Goal: Task Accomplishment & Management: Manage account settings

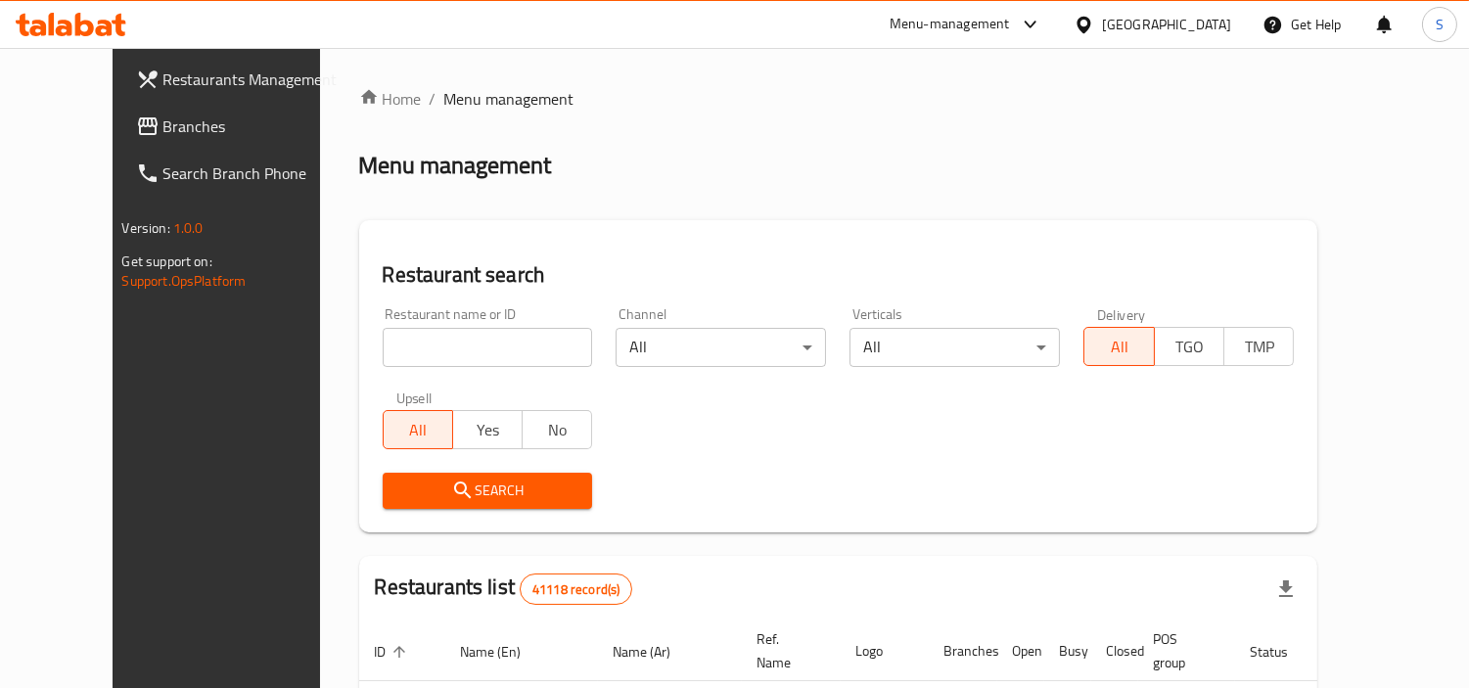
click at [163, 128] on span "Branches" at bounding box center [252, 125] width 179 height 23
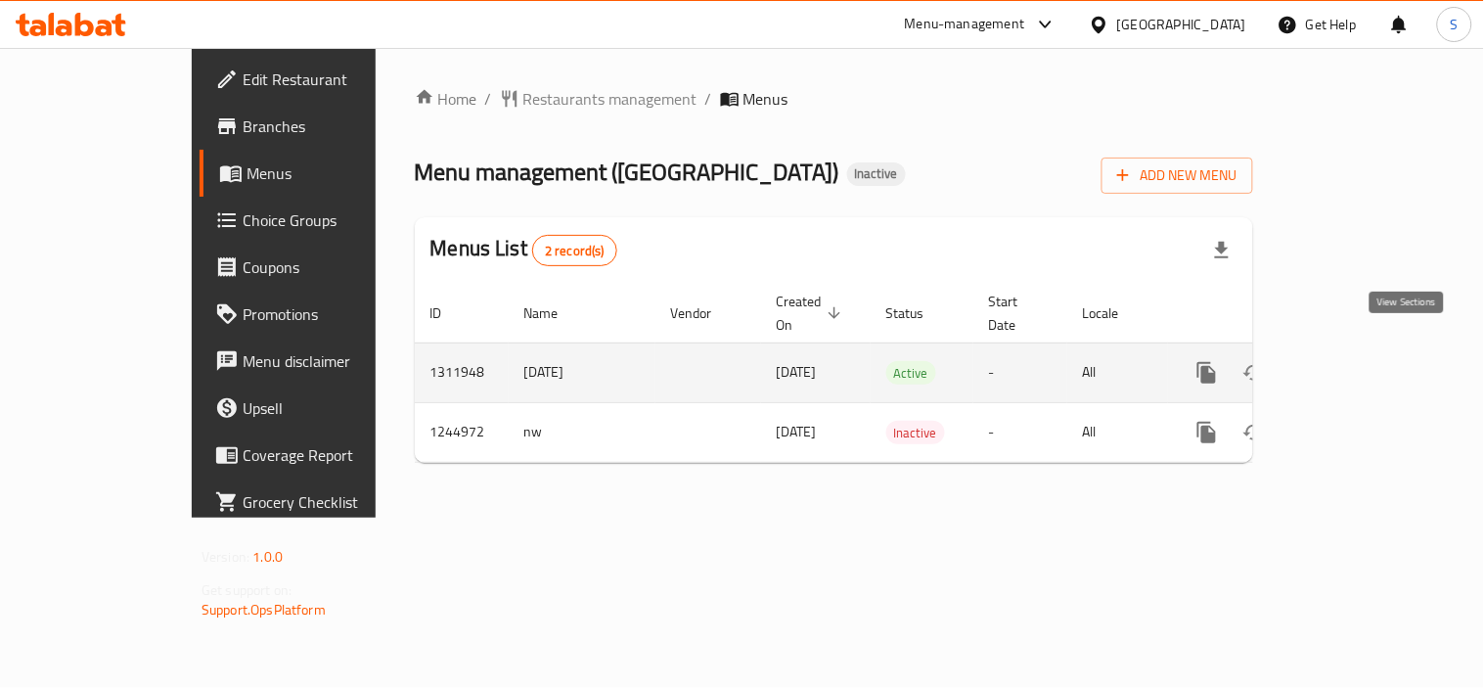
click at [1372, 354] on link "enhanced table" at bounding box center [1348, 372] width 47 height 47
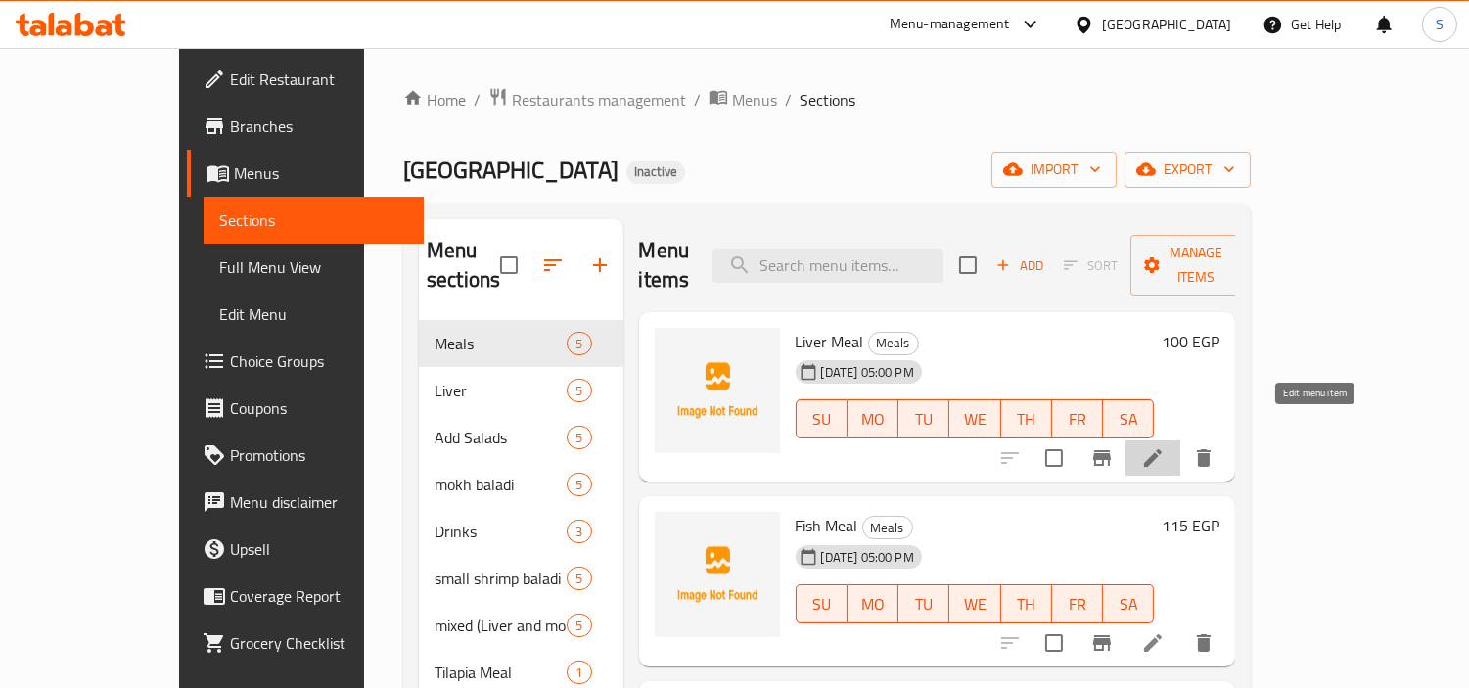
click at [1164, 446] on icon at bounding box center [1152, 457] width 23 height 23
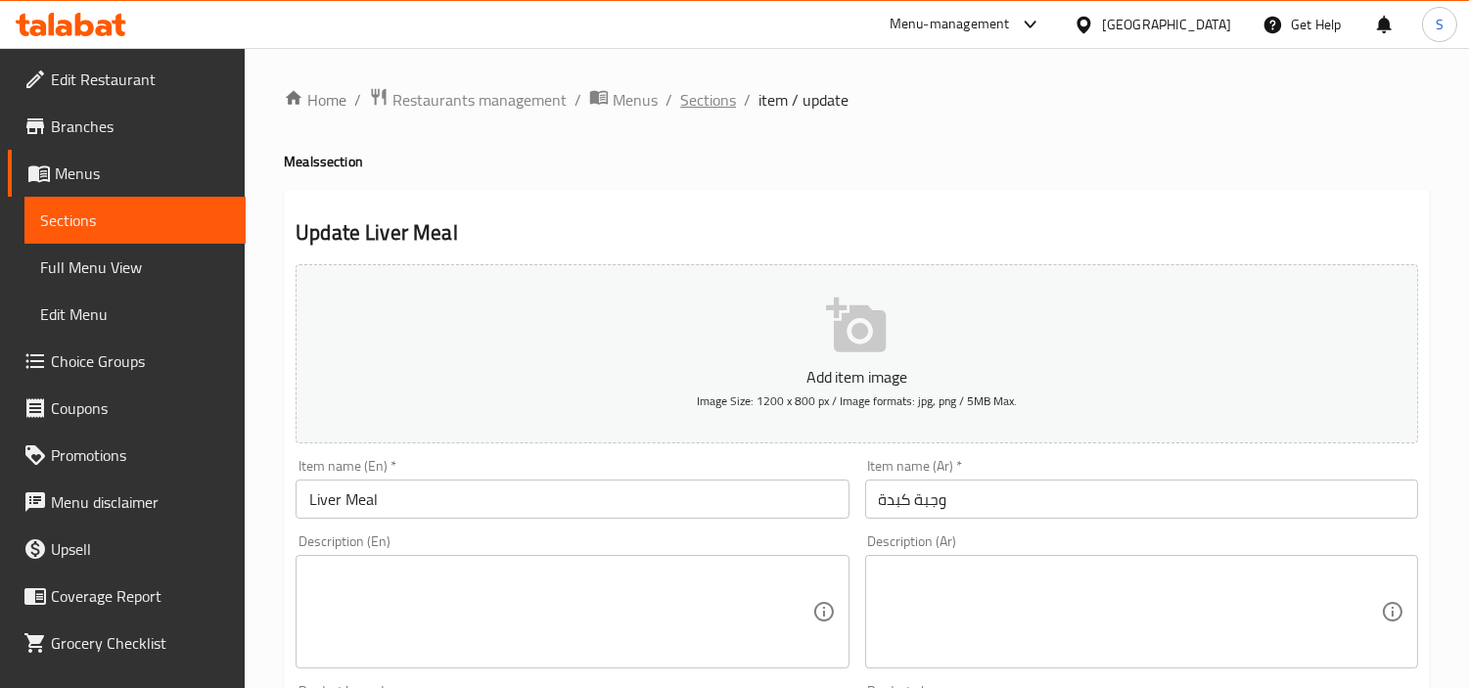
click at [720, 93] on span "Sections" at bounding box center [708, 99] width 56 height 23
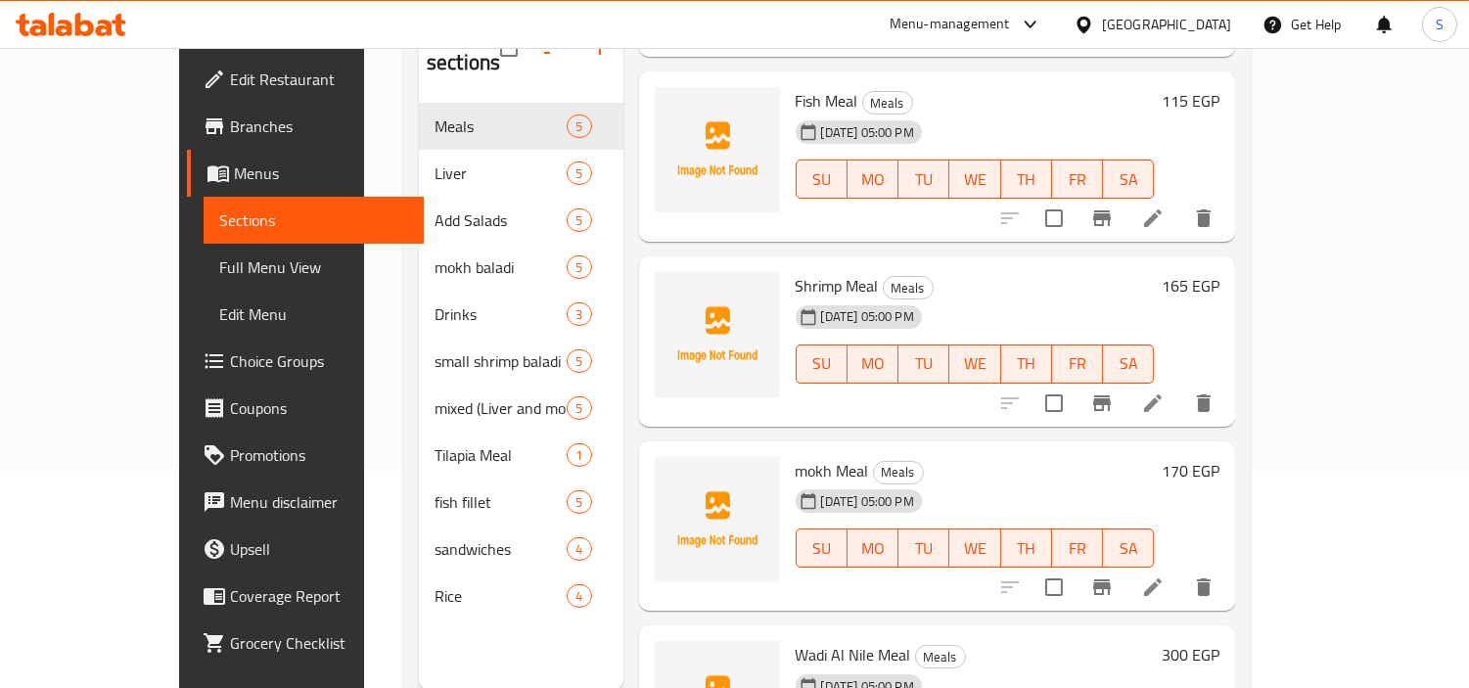
scroll to position [217, 0]
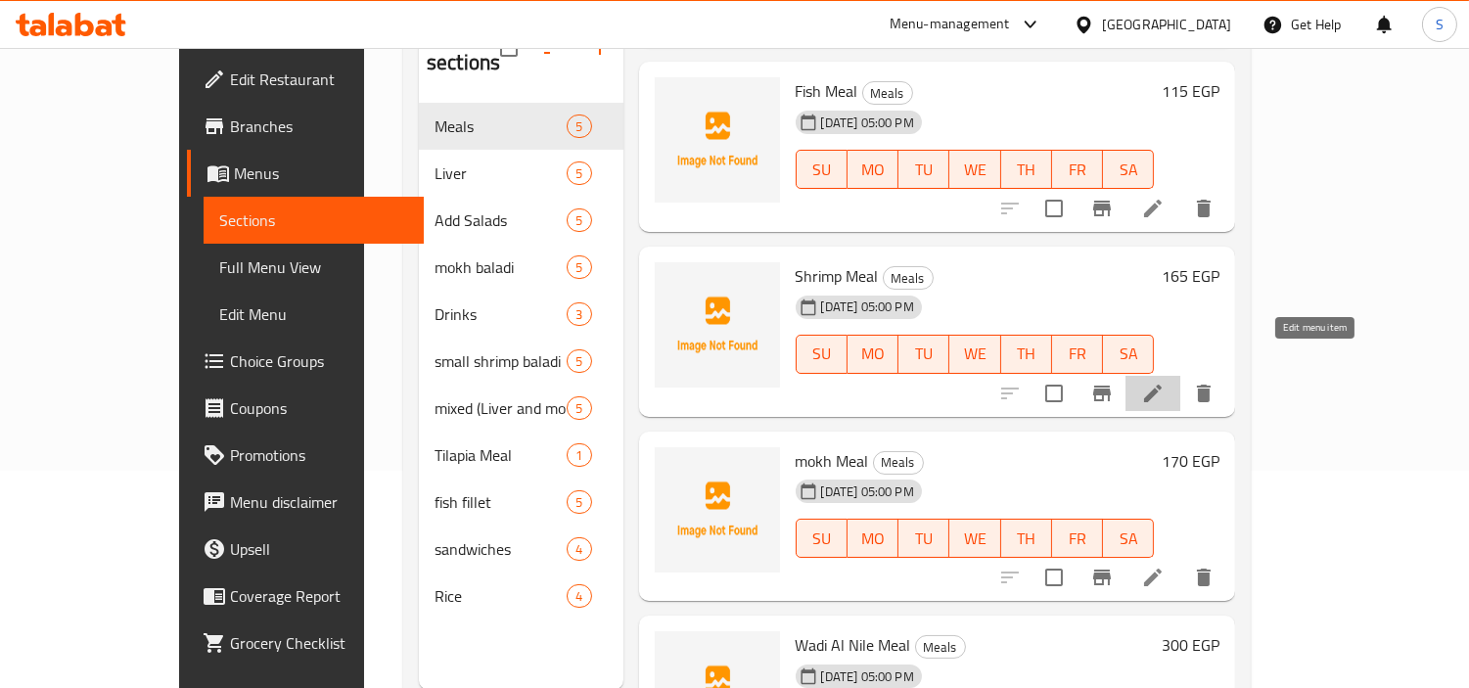
click at [1164, 382] on icon at bounding box center [1152, 393] width 23 height 23
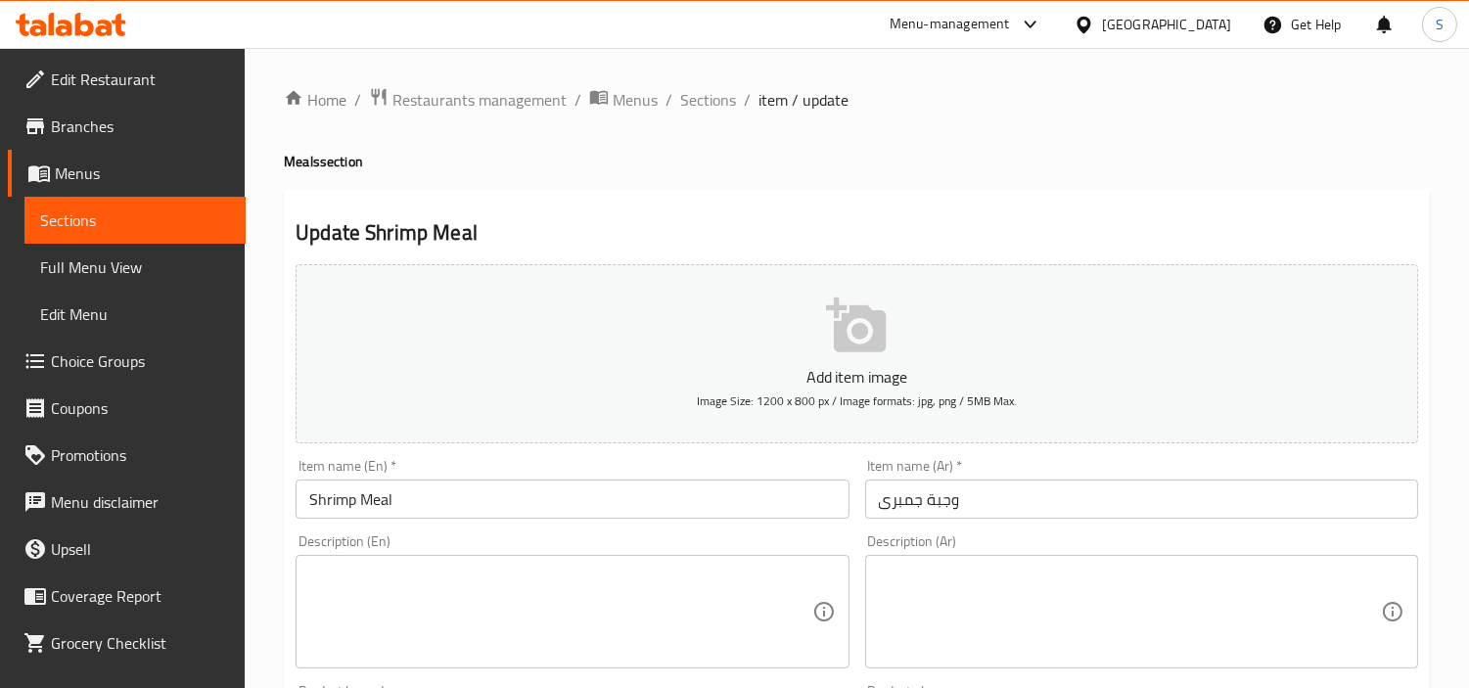
click at [1098, 611] on textarea at bounding box center [1130, 611] width 502 height 93
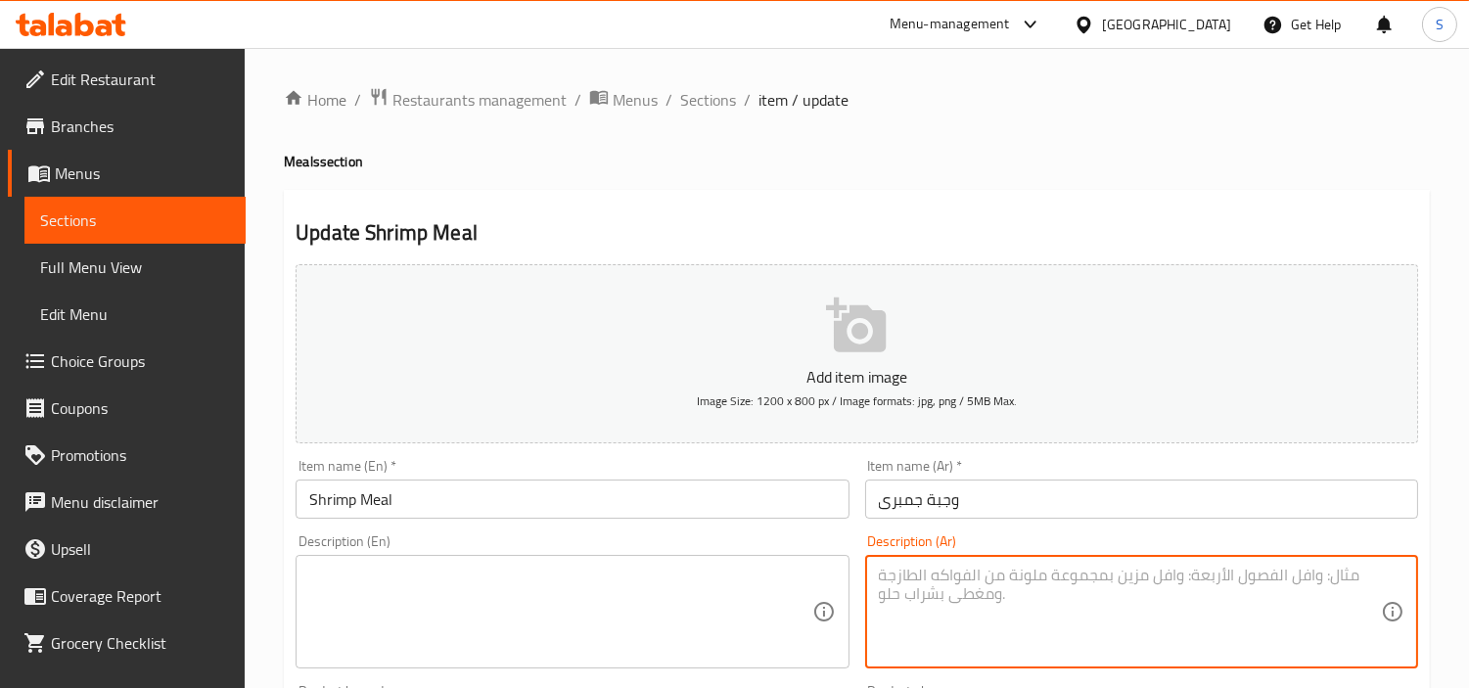
paste textarea "أرز – سلطة – طحينة – عيش – بطاطس"
type textarea "أرز – سلطة – طحينة – عيش – بطاطس"
click at [669, 607] on textarea at bounding box center [560, 611] width 502 height 93
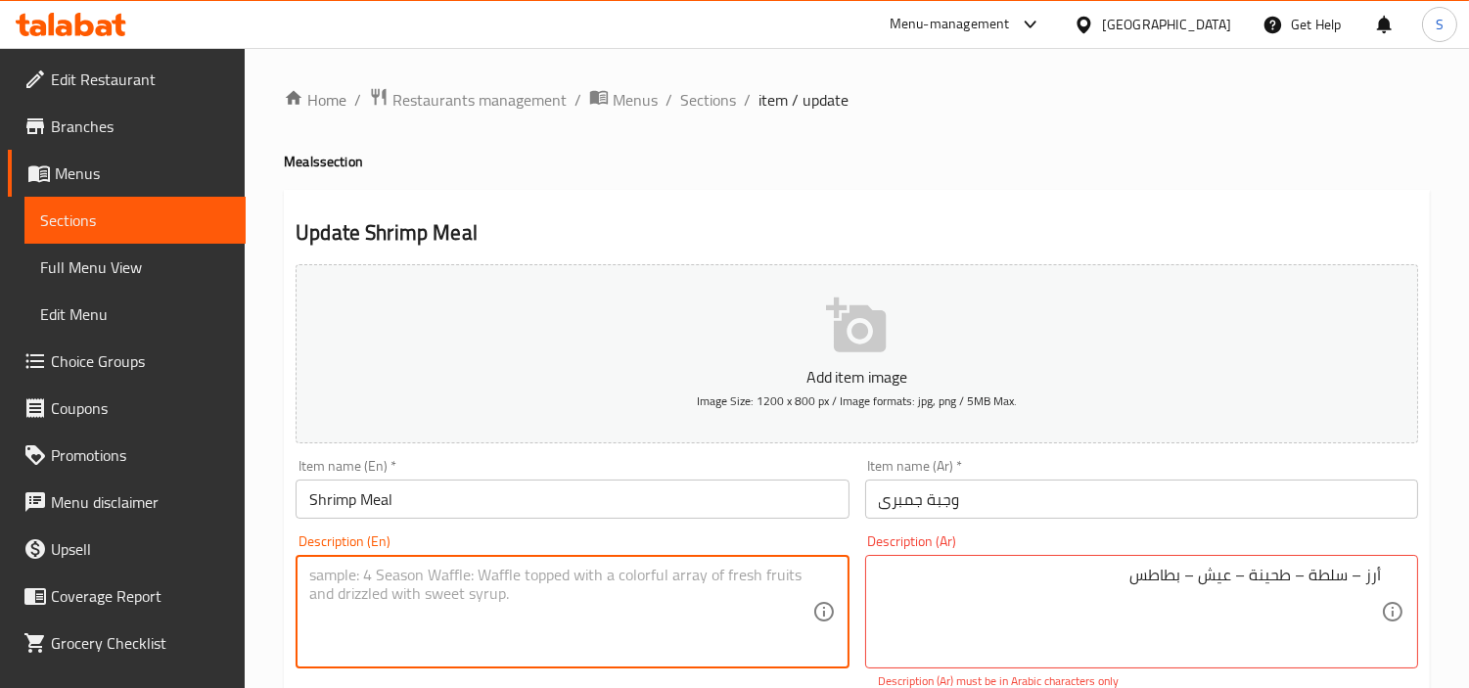
paste textarea "Rice - Salad - Tahini - Bread - Potatoes"
type textarea "Rice - Salad - Tahini - Bread - Potatoes"
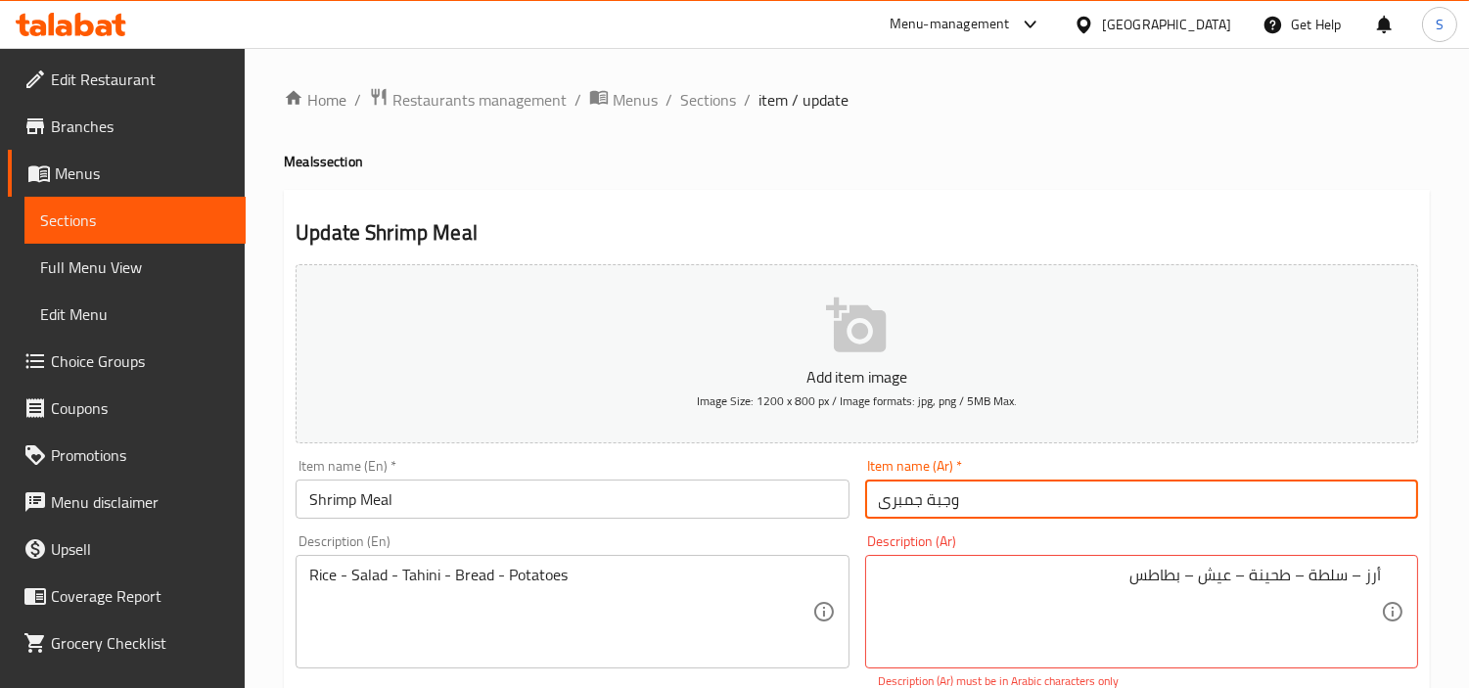
click at [1211, 505] on input "وجبة جمبرى" at bounding box center [1141, 498] width 553 height 39
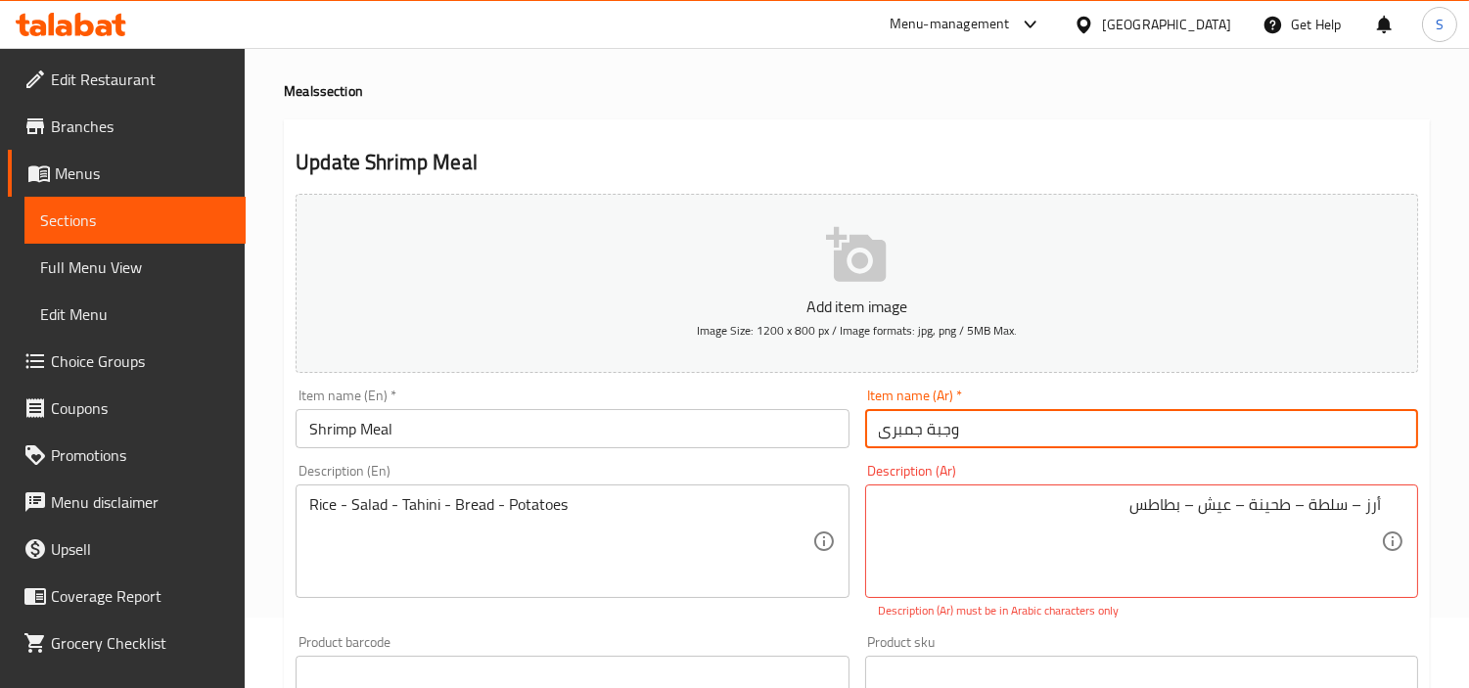
scroll to position [109, 0]
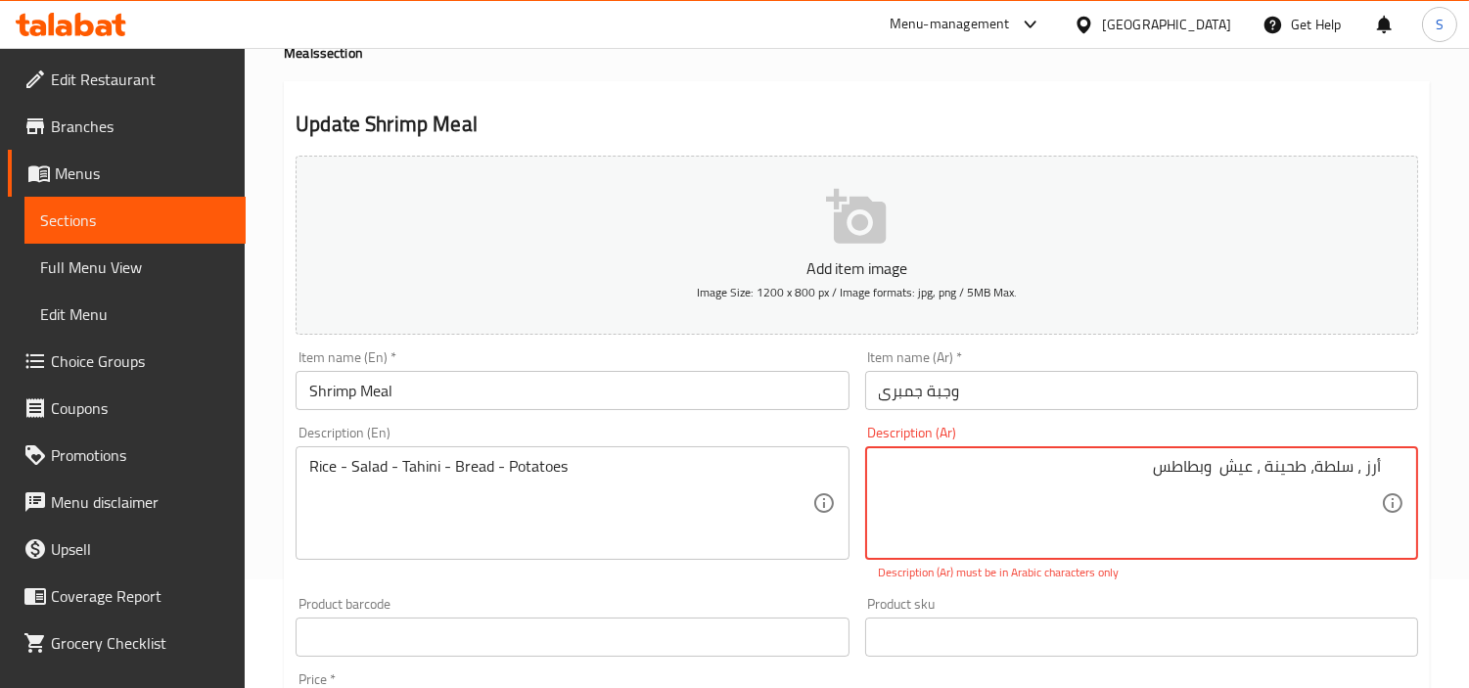
type textarea "أرز ، سلطة، طحينة ، عيش وبطاطس"
click at [1326, 431] on div "Description (Ar) أرز ، سلطة، طحينة ، عيش وبطاطس Description (Ar) Description (A…" at bounding box center [1141, 504] width 553 height 156
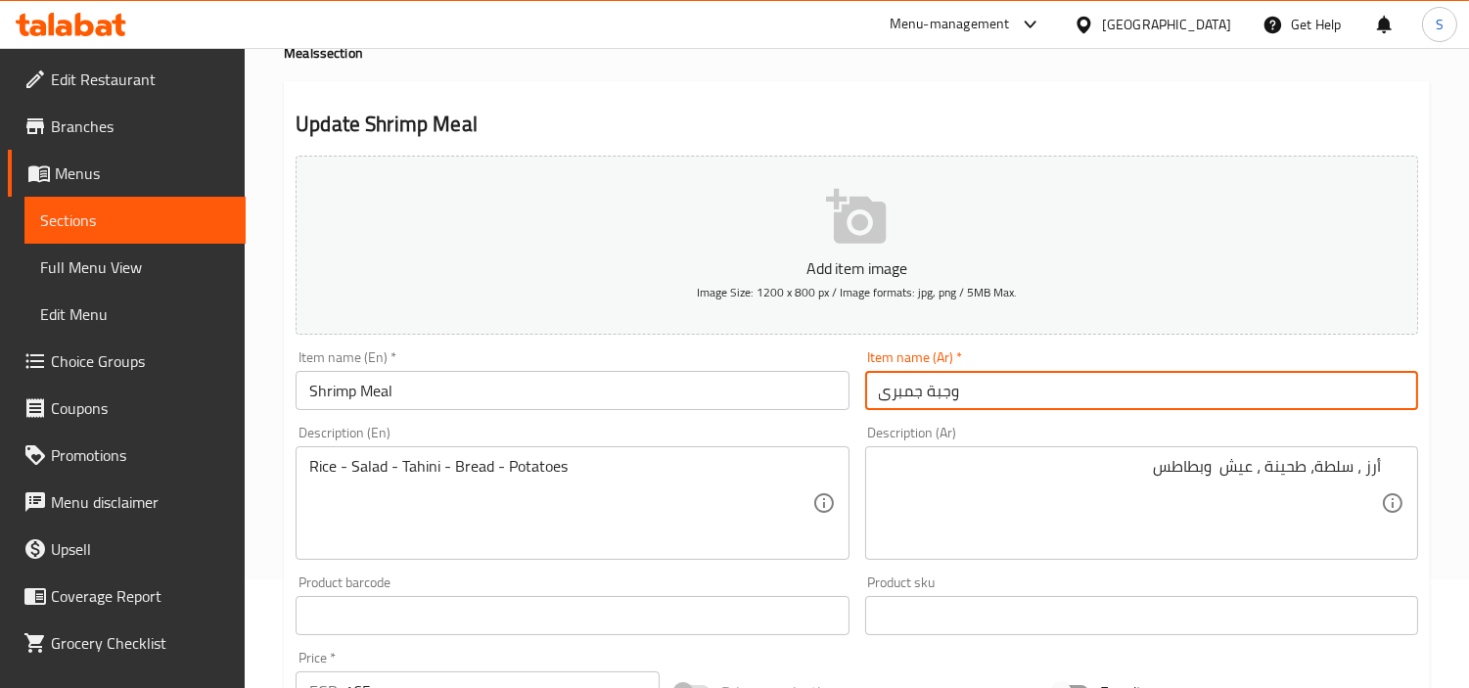
click at [1357, 398] on input "وجبة جمبرى" at bounding box center [1141, 390] width 553 height 39
click at [1361, 401] on div at bounding box center [734, 344] width 1469 height 688
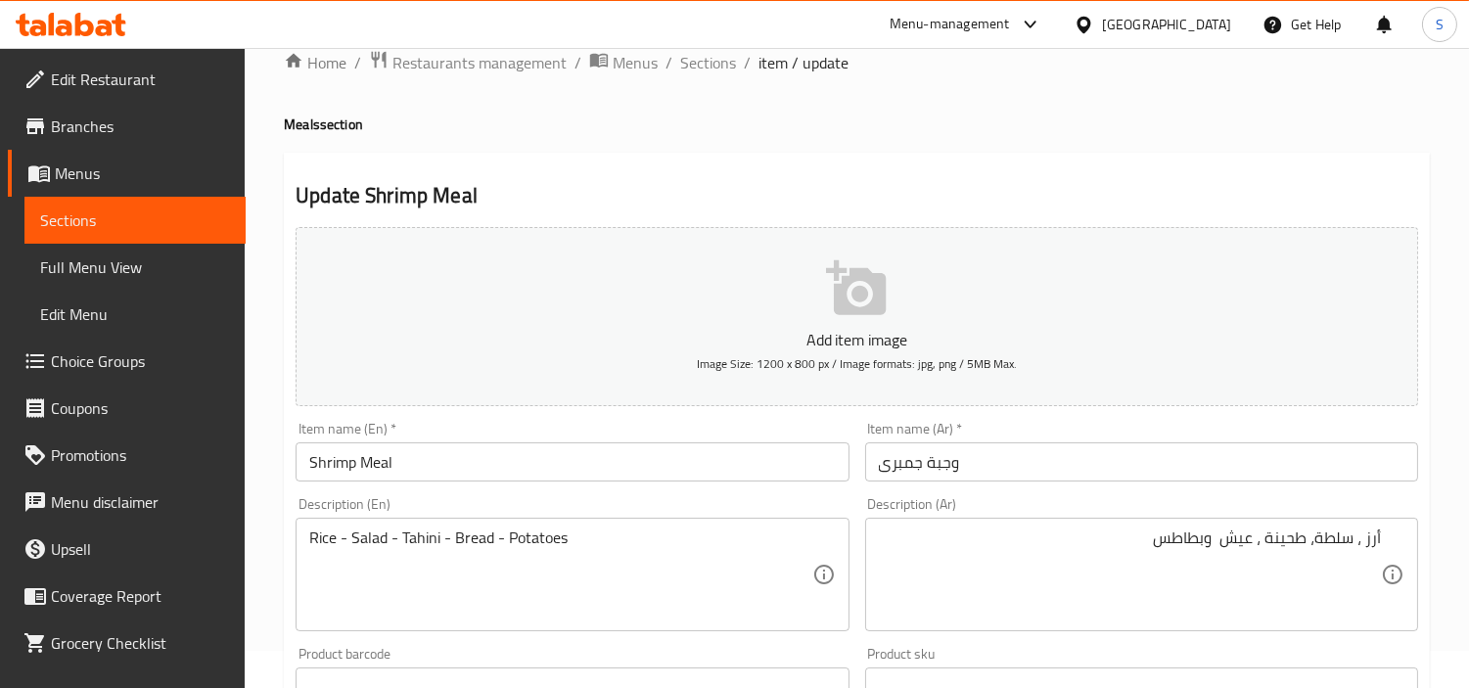
scroll to position [0, 0]
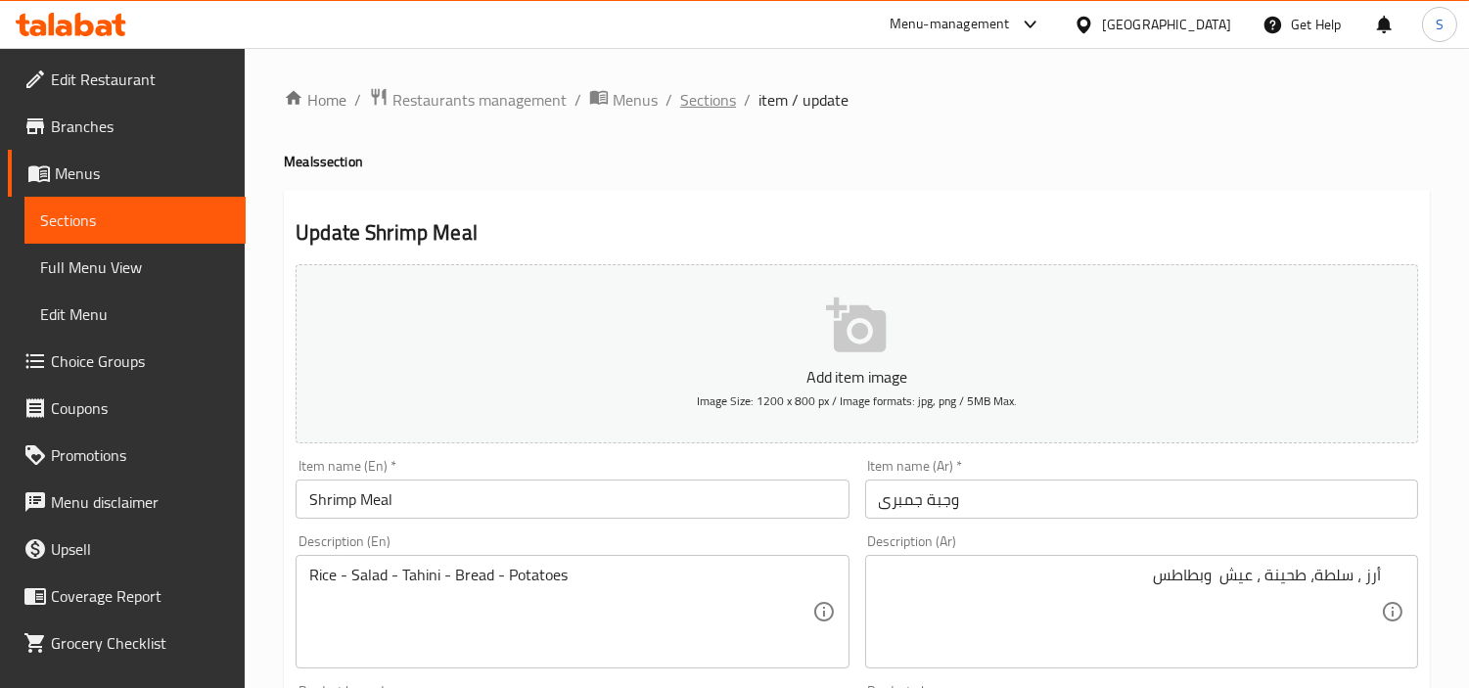
click at [715, 100] on span "Sections" at bounding box center [708, 99] width 56 height 23
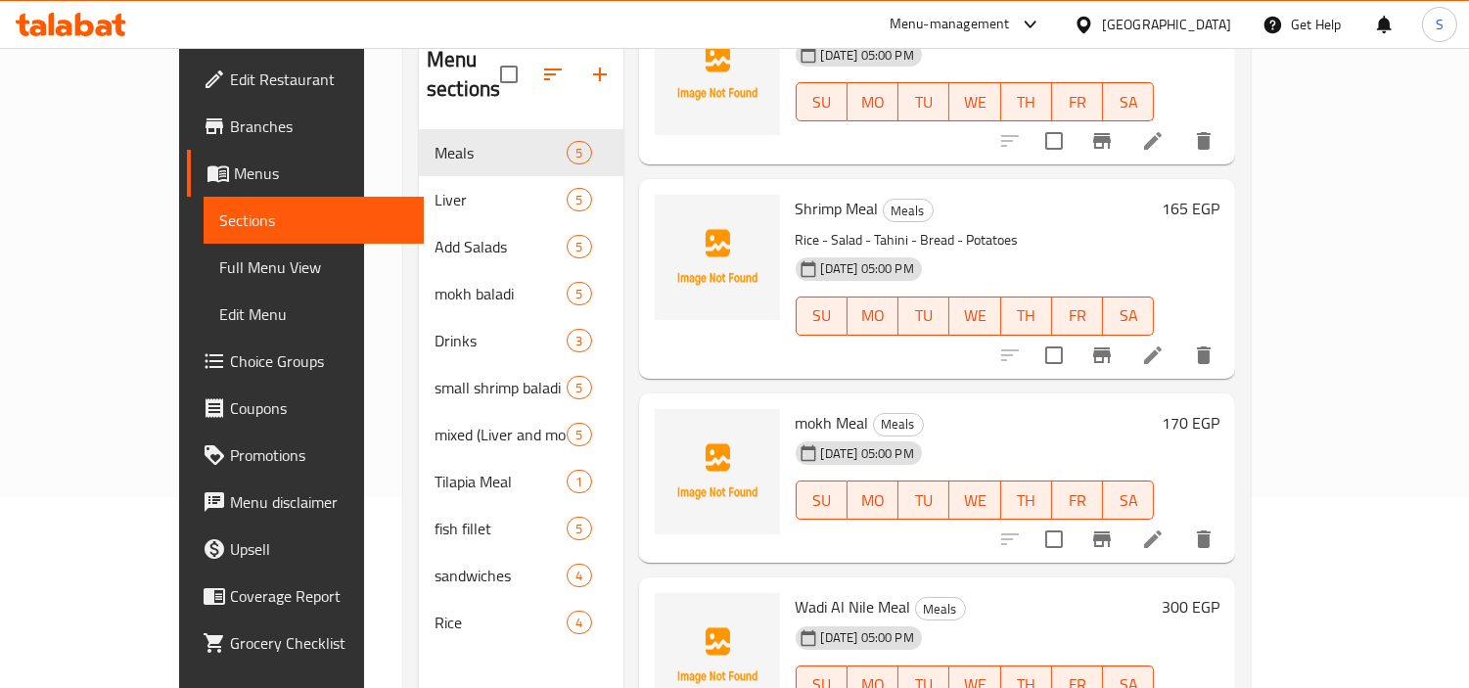
scroll to position [56, 0]
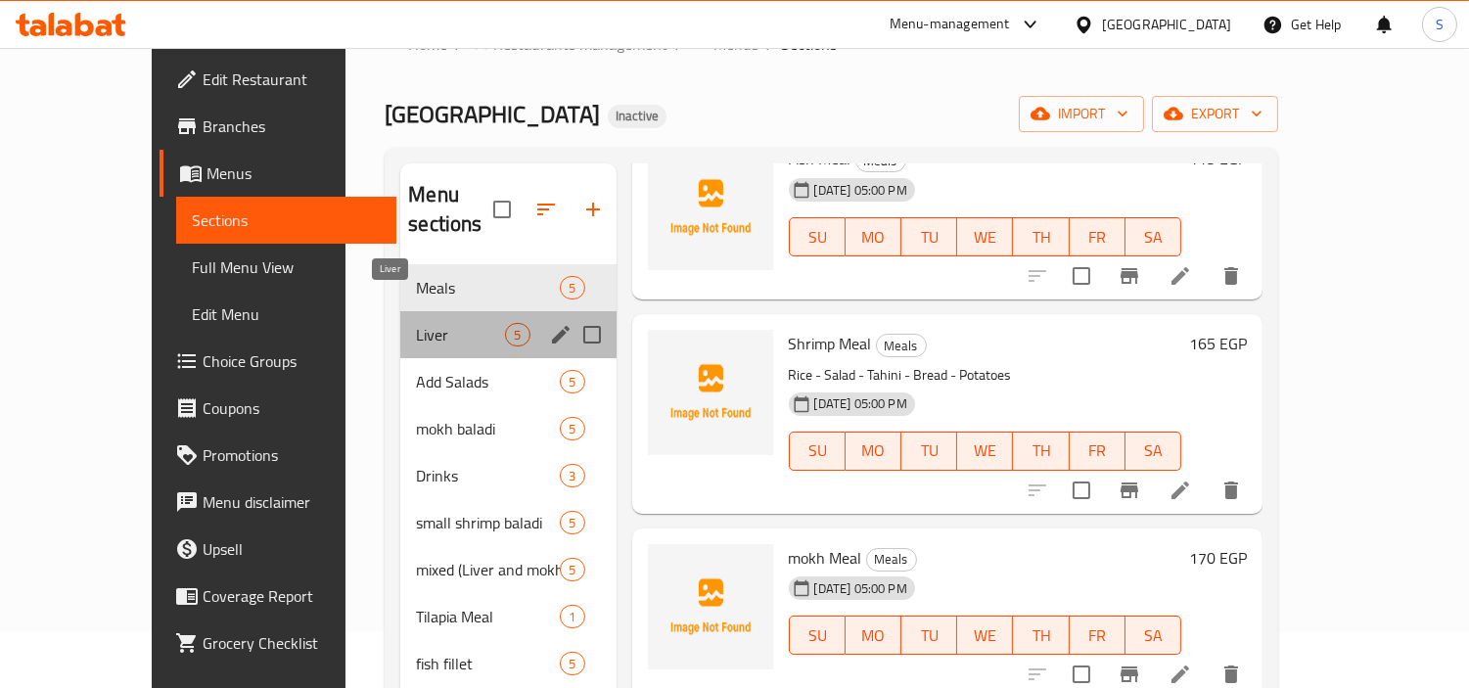
click at [416, 323] on span "Liver" at bounding box center [460, 334] width 89 height 23
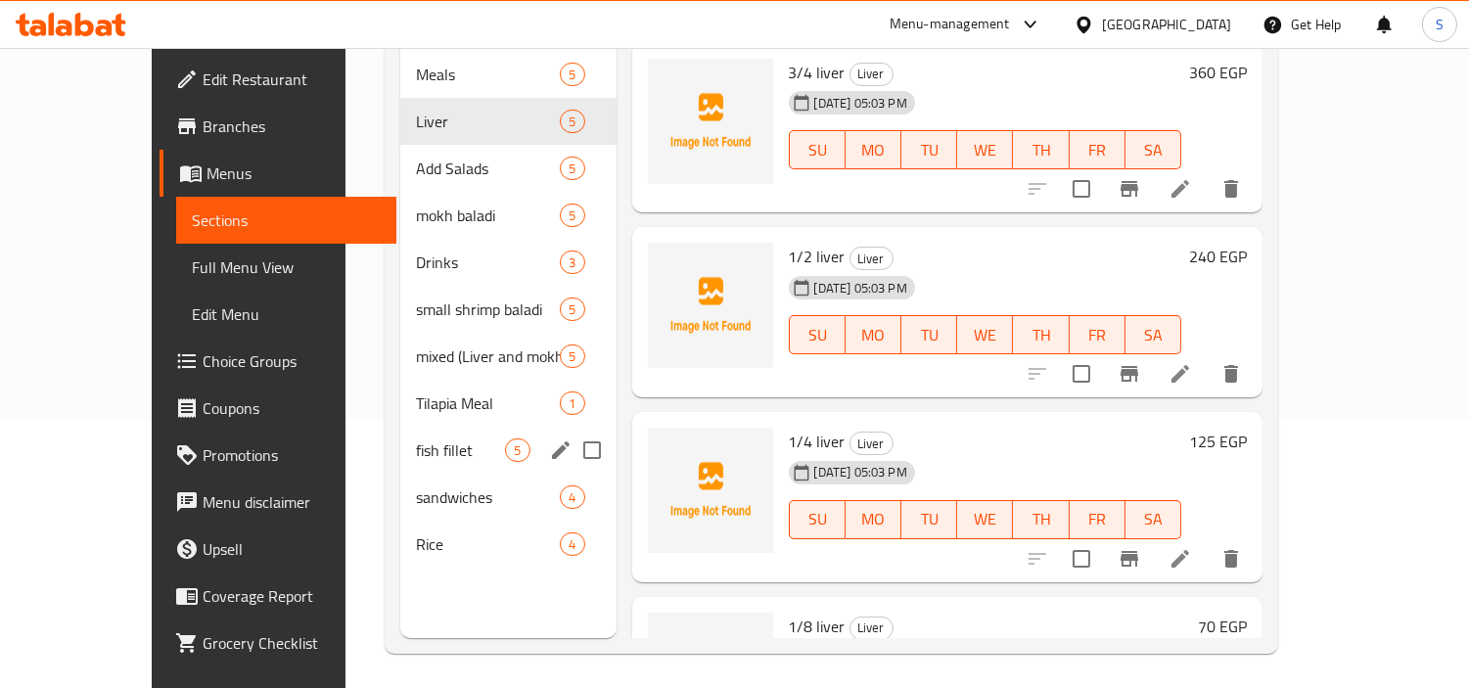
scroll to position [274, 0]
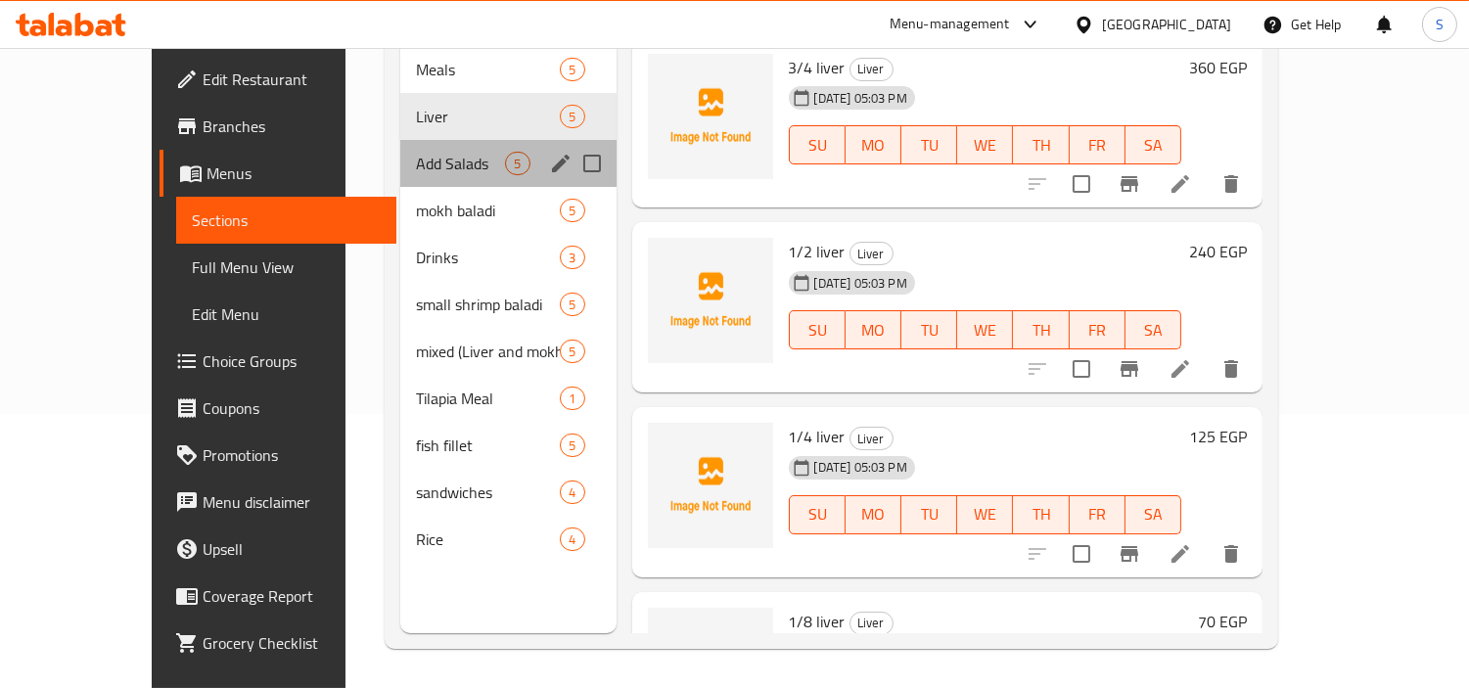
click at [437, 147] on div "Add Salads 5" at bounding box center [507, 163] width 215 height 47
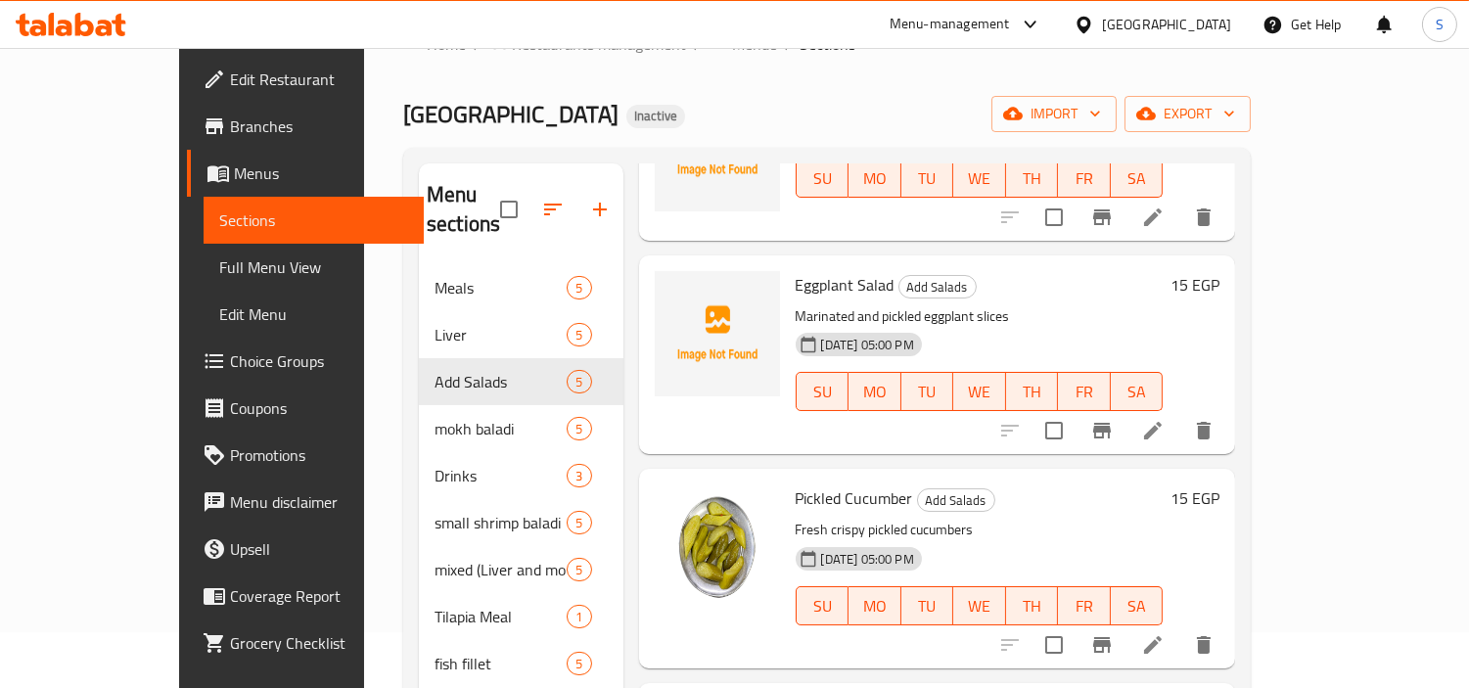
scroll to position [274, 0]
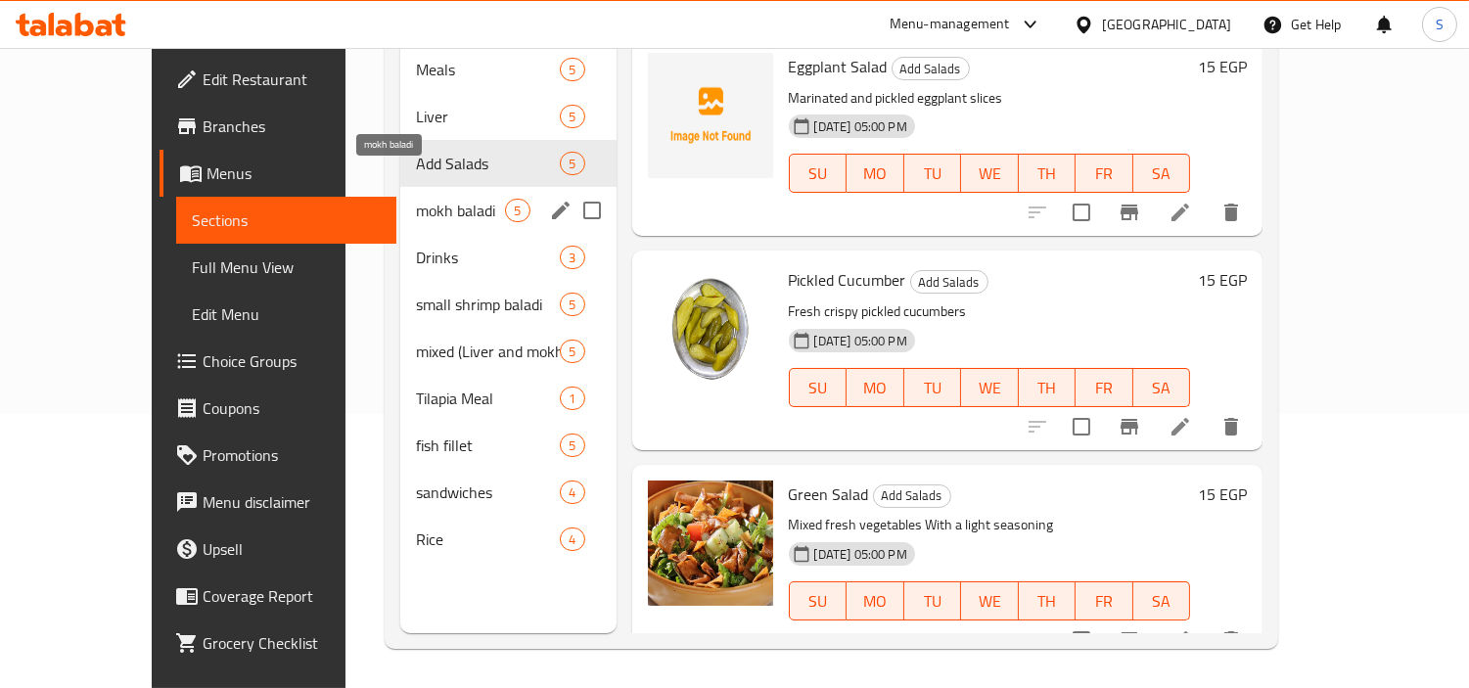
click at [416, 199] on span "mokh baladi" at bounding box center [460, 210] width 89 height 23
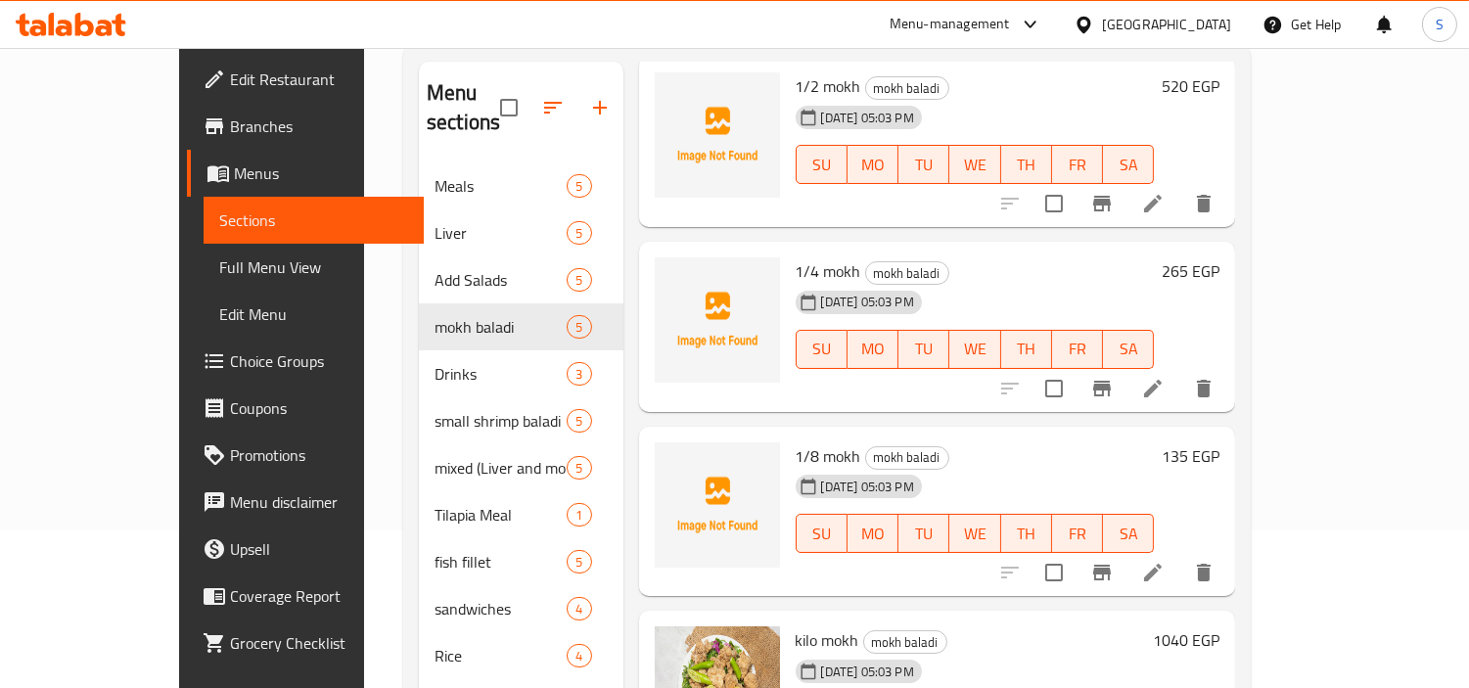
scroll to position [274, 0]
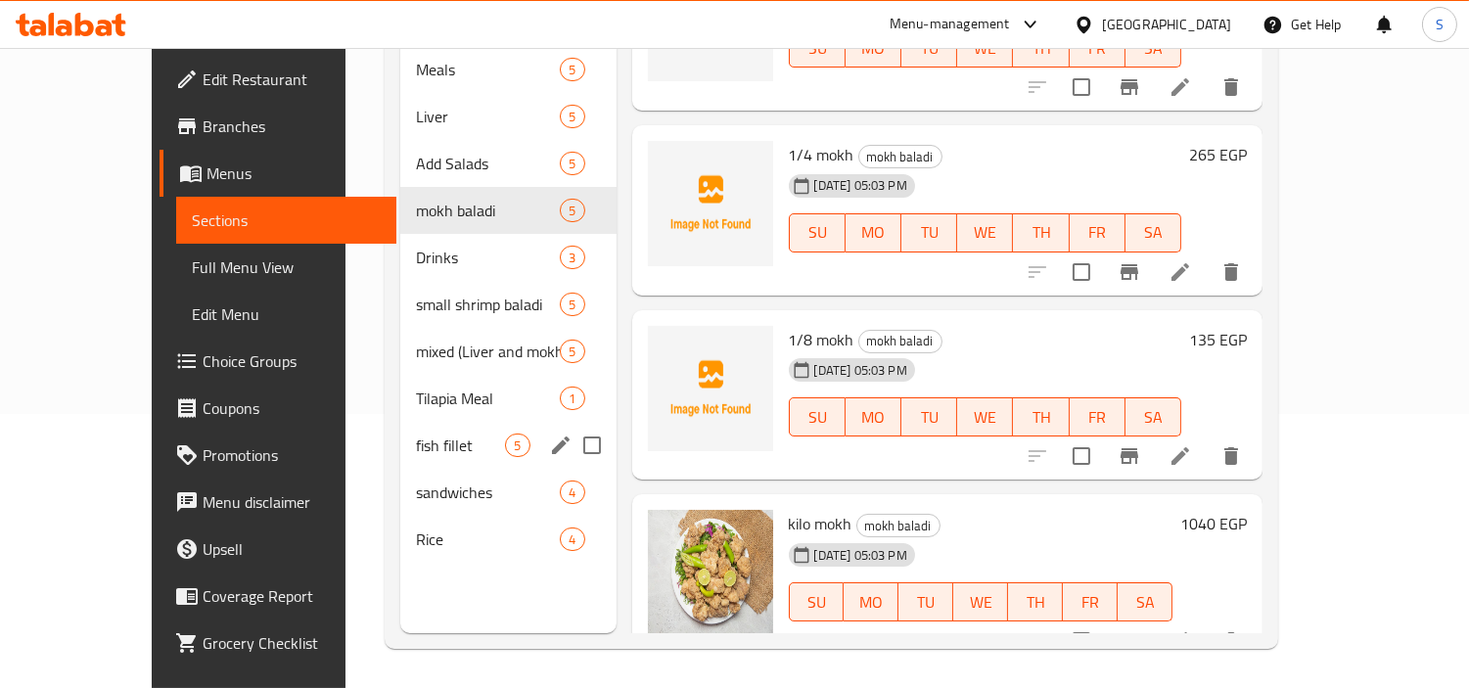
click at [412, 422] on div "fish fillet 5" at bounding box center [507, 445] width 215 height 47
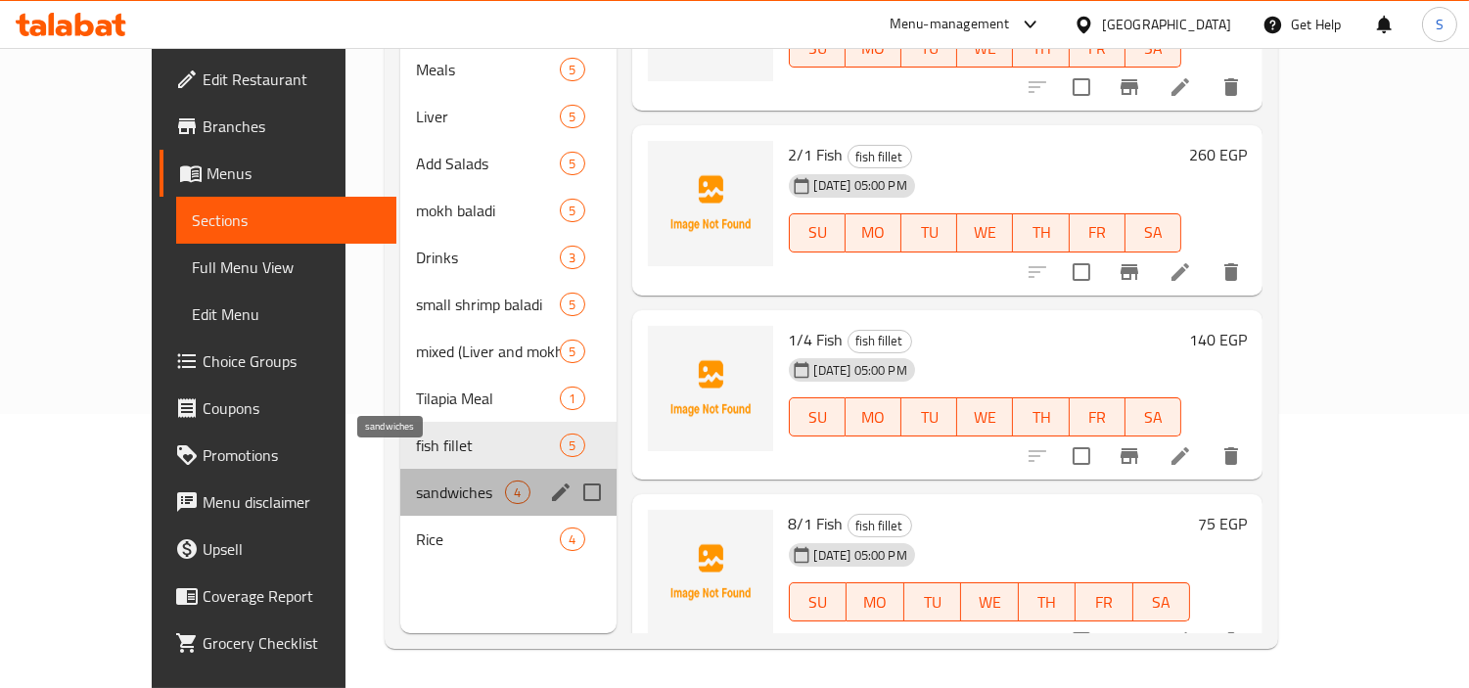
click at [416, 480] on span "sandwiches" at bounding box center [460, 491] width 89 height 23
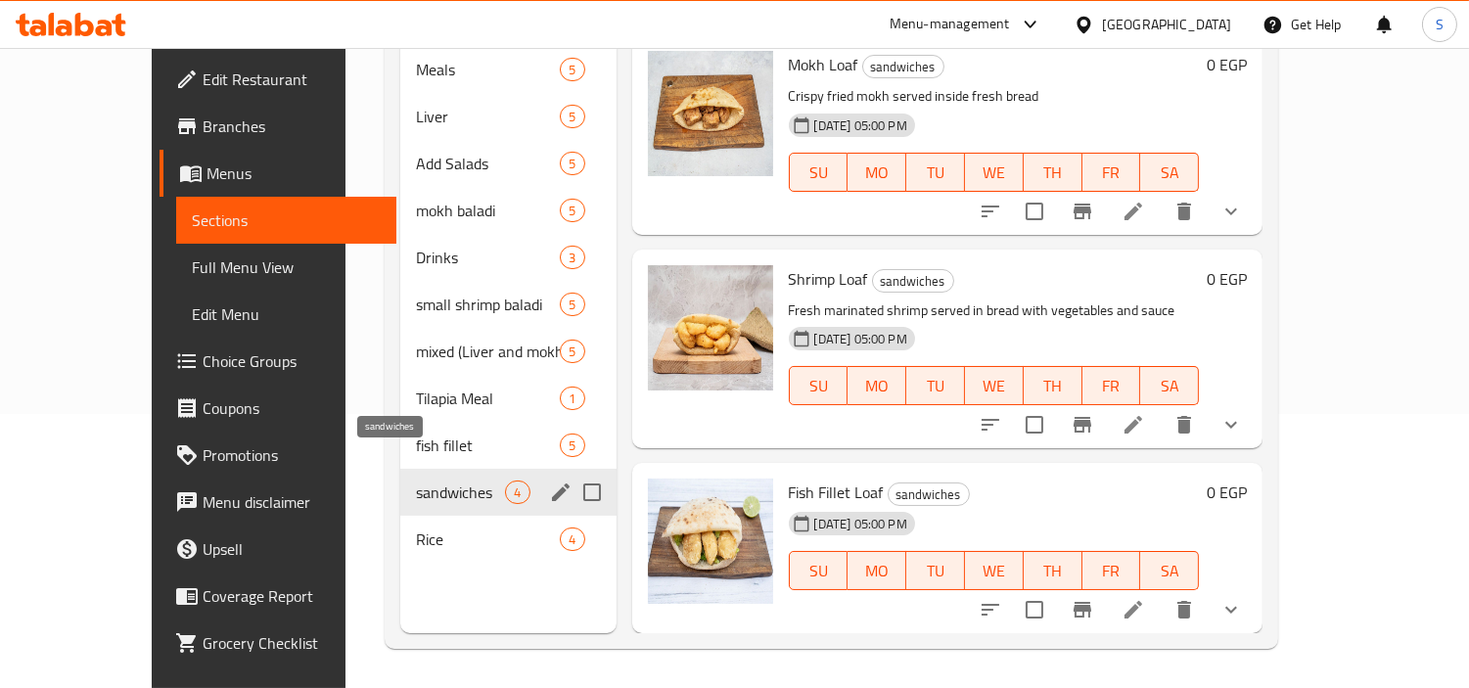
scroll to position [157, 0]
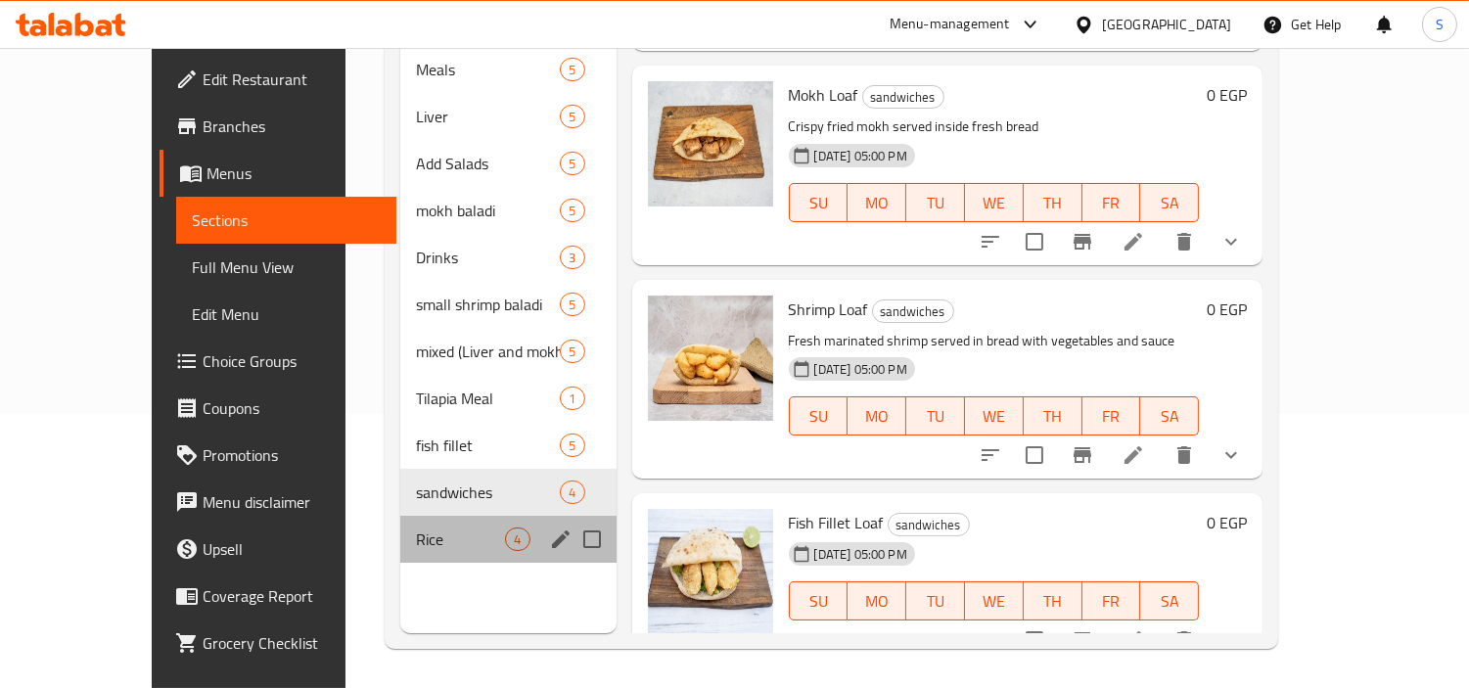
click at [400, 531] on div "Rice 4" at bounding box center [507, 539] width 215 height 47
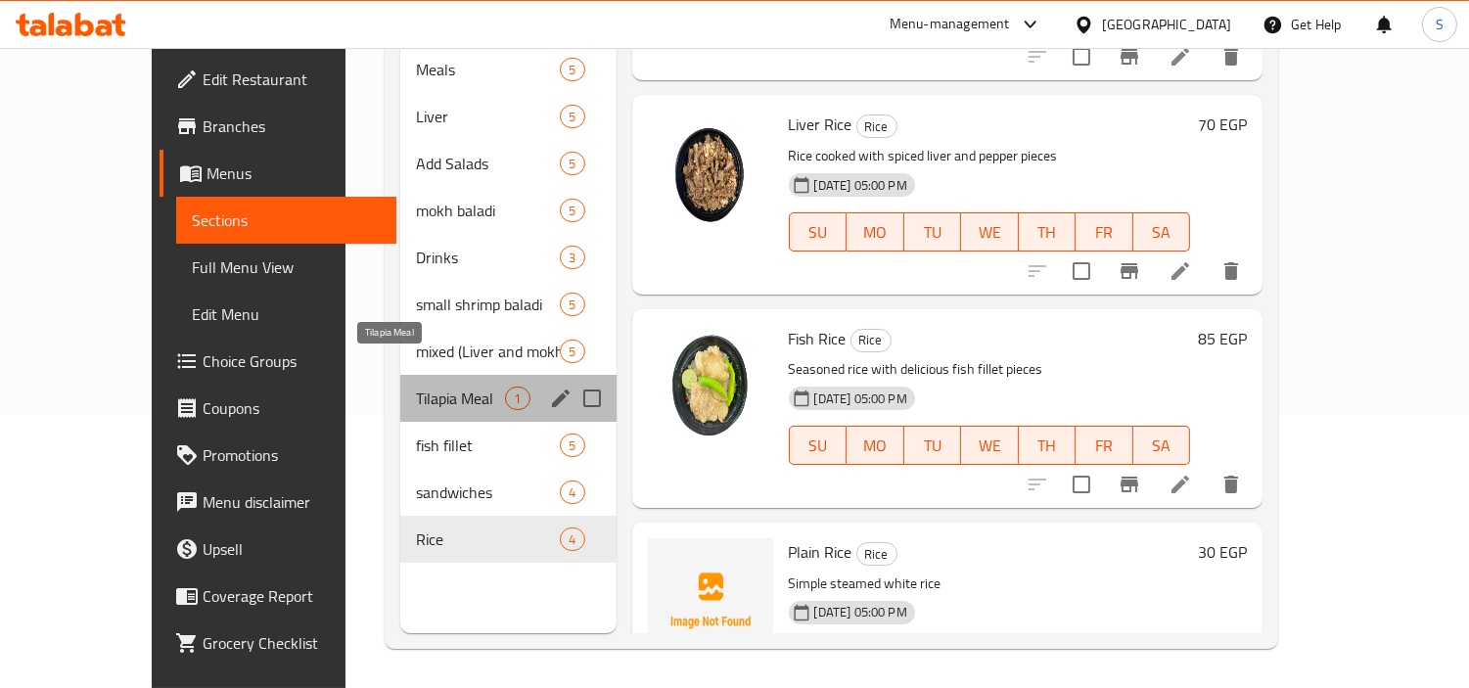
click at [416, 386] on span "Tilapia Meal" at bounding box center [460, 397] width 89 height 23
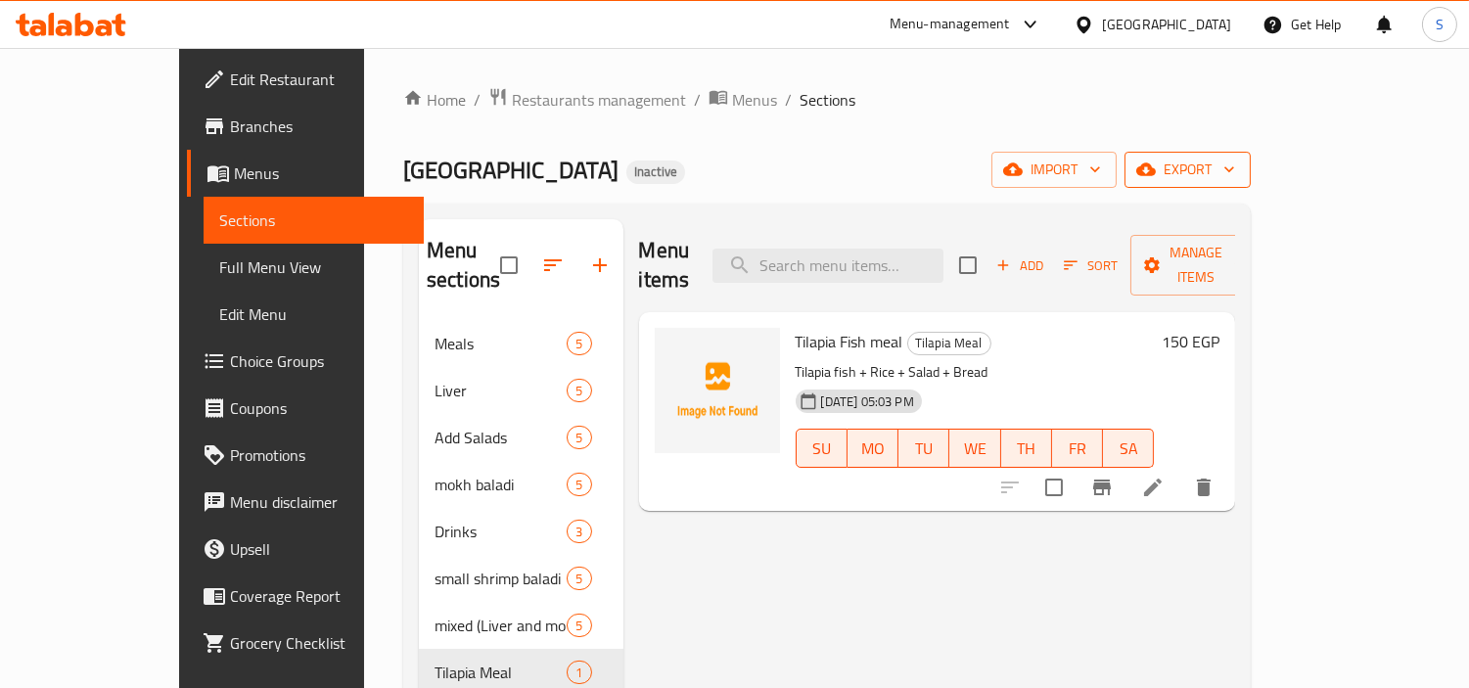
click at [1250, 184] on button "export" at bounding box center [1187, 170] width 126 height 36
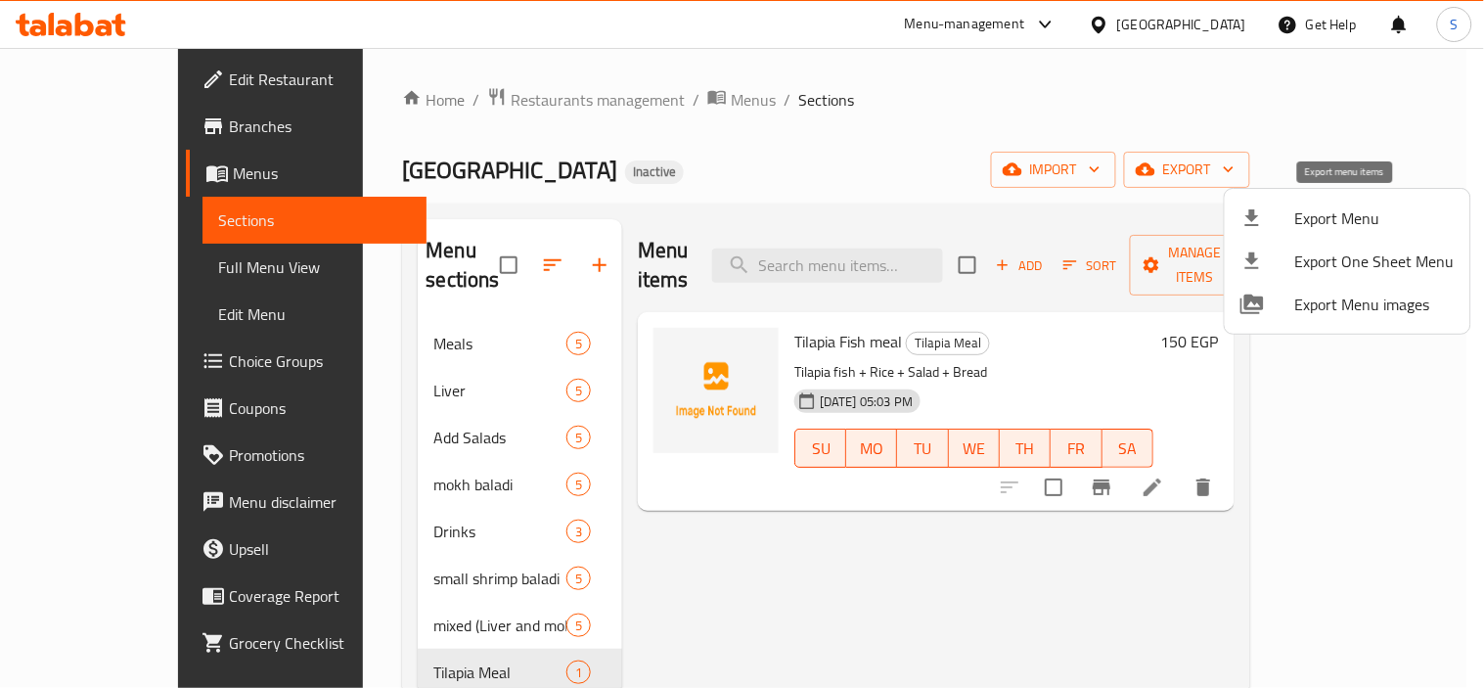
click at [1338, 221] on span "Export Menu" at bounding box center [1374, 217] width 159 height 23
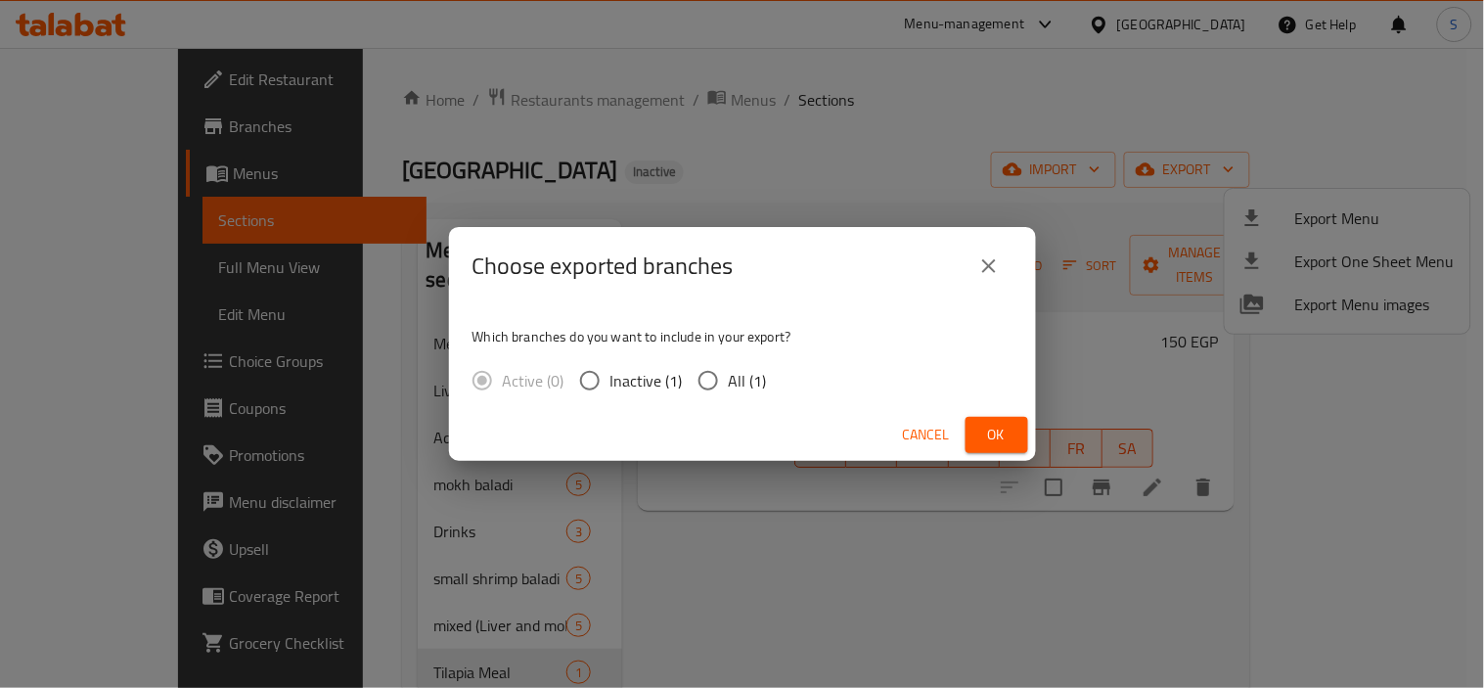
click at [746, 375] on span "All (1)" at bounding box center [748, 380] width 38 height 23
click at [729, 375] on input "All (1)" at bounding box center [708, 380] width 41 height 41
radio input "true"
click at [998, 433] on span "Ok" at bounding box center [996, 435] width 31 height 24
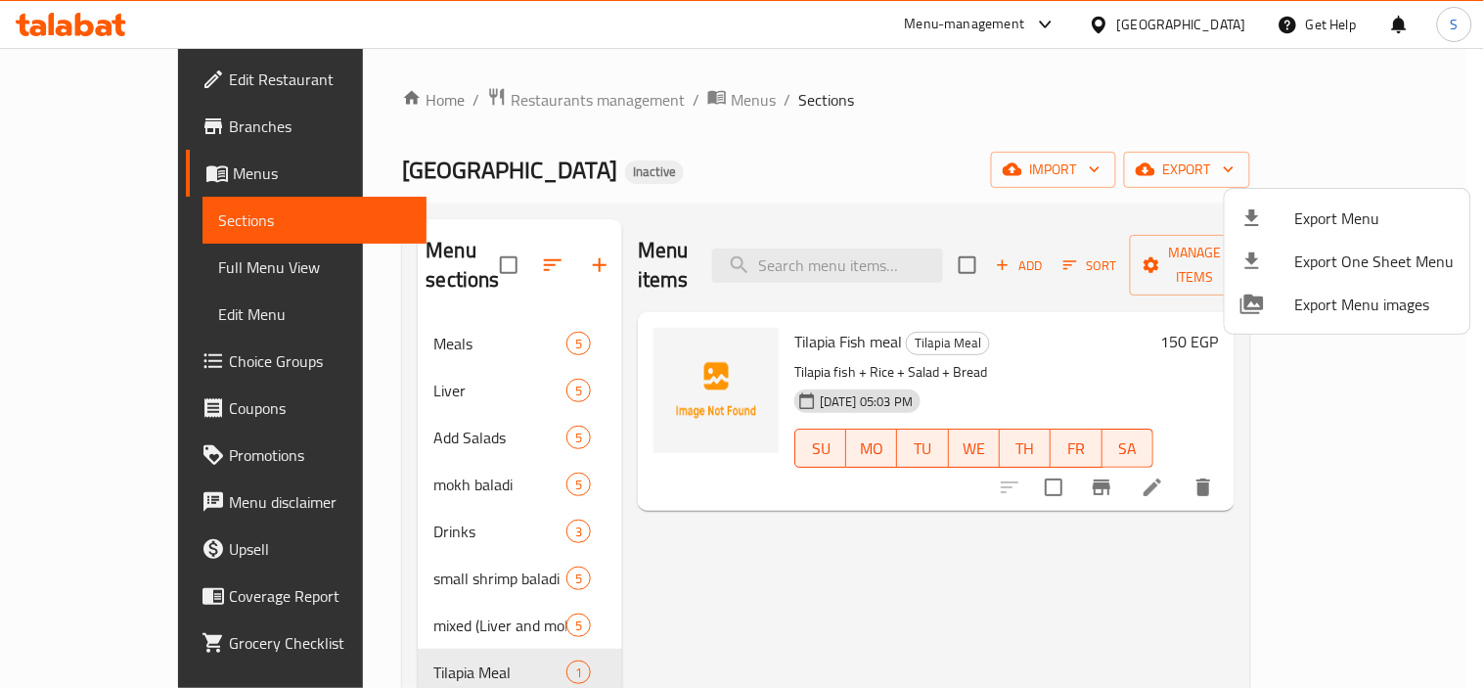
click at [437, 599] on div at bounding box center [742, 344] width 1484 height 688
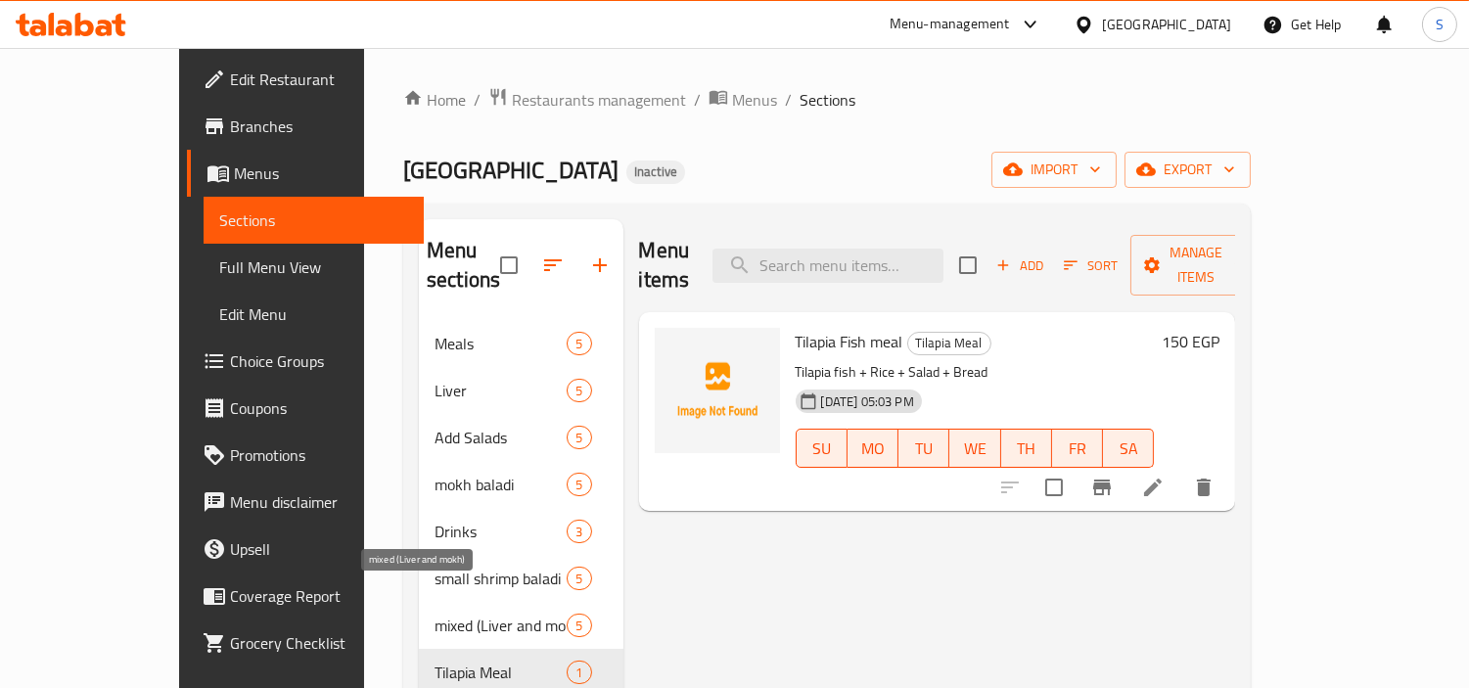
click at [437, 613] on span "mixed (Liver and mokh)" at bounding box center [500, 624] width 132 height 23
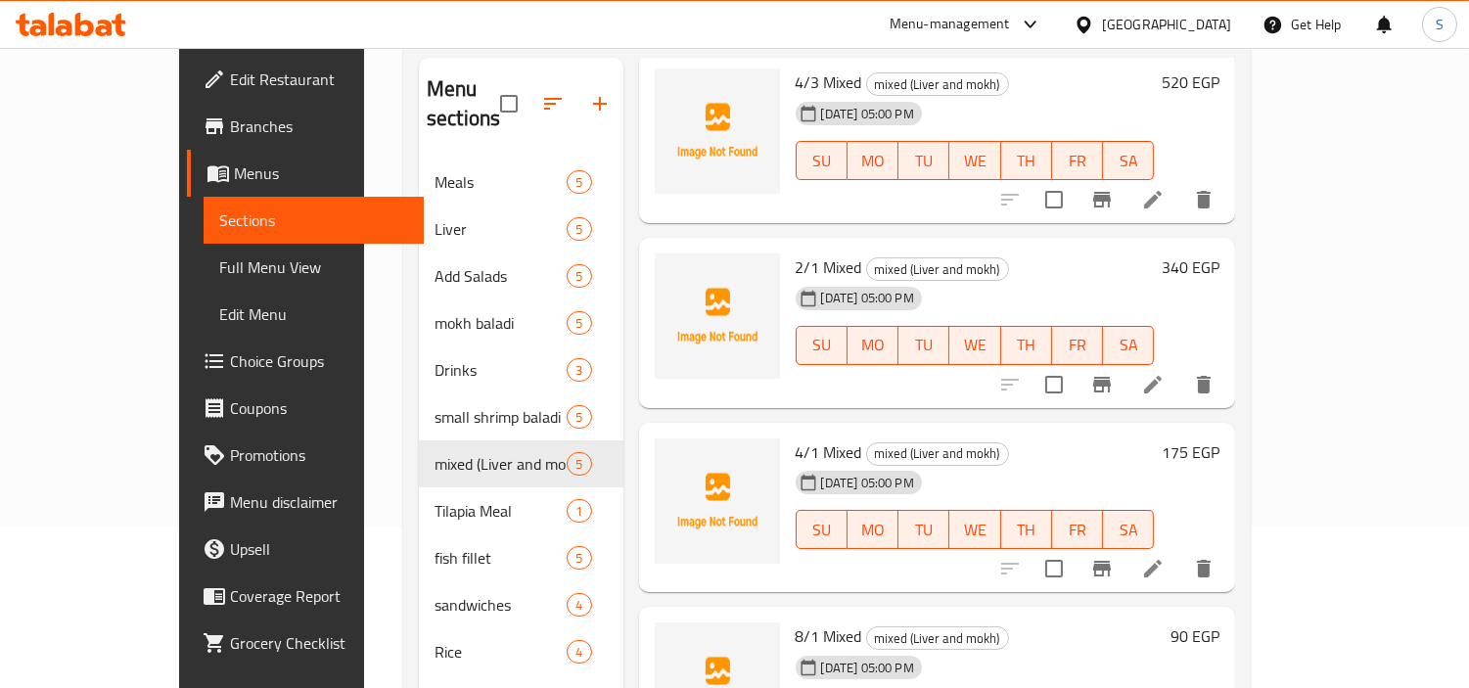
scroll to position [274, 0]
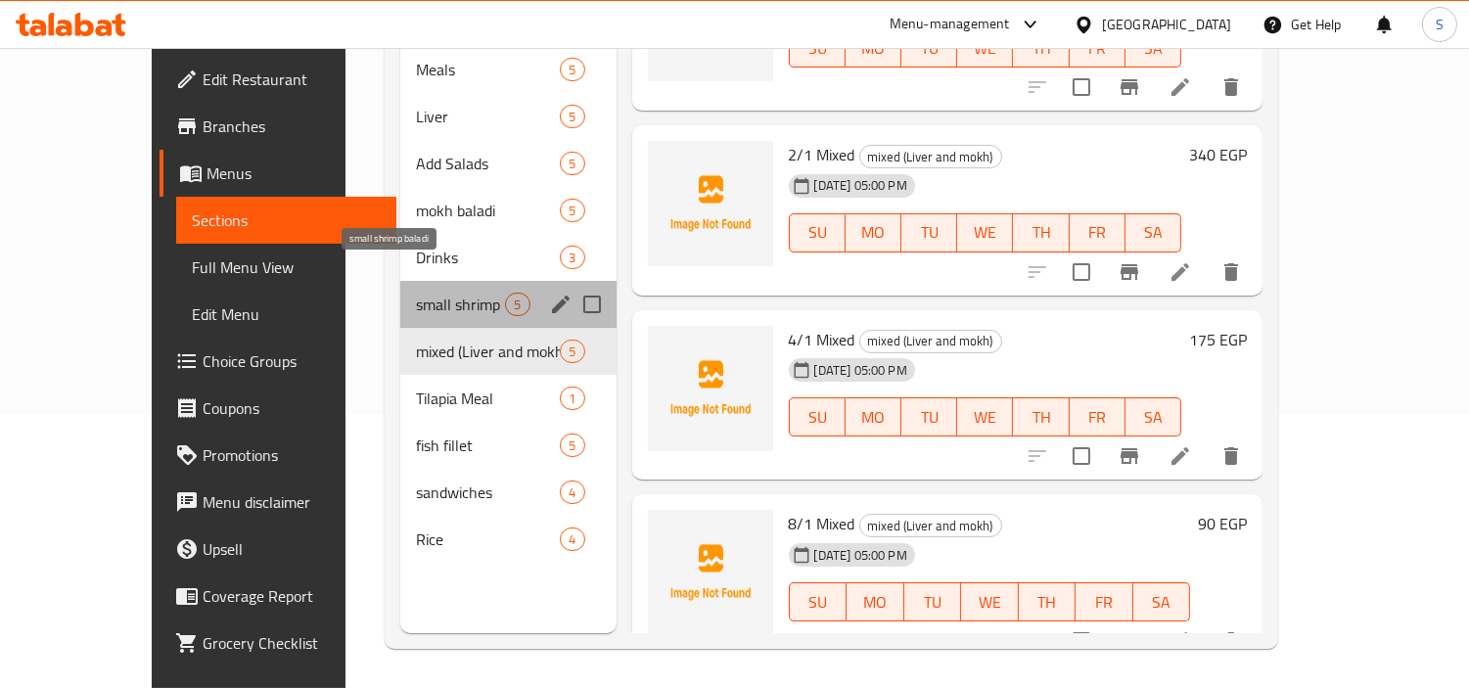
click at [445, 293] on span "small shrimp baladi" at bounding box center [460, 304] width 89 height 23
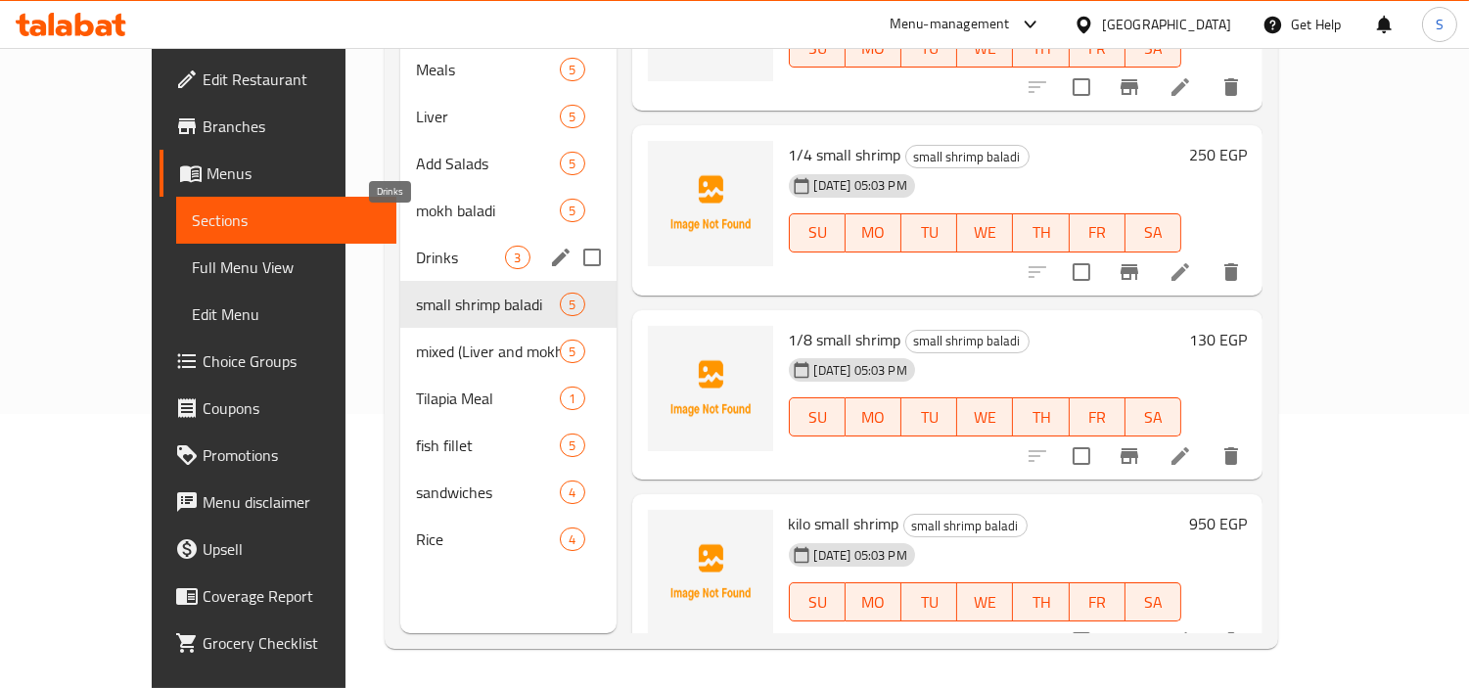
click at [416, 246] on span "Drinks" at bounding box center [460, 257] width 89 height 23
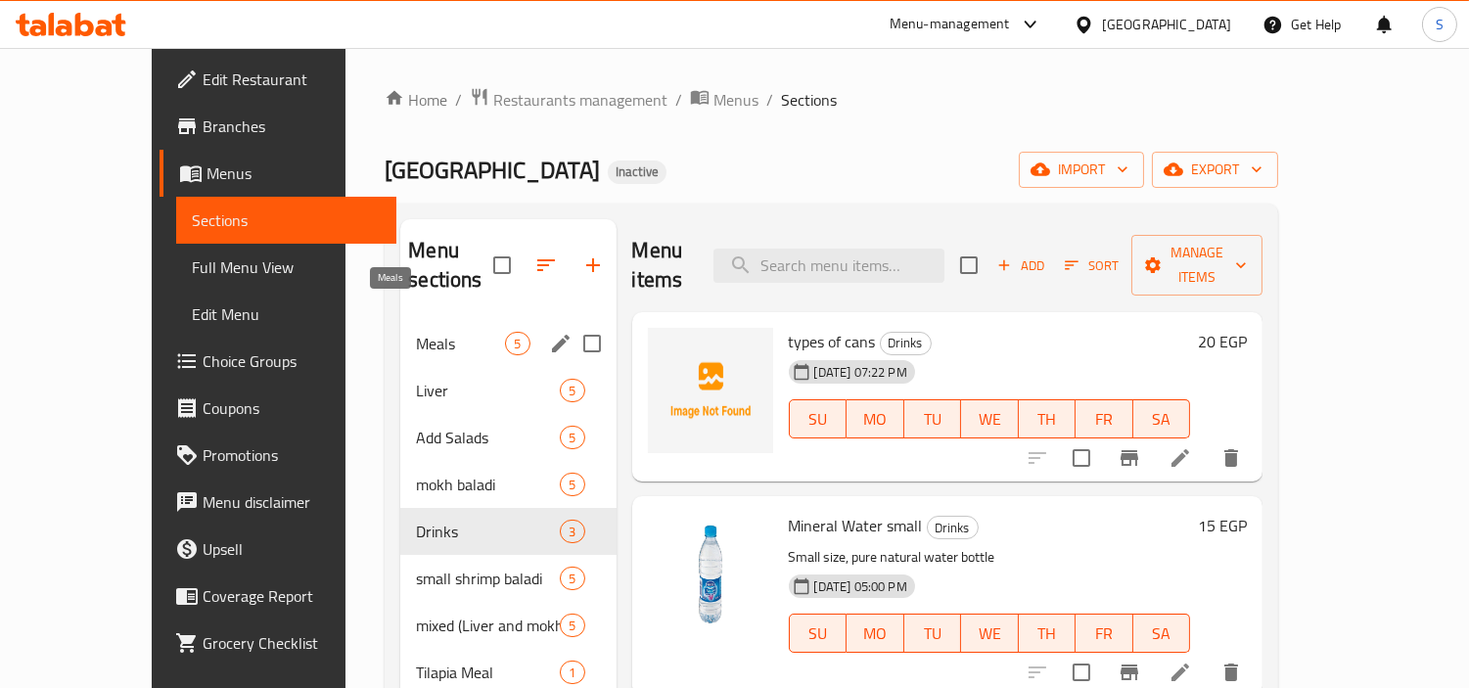
click at [416, 332] on span "Meals" at bounding box center [460, 343] width 89 height 23
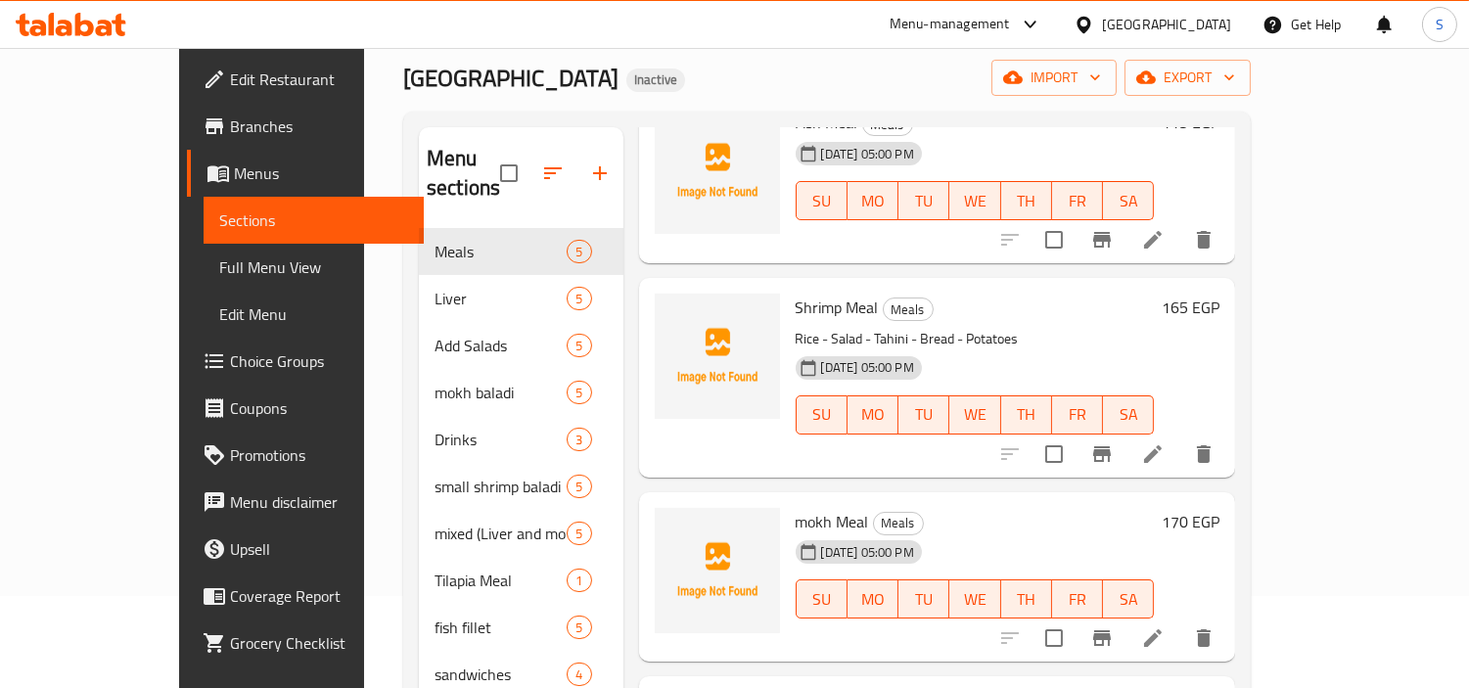
scroll to position [274, 0]
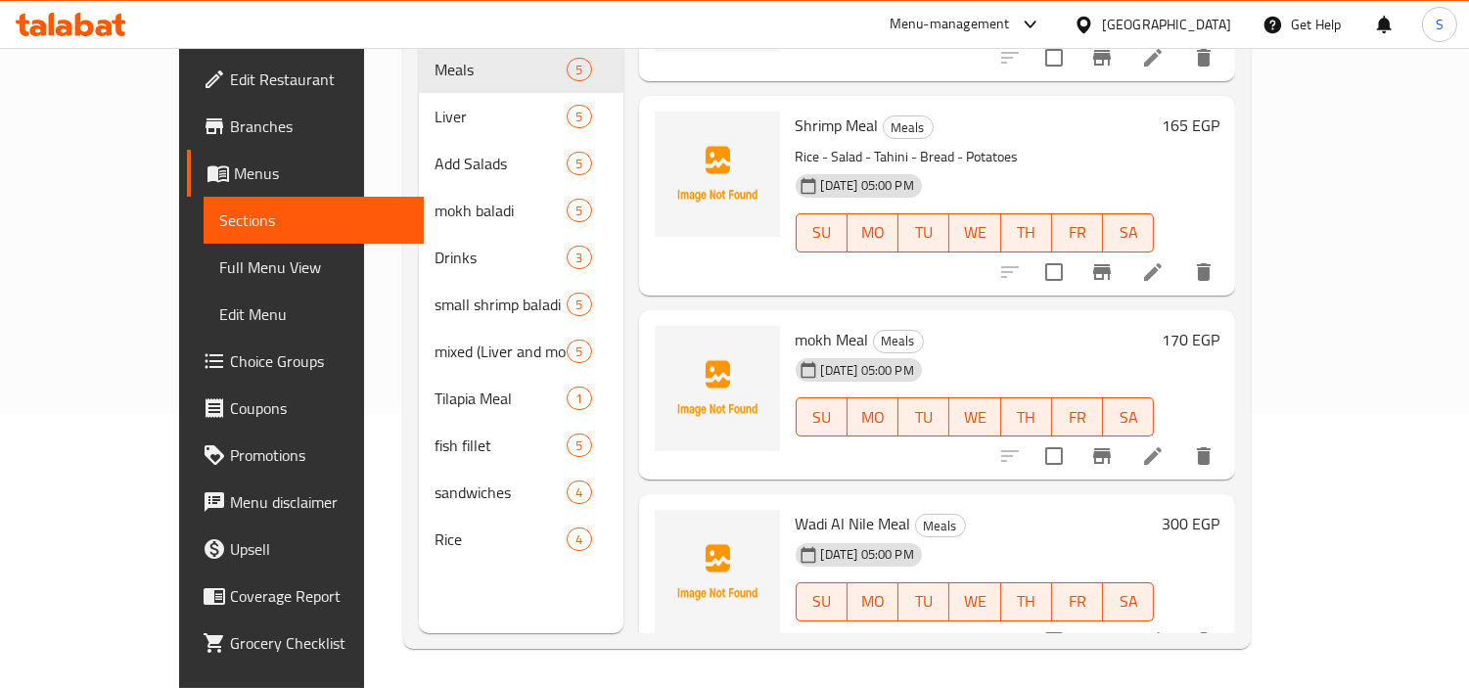
click at [91, 27] on icon at bounding box center [84, 24] width 19 height 23
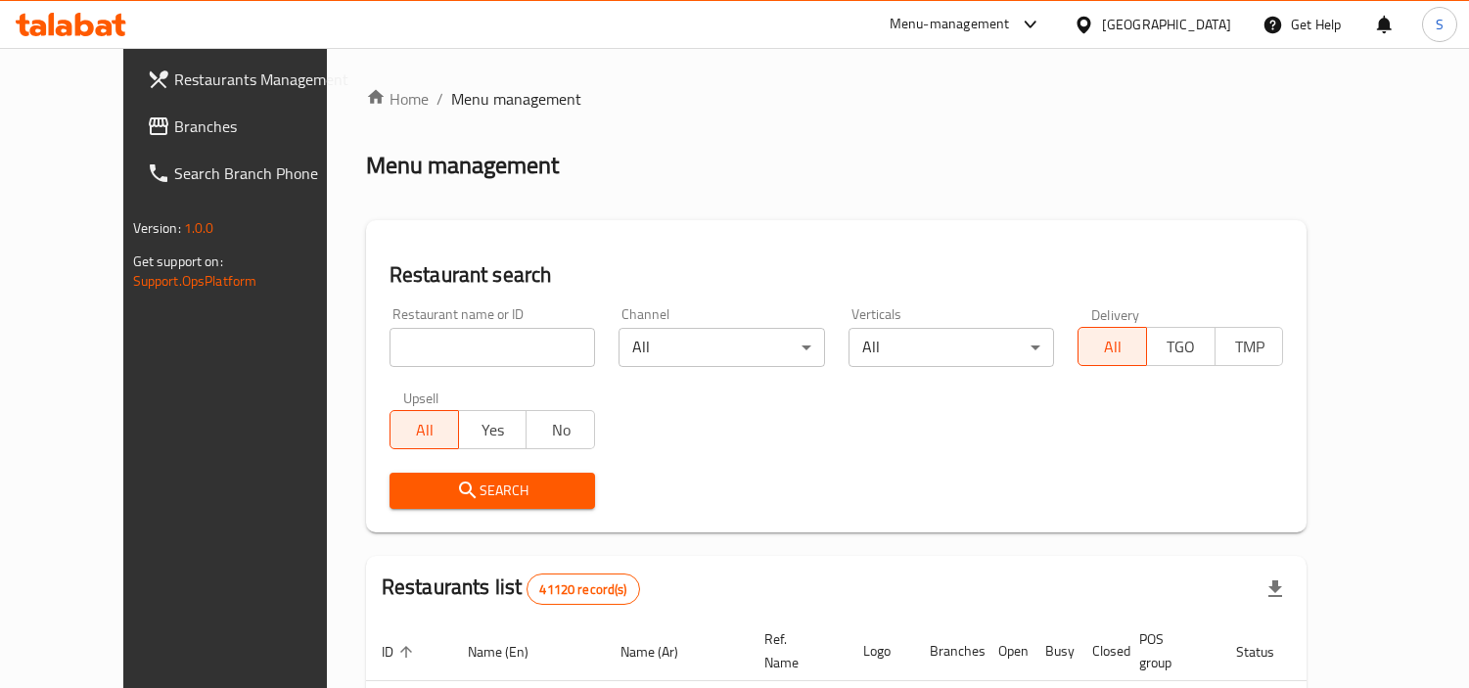
scroll to position [92, 0]
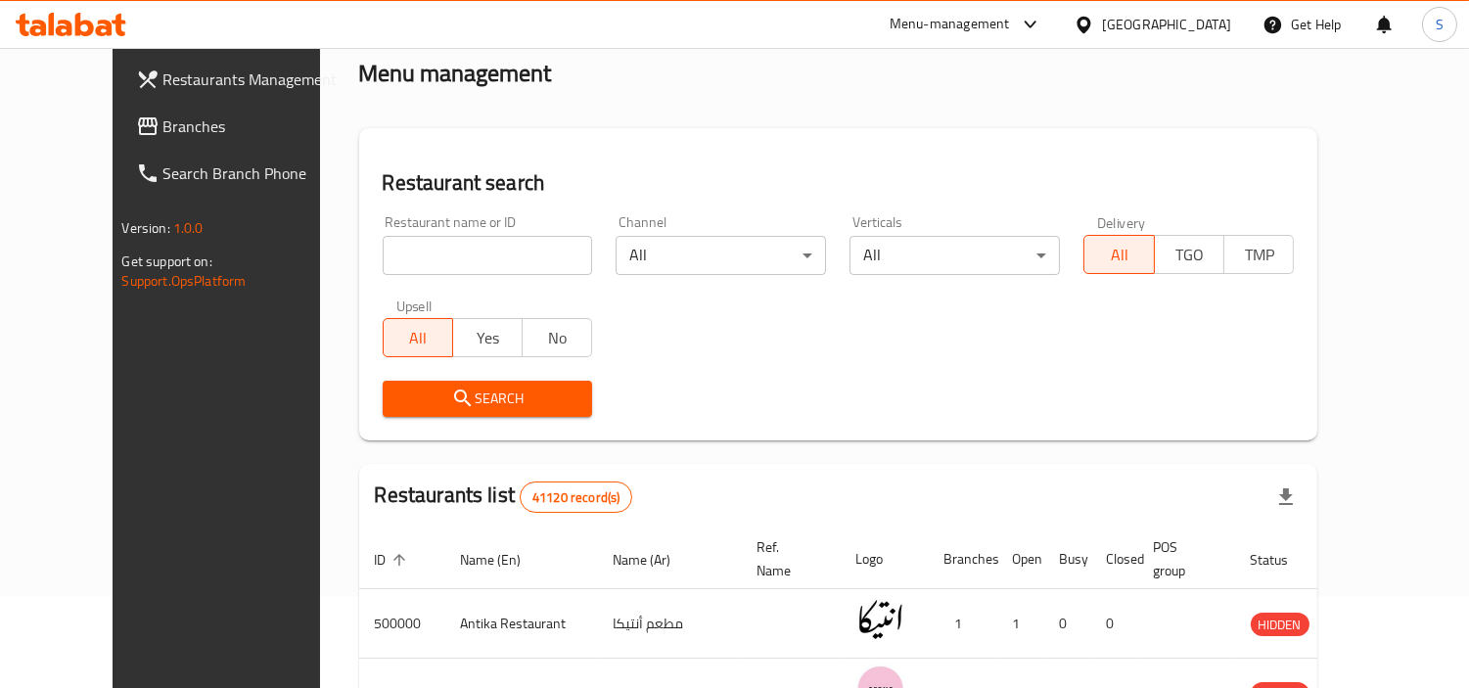
click at [163, 133] on span "Branches" at bounding box center [252, 125] width 179 height 23
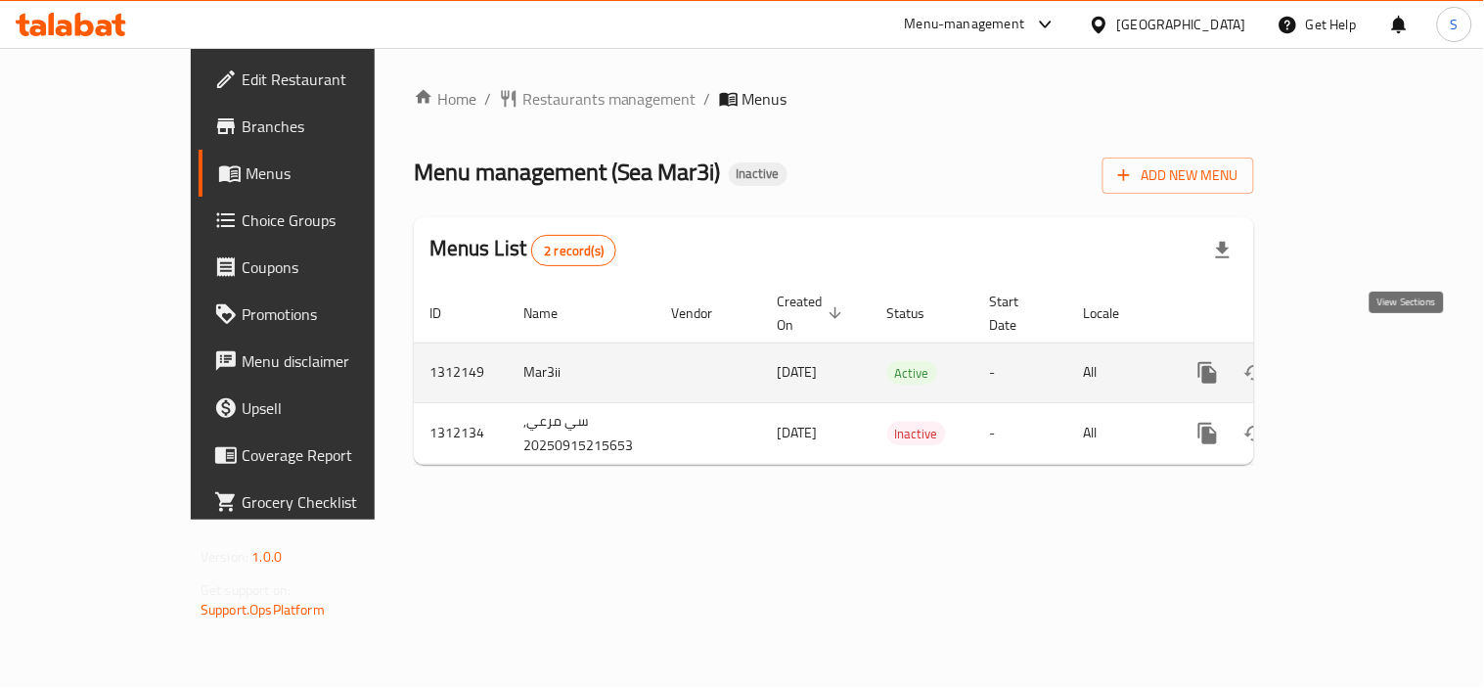
click at [1361, 361] on icon "enhanced table" at bounding box center [1348, 372] width 23 height 23
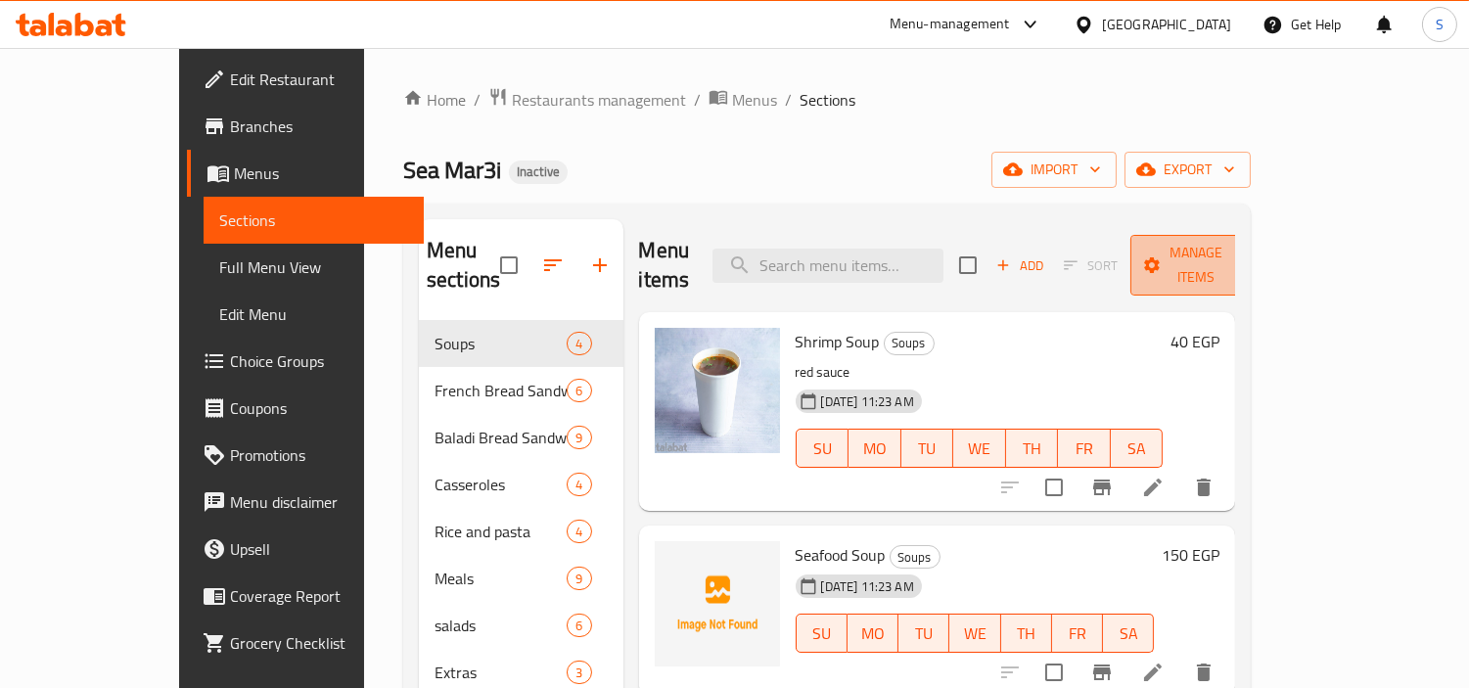
click at [1245, 241] on span "Manage items" at bounding box center [1196, 265] width 100 height 49
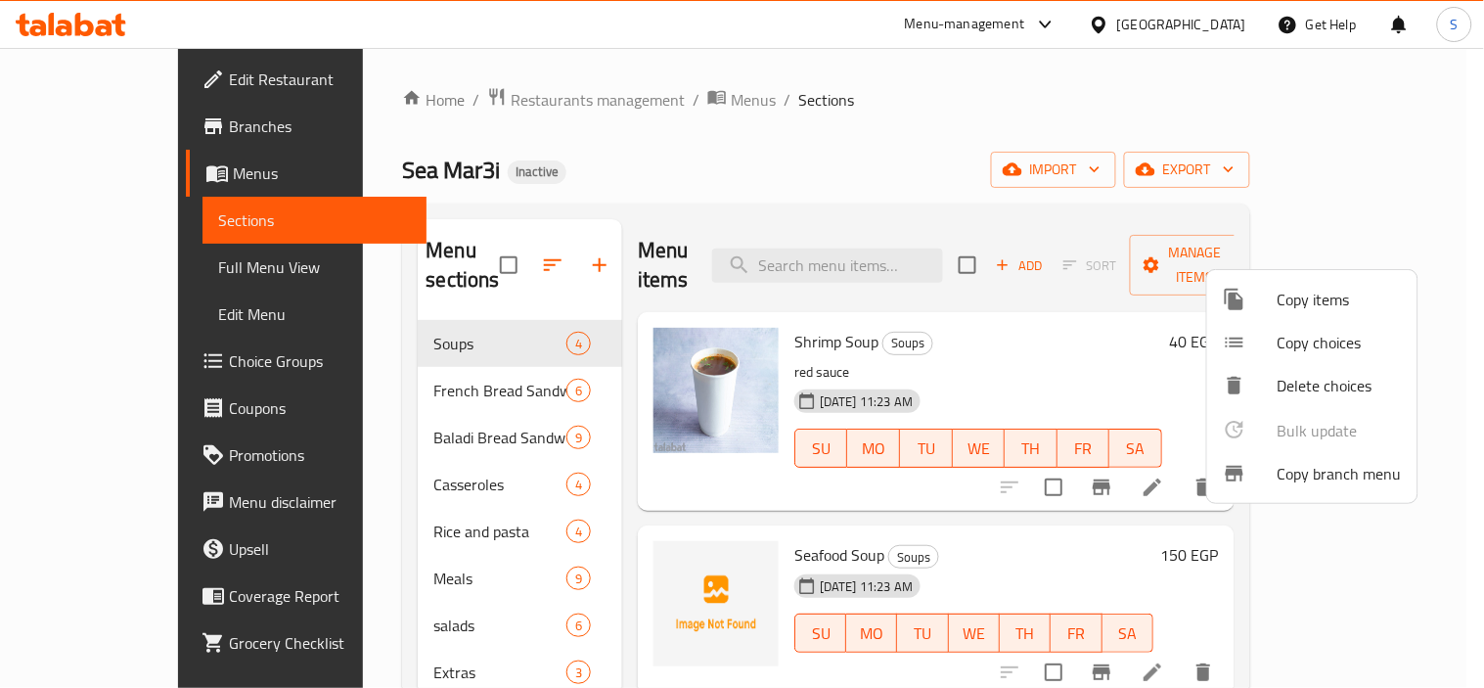
click at [1316, 176] on div at bounding box center [742, 344] width 1484 height 688
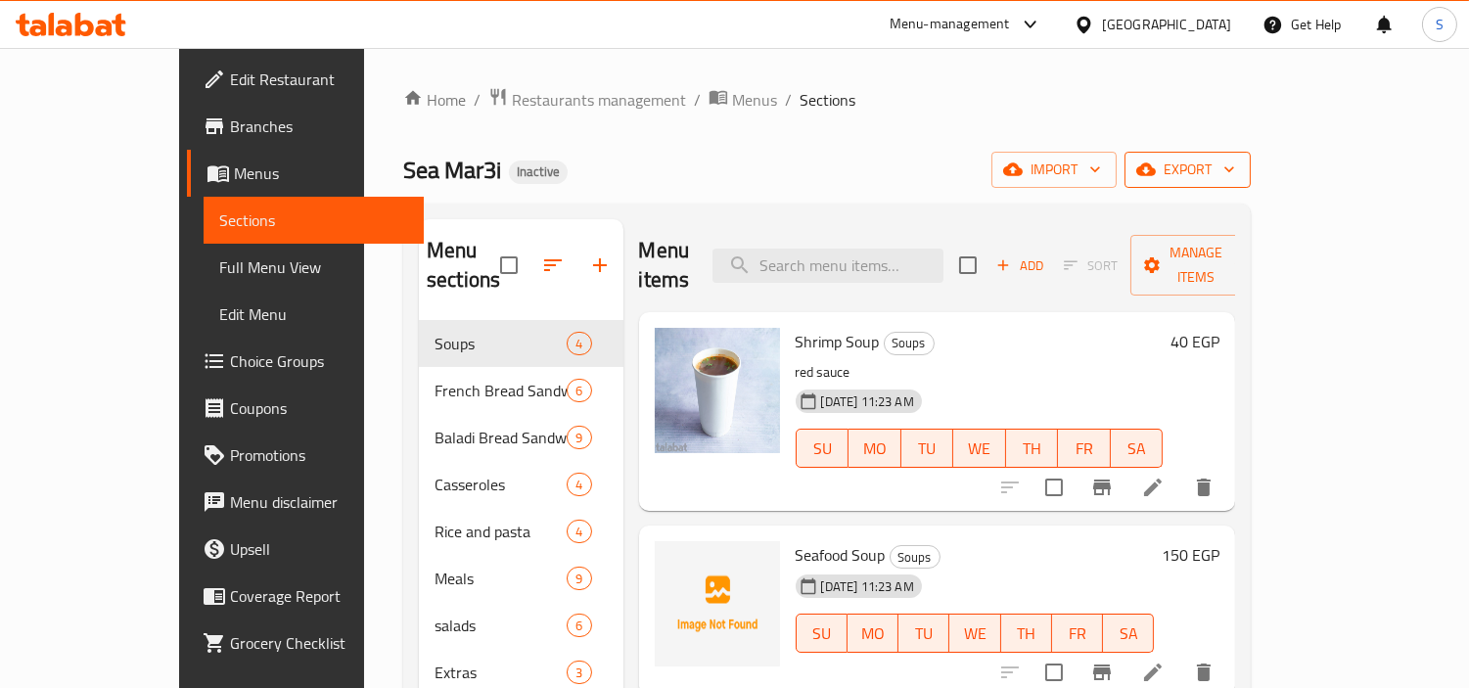
click at [1155, 176] on icon "button" at bounding box center [1146, 169] width 20 height 13
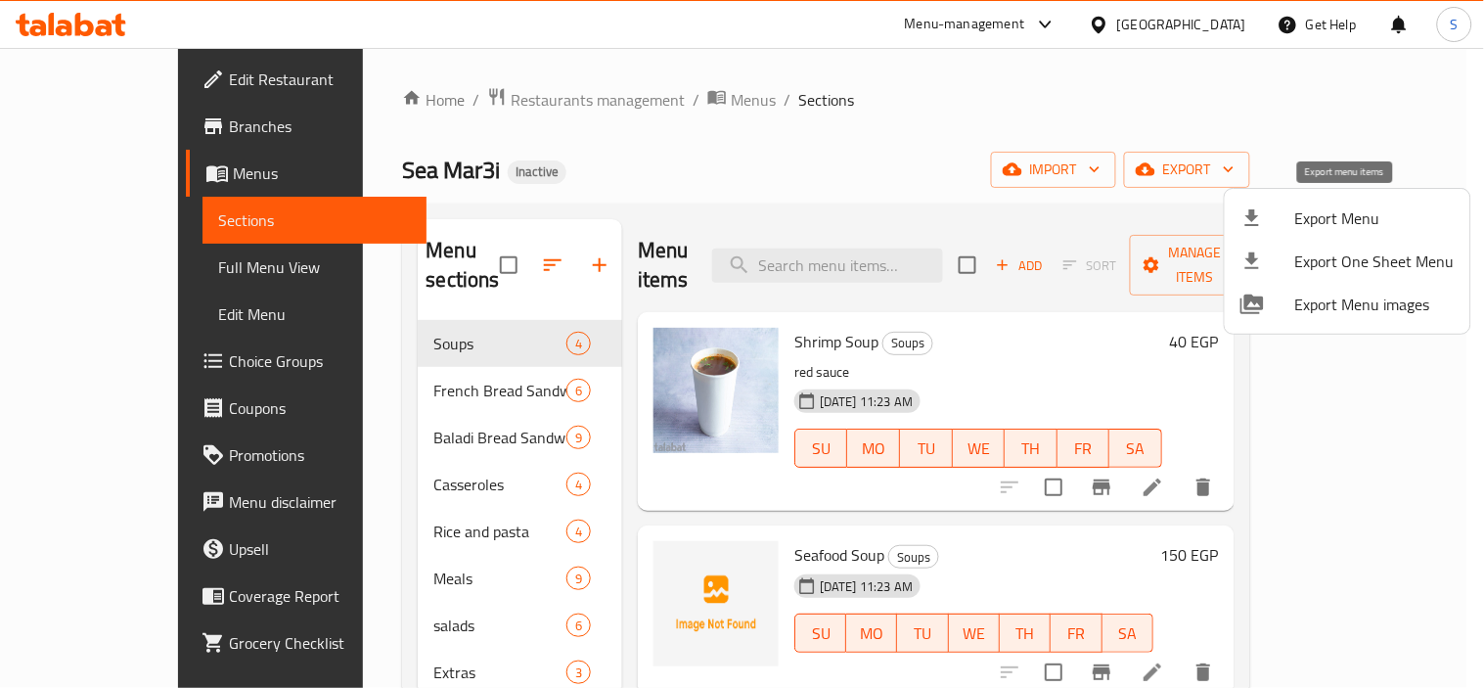
click at [1312, 218] on span "Export Menu" at bounding box center [1374, 217] width 159 height 23
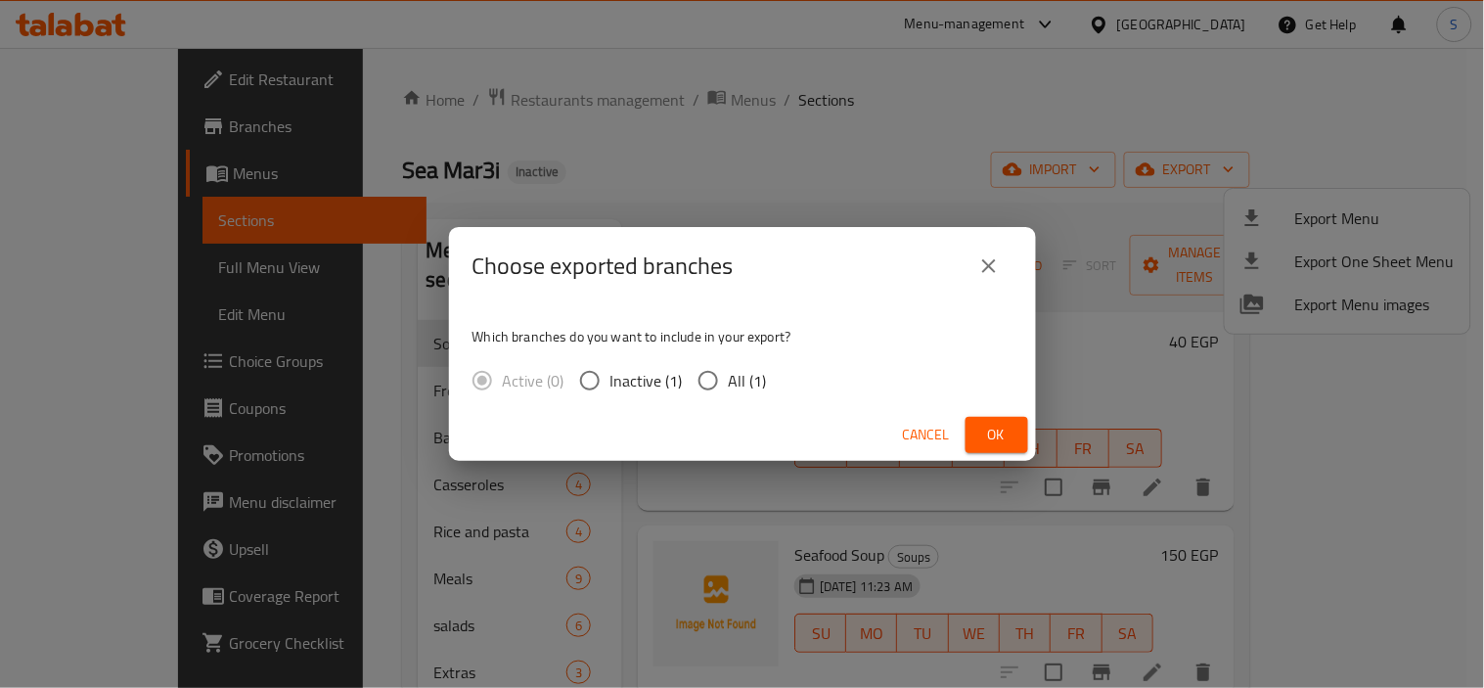
click at [707, 389] on input "All (1)" at bounding box center [708, 380] width 41 height 41
radio input "true"
click at [993, 429] on span "Ok" at bounding box center [996, 435] width 31 height 24
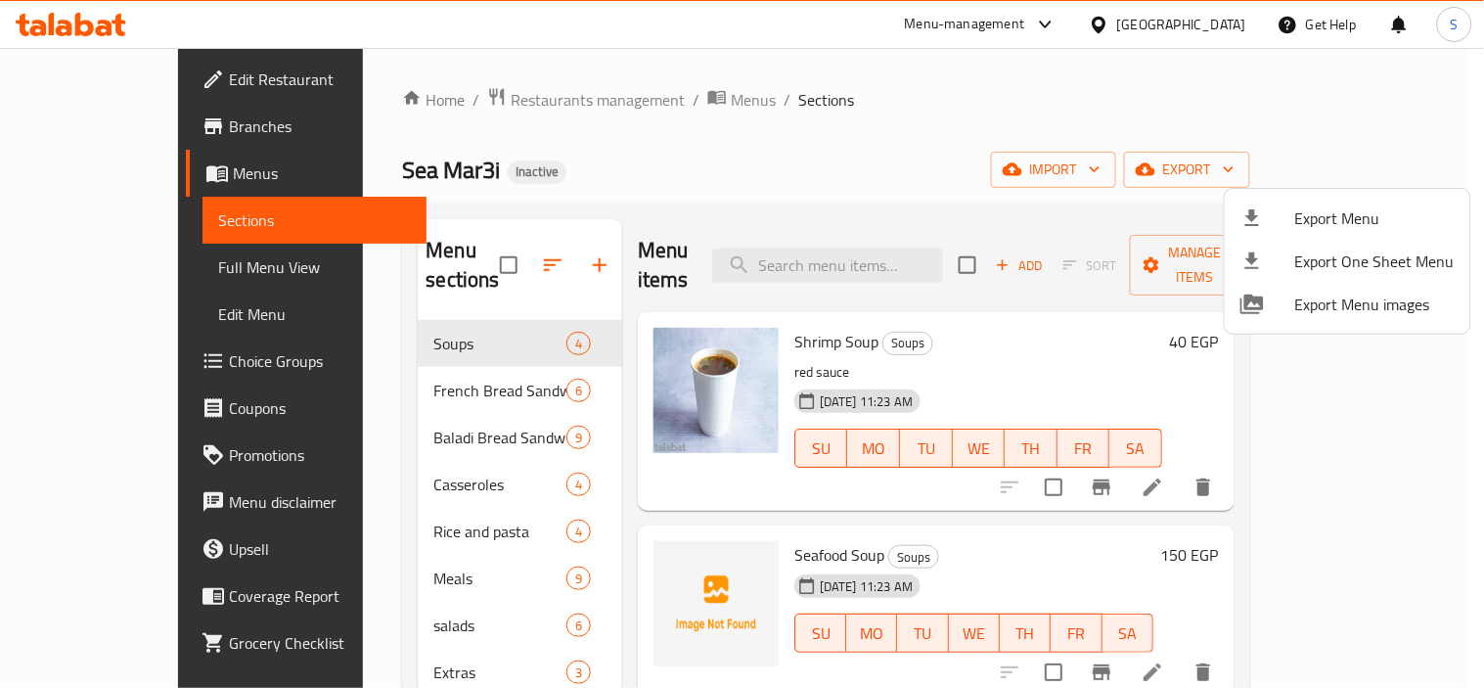
click at [806, 529] on div at bounding box center [742, 344] width 1484 height 688
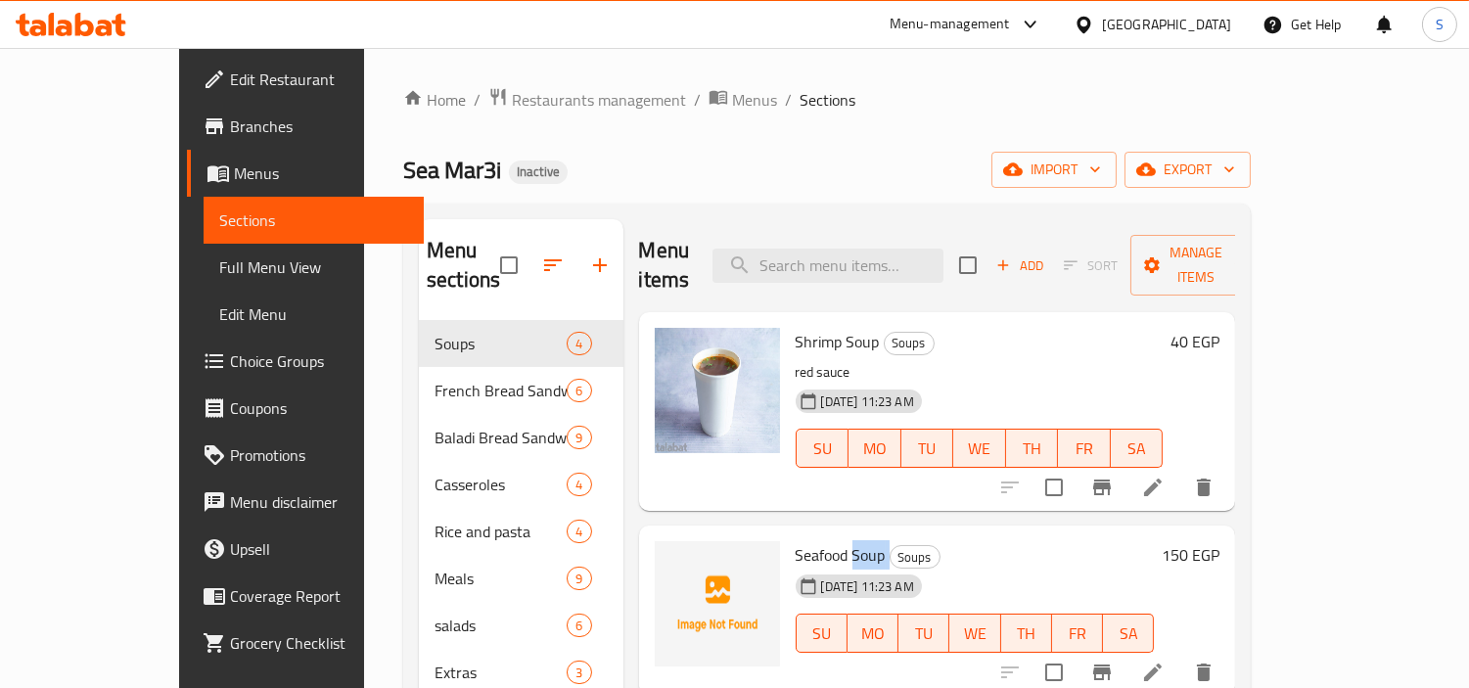
click at [806, 540] on span "Seafood Soup" at bounding box center [840, 554] width 90 height 29
copy h6 "Seafood Soup"
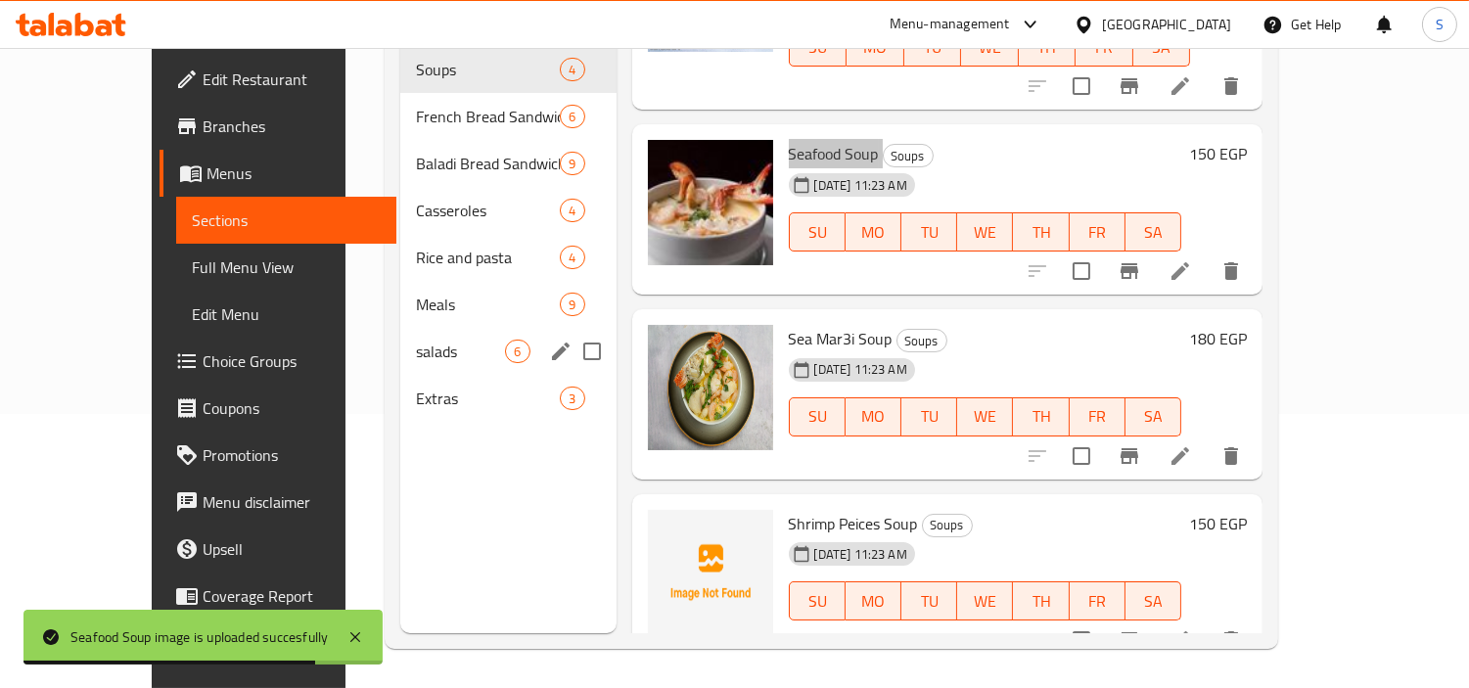
scroll to position [56, 0]
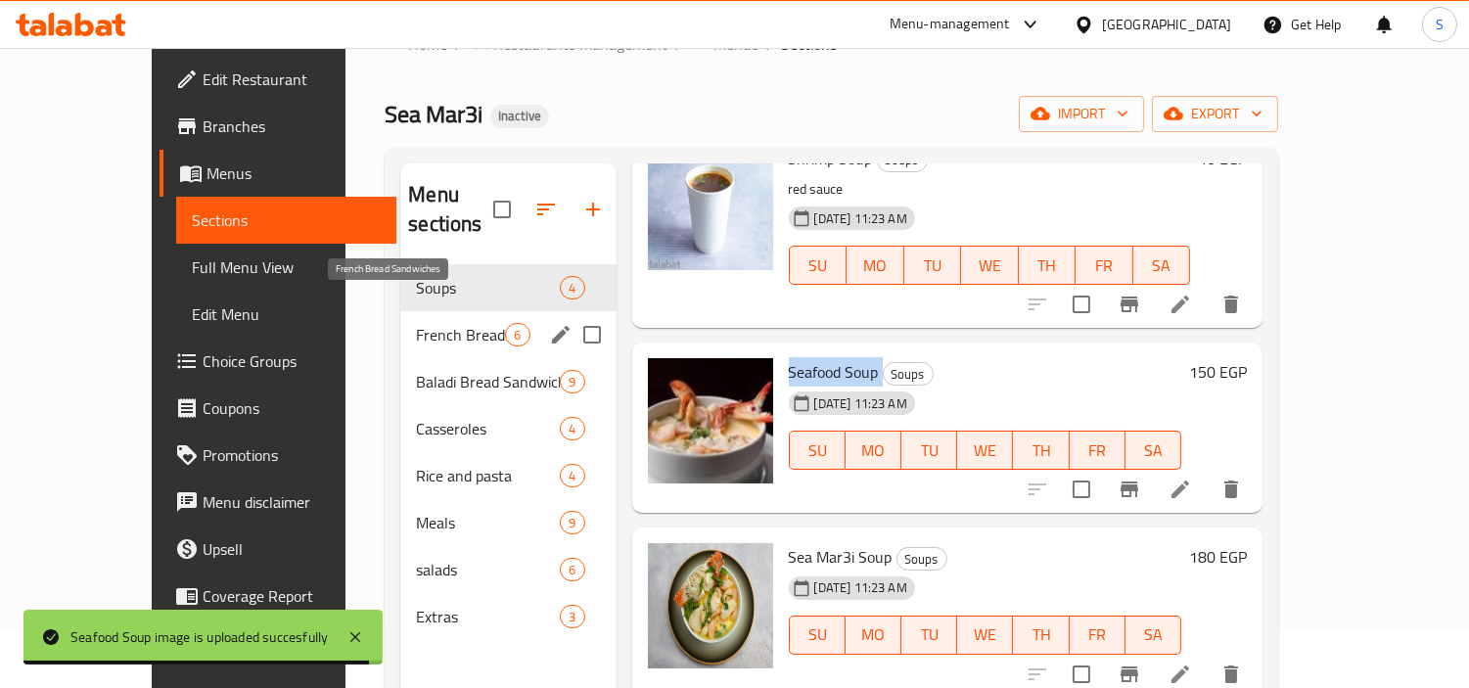
click at [421, 323] on span "French Bread Sandwiches" at bounding box center [460, 334] width 89 height 23
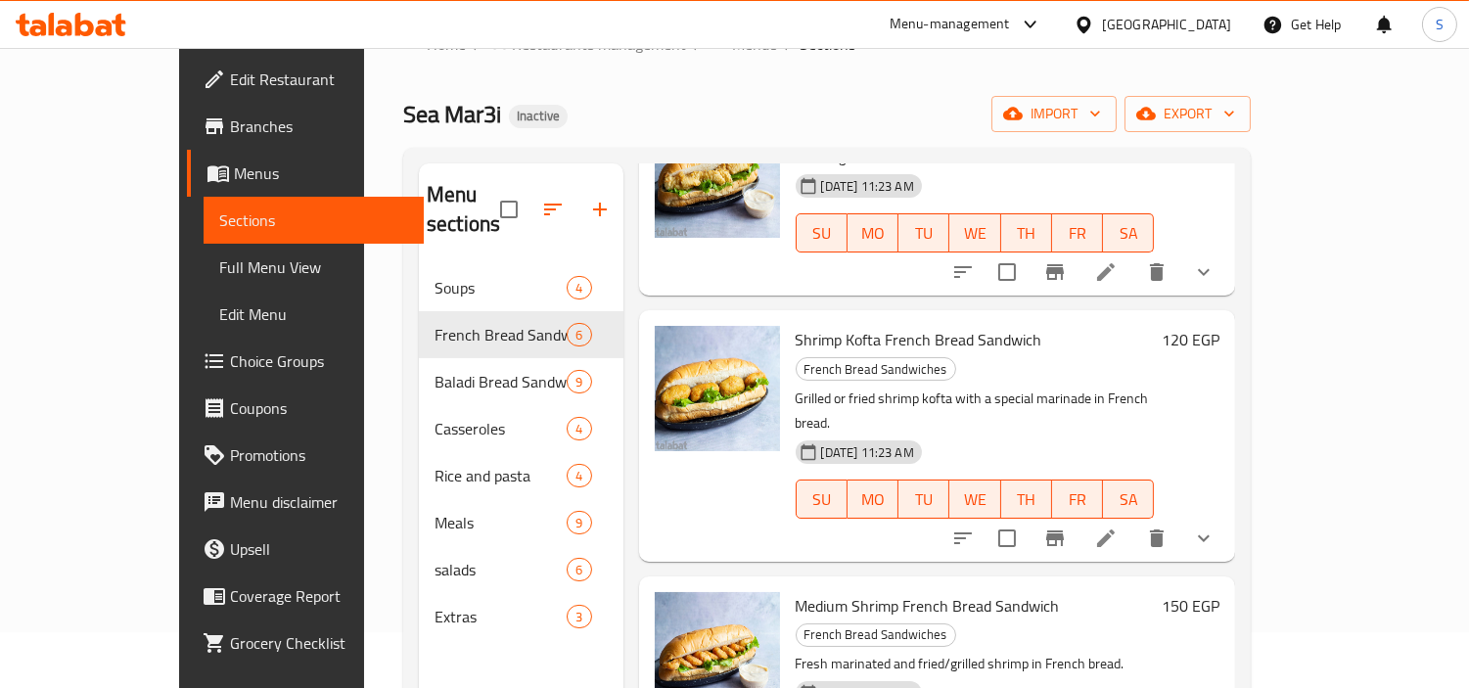
scroll to position [274, 0]
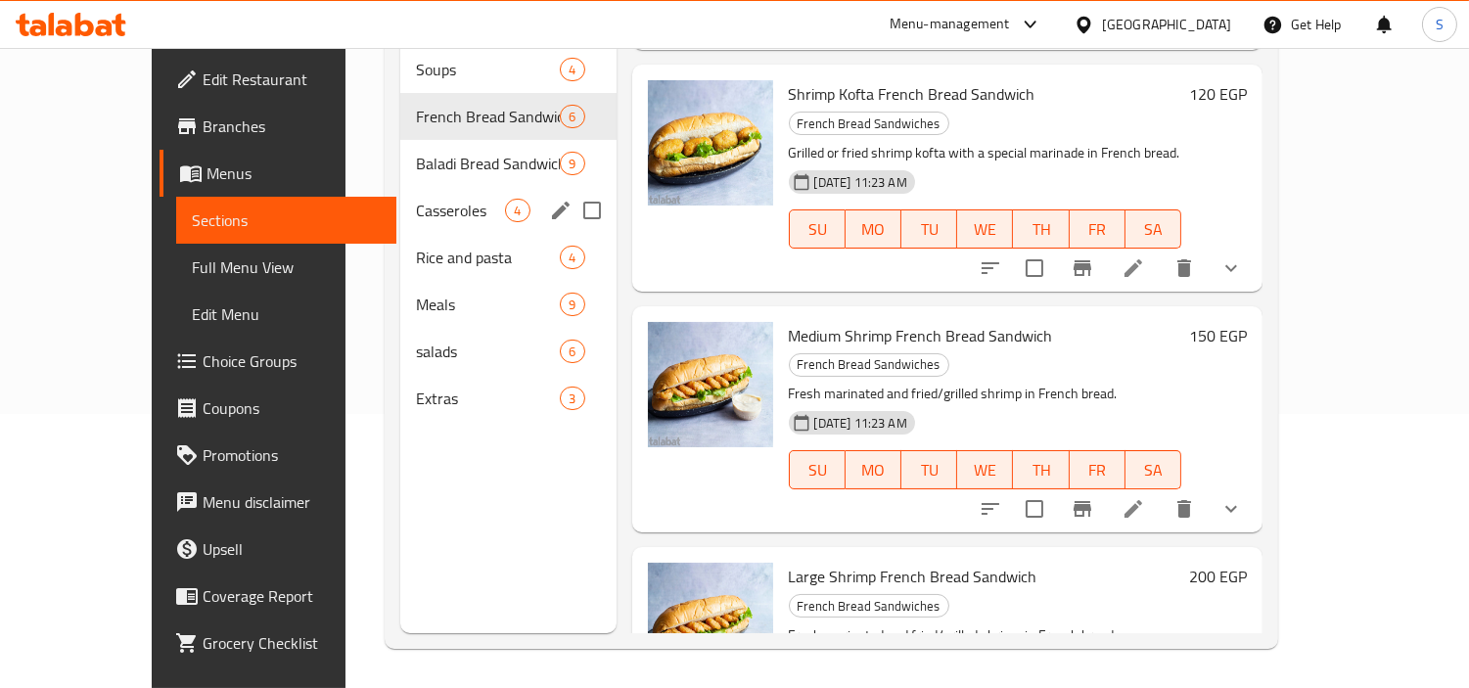
drag, startPoint x: 404, startPoint y: 181, endPoint x: 431, endPoint y: 190, distance: 28.8
click at [416, 199] on span "Casseroles" at bounding box center [460, 210] width 89 height 23
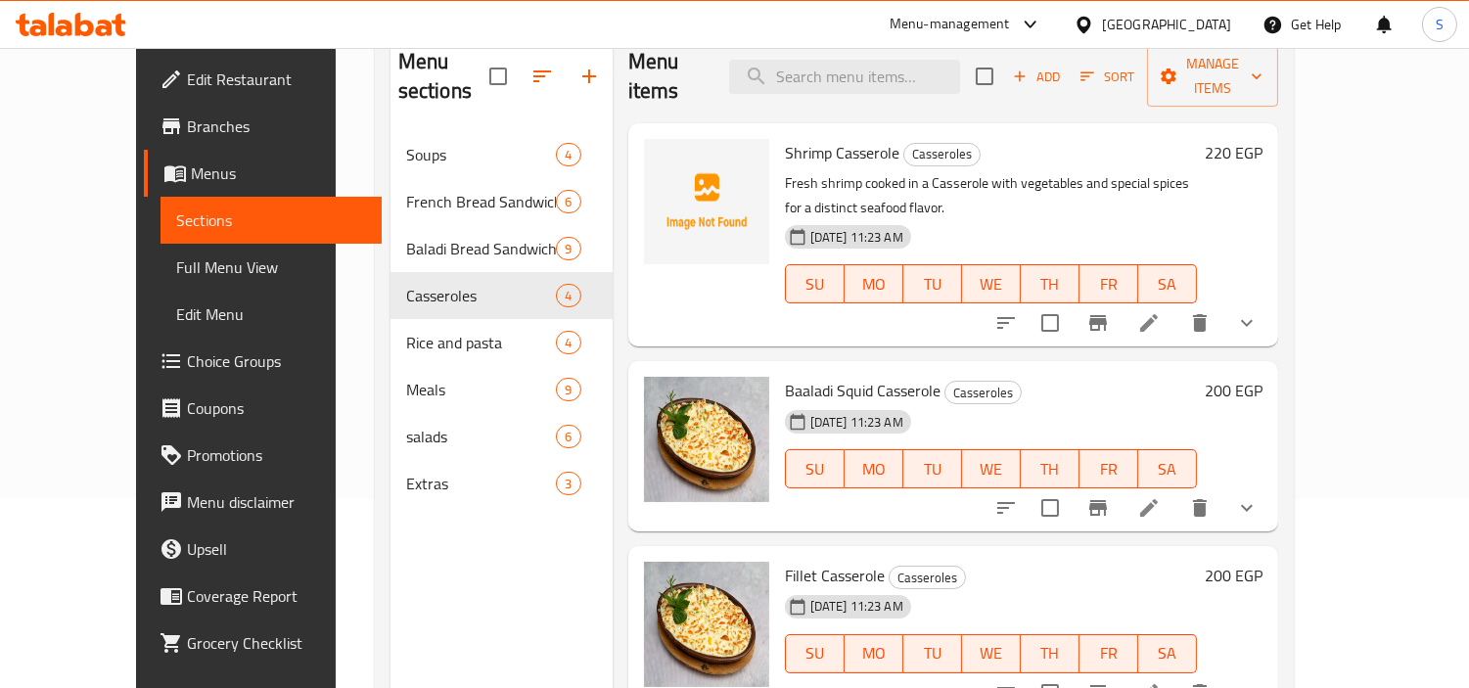
scroll to position [56, 0]
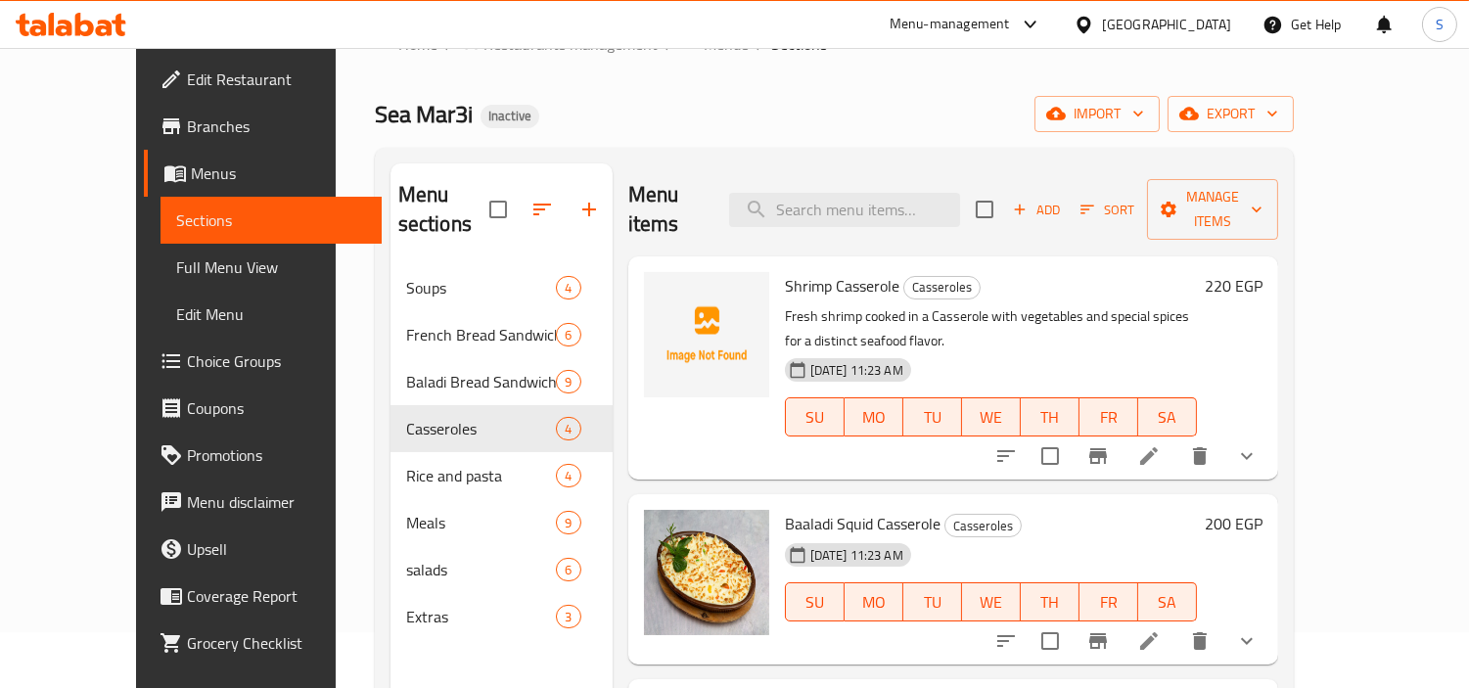
click at [807, 271] on span "Shrimp Casserole" at bounding box center [842, 285] width 114 height 29
copy h6 "Shrimp Casserole"
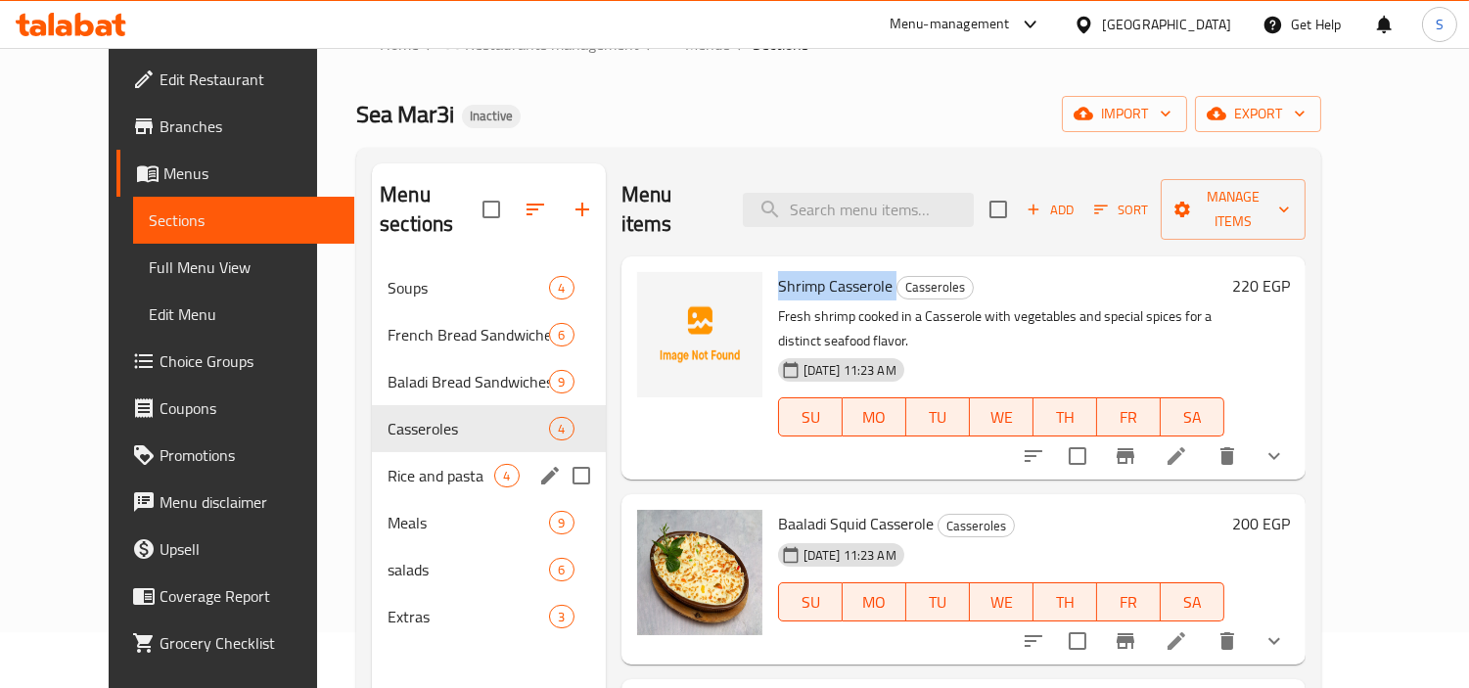
click at [387, 464] on span "Rice and pasta" at bounding box center [440, 475] width 107 height 23
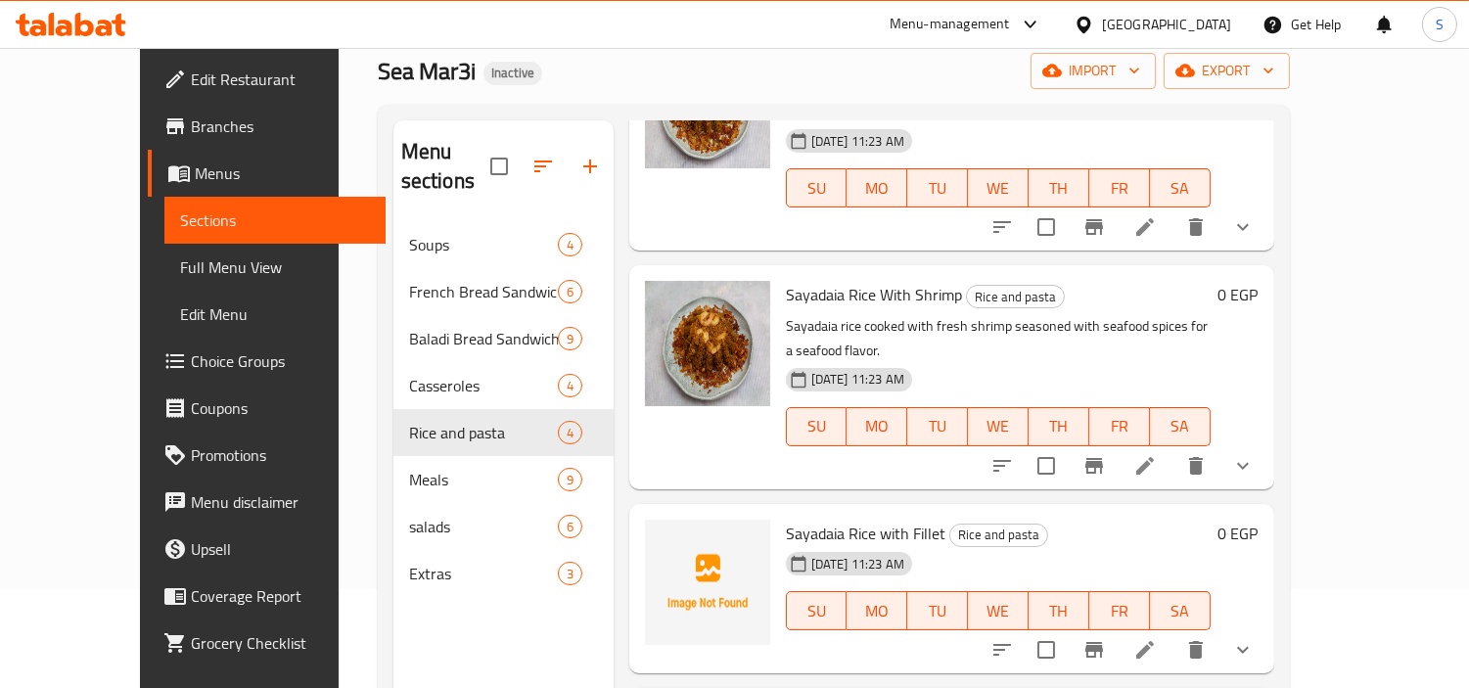
scroll to position [164, 0]
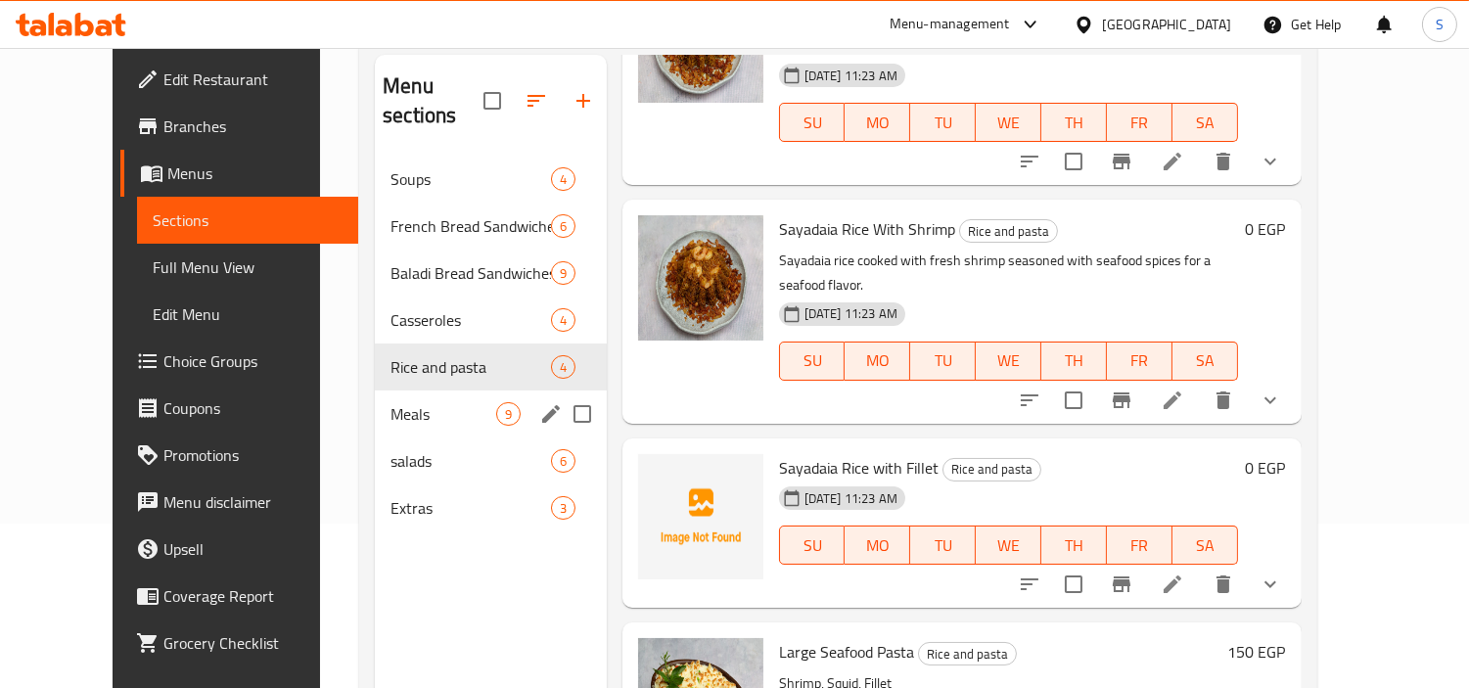
click at [397, 402] on span "Meals" at bounding box center [442, 413] width 105 height 23
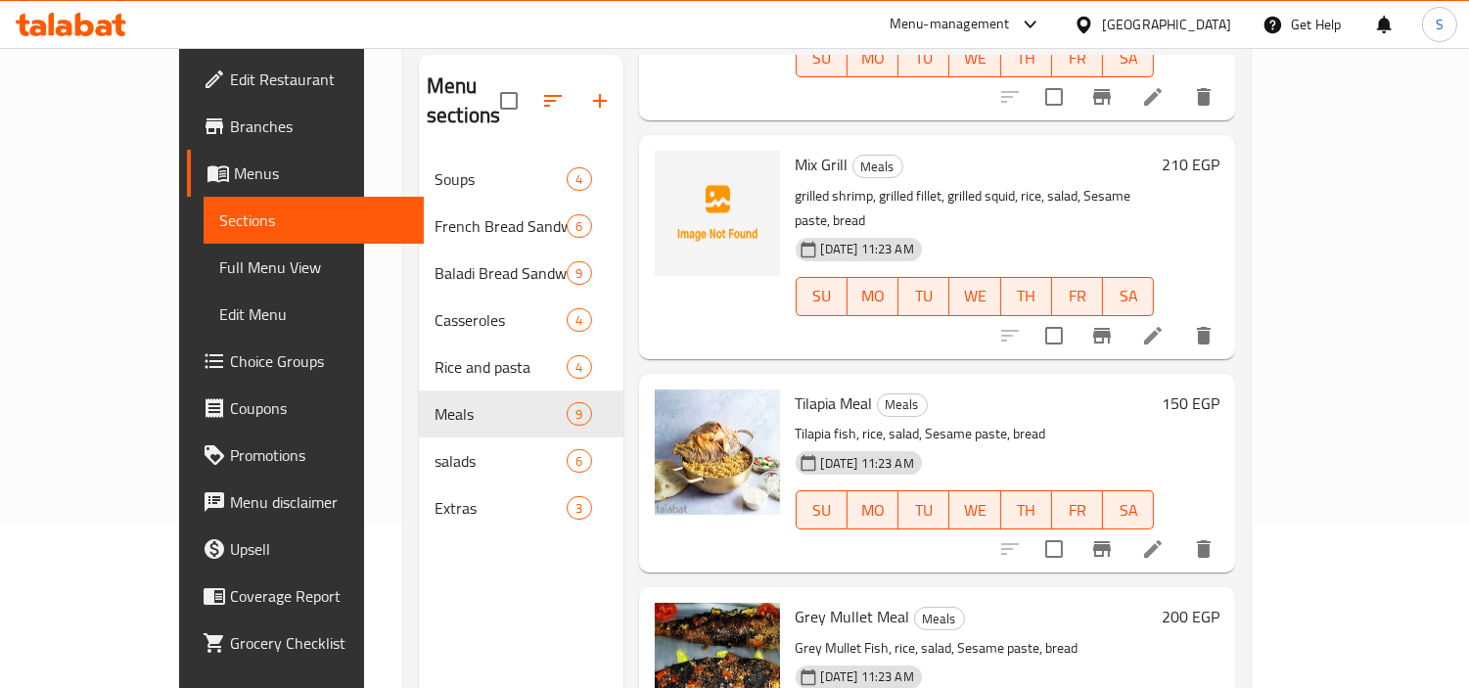
scroll to position [1055, 0]
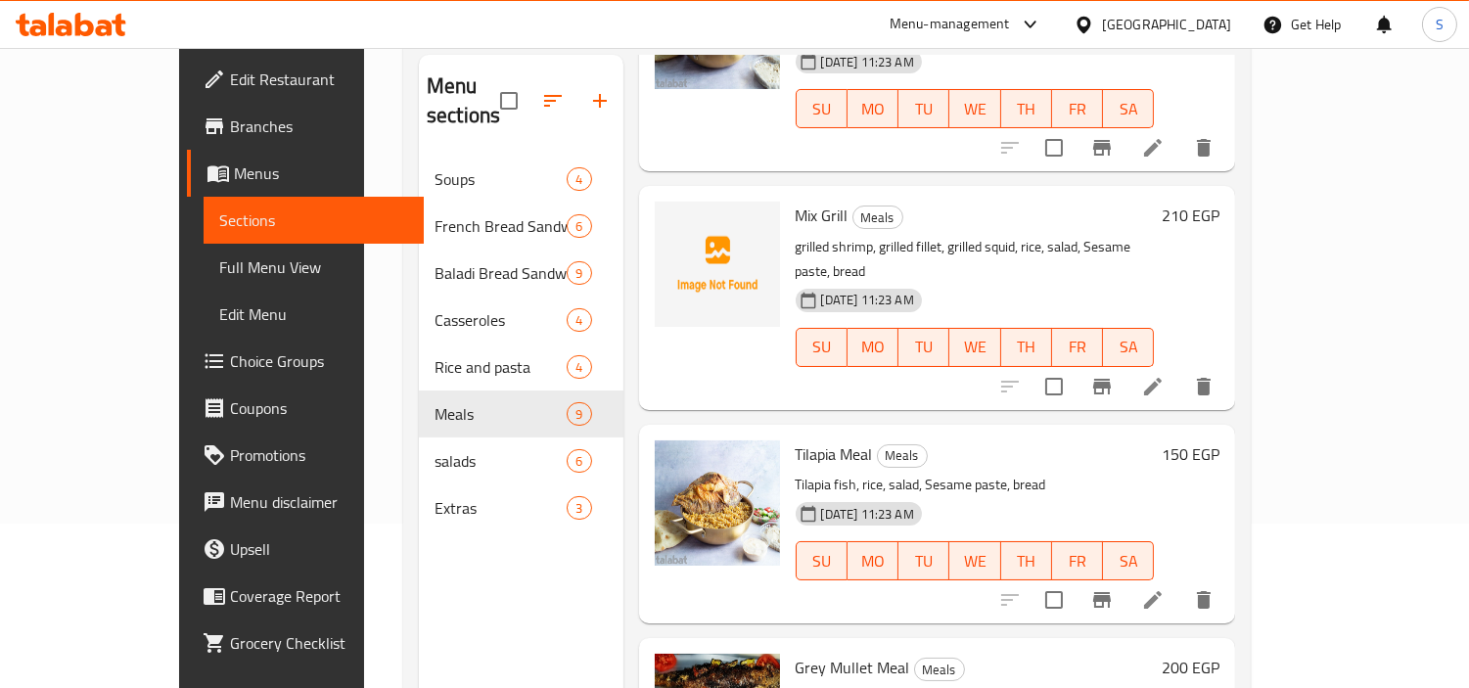
click at [795, 201] on span "Mix Grill" at bounding box center [821, 215] width 53 height 29
copy h6 "Mix Grill"
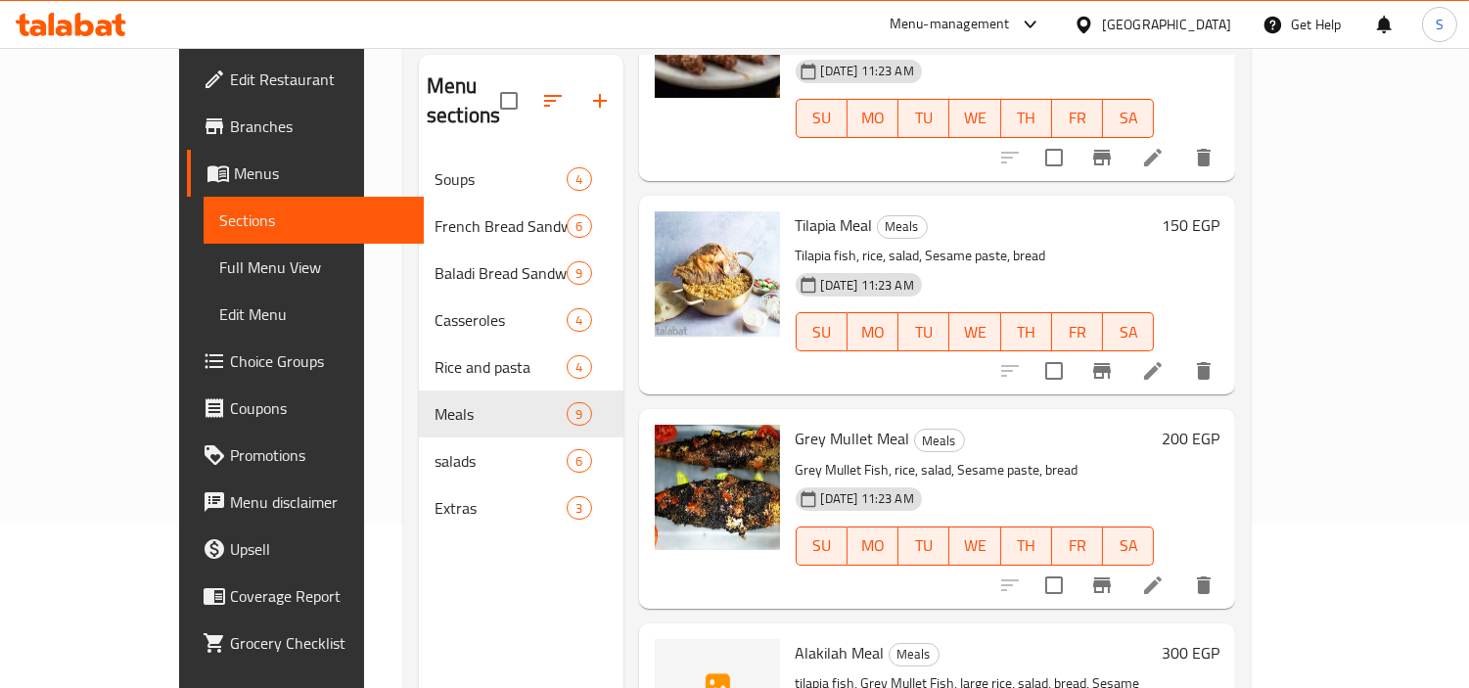
scroll to position [274, 0]
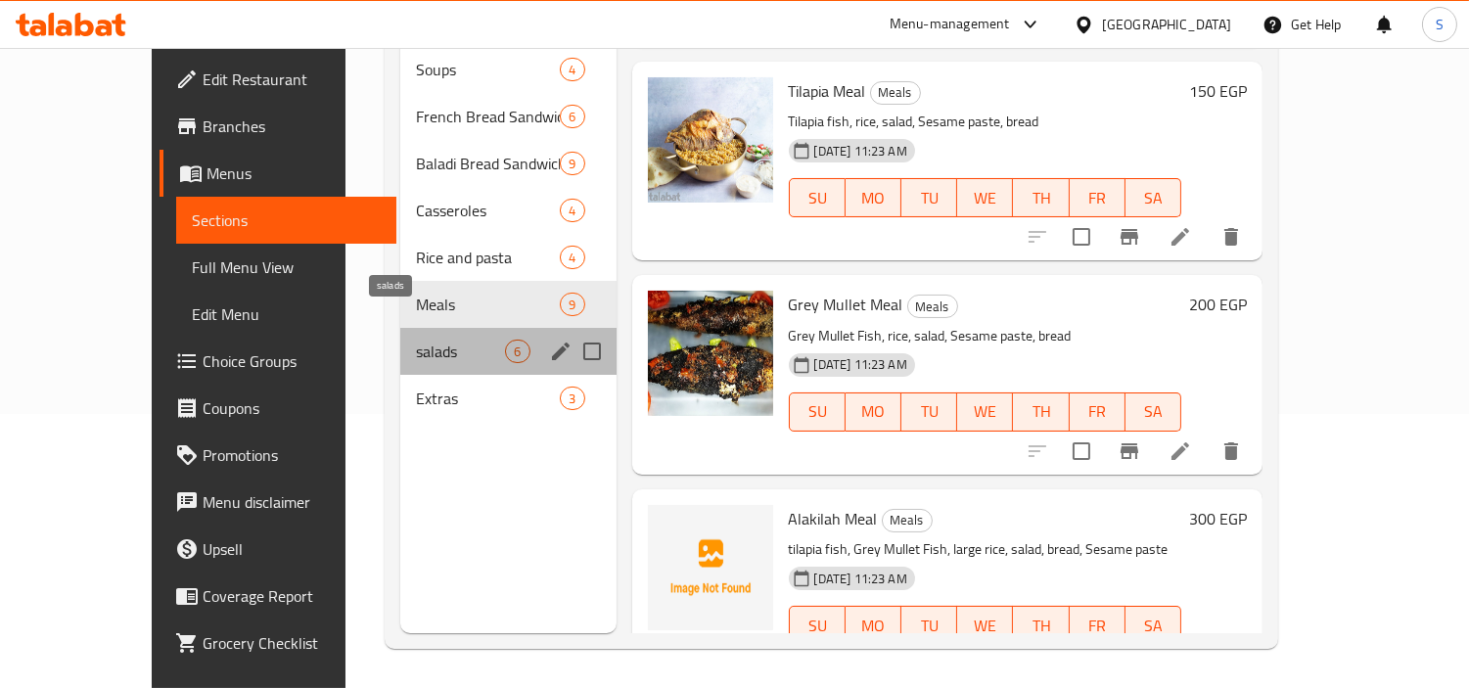
drag, startPoint x: 436, startPoint y: 311, endPoint x: 440, endPoint y: 299, distance: 12.4
click at [434, 339] on span "salads" at bounding box center [460, 350] width 89 height 23
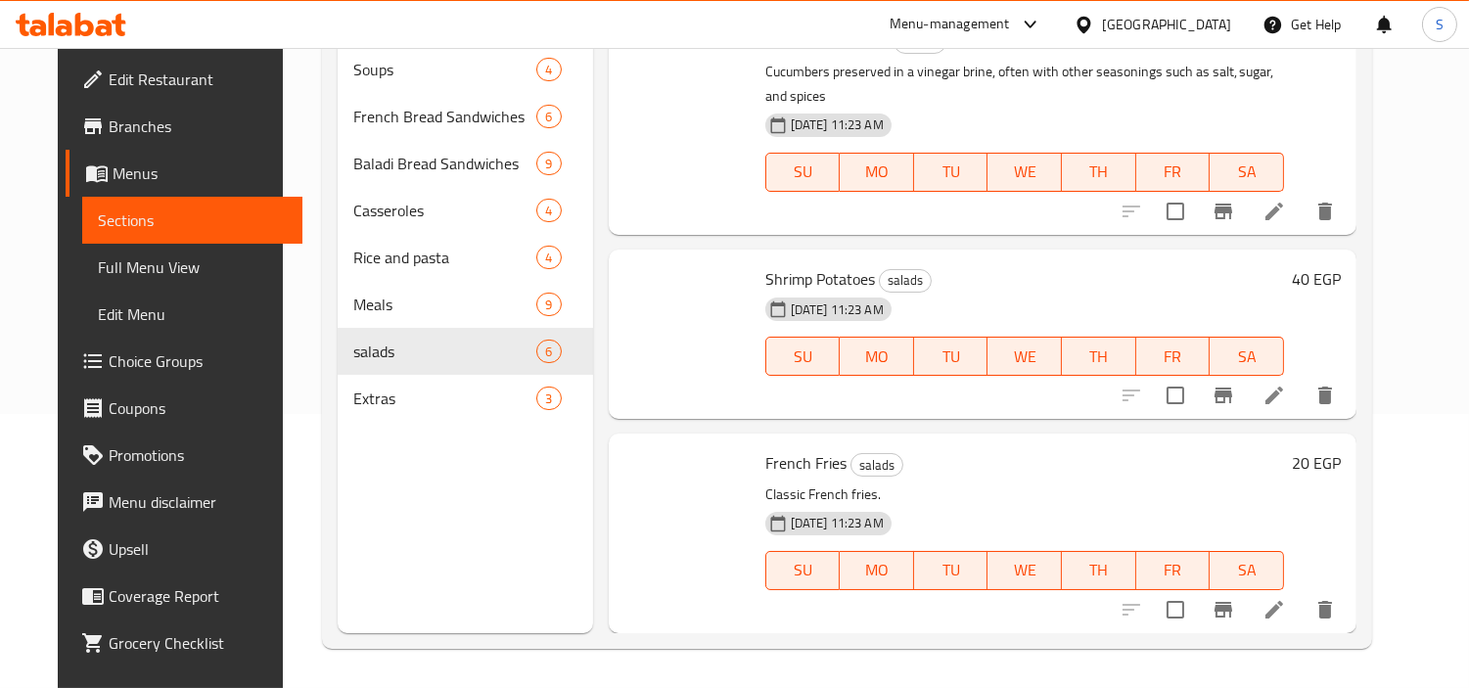
scroll to position [638, 0]
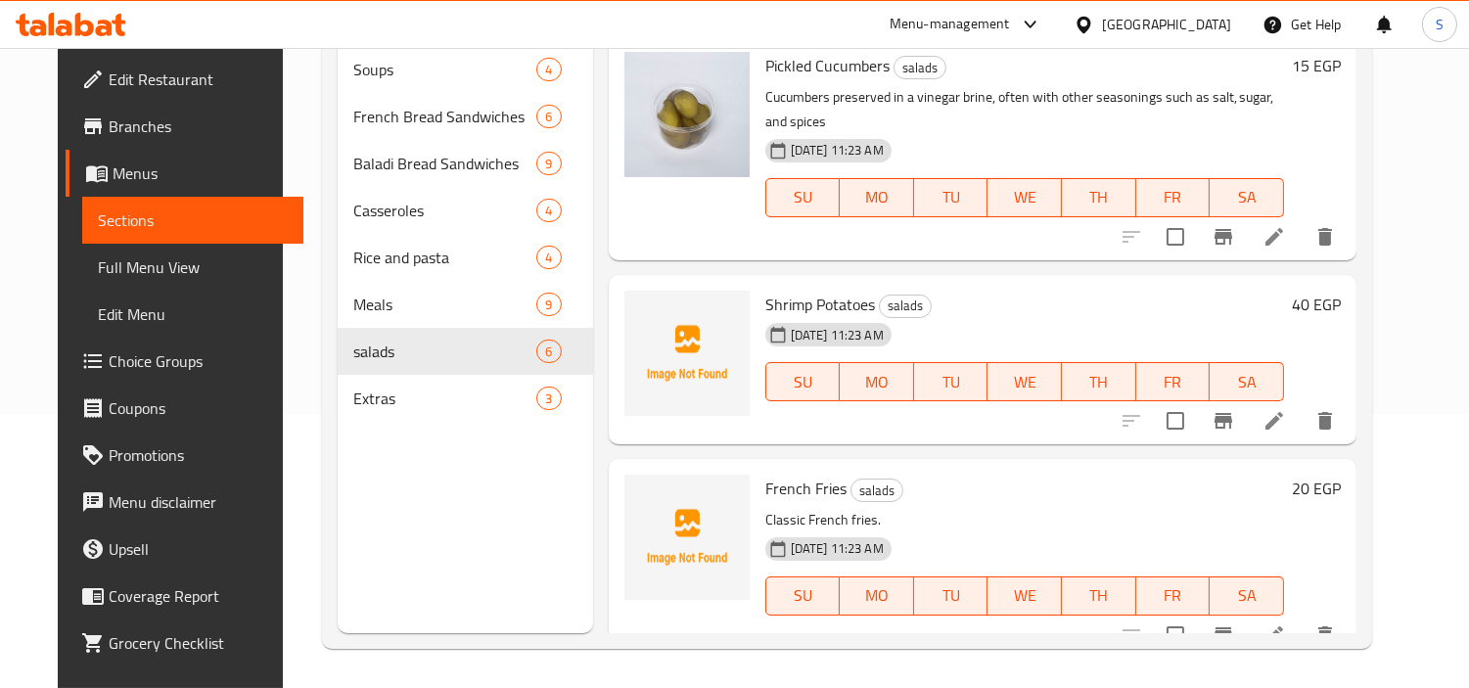
click at [765, 474] on span "French Fries" at bounding box center [805, 488] width 81 height 29
copy h6 "French Fries"
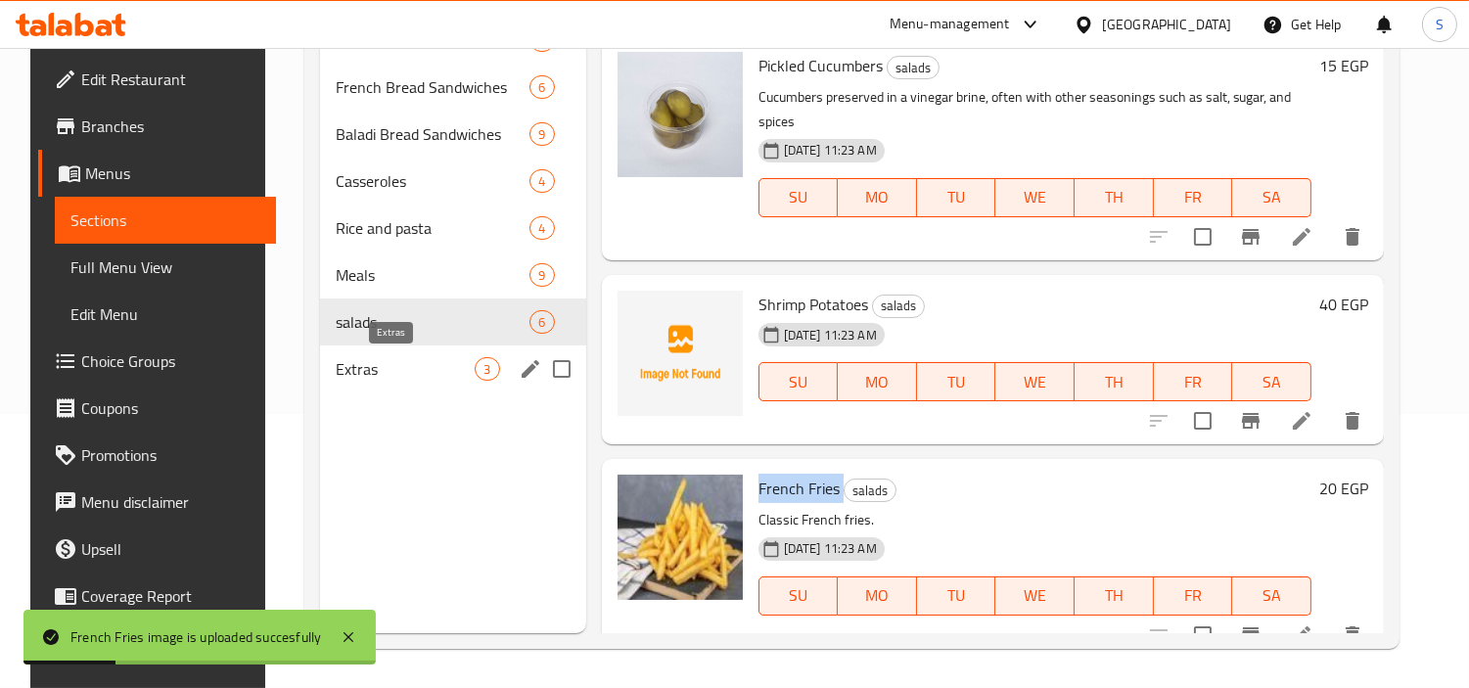
click at [447, 368] on span "Extras" at bounding box center [406, 368] width 140 height 23
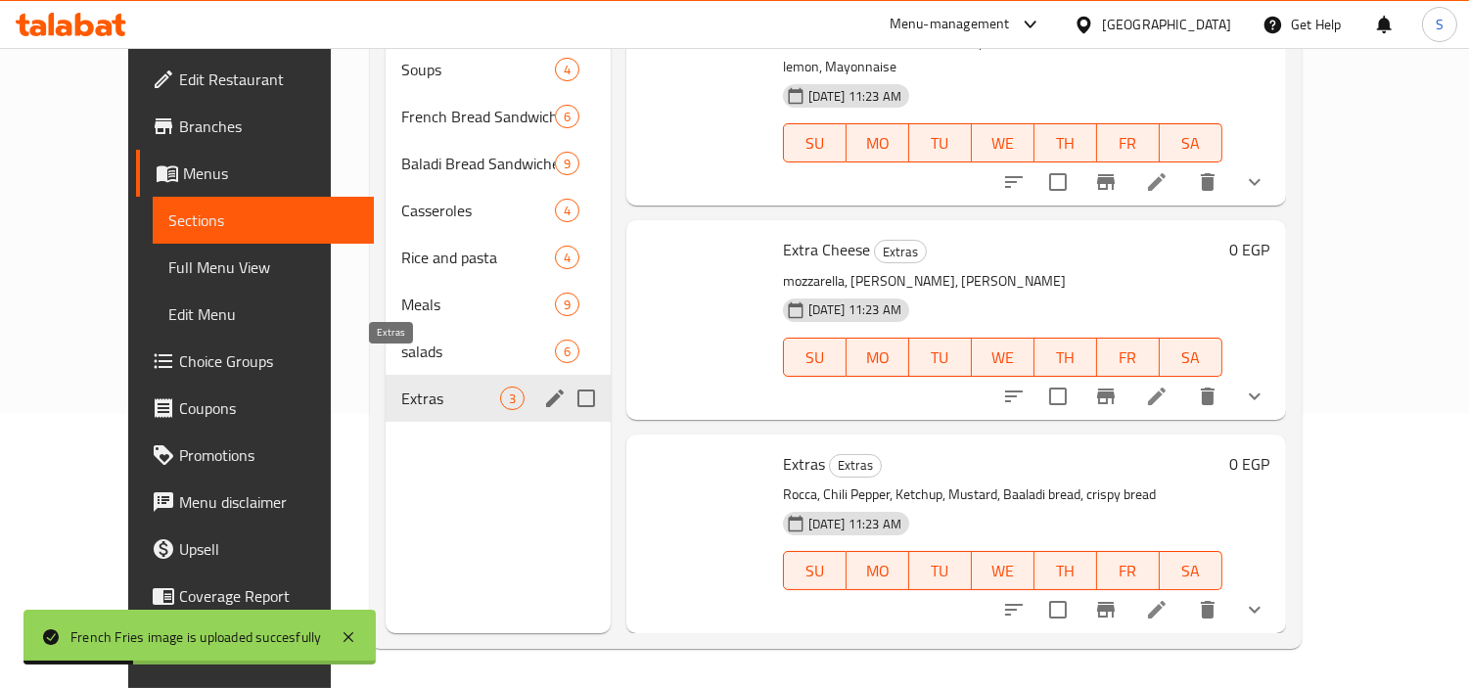
scroll to position [1, 0]
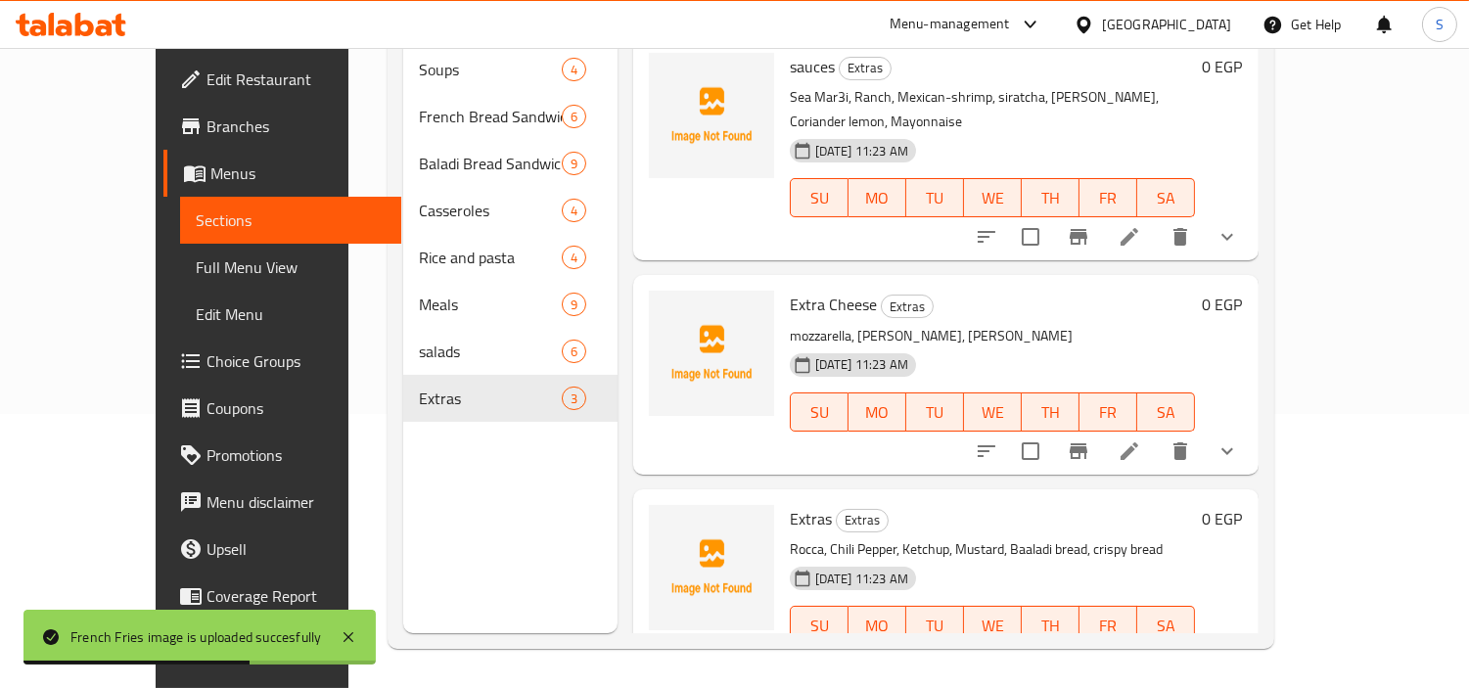
click at [790, 290] on span "Extra Cheese" at bounding box center [833, 304] width 87 height 29
copy h6 "Extra Cheese"
click at [965, 291] on h6 "Extra Cheese Extras" at bounding box center [992, 304] width 405 height 27
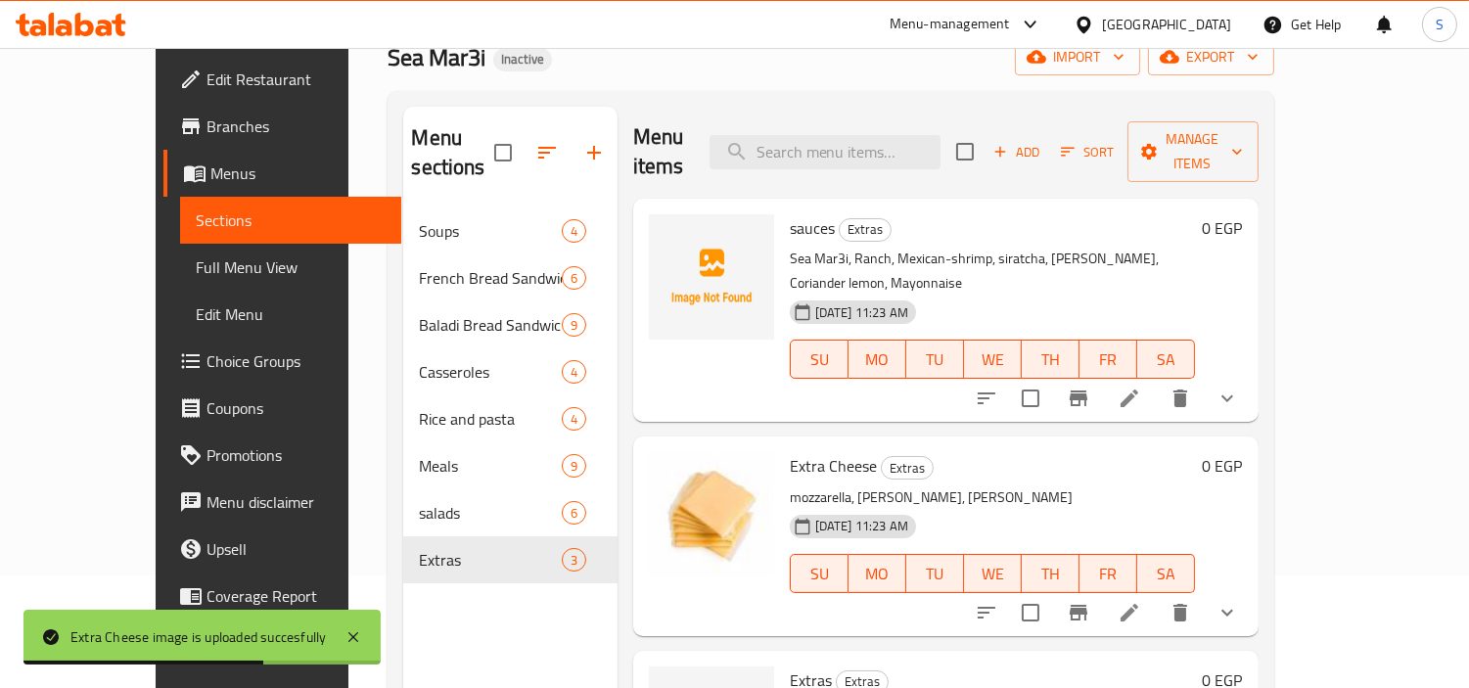
scroll to position [217, 0]
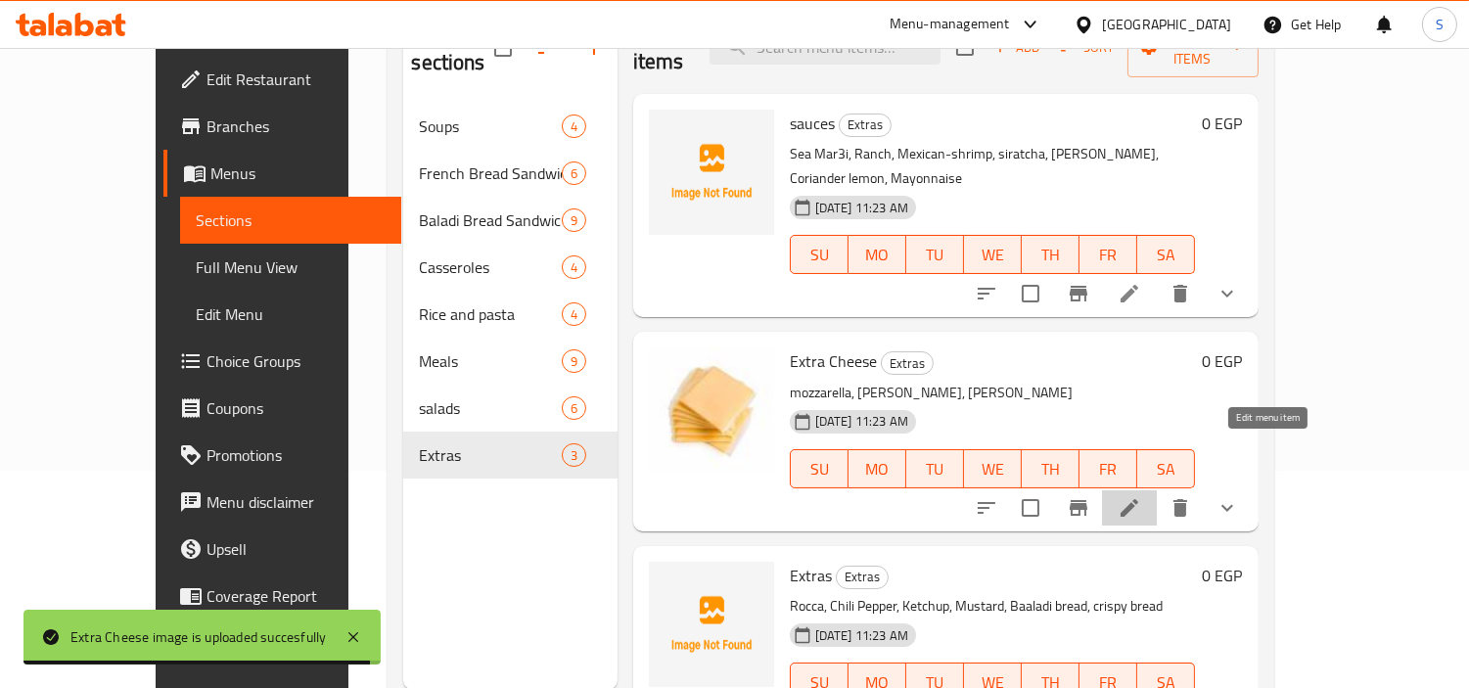
click at [1141, 496] on icon at bounding box center [1128, 507] width 23 height 23
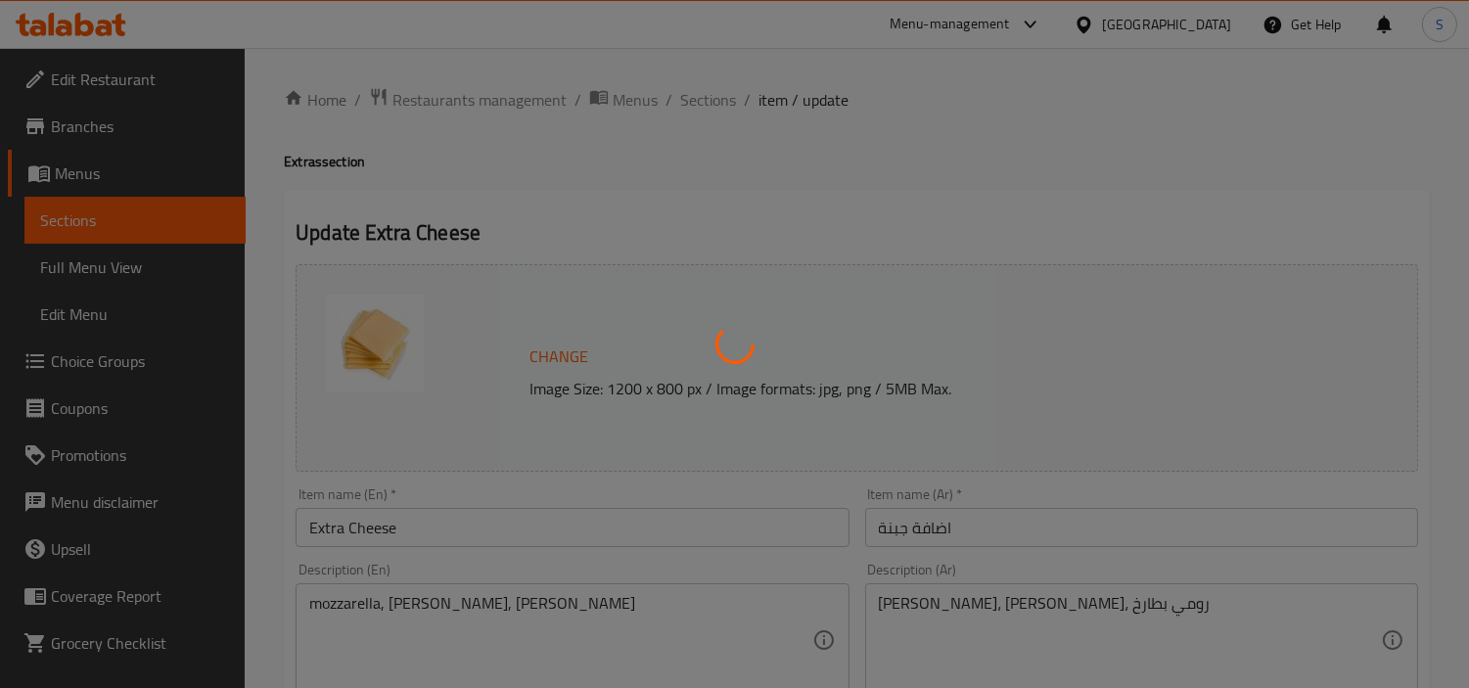
type input "اختيارك من:"
type input "0"
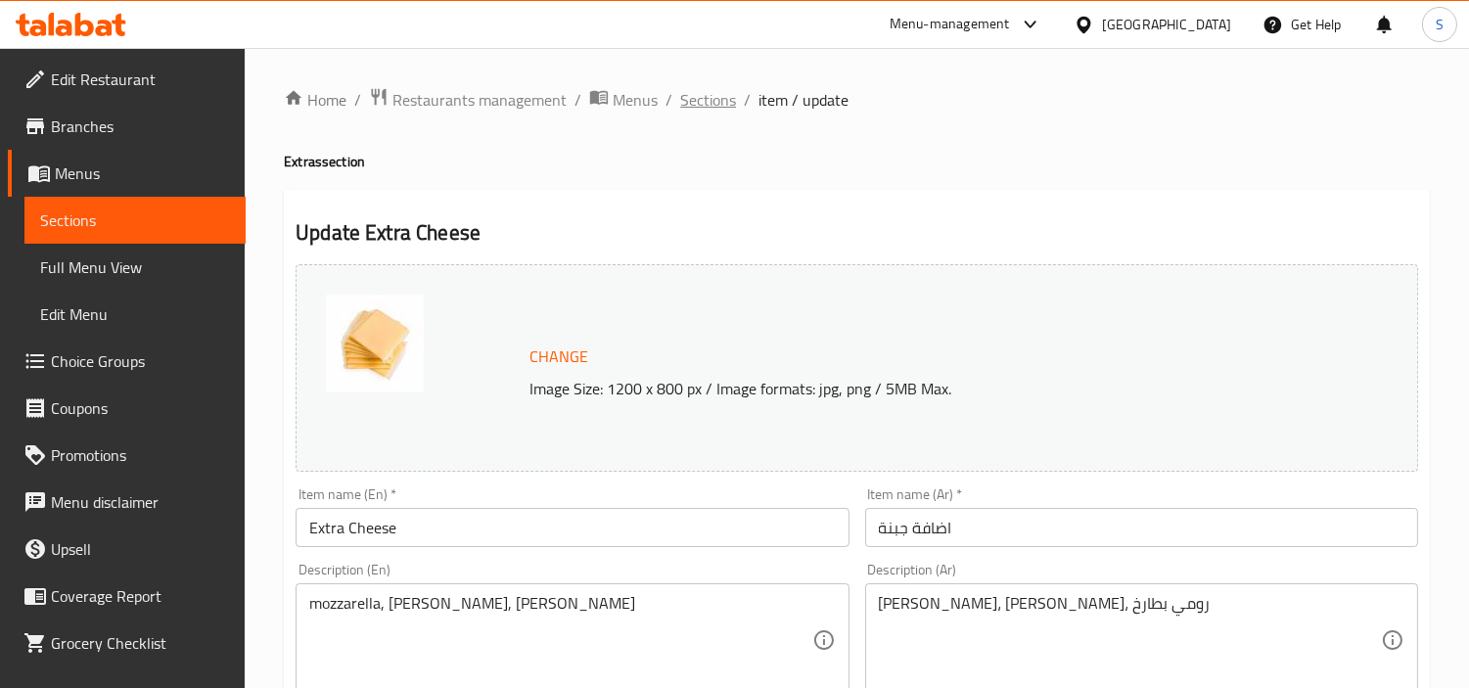
click at [695, 104] on span "Sections" at bounding box center [708, 99] width 56 height 23
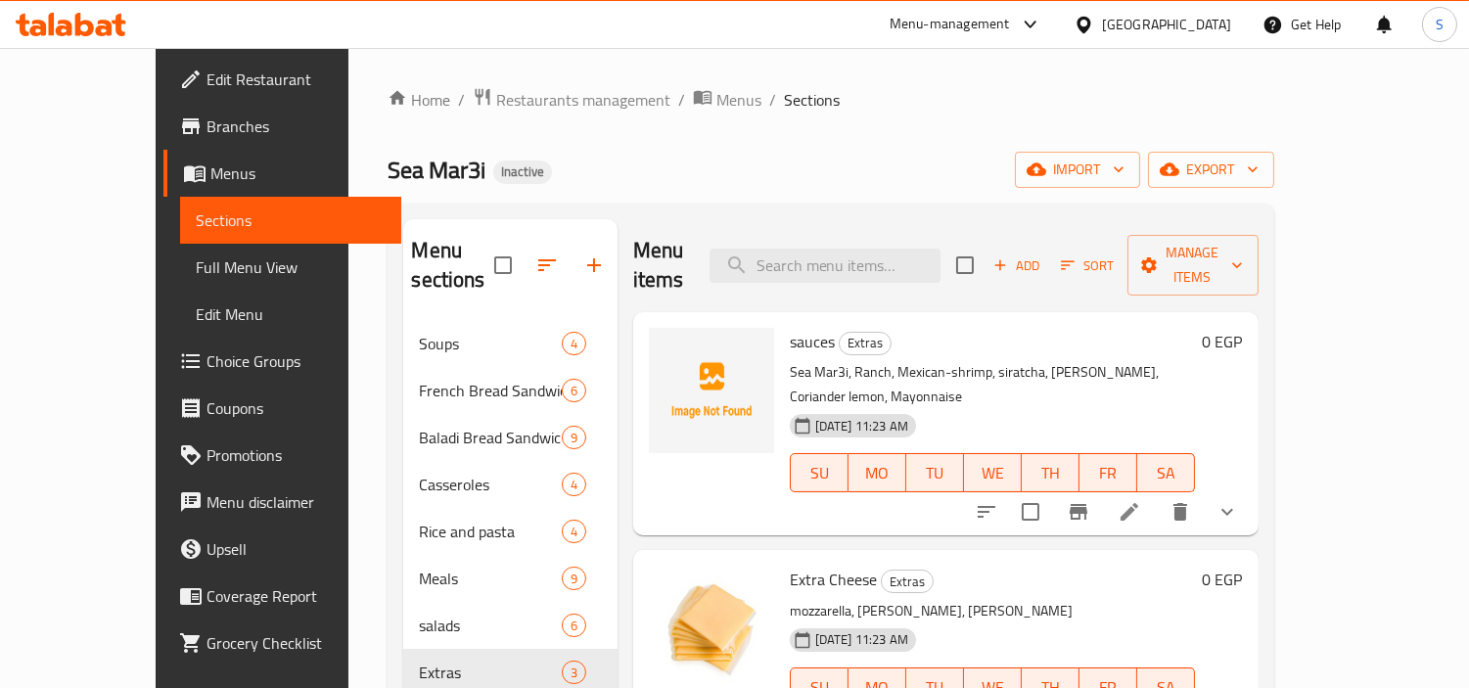
click at [42, 25] on icon at bounding box center [37, 28] width 17 height 17
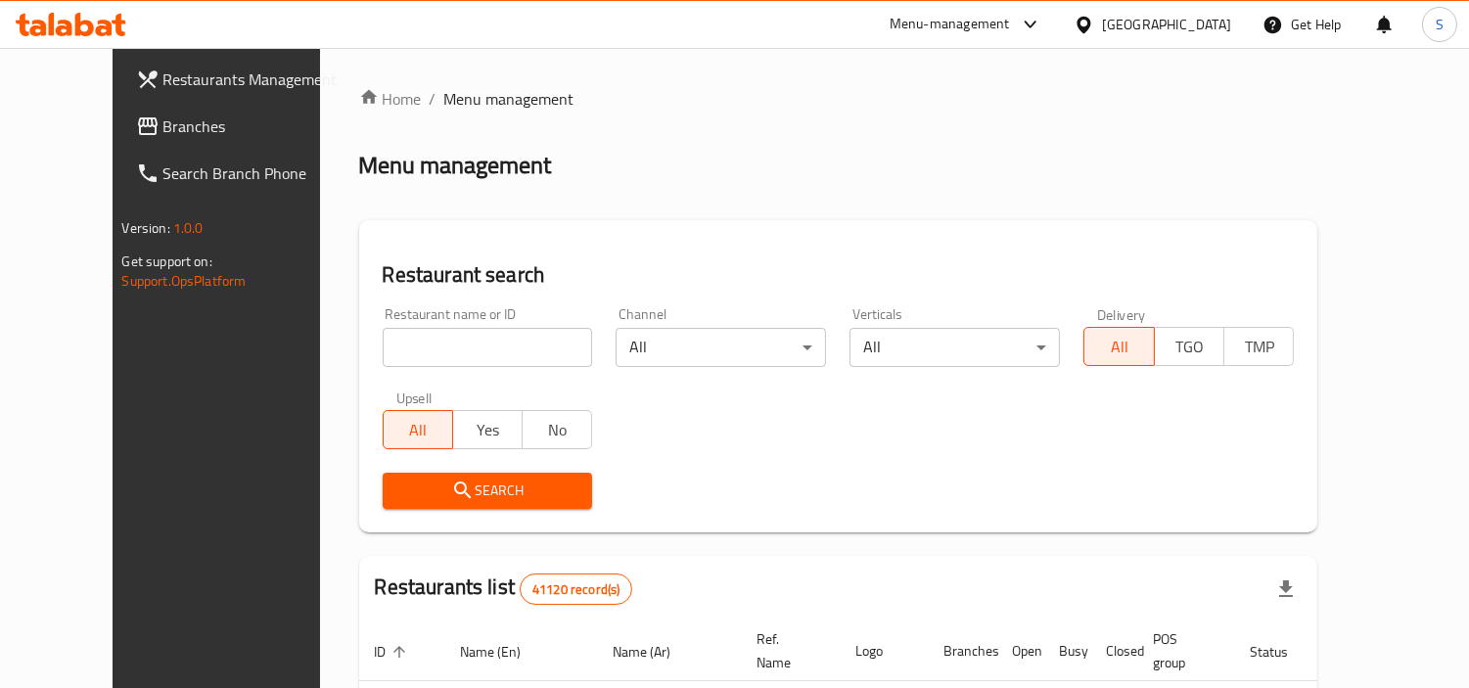
click at [163, 131] on span "Branches" at bounding box center [252, 125] width 179 height 23
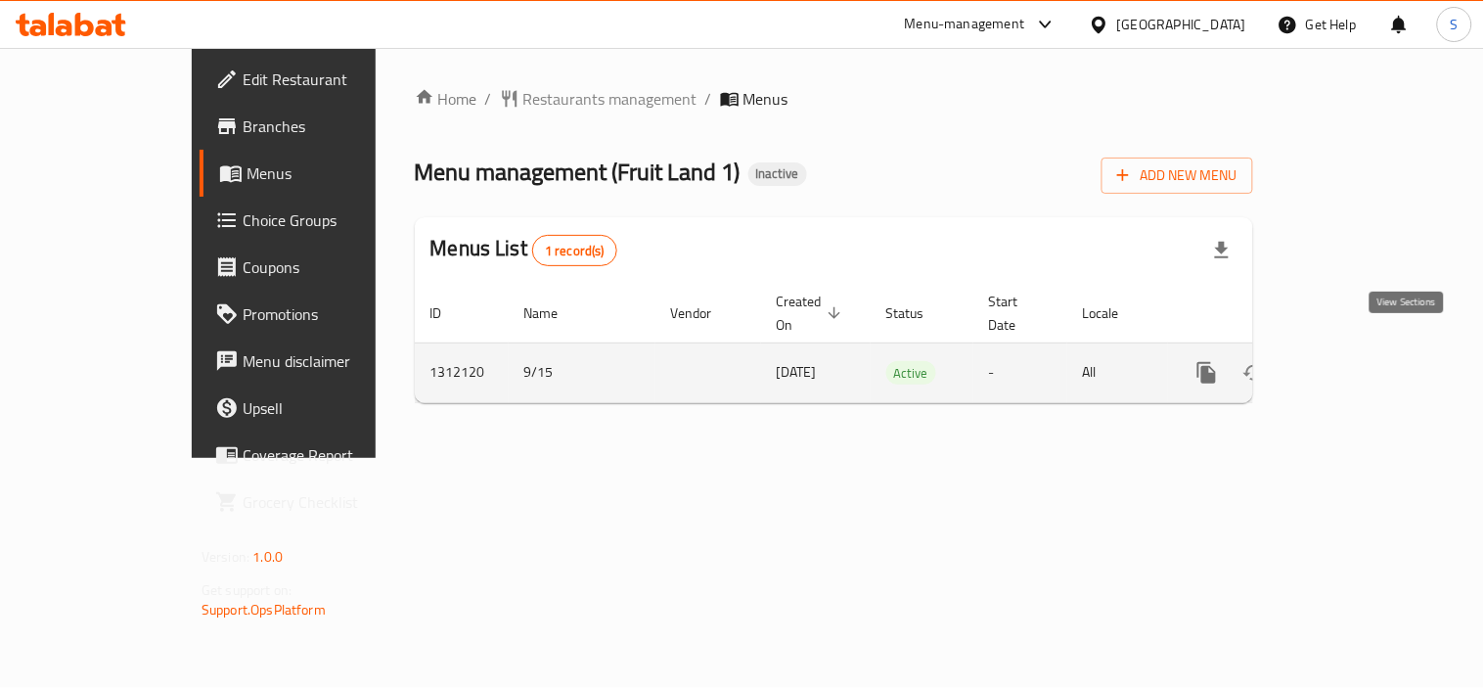
click at [1360, 361] on icon "enhanced table" at bounding box center [1347, 372] width 23 height 23
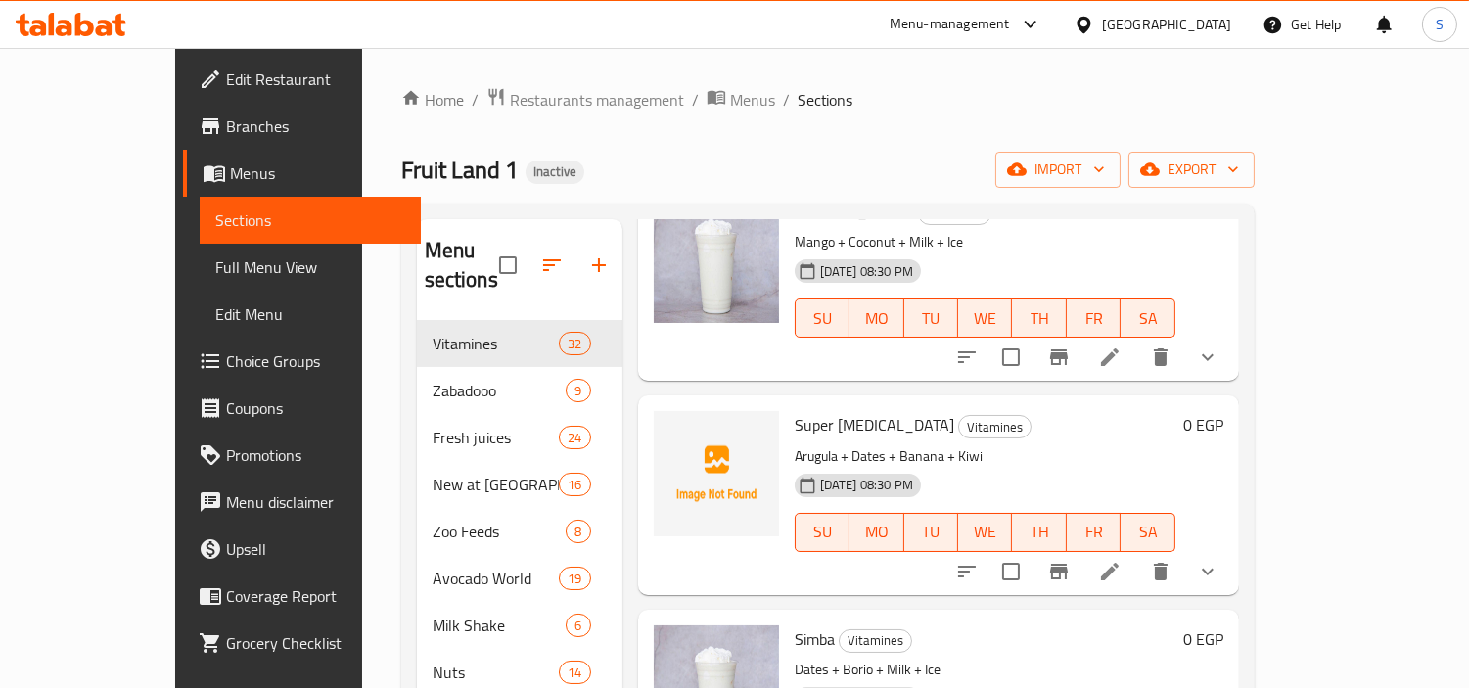
scroll to position [1521, 0]
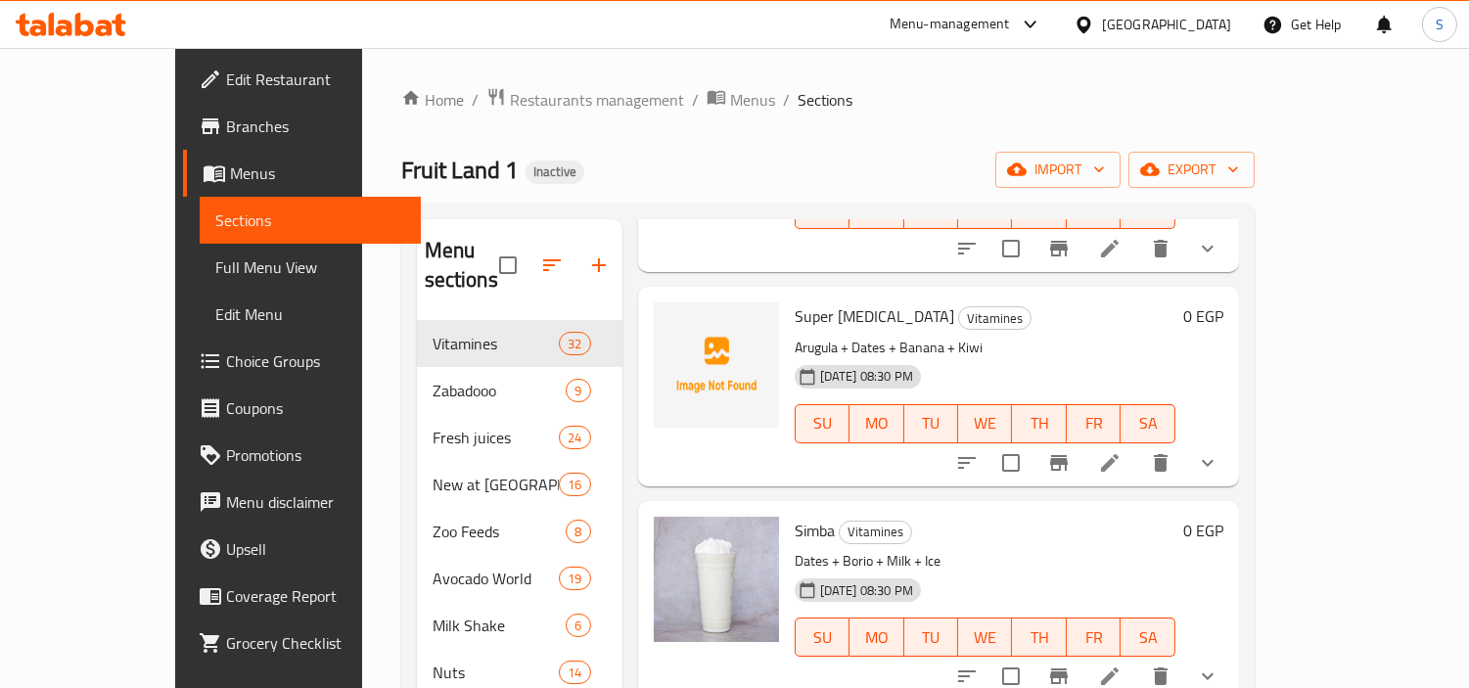
click at [794, 301] on span "Super Viagra" at bounding box center [873, 315] width 159 height 29
copy h6 "Super Viagra"
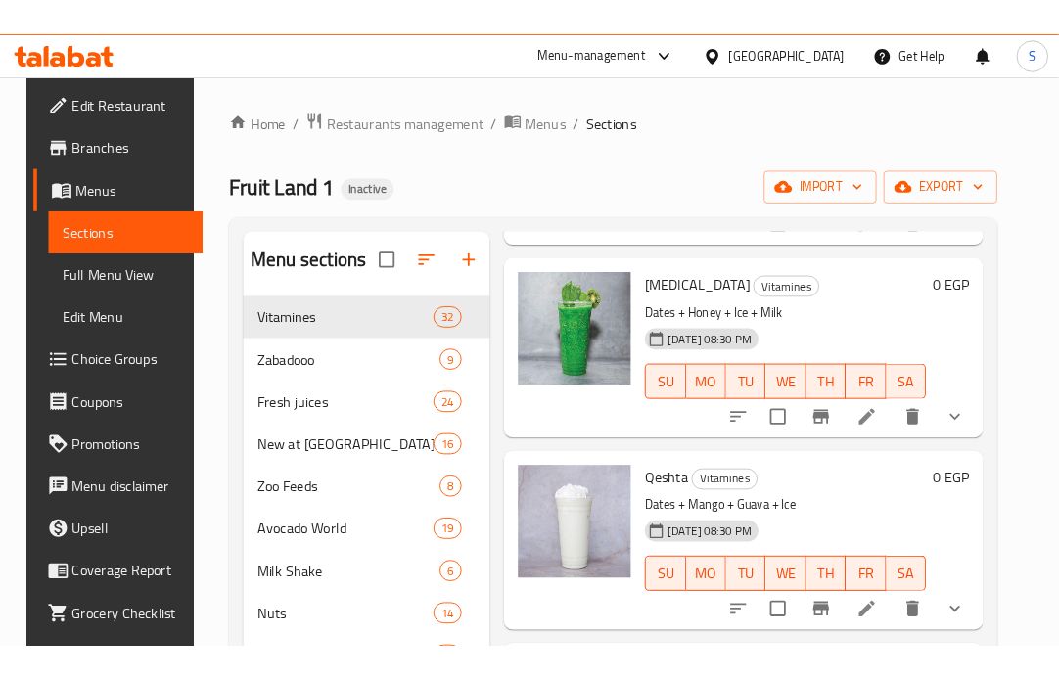
scroll to position [0, 0]
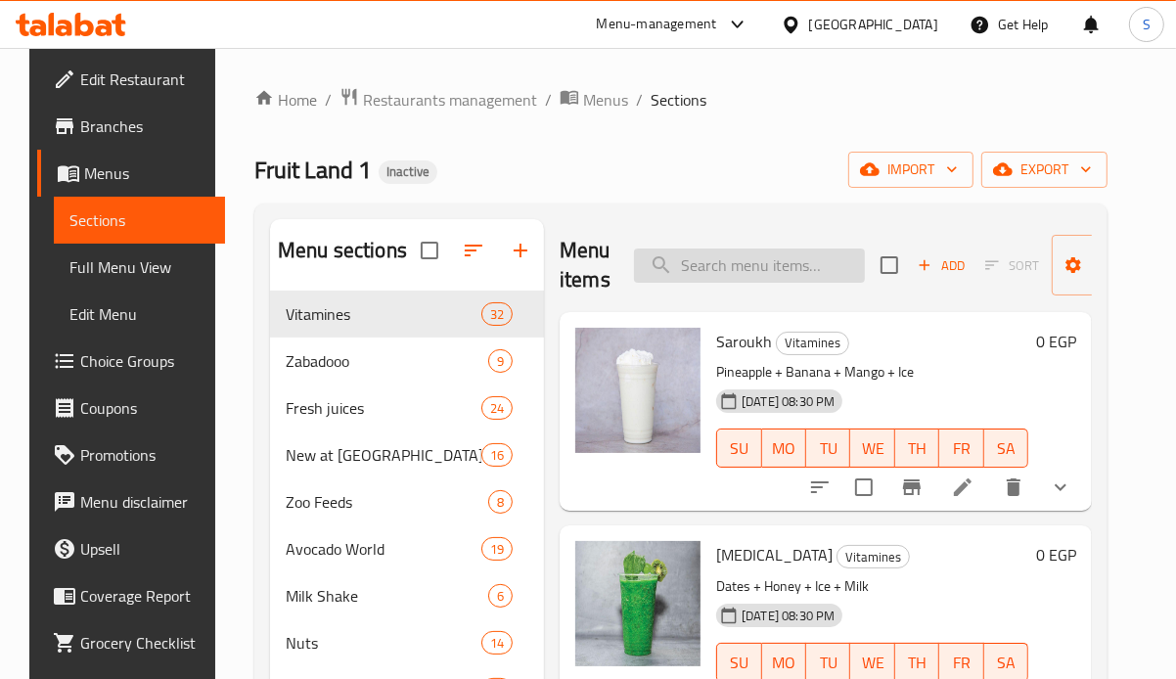
click at [722, 280] on input "search" at bounding box center [749, 266] width 231 height 34
paste input "El Princ"
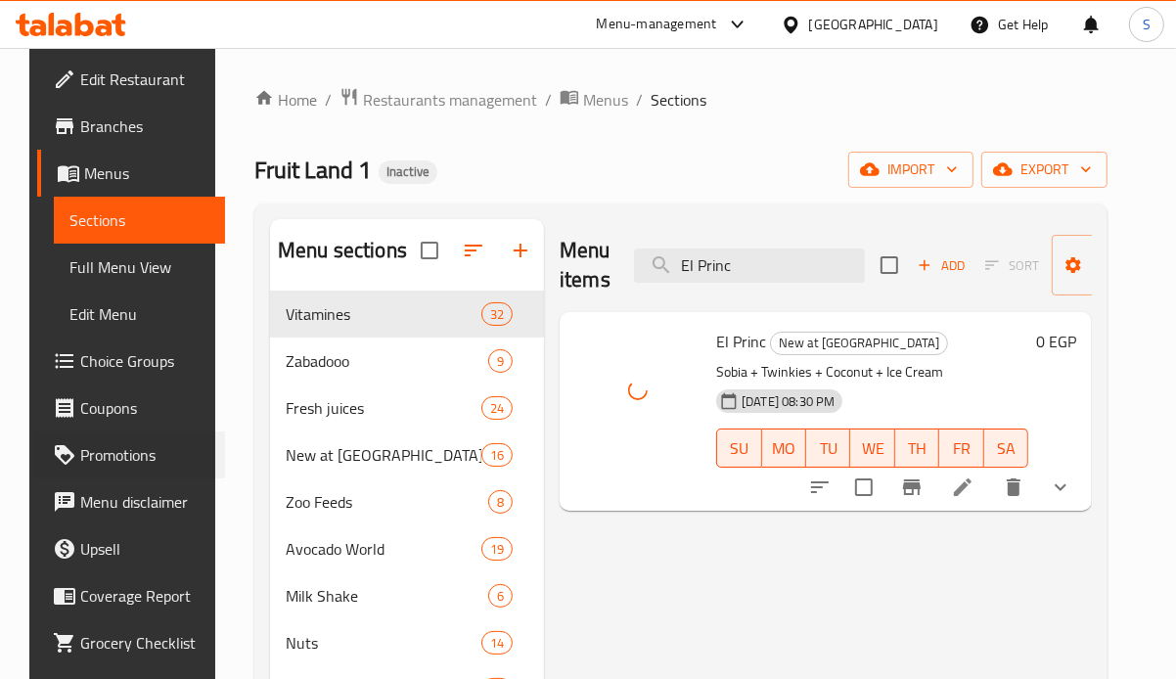
drag, startPoint x: 1, startPoint y: 455, endPoint x: 60, endPoint y: 457, distance: 58.7
click at [60, 457] on div "Promotions" at bounding box center [120, 454] width 211 height 47
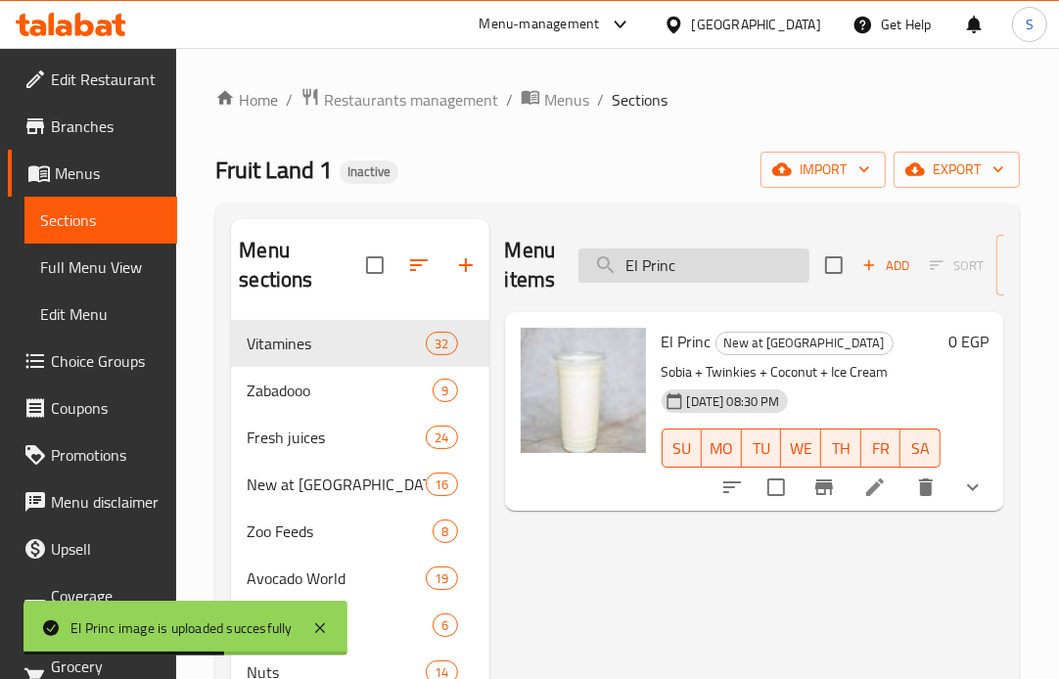
click at [754, 274] on input "El Princ" at bounding box center [693, 266] width 231 height 34
paste input "Fruit Berry"
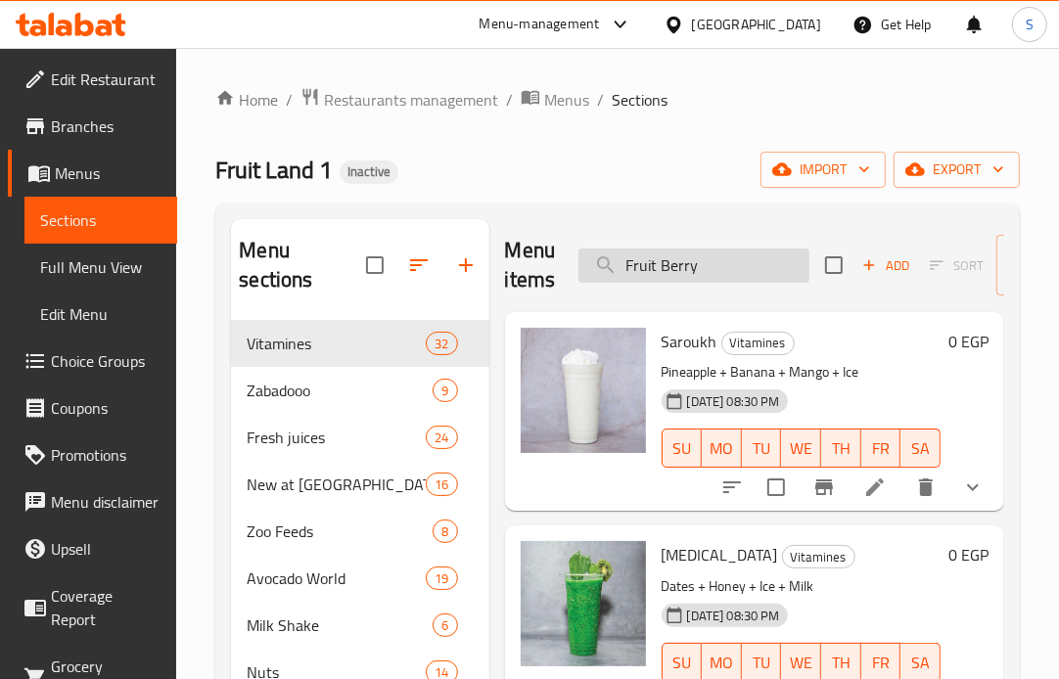
click at [716, 264] on input "Fruit Berry" at bounding box center [693, 266] width 231 height 34
click at [720, 264] on input "Fruit Berry" at bounding box center [693, 266] width 231 height 34
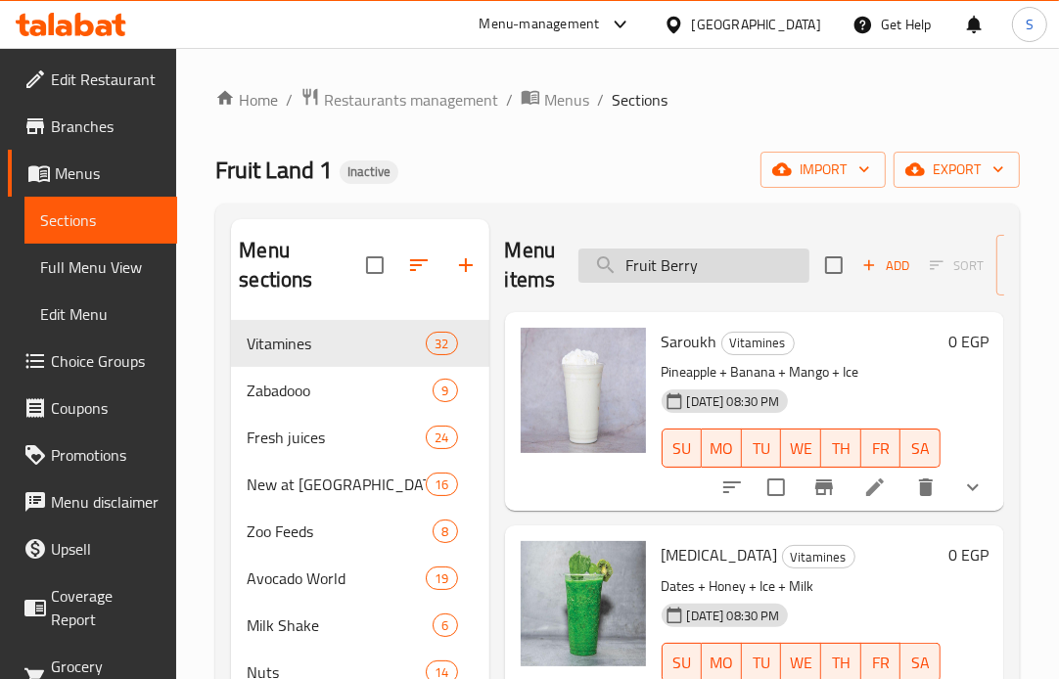
click at [720, 264] on input "Fruit Berry" at bounding box center [693, 266] width 231 height 34
click at [731, 260] on input "Fruit Berry" at bounding box center [693, 266] width 231 height 34
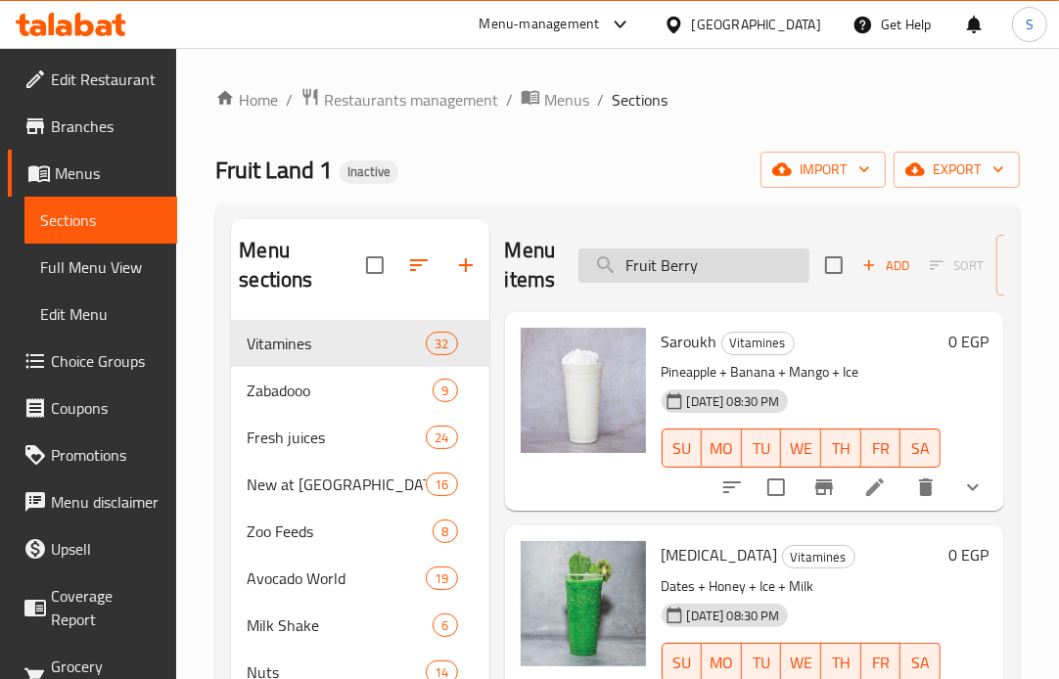
click at [731, 260] on input "Fruit Berry" at bounding box center [693, 266] width 231 height 34
paste input "Gabsk"
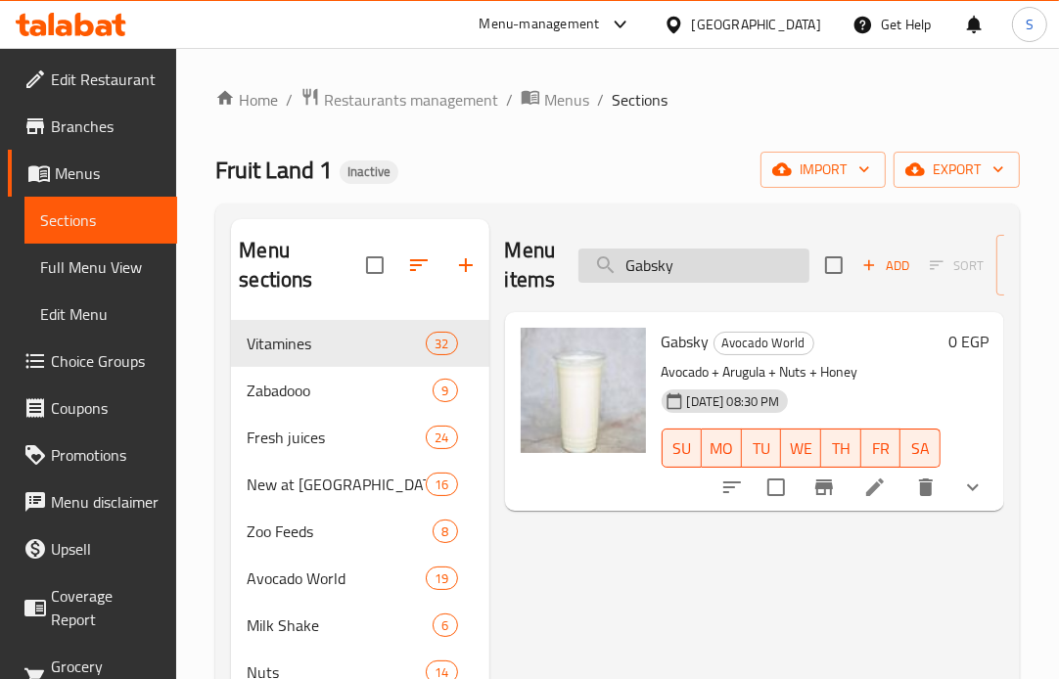
click at [680, 276] on input "Gabsky" at bounding box center [693, 266] width 231 height 34
paste input "Ice Cofe Black"
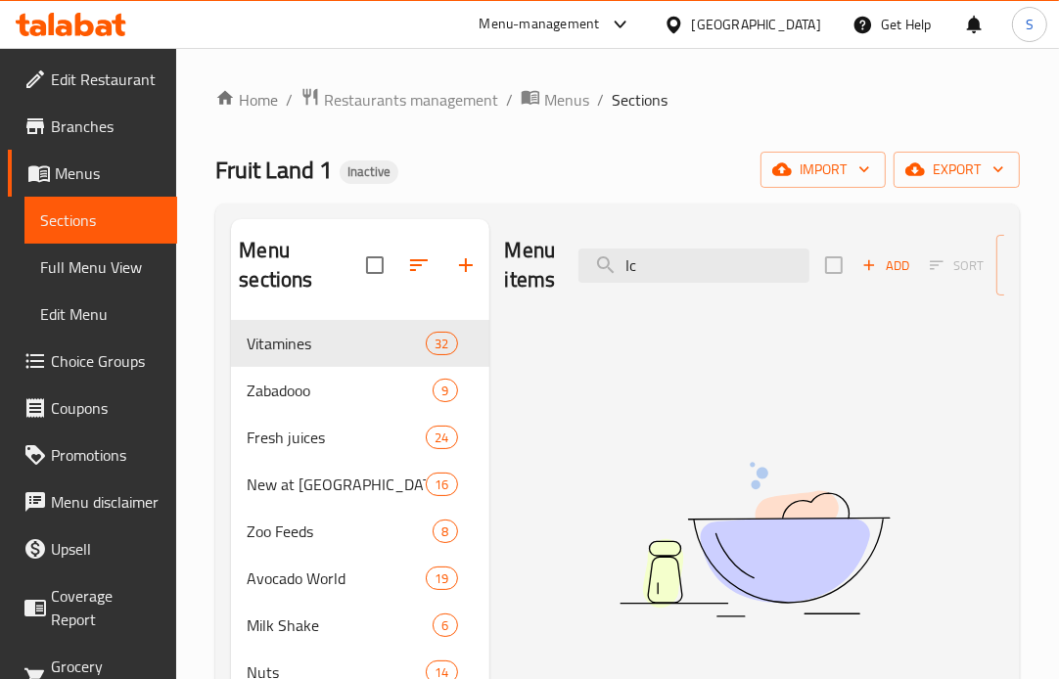
type input "I"
type input "b"
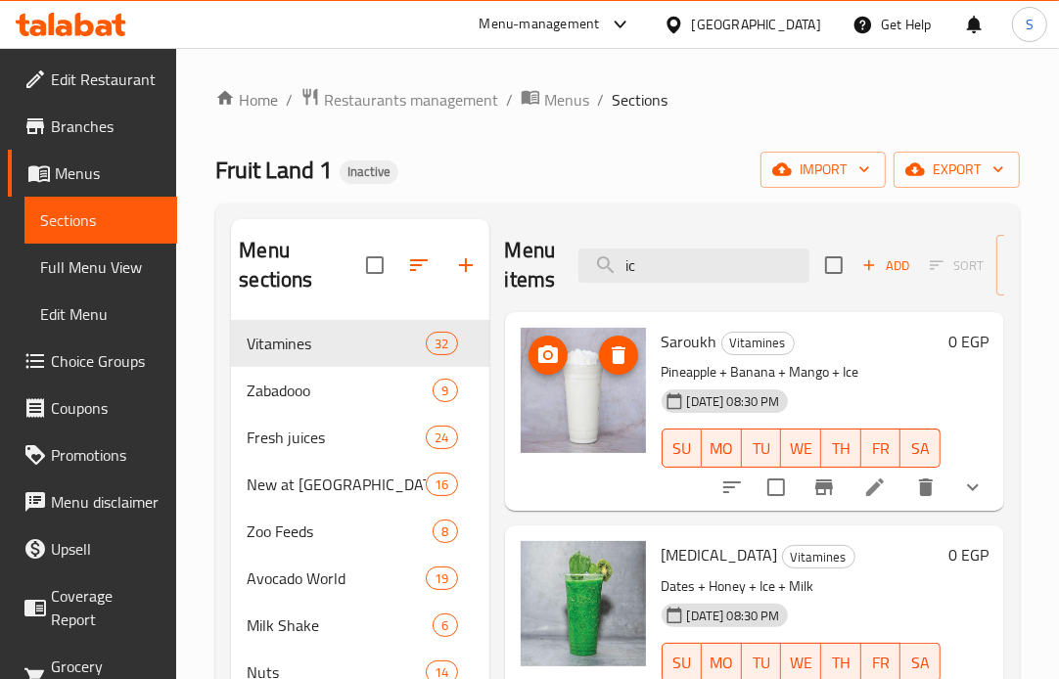
type input "i"
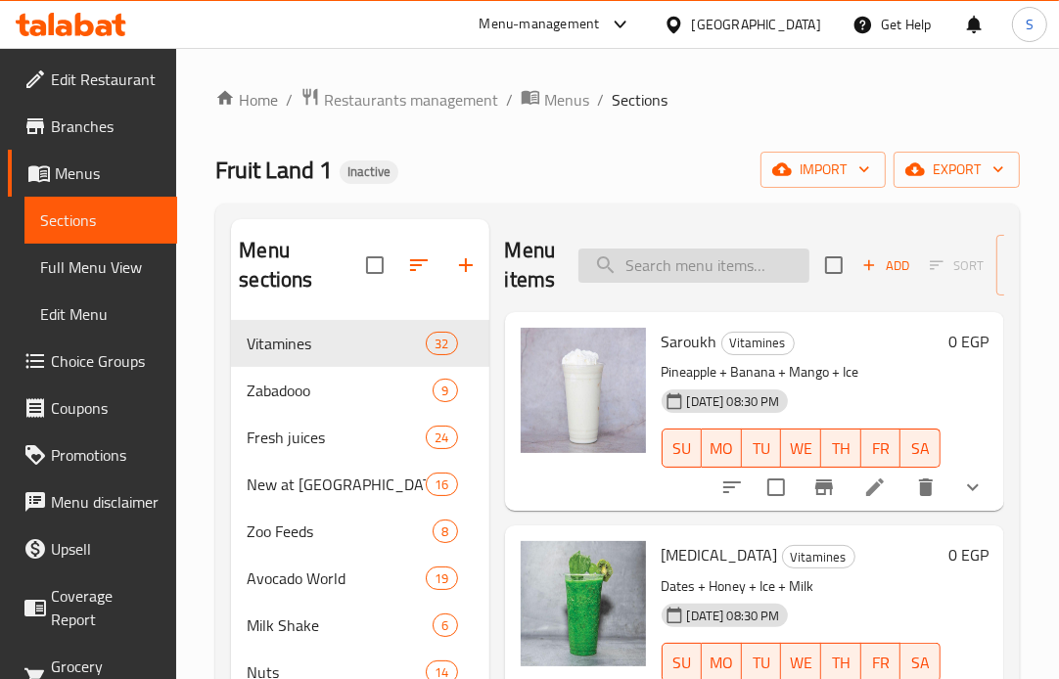
click at [668, 265] on input "search" at bounding box center [693, 266] width 231 height 34
paste input "Jaguar"
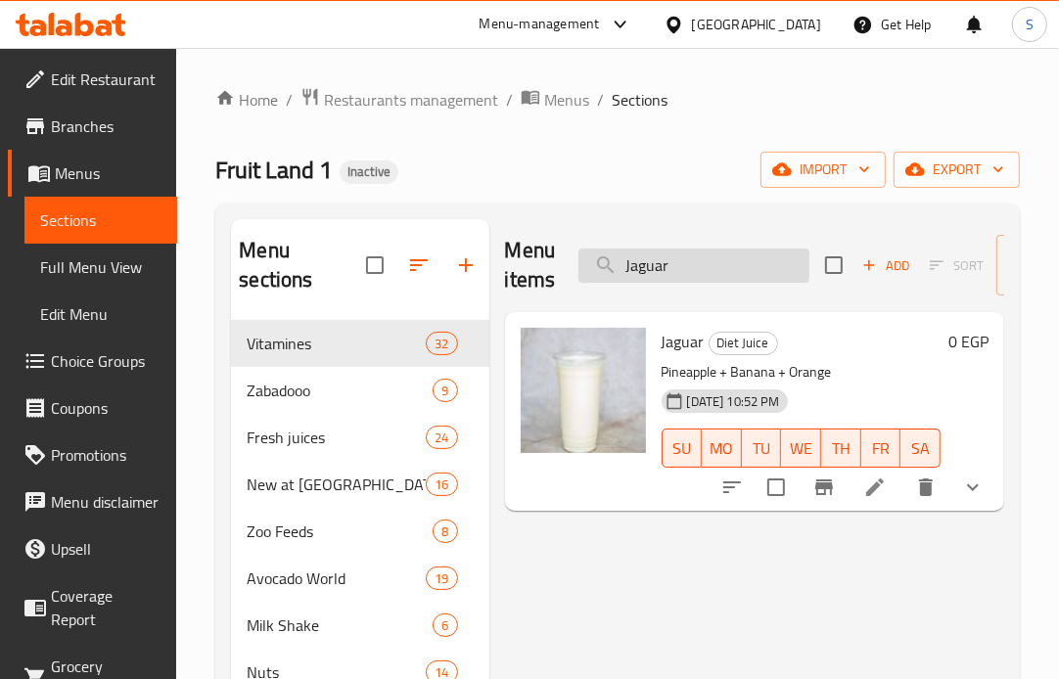
click at [746, 275] on input "Jaguar" at bounding box center [693, 266] width 231 height 34
paste input "Kaab El Ghazal"
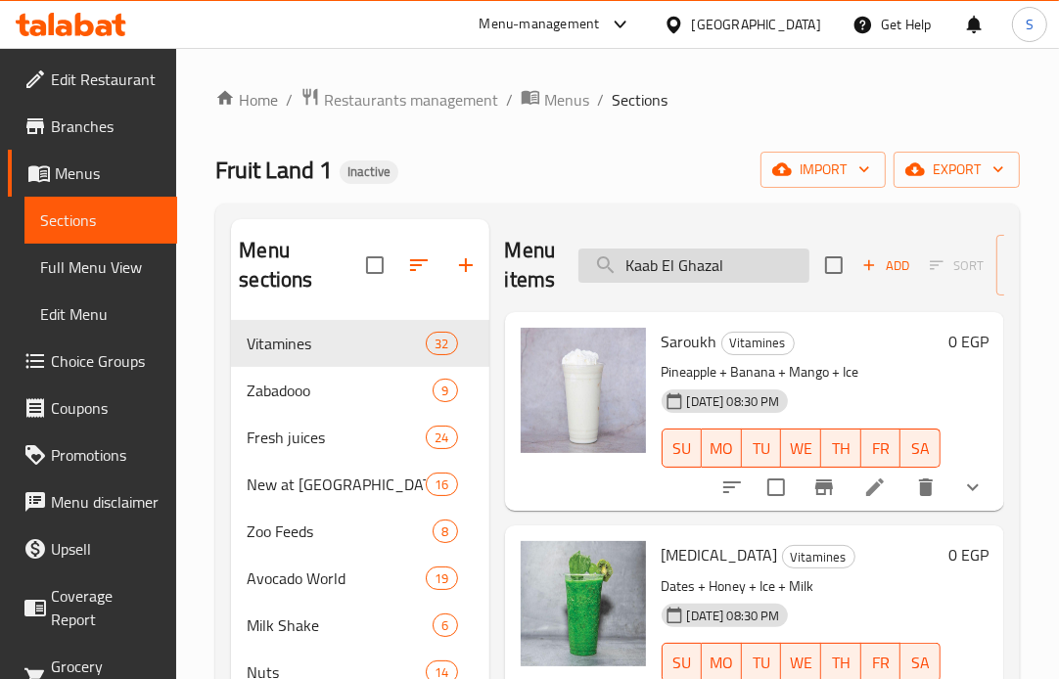
click at [735, 259] on input "Kaab El Ghazal" at bounding box center [693, 266] width 231 height 34
paste input "iwi + Orange or Guava"
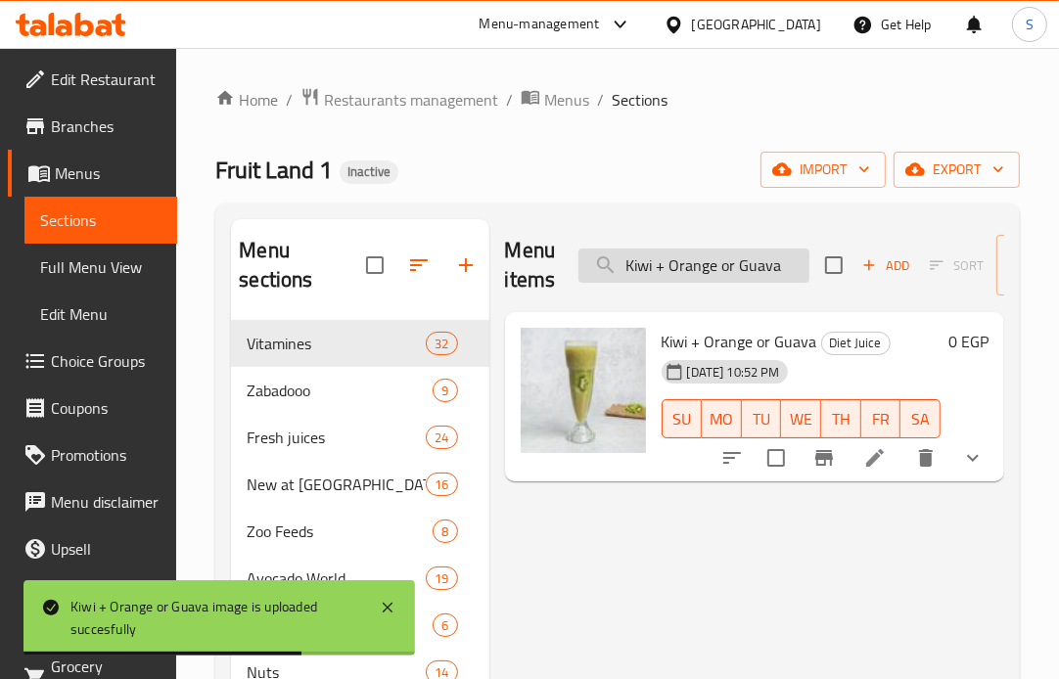
click at [763, 257] on input "Kiwi + Orange or Guava" at bounding box center [693, 266] width 231 height 34
paste input "Pineapple or Strawberry"
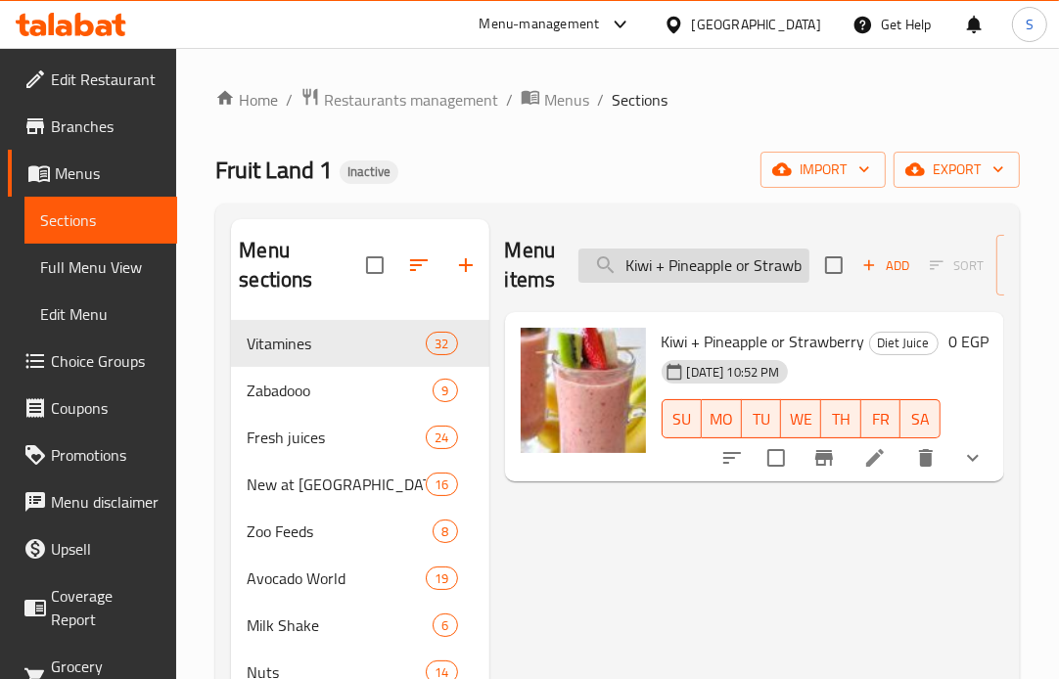
click at [690, 257] on input "Kiwi + Pineapple or Strawberry" at bounding box center [693, 266] width 231 height 34
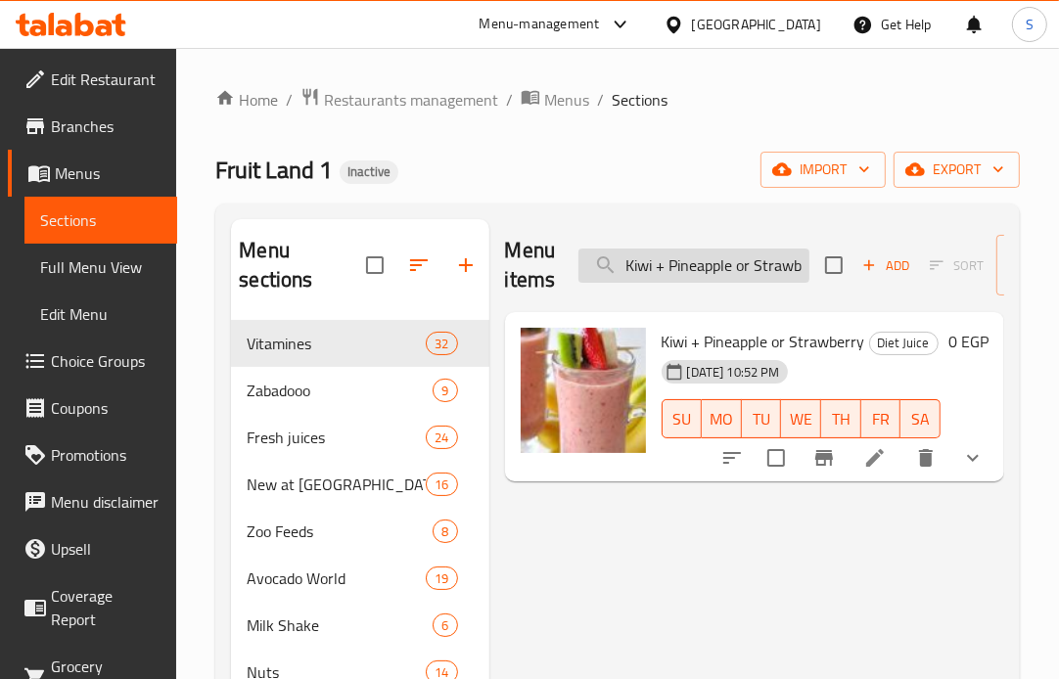
paste input "Leilet El Omr"
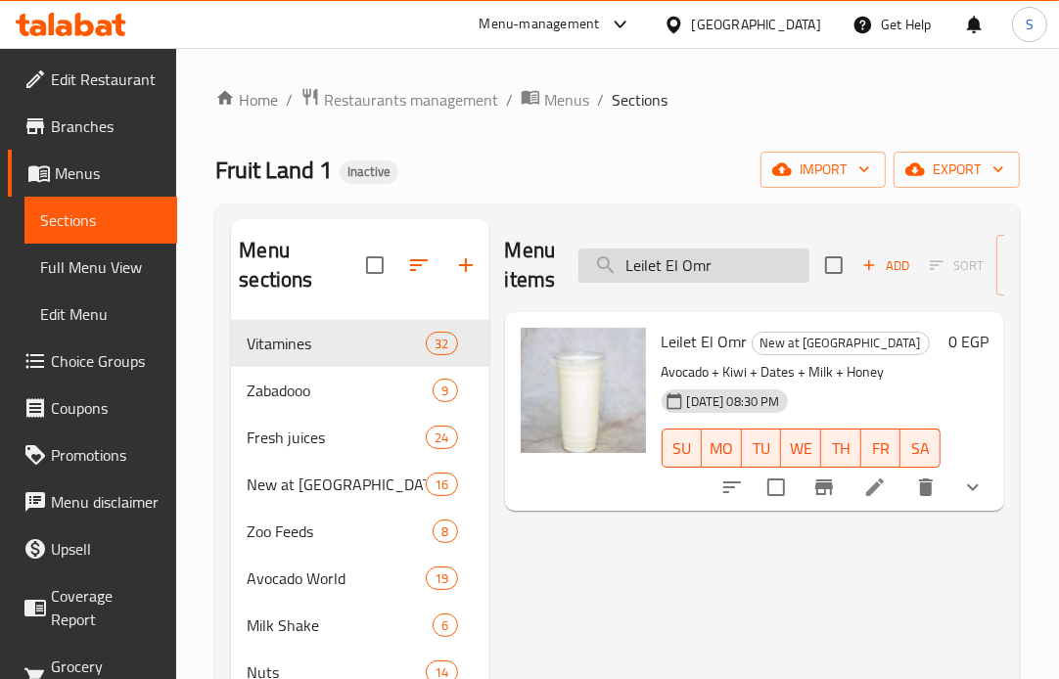
click at [781, 276] on input "Leilet El Omr" at bounding box center [693, 266] width 231 height 34
paste input "mon milk"
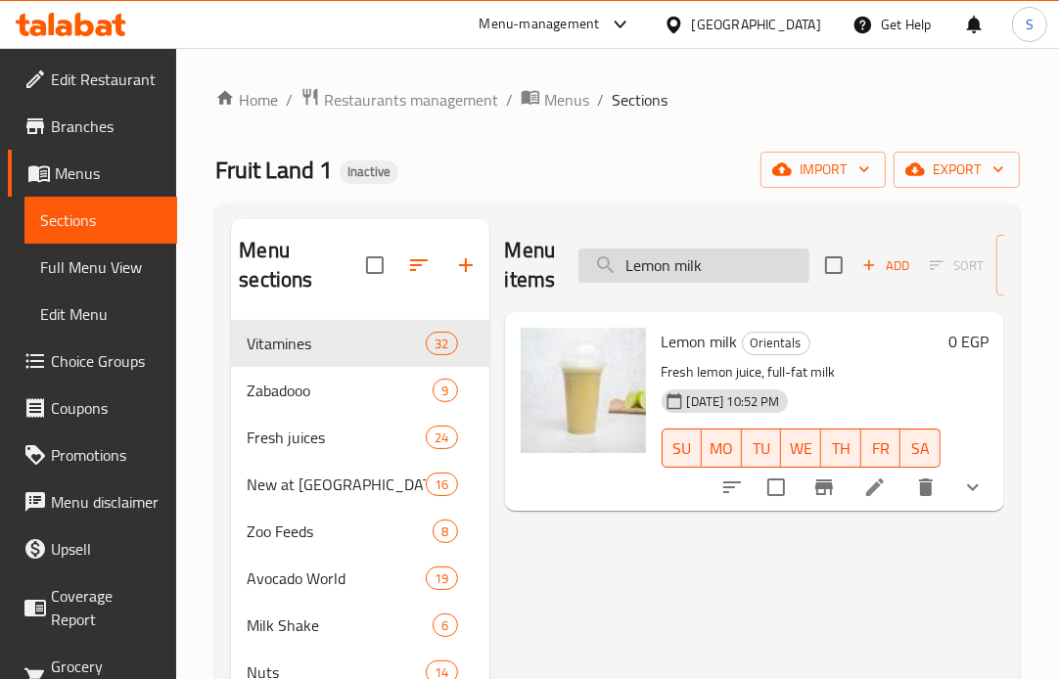
click at [750, 267] on input "Lemon milk" at bounding box center [693, 266] width 231 height 34
paste input "ion Feed"
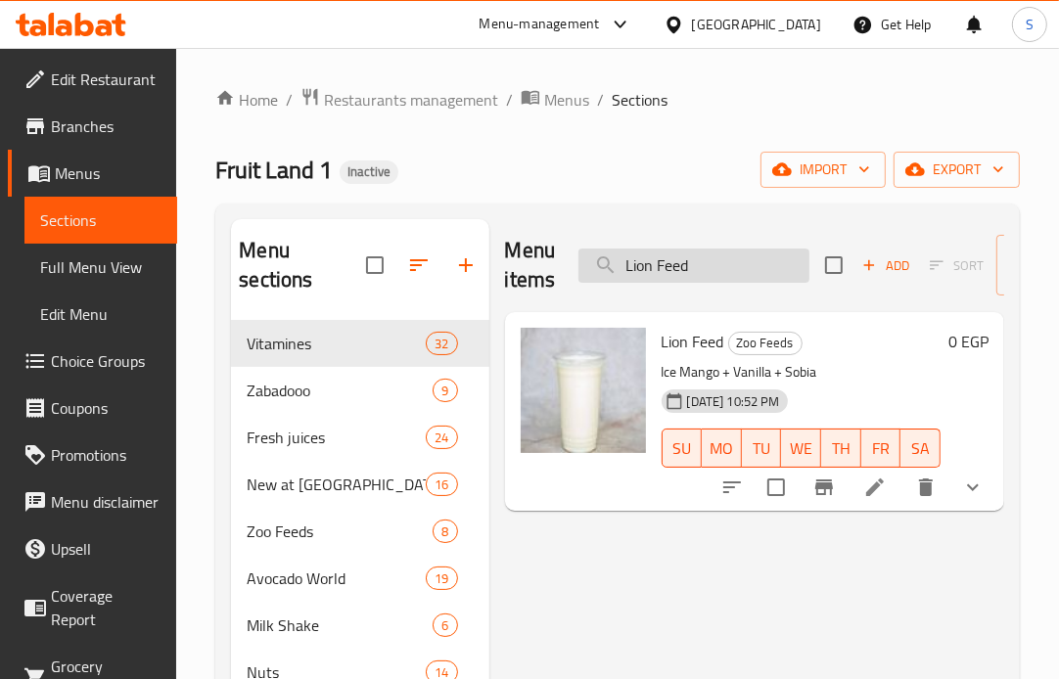
click at [728, 275] on input "Lion Feed" at bounding box center [693, 266] width 231 height 34
click at [728, 277] on input "Lion Feed" at bounding box center [693, 266] width 231 height 34
paste input "Mango + Pineapple"
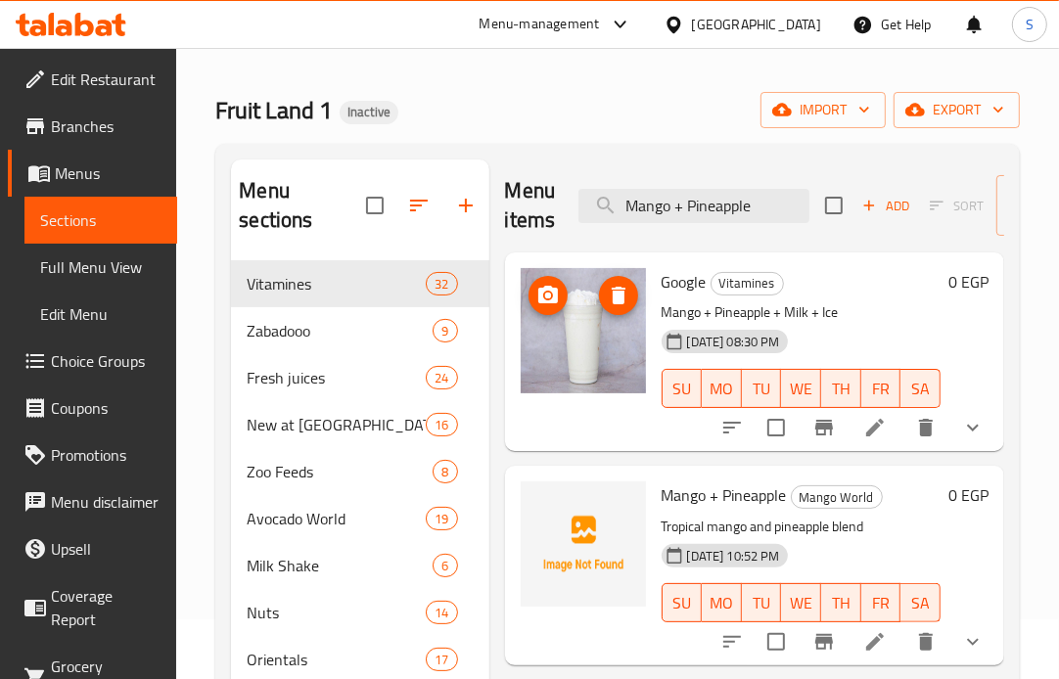
scroll to position [109, 0]
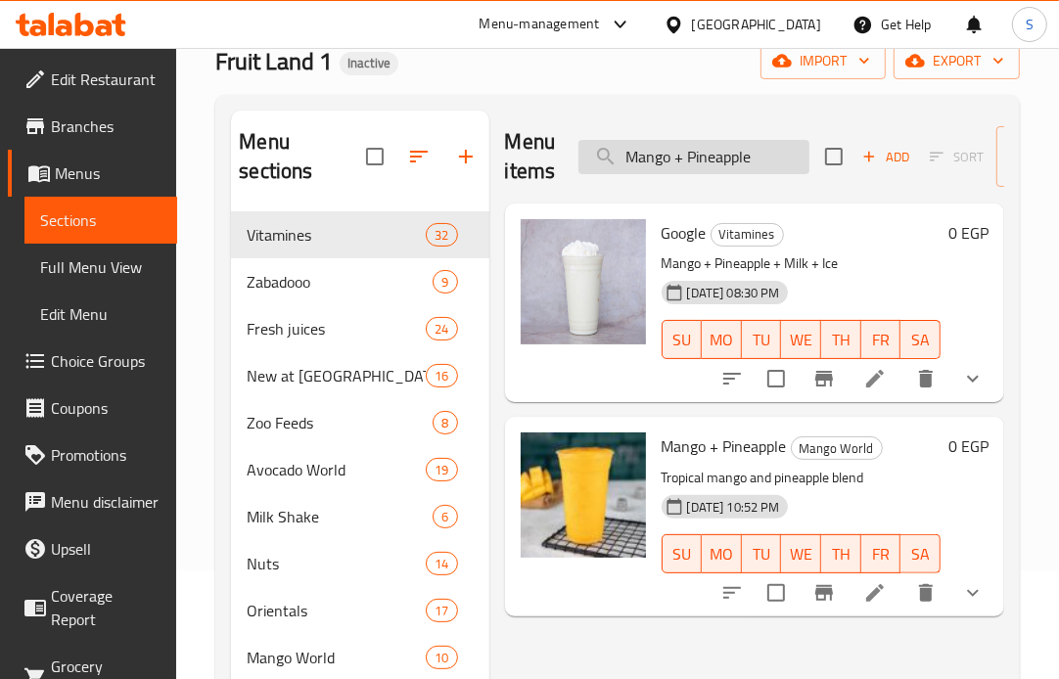
click at [786, 162] on input "Mango + Pineapple" at bounding box center [693, 157] width 231 height 34
click at [786, 163] on input "Mango + Pineapple" at bounding box center [693, 157] width 231 height 34
paste input "Coconut"
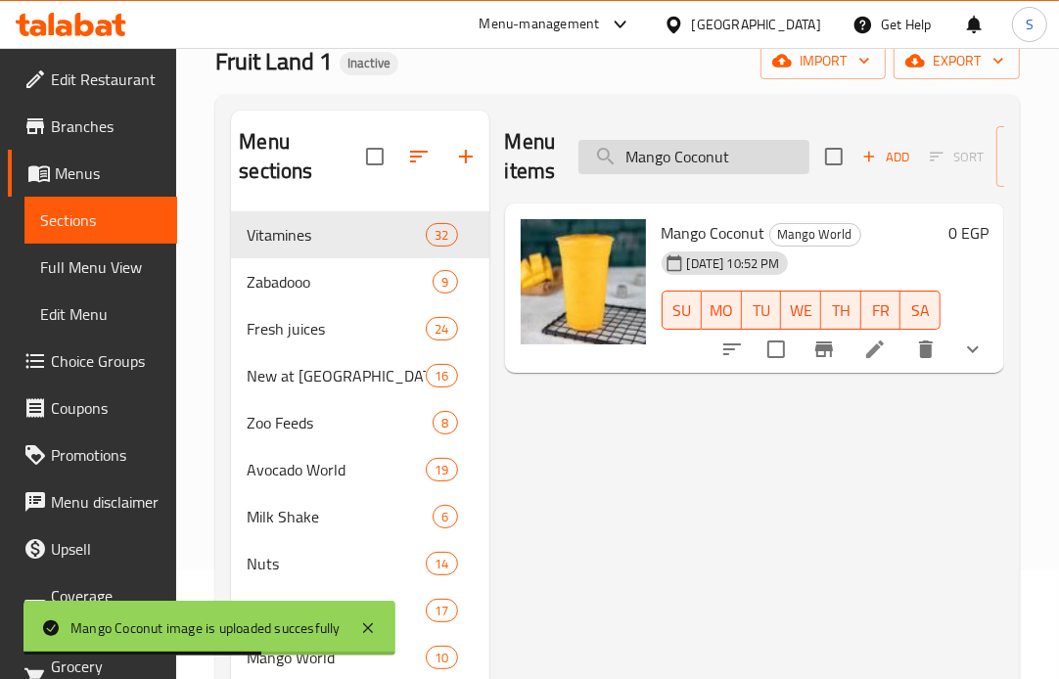
click at [746, 147] on input "Mango Coconut" at bounding box center [693, 157] width 231 height 34
paste input "Fruit Land"
click at [793, 166] on input "Mango Fruit Land" at bounding box center [693, 157] width 231 height 34
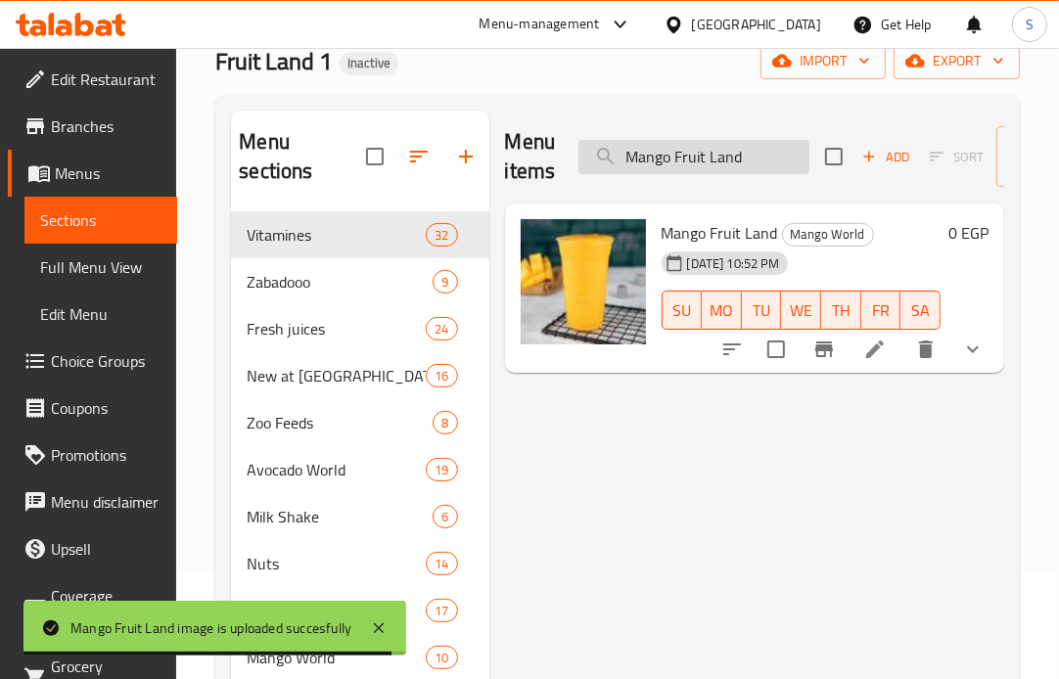
click at [792, 166] on input "Mango Fruit Land" at bounding box center [693, 157] width 231 height 34
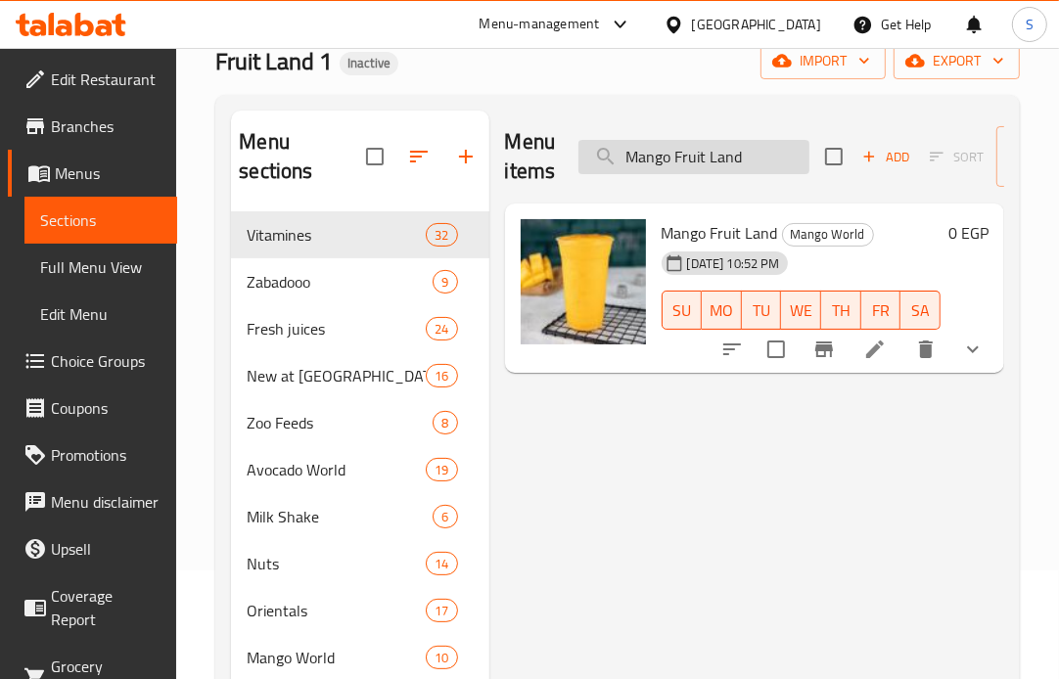
paste input "Kiwi"
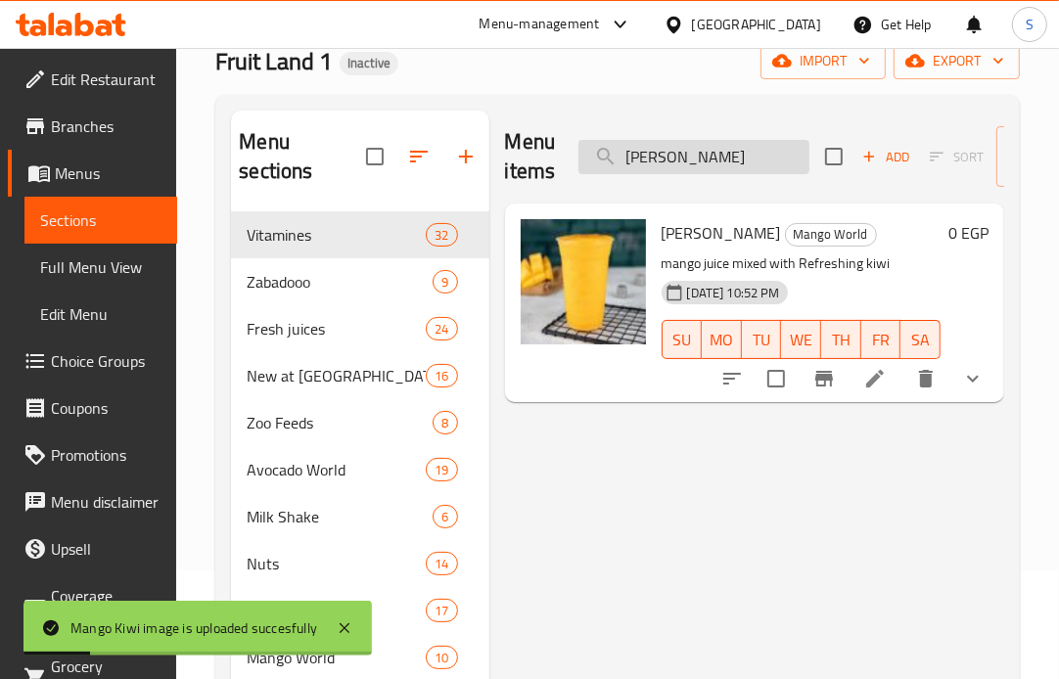
click at [760, 152] on input "Mango Kiwi" at bounding box center [693, 157] width 231 height 34
paste input "or Strawberry"
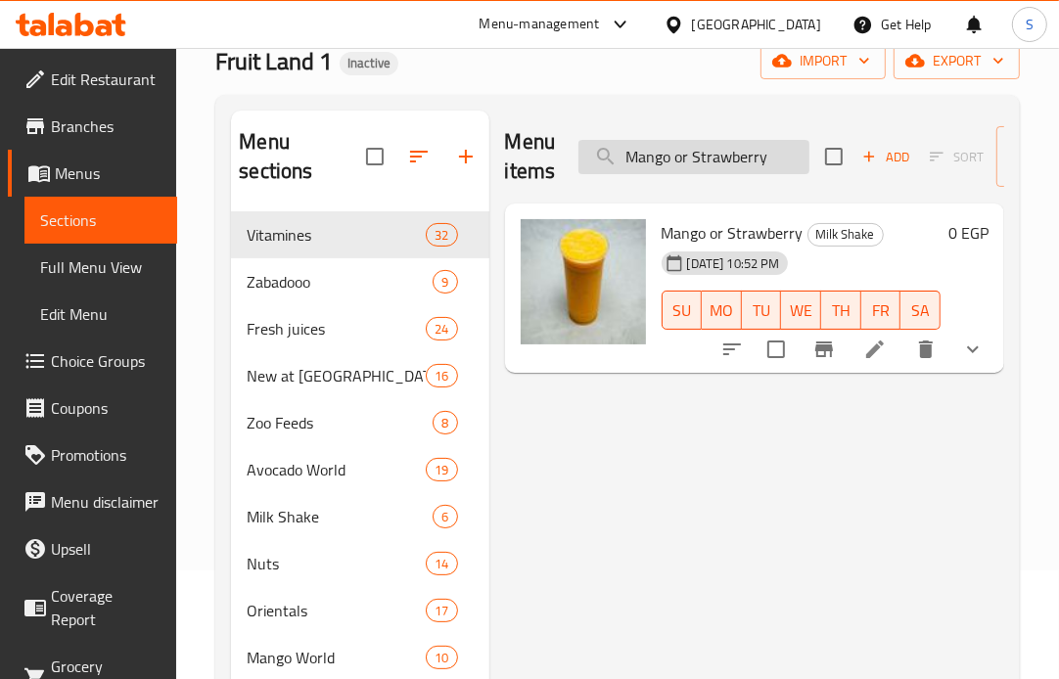
click at [778, 159] on input "Mango or Strawberry" at bounding box center [693, 157] width 231 height 34
paste input "Pomegranate"
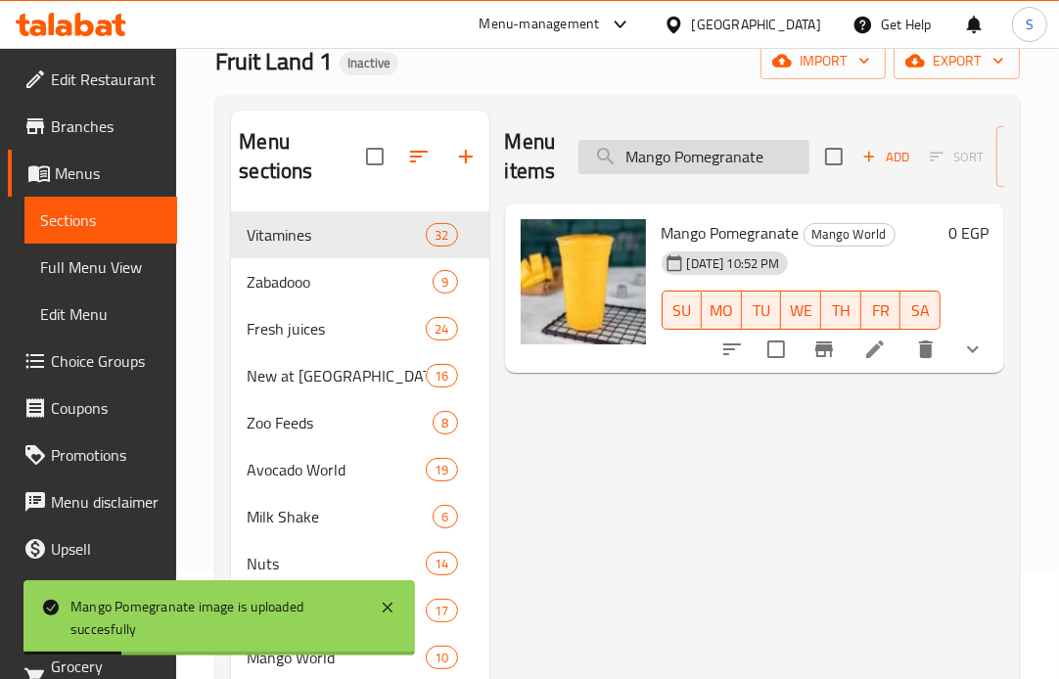
click at [790, 159] on input "Mango Pomegranate" at bounding box center [693, 157] width 231 height 34
paste input "ix Berry"
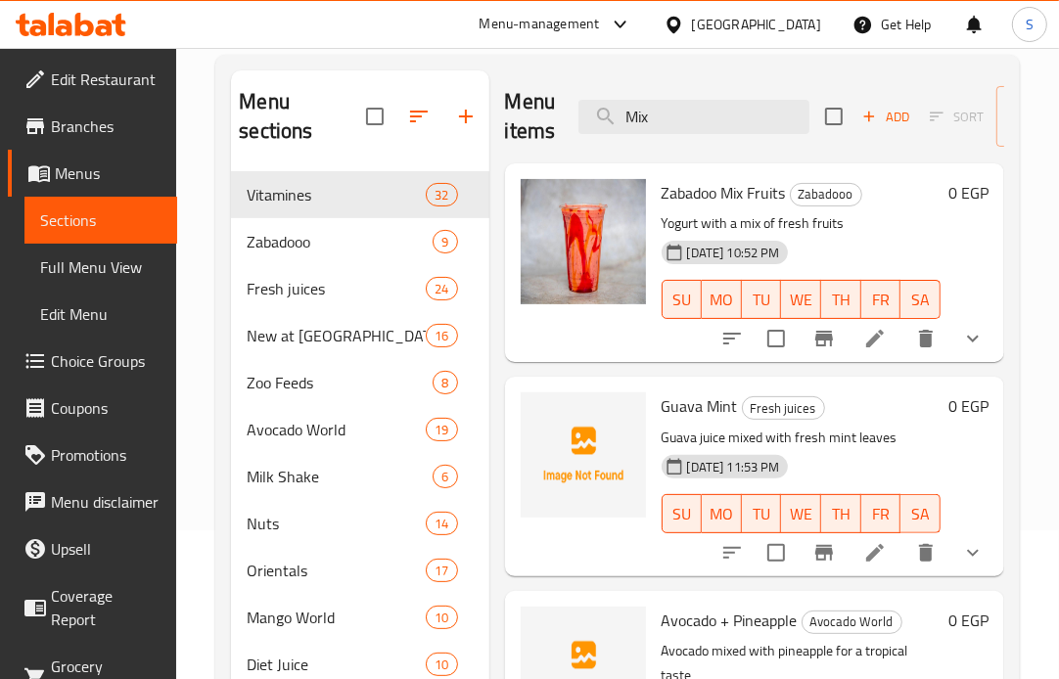
scroll to position [0, 0]
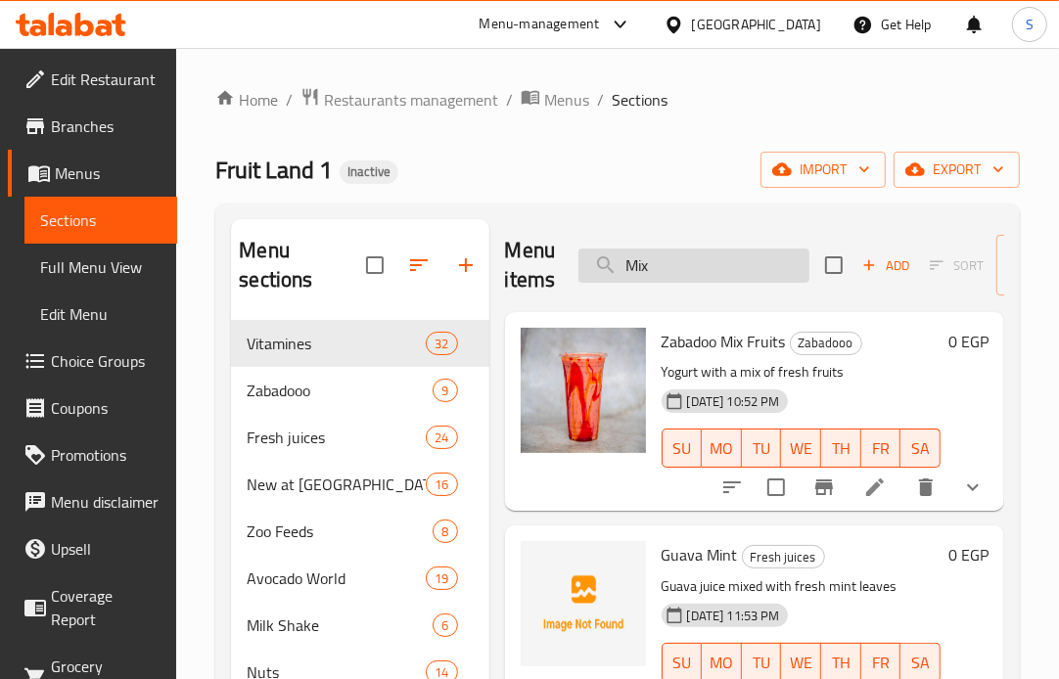
click at [685, 262] on input "Mix" at bounding box center [693, 266] width 231 height 34
paste input "o Salah"
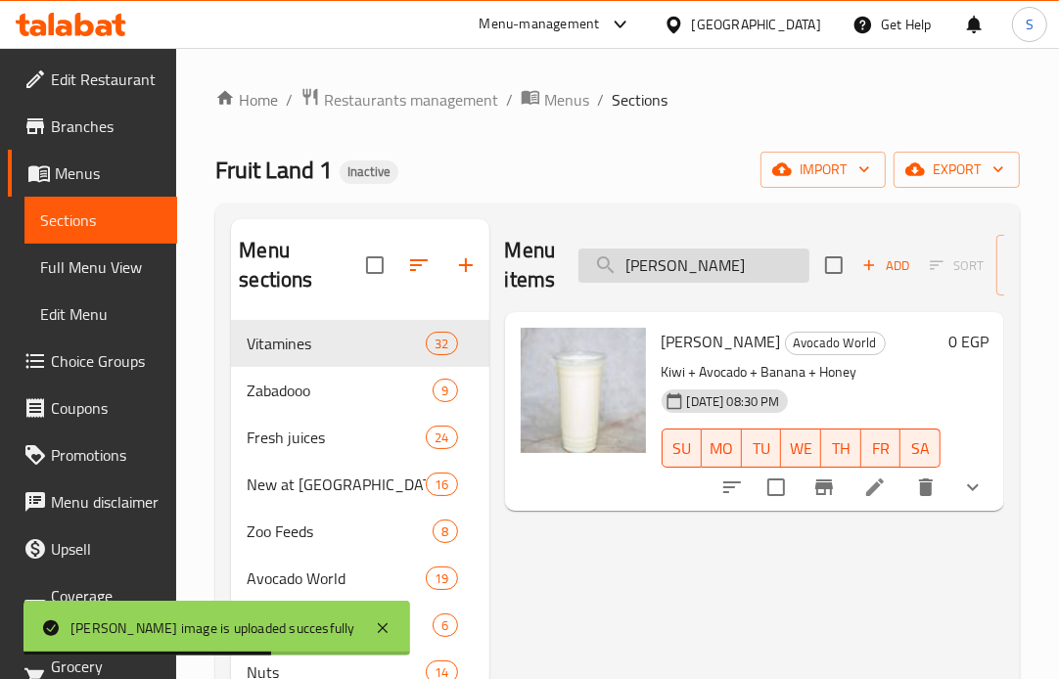
click at [781, 267] on input "Mo Salah" at bounding box center [693, 266] width 231 height 34
paste input "Orange + Pineapple"
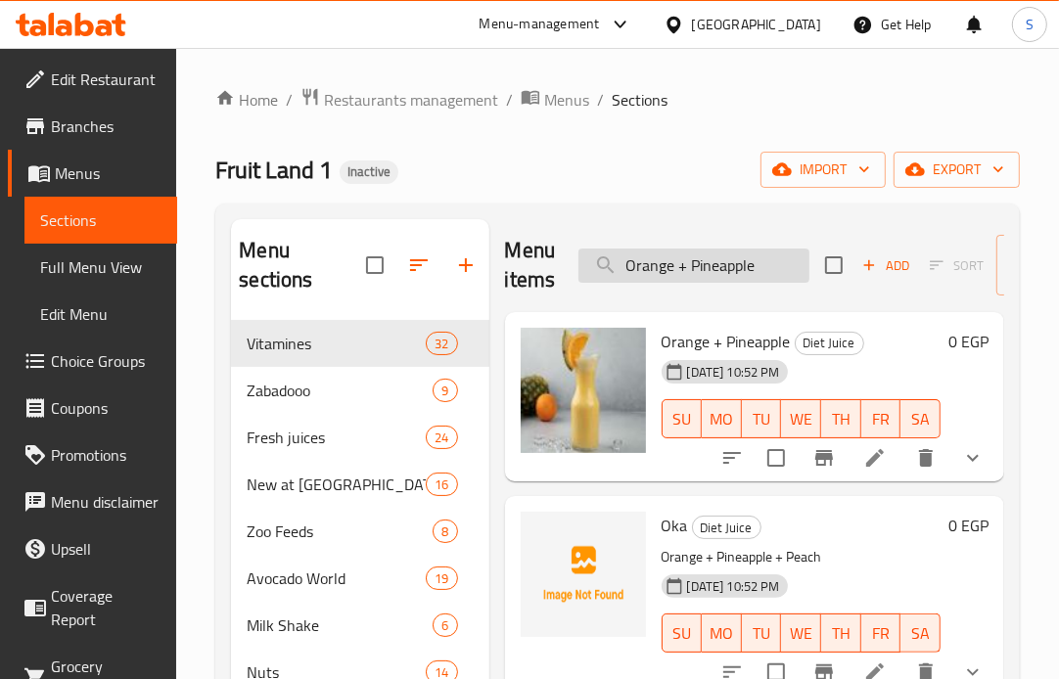
click at [705, 259] on input "Orange + Pineapple" at bounding box center [693, 266] width 231 height 34
paste input "Red Boba"
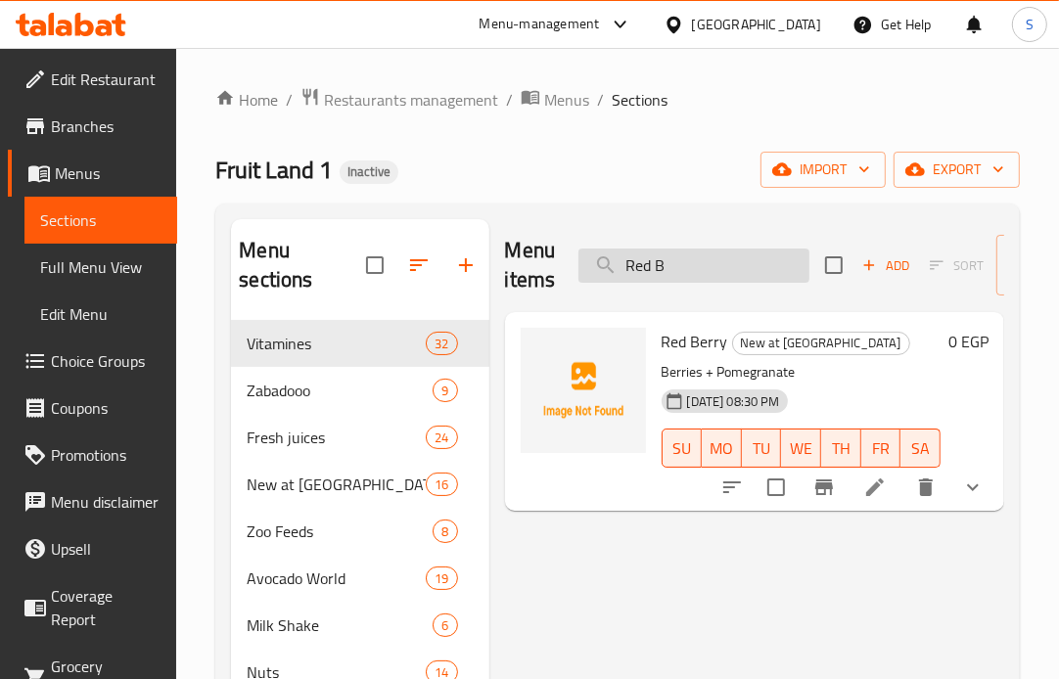
click at [701, 260] on input "Red B" at bounding box center [693, 266] width 231 height 34
paste input "omeo and Juliet"
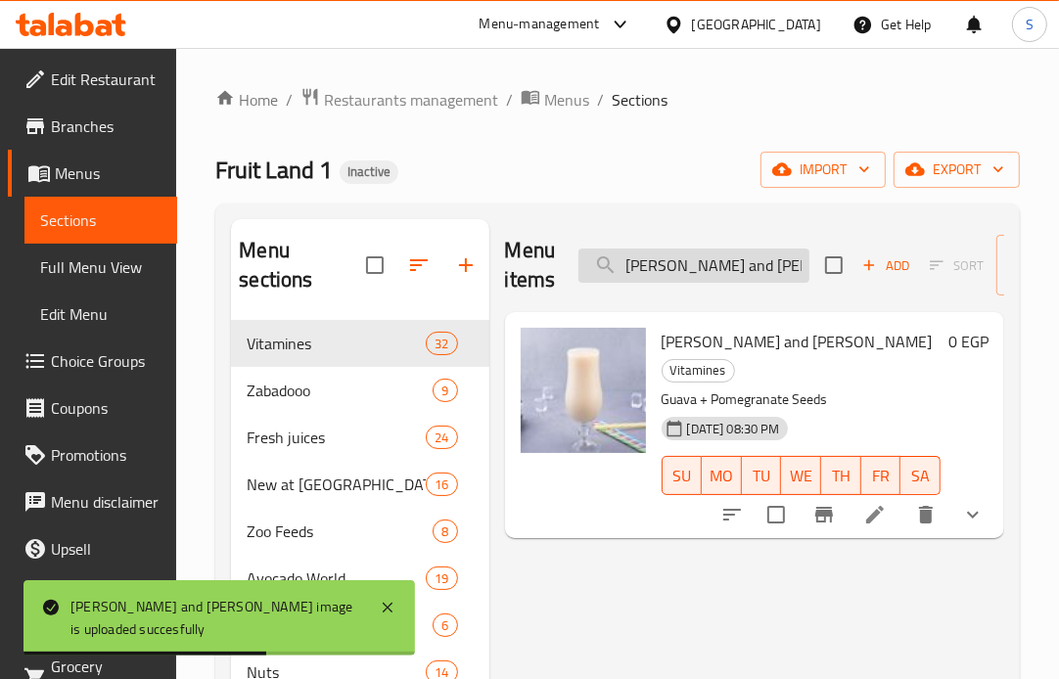
click at [760, 264] on input "Romeo and Juliet" at bounding box center [693, 266] width 231 height 34
paste input "Smoothie Pink Lemon"
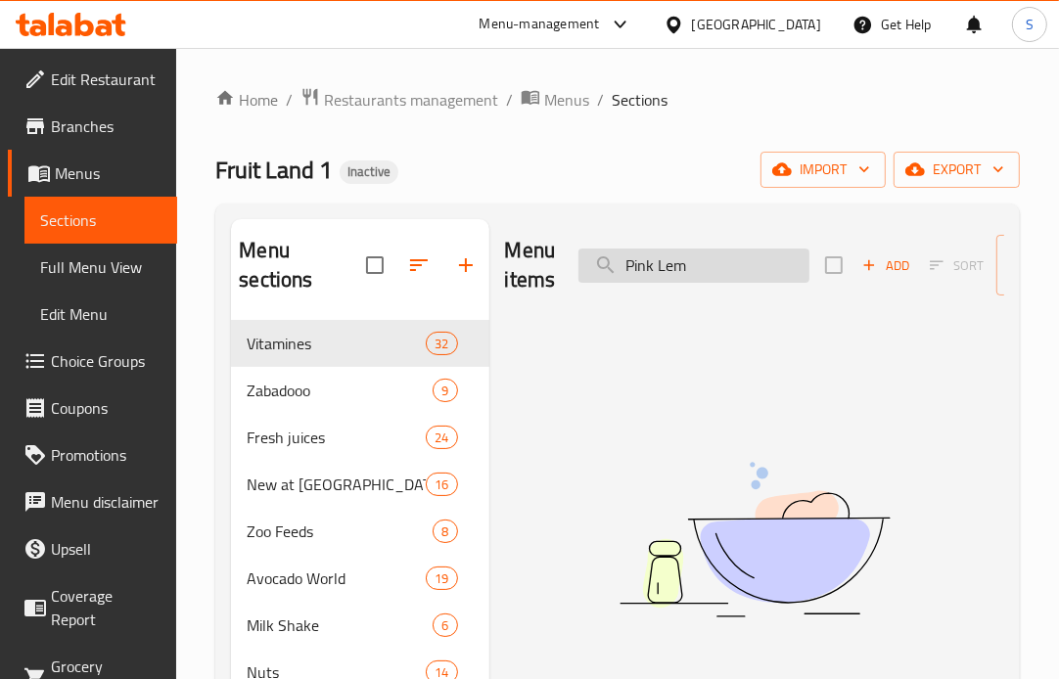
click at [712, 266] on input "Pink Lem" at bounding box center [693, 266] width 231 height 34
type input "P"
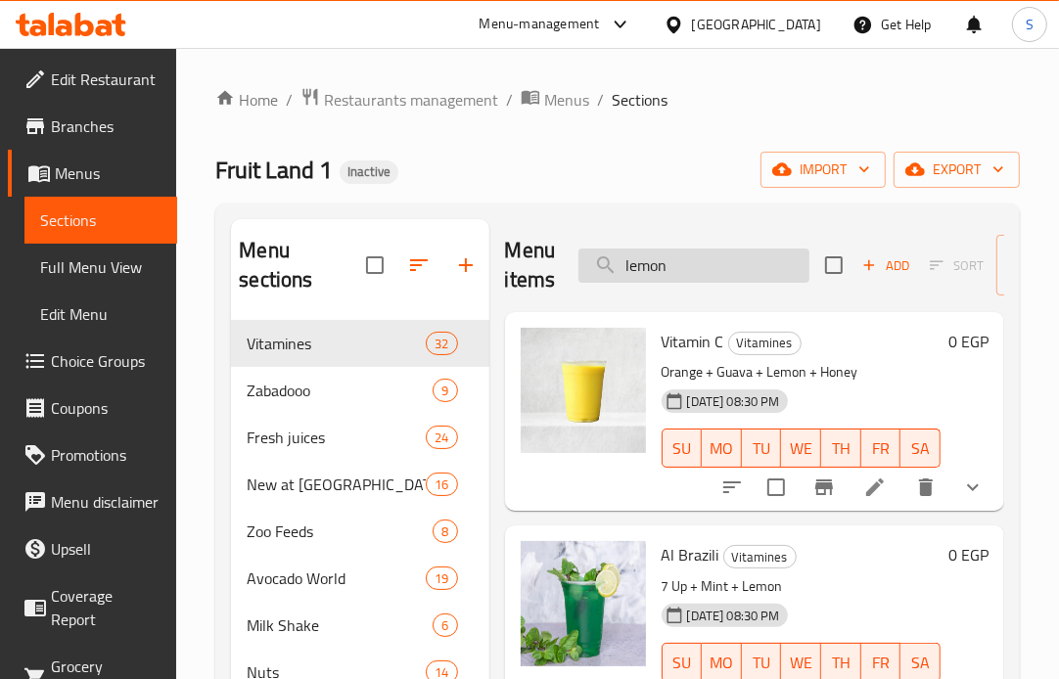
click at [695, 272] on input "lemon" at bounding box center [693, 266] width 231 height 34
paste input "Sobia 2.1 Darba"
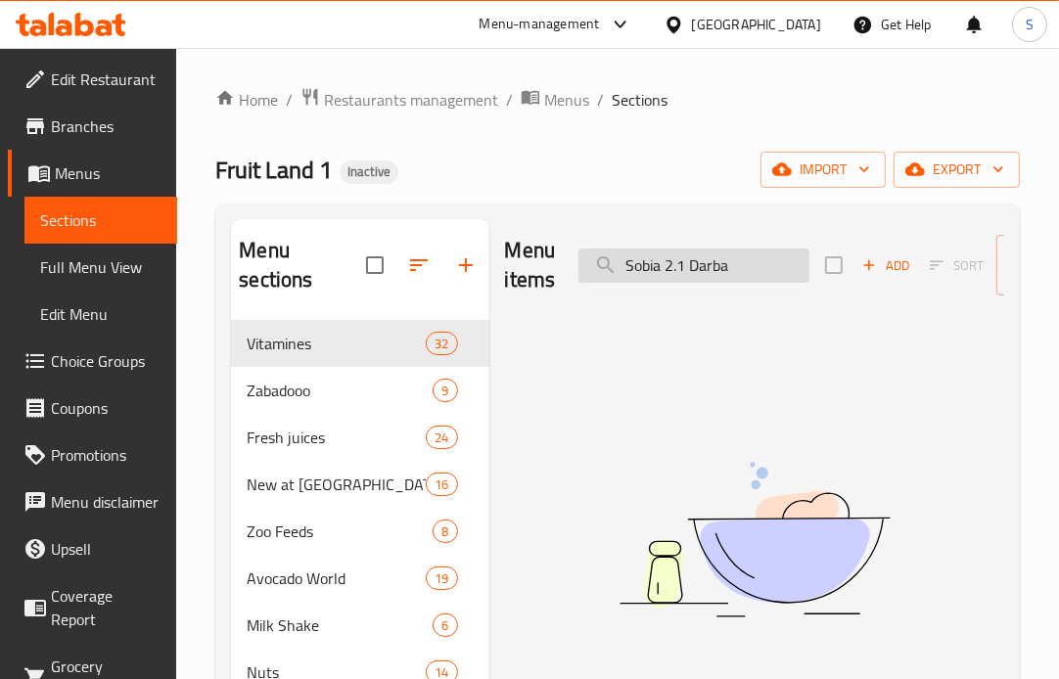
drag, startPoint x: 657, startPoint y: 262, endPoint x: 749, endPoint y: 271, distance: 92.4
click at [749, 271] on input "Sobia 2.1 Darba" at bounding box center [693, 266] width 231 height 34
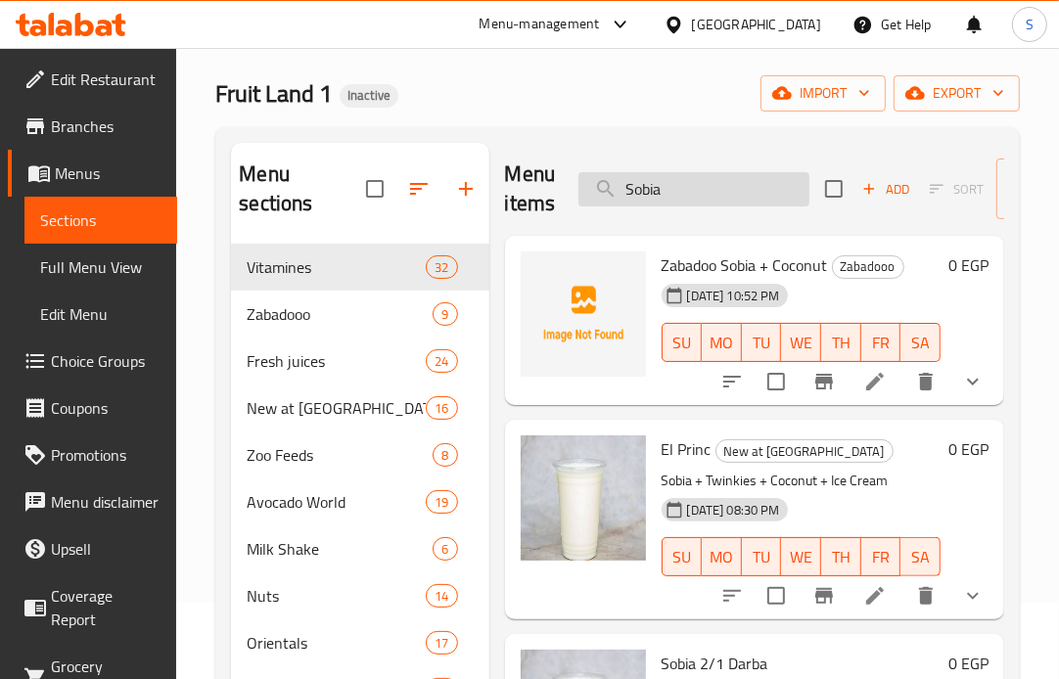
scroll to position [56, 0]
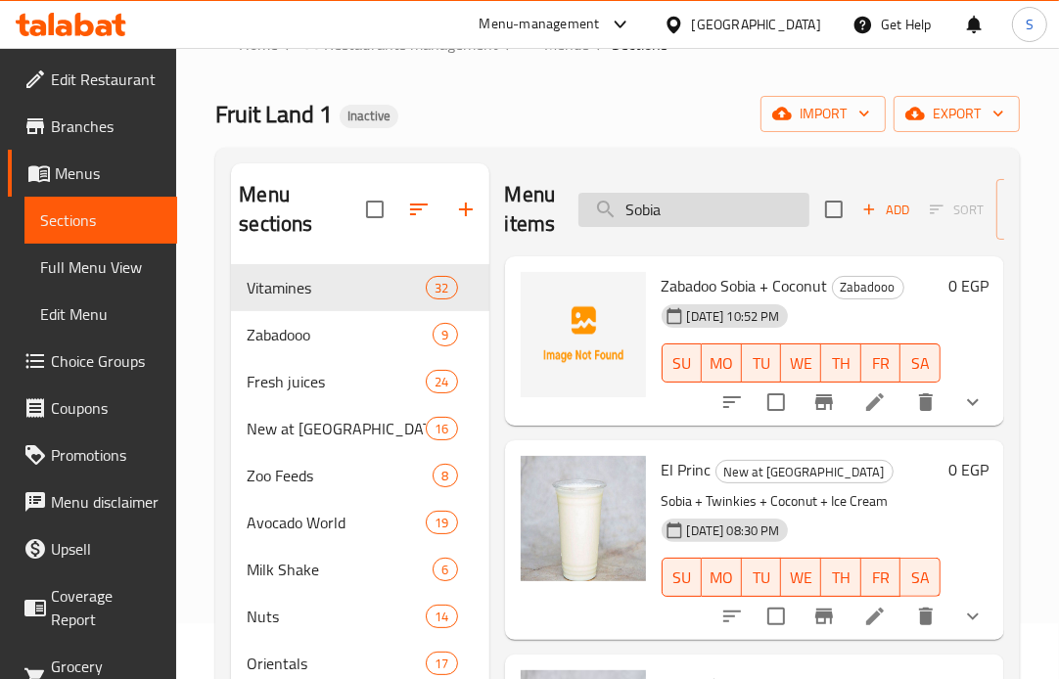
click at [710, 207] on input "Sobia" at bounding box center [693, 210] width 231 height 34
paste input "Tiger"
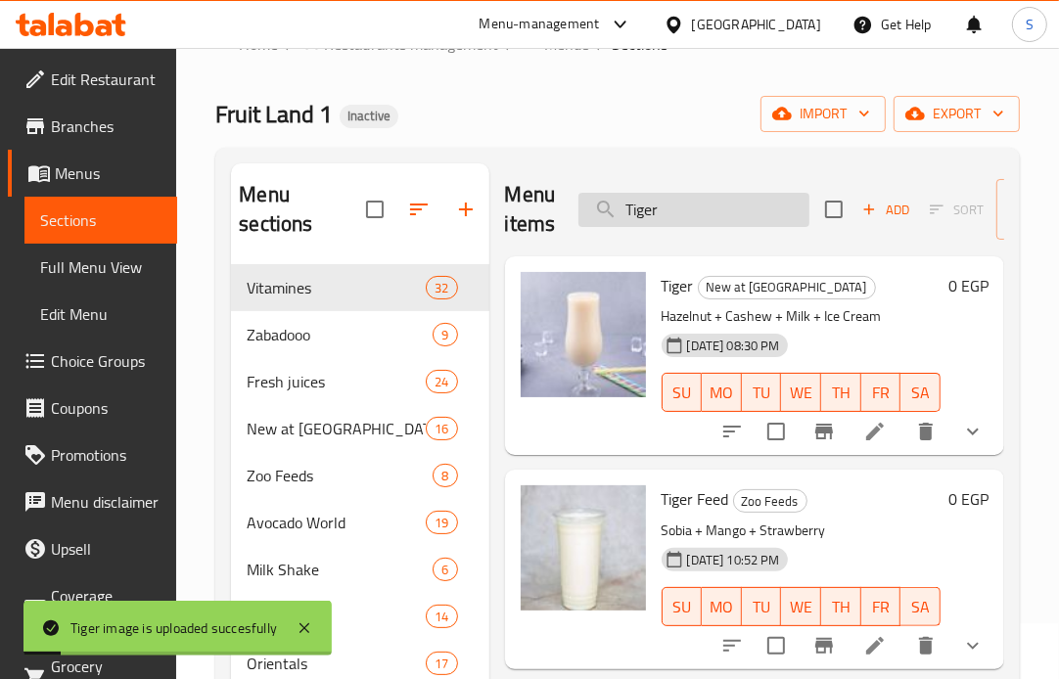
click at [732, 204] on input "Tiger" at bounding box center [693, 210] width 231 height 34
paste input "Vanilla Sugarcane"
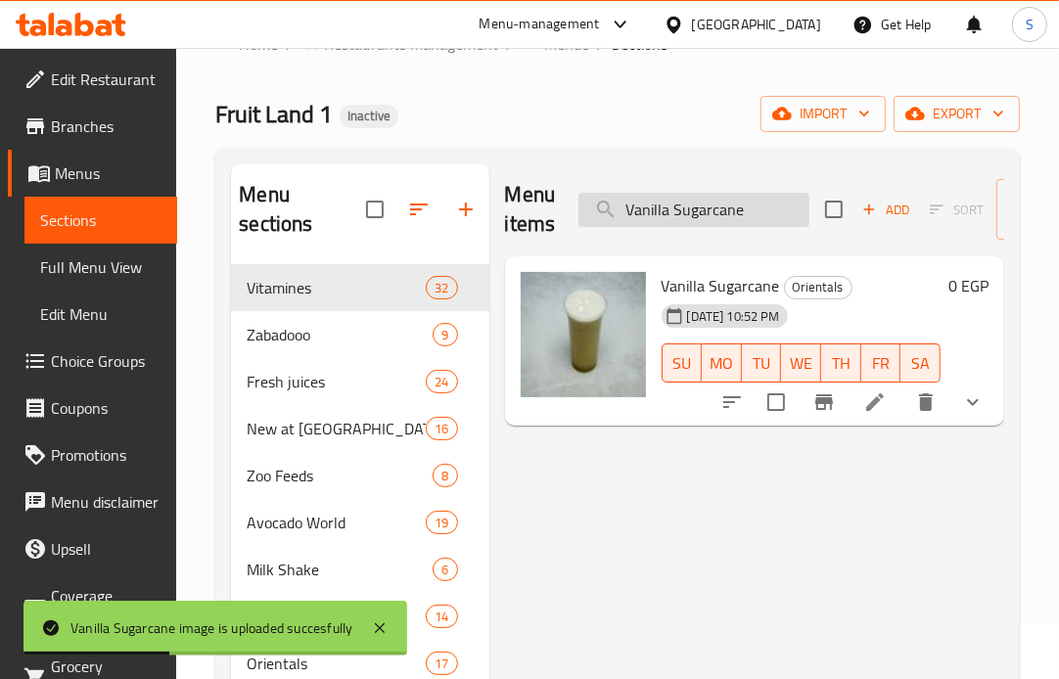
click at [763, 206] on input "Vanilla Sugarcane" at bounding box center [693, 210] width 231 height 34
paste input "Al Asyawi"
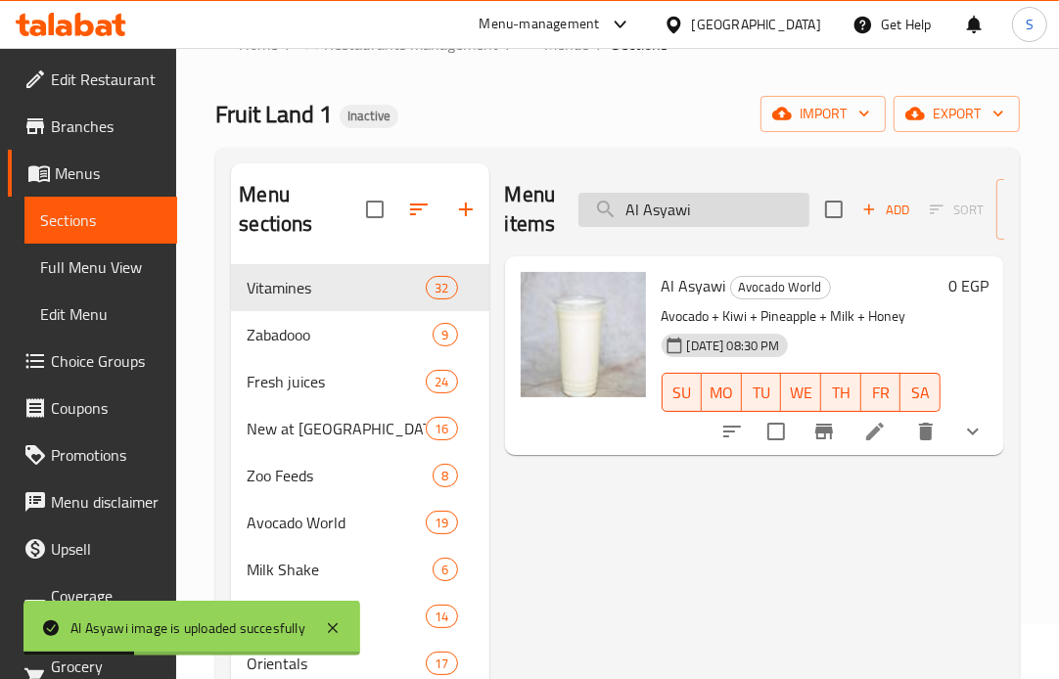
click at [745, 208] on input "Al Asyawi" at bounding box center [693, 210] width 231 height 34
paste input "Bahrawy"
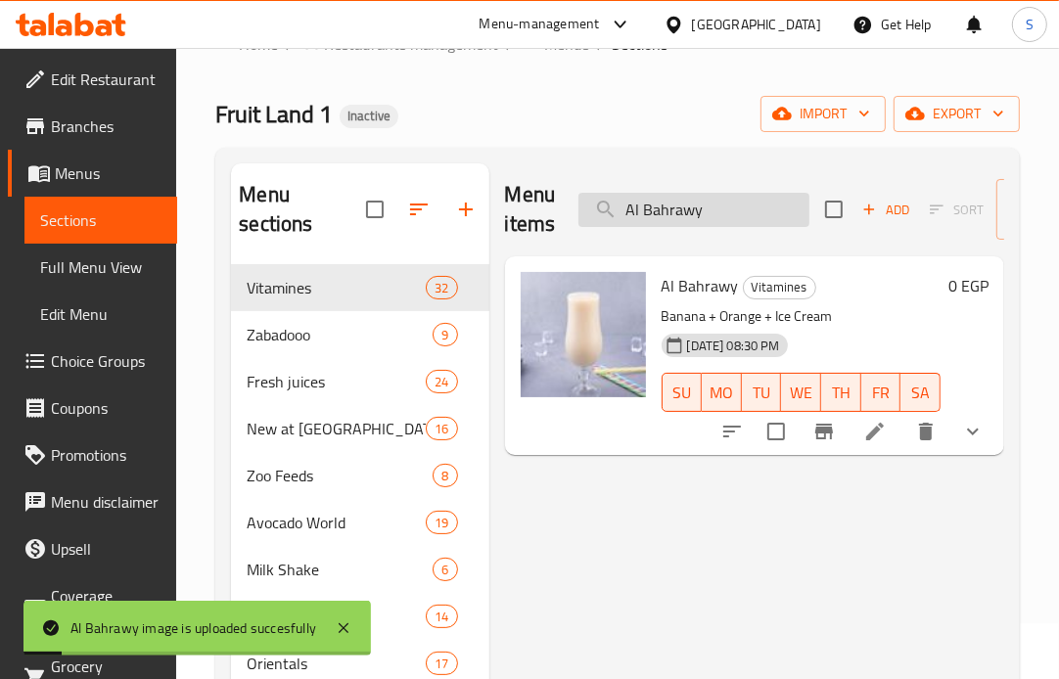
click at [775, 197] on input "Al Bahrawy" at bounding box center [693, 210] width 231 height 34
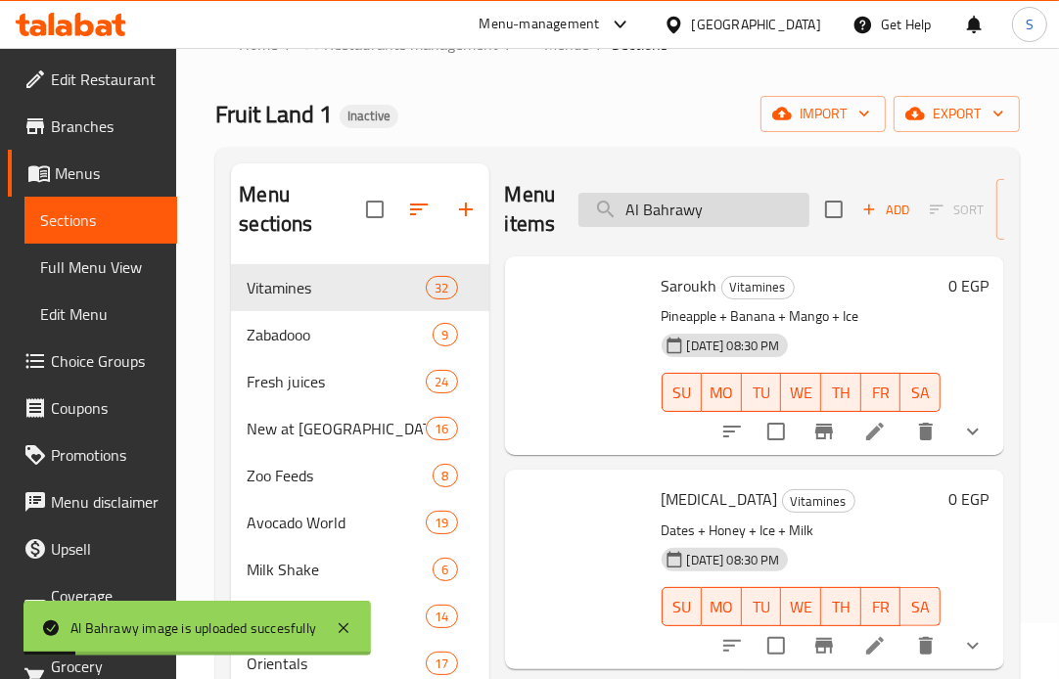
click at [775, 197] on input "Al Bahrawy" at bounding box center [693, 210] width 231 height 34
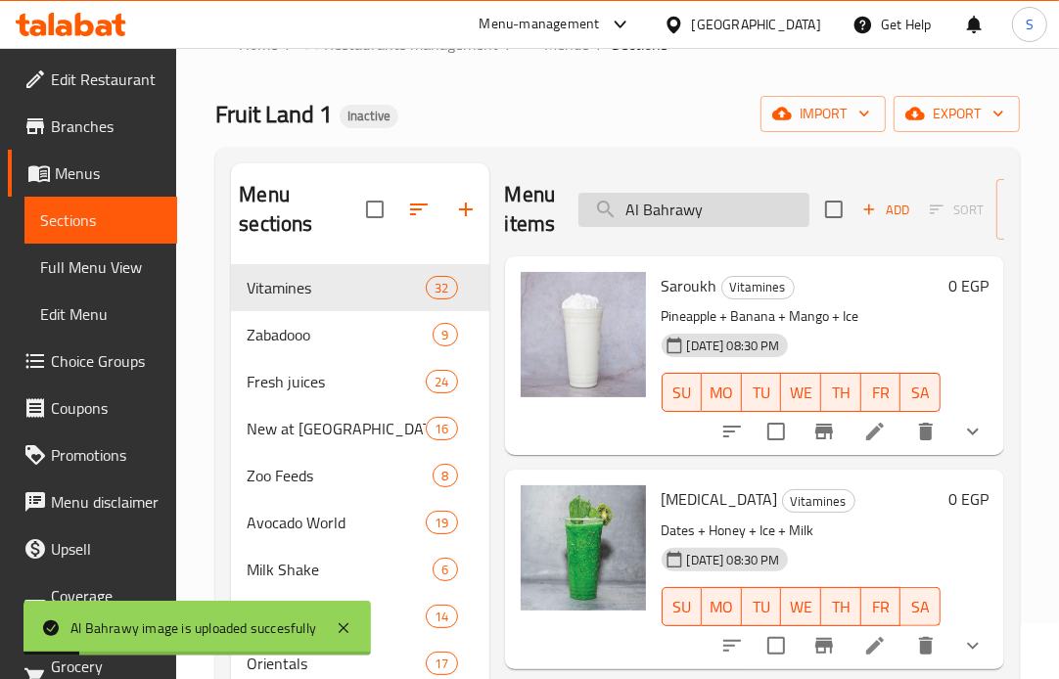
click at [775, 197] on input "Al Bahrawy" at bounding box center [693, 210] width 231 height 34
paste input "Mansi"
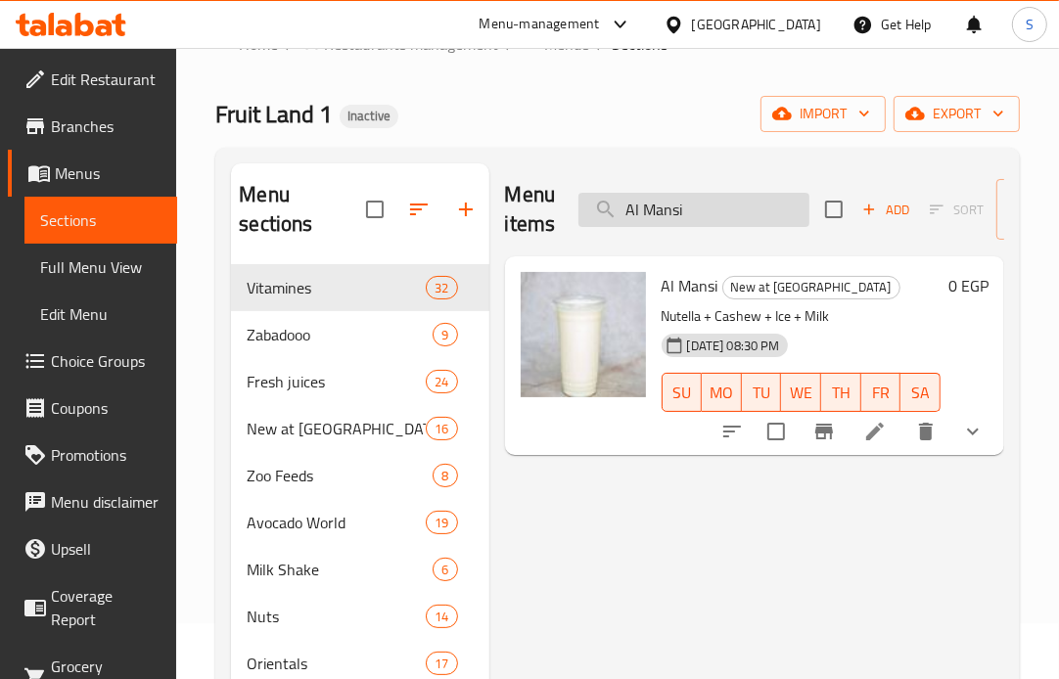
click at [692, 208] on input "Al Mansi" at bounding box center [693, 210] width 231 height 34
click at [693, 208] on input "Al Mansi" at bounding box center [693, 210] width 231 height 34
click at [692, 208] on input "Al Mansi" at bounding box center [693, 210] width 231 height 34
paste input "Ostoura"
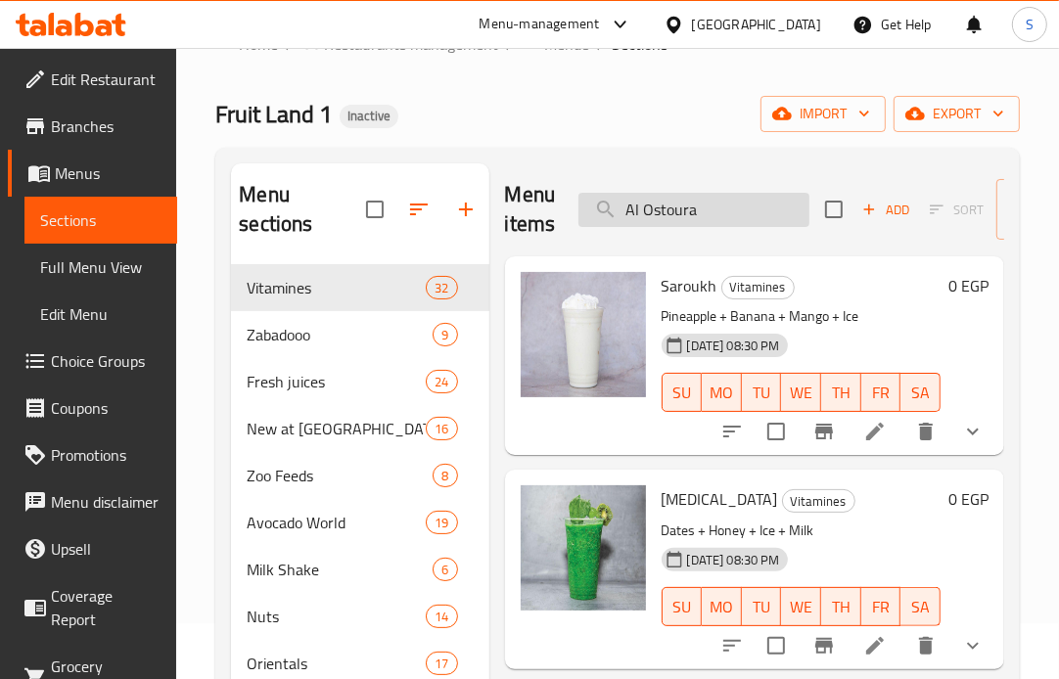
click at [714, 196] on input "Al Ostoura" at bounding box center [693, 210] width 231 height 34
paste input "Rafal"
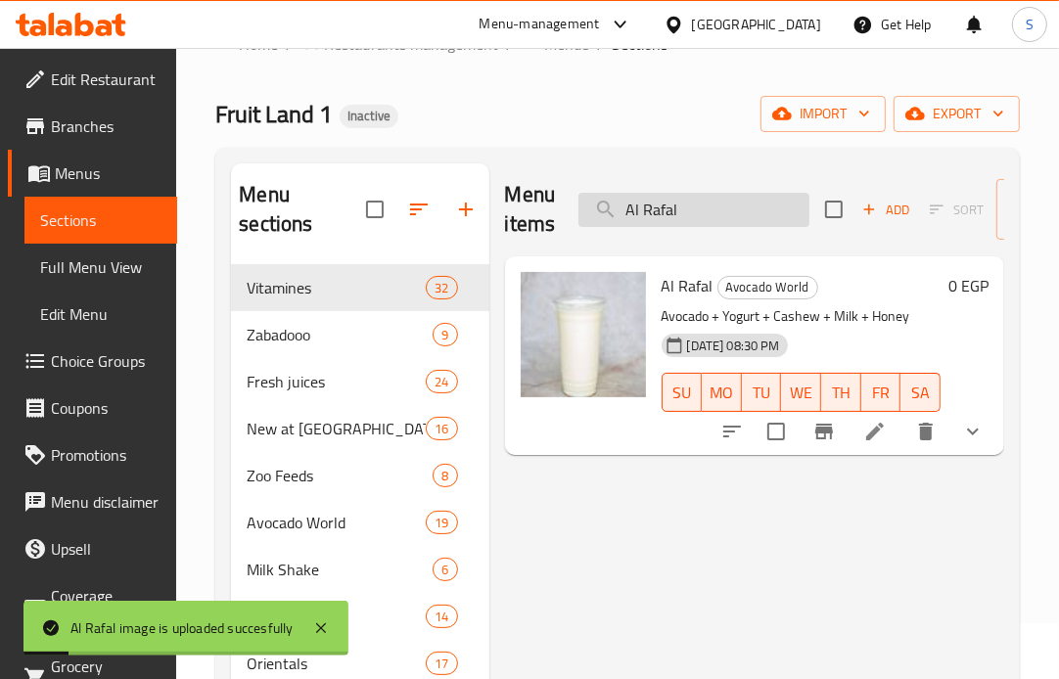
click at [761, 204] on input "Al Rafal" at bounding box center [693, 210] width 231 height 34
paste input "Sabahia"
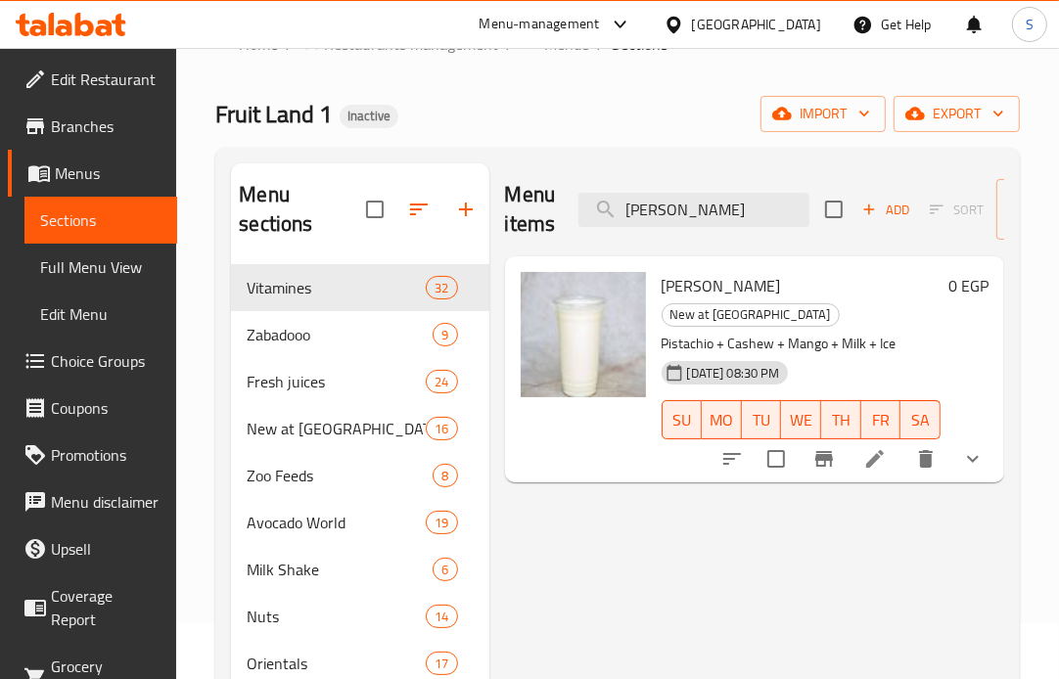
drag, startPoint x: 939, startPoint y: 316, endPoint x: 572, endPoint y: 121, distance: 415.3
click at [572, 121] on div "Fruit Land 1 Inactive import export" at bounding box center [617, 114] width 804 height 36
click at [701, 212] on input "Al Sabahia" at bounding box center [693, 210] width 231 height 34
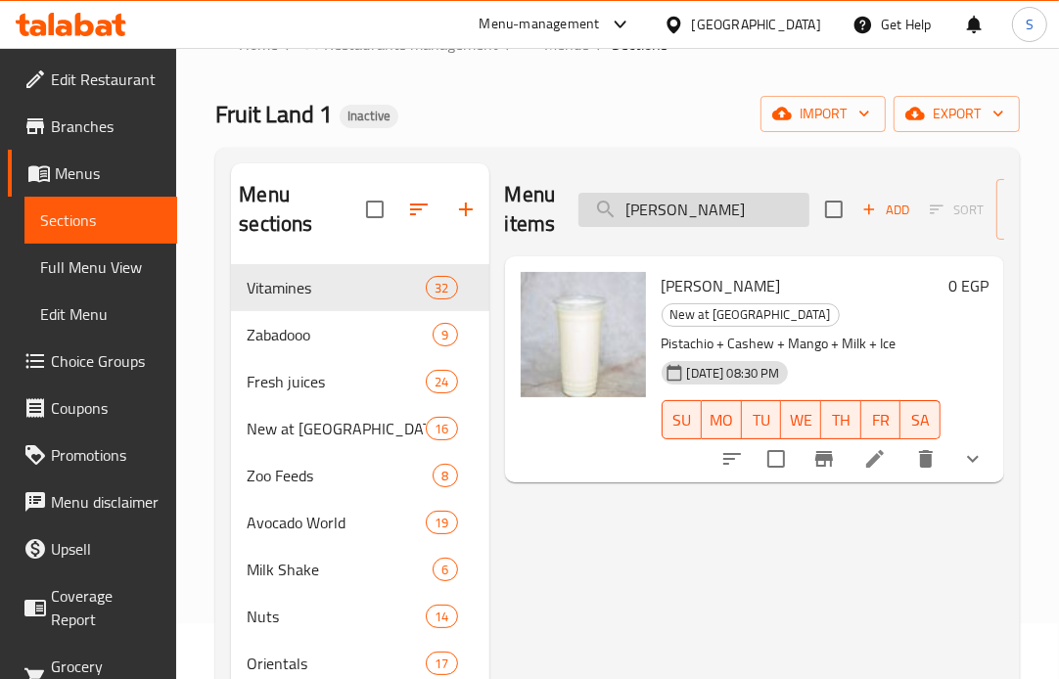
paste input "ol"
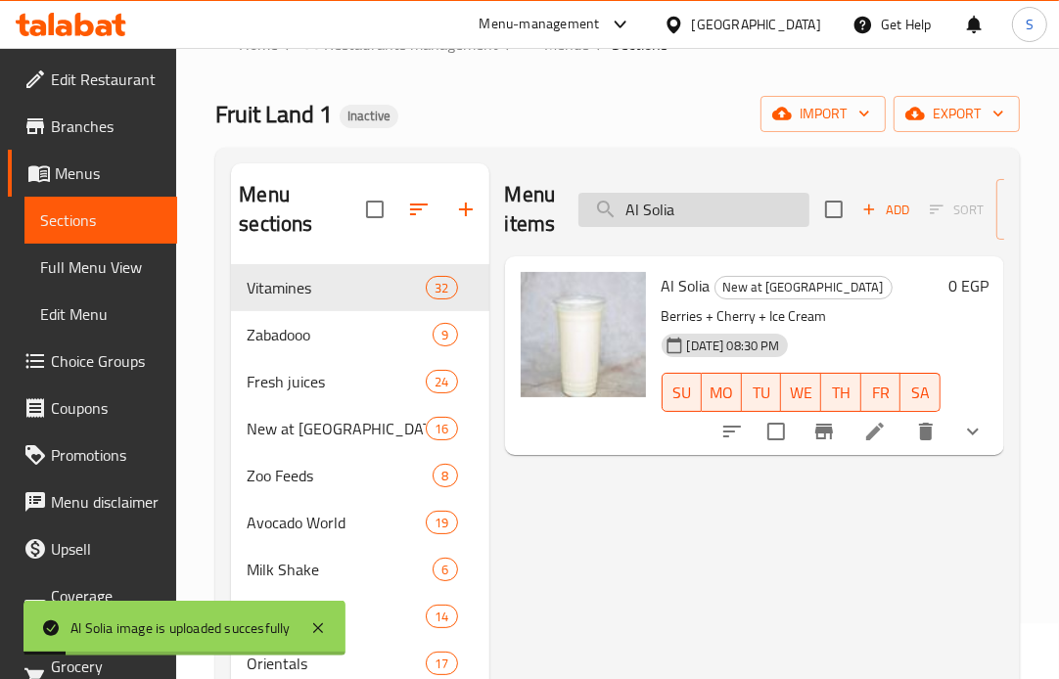
click at [738, 208] on input "Al Solia" at bounding box center [693, 210] width 231 height 34
paste input "rugula milk"
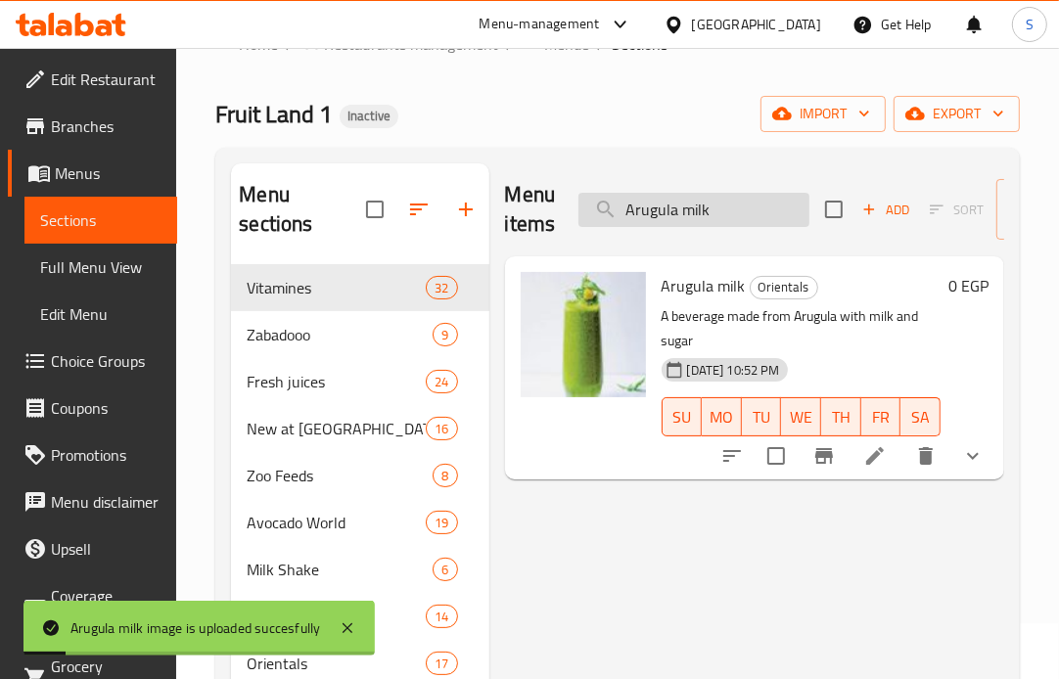
click at [730, 217] on input "Arugula milk" at bounding box center [693, 210] width 231 height 34
paste input "search"
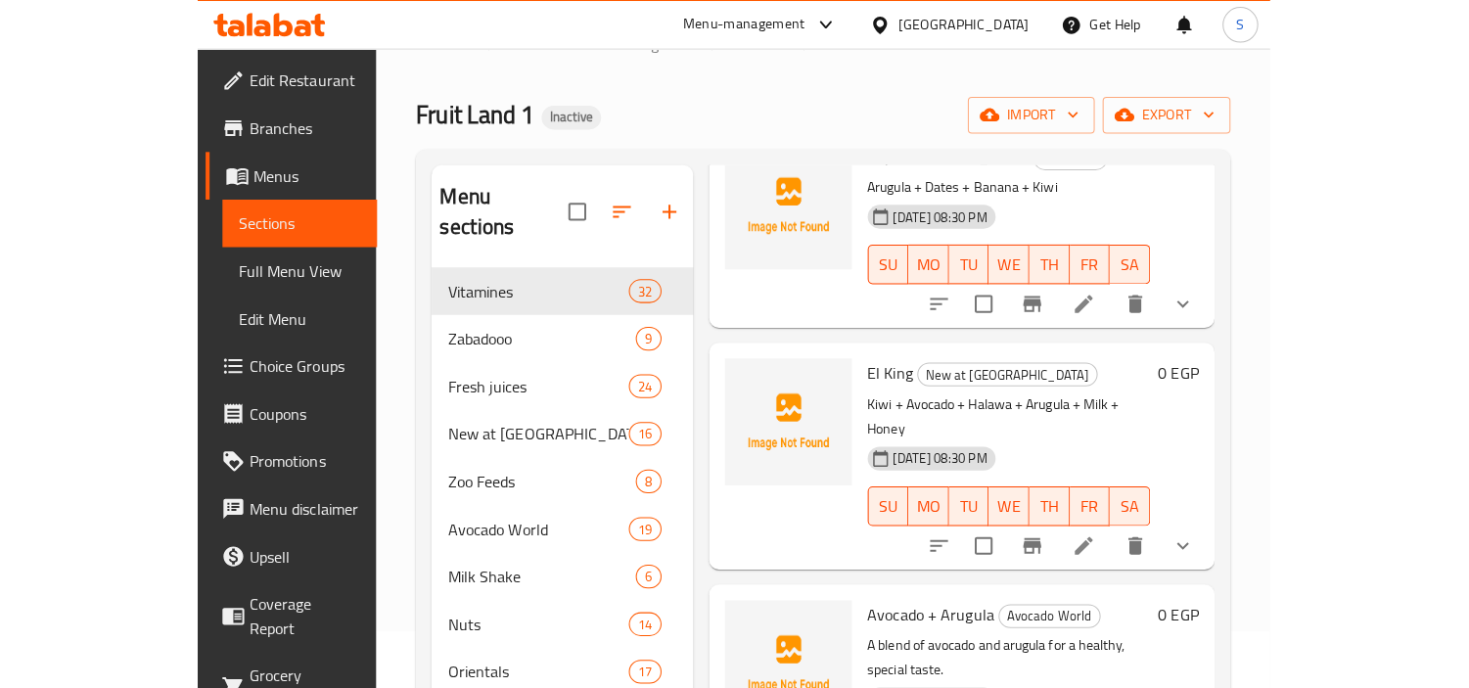
scroll to position [0, 0]
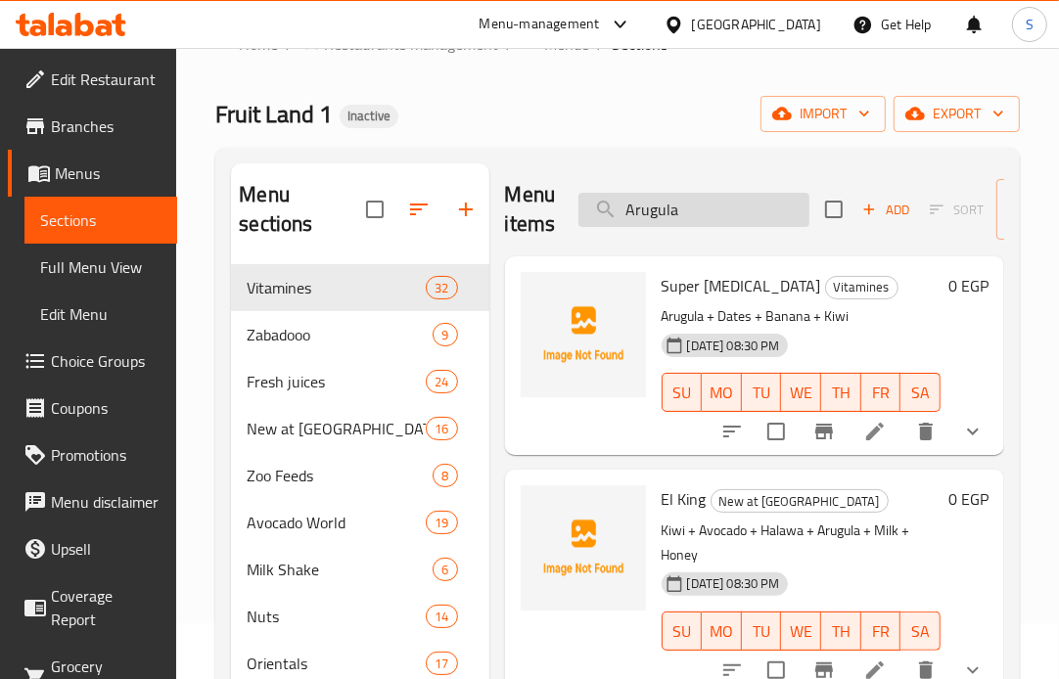
click at [701, 213] on input "Arugula" at bounding box center [693, 210] width 231 height 34
click at [701, 215] on input "Arugula" at bounding box center [693, 210] width 231 height 34
click at [701, 216] on input "Arugula" at bounding box center [693, 210] width 231 height 34
click at [701, 217] on input "Arugula" at bounding box center [693, 210] width 231 height 34
paste input "Avocado +"
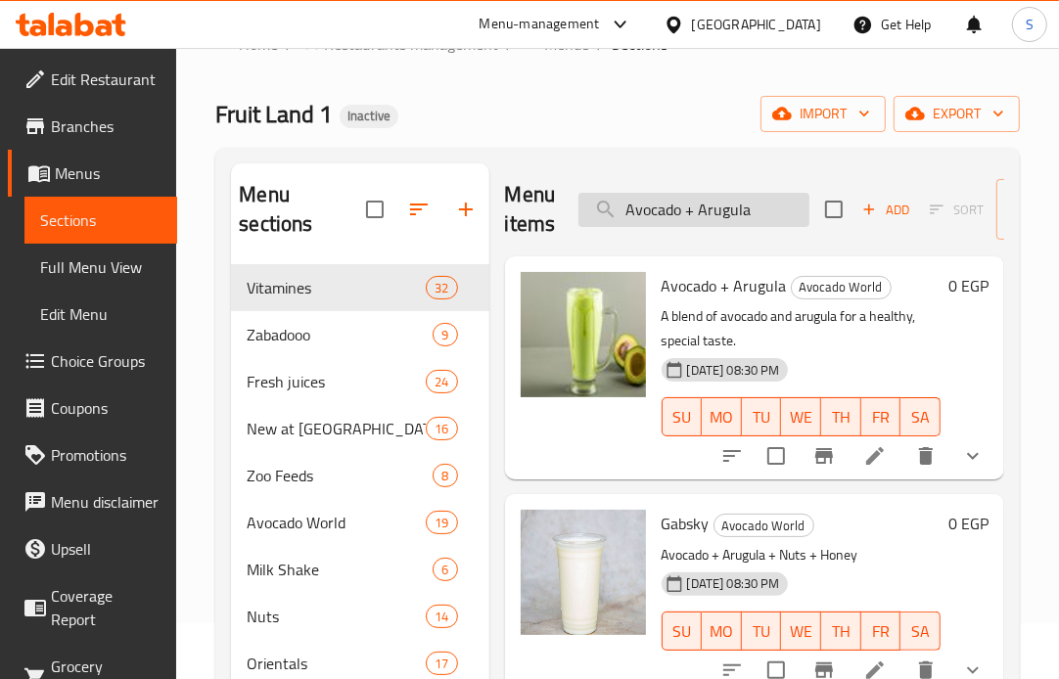
click at [751, 221] on input "Avocado + Arugula" at bounding box center [693, 210] width 231 height 34
click at [751, 220] on input "Avocado + Arugula" at bounding box center [693, 210] width 231 height 34
paste input "Banan"
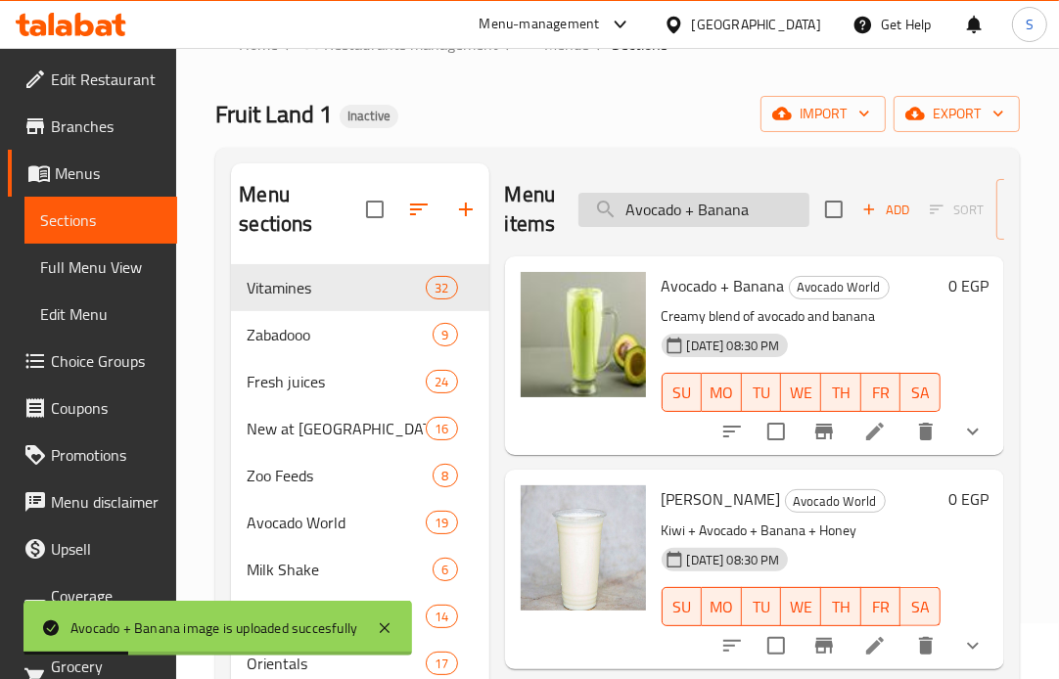
click at [770, 225] on input "Avocado + Banana" at bounding box center [693, 210] width 231 height 34
paste input "Dates"
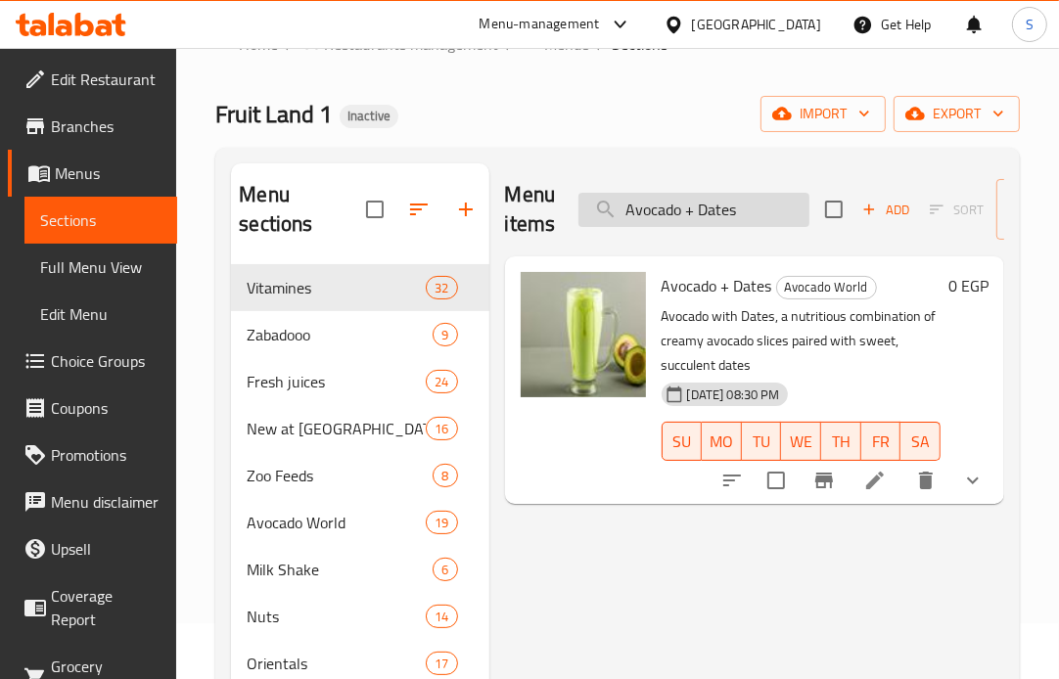
click at [753, 205] on input "Avocado + Dates" at bounding box center [693, 210] width 231 height 34
paste input "Kiwi"
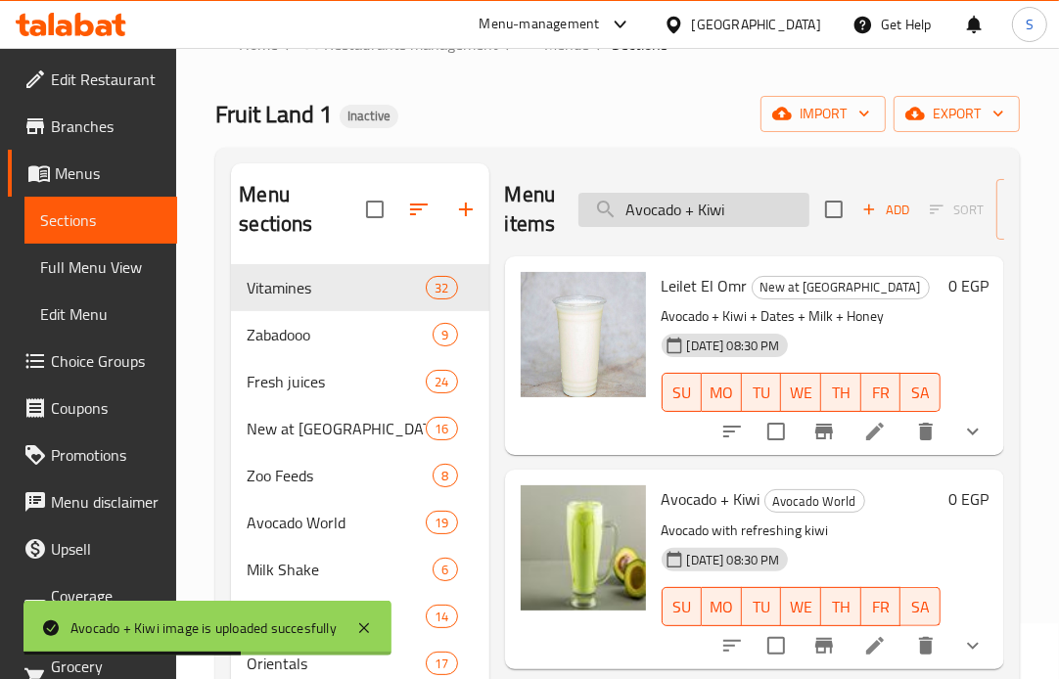
click at [763, 212] on input "Avocado + Kiwi" at bounding box center [693, 210] width 231 height 34
click at [763, 211] on input "Avocado + Kiwi" at bounding box center [693, 210] width 231 height 34
paste input "Pineapple"
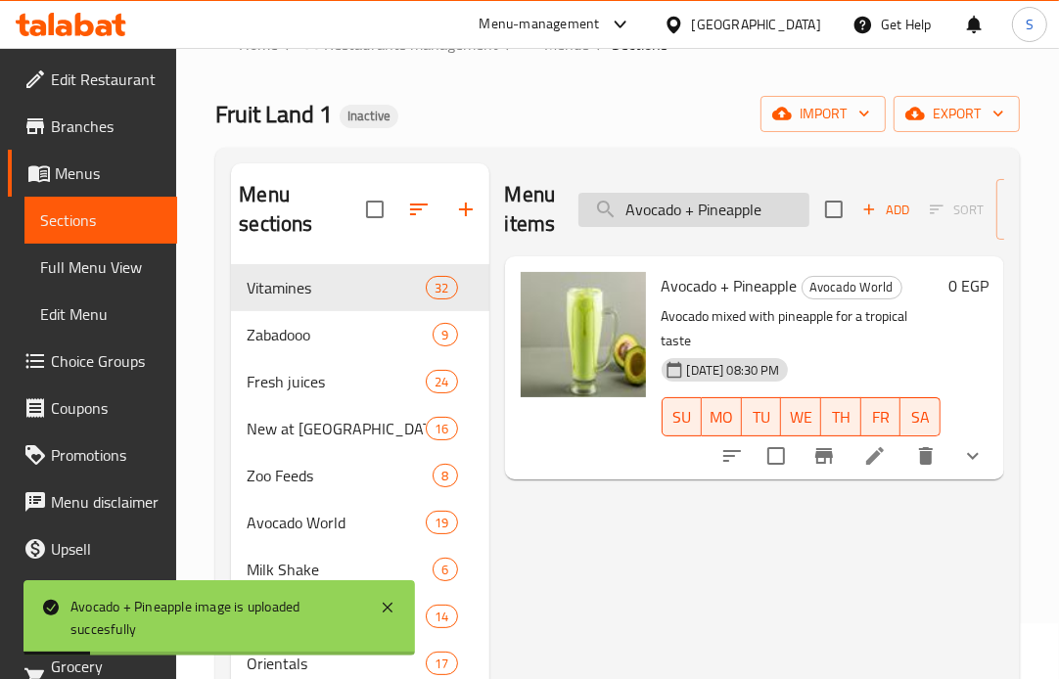
click at [770, 212] on input "Avocado + Pineapple" at bounding box center [693, 210] width 231 height 34
click at [769, 217] on input "Avocado + Pineapple" at bounding box center [693, 210] width 231 height 34
paste input "Strawberry"
click at [788, 216] on input "Avocado + Strawberry" at bounding box center [693, 210] width 231 height 34
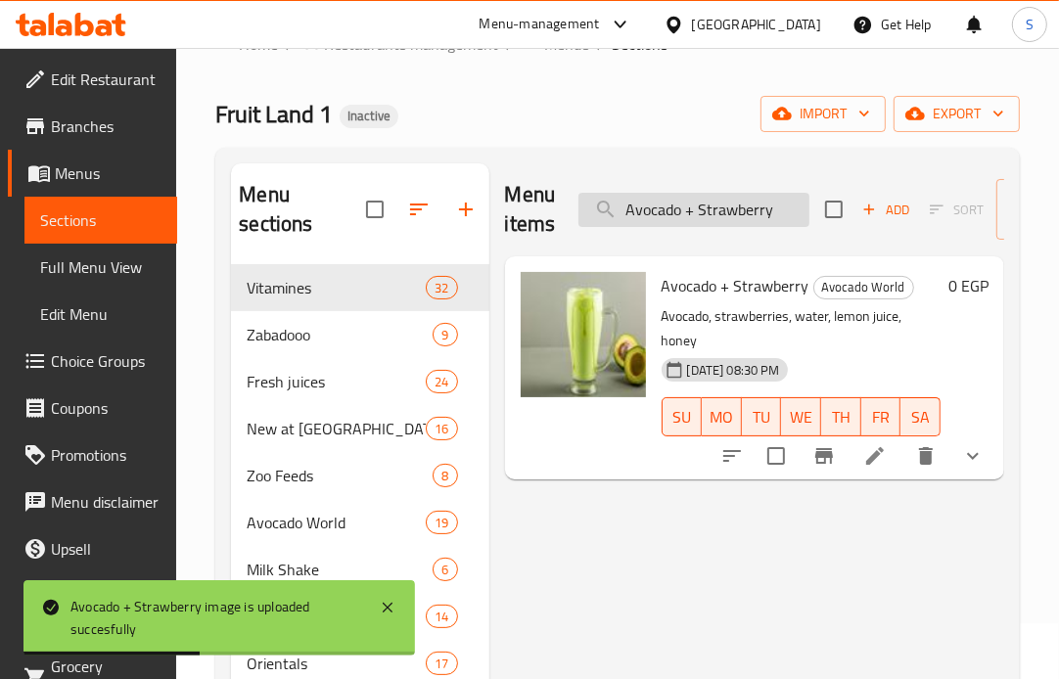
click at [788, 216] on input "Avocado + Strawberry" at bounding box center [693, 210] width 231 height 34
paste input "Fakhfakhina Nuts"
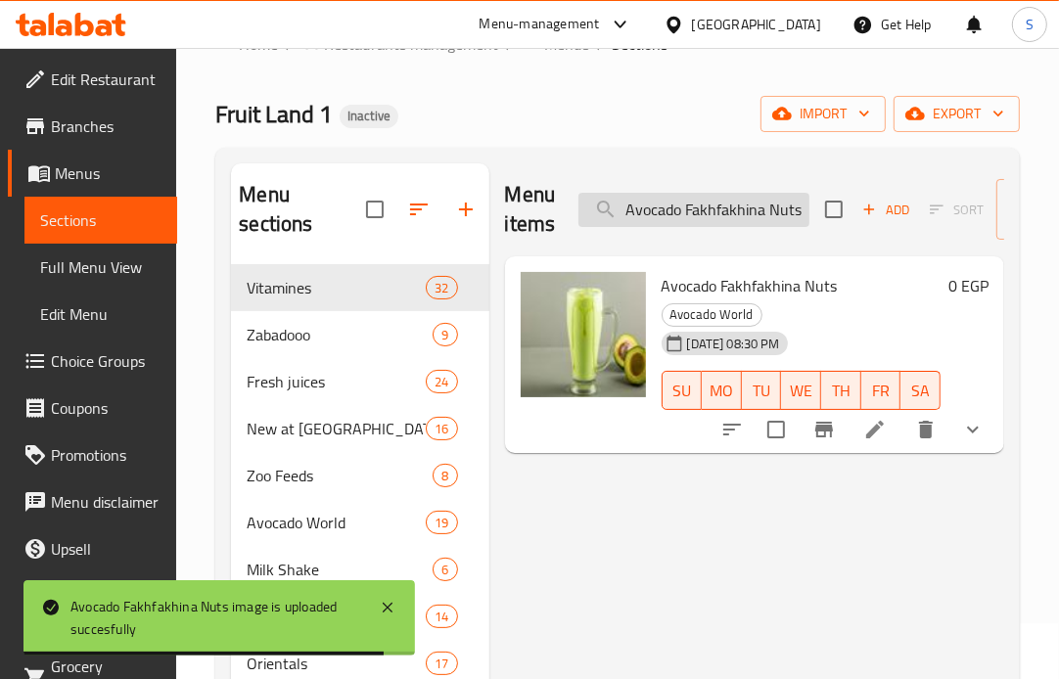
click at [755, 202] on input "Avocado Fakhfakhina Nuts" at bounding box center [693, 210] width 231 height 34
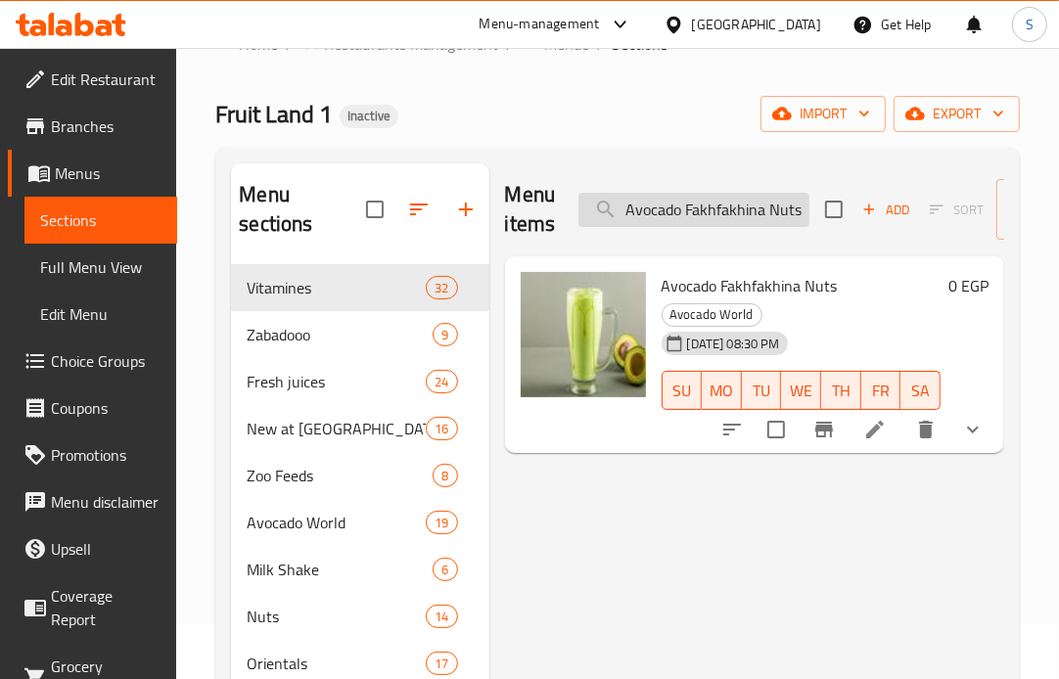
paste input "search"
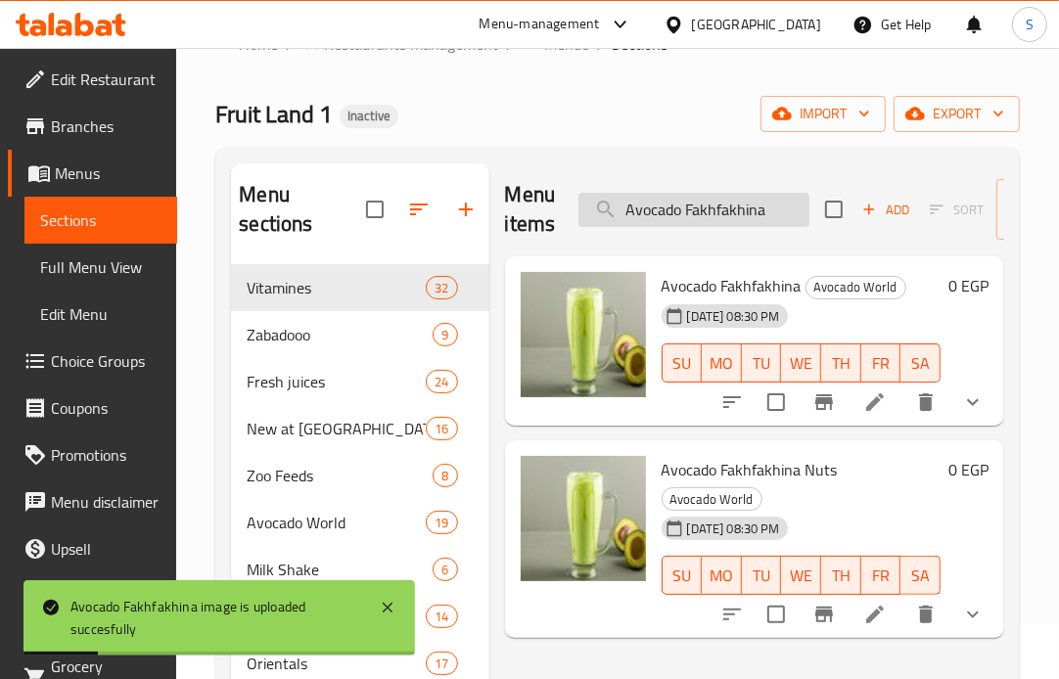
click at [739, 208] on input "Avocado Fakhfakhina" at bounding box center [693, 210] width 231 height 34
click at [739, 209] on input "Avocado Fakhfakhina" at bounding box center [693, 210] width 231 height 34
paste input "Pistachio"
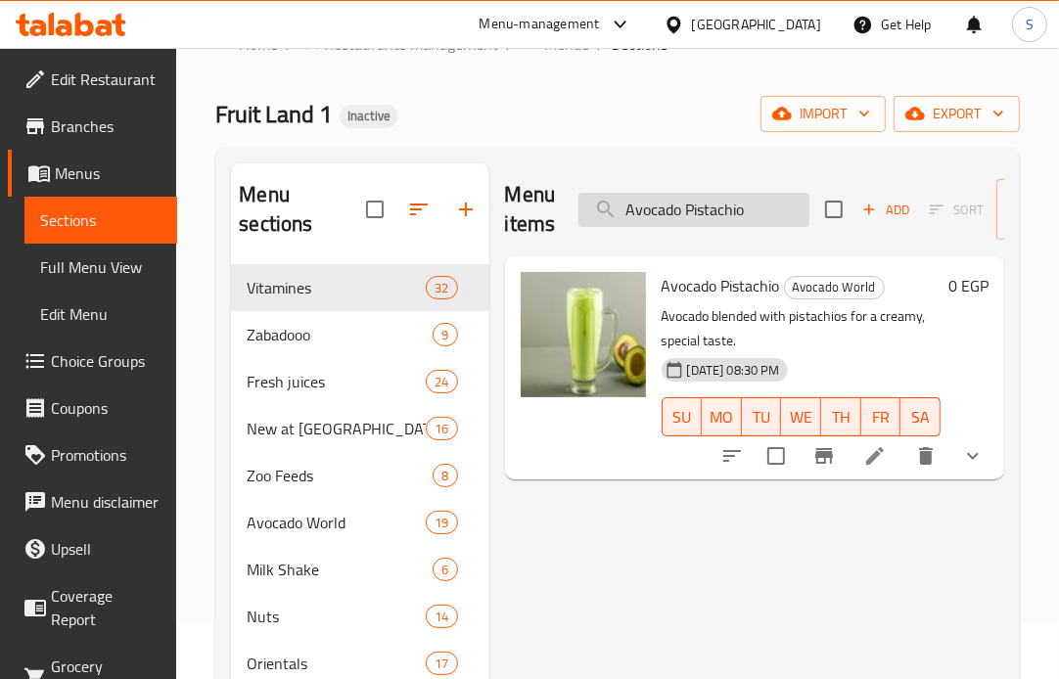
click at [778, 216] on input "Avocado Pistachio" at bounding box center [693, 210] width 231 height 34
paste input "banana Special"
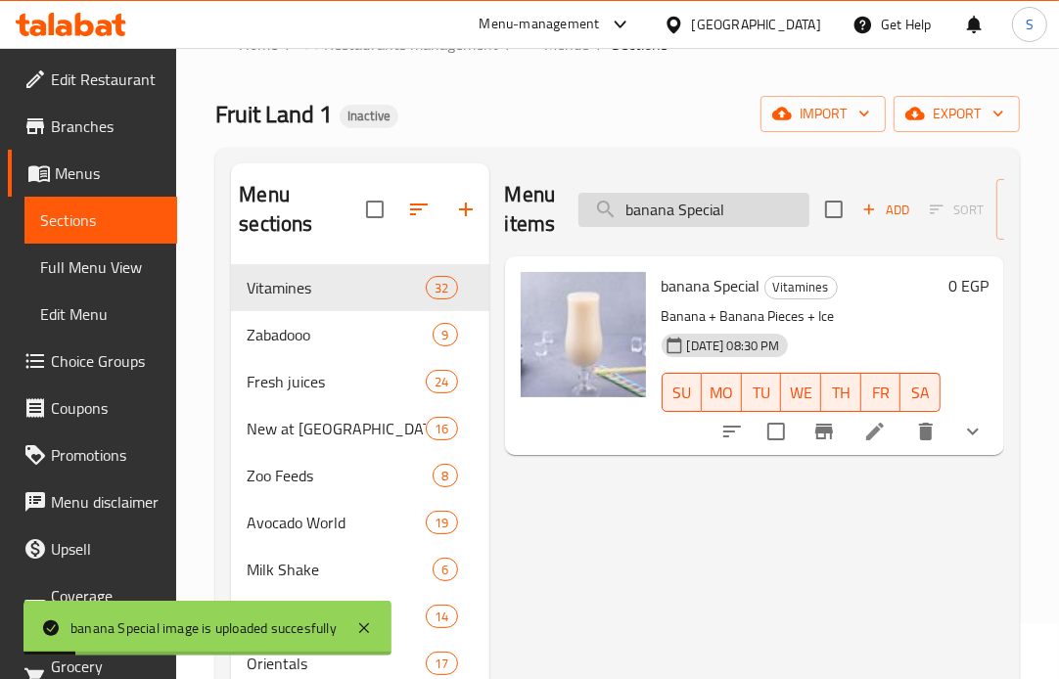
click at [737, 217] on input "banana Special" at bounding box center [693, 210] width 231 height 34
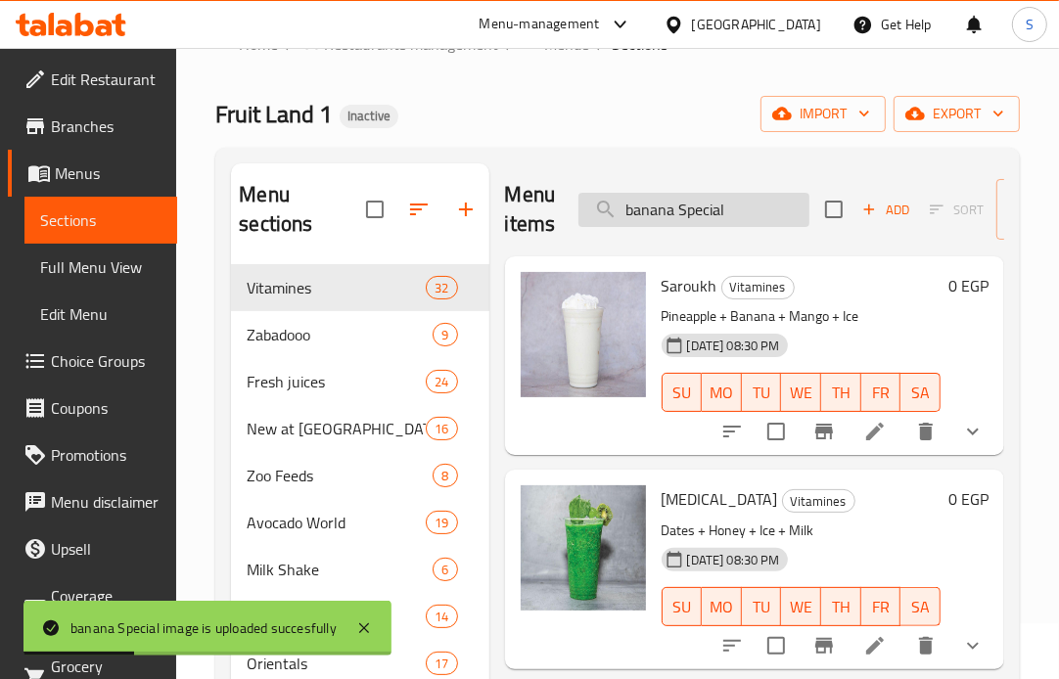
paste input "Crazy Blue"
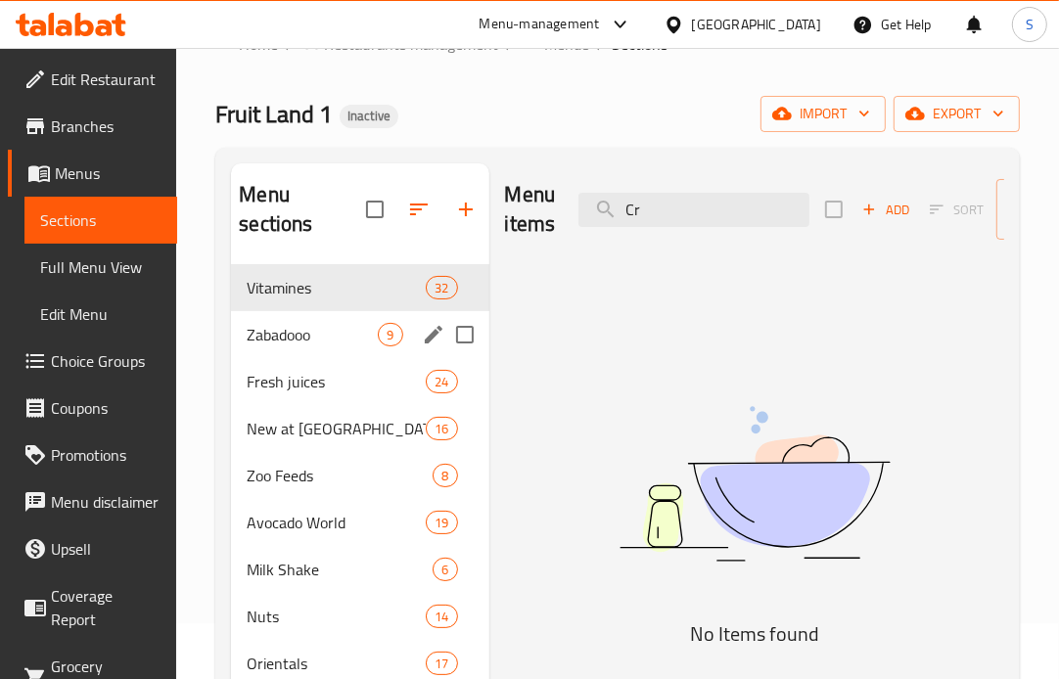
type input "C"
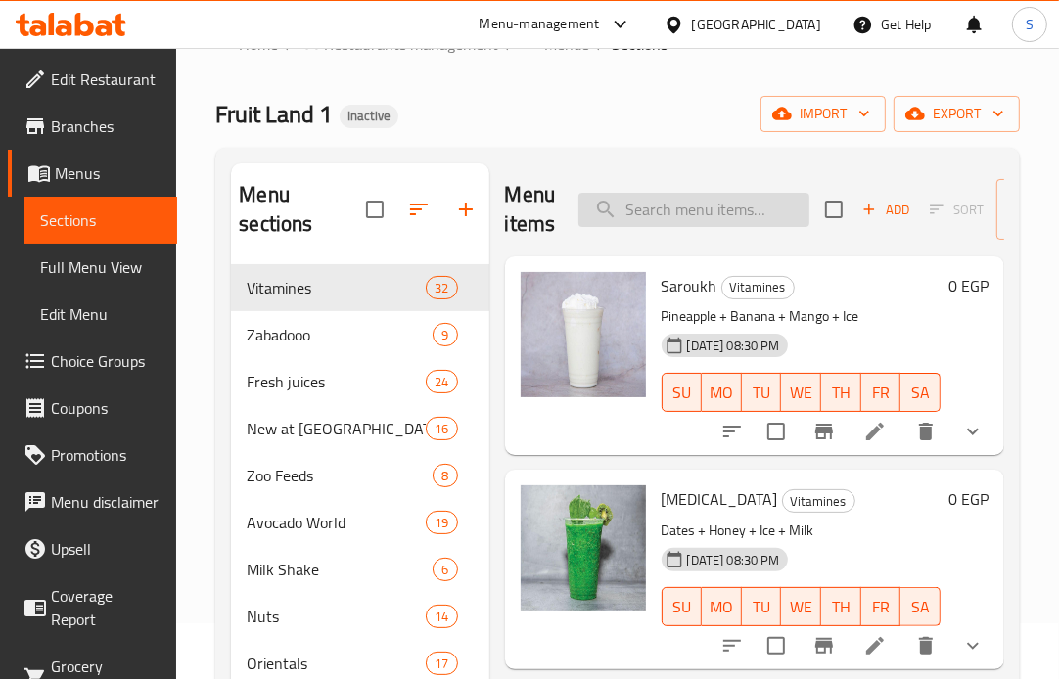
click at [690, 220] on input "search" at bounding box center [693, 210] width 231 height 34
paste input "Blue"
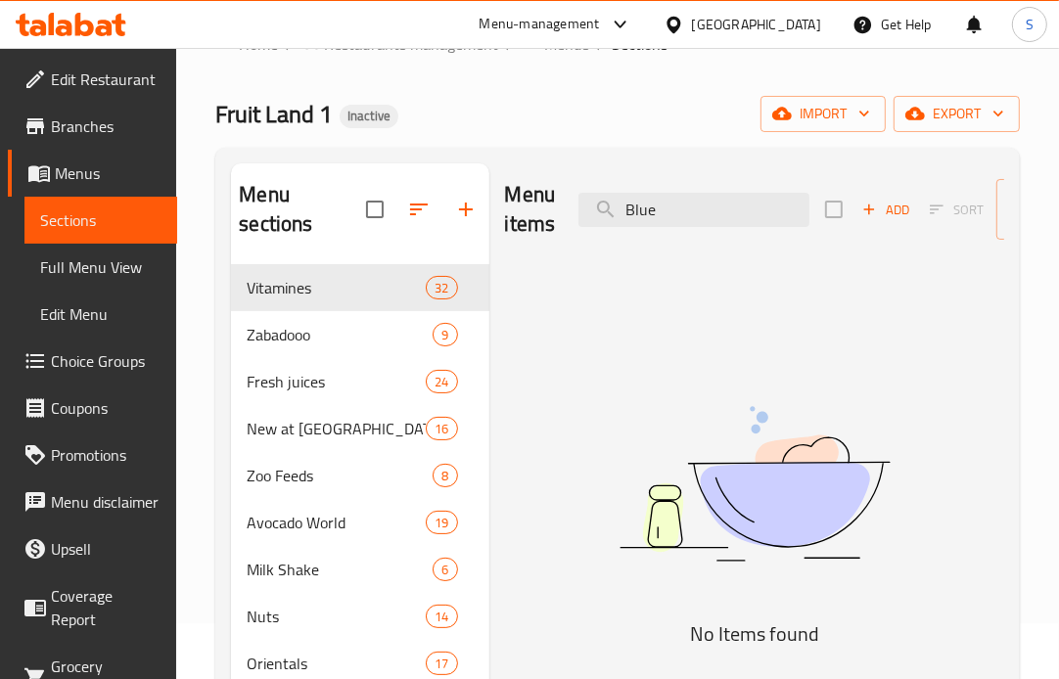
click at [738, 227] on div "Menu items Blue Add Sort Manage items" at bounding box center [754, 209] width 499 height 93
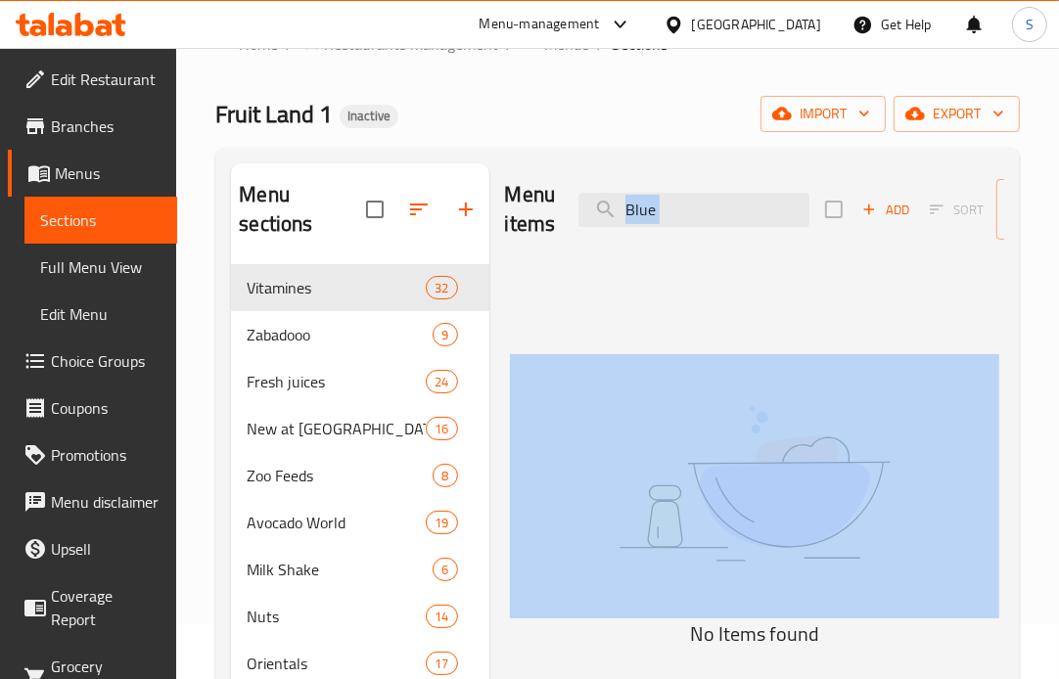
click at [738, 227] on div "Menu items Blue Add Sort Manage items" at bounding box center [754, 209] width 499 height 93
click at [726, 205] on input "Blue" at bounding box center [693, 210] width 231 height 34
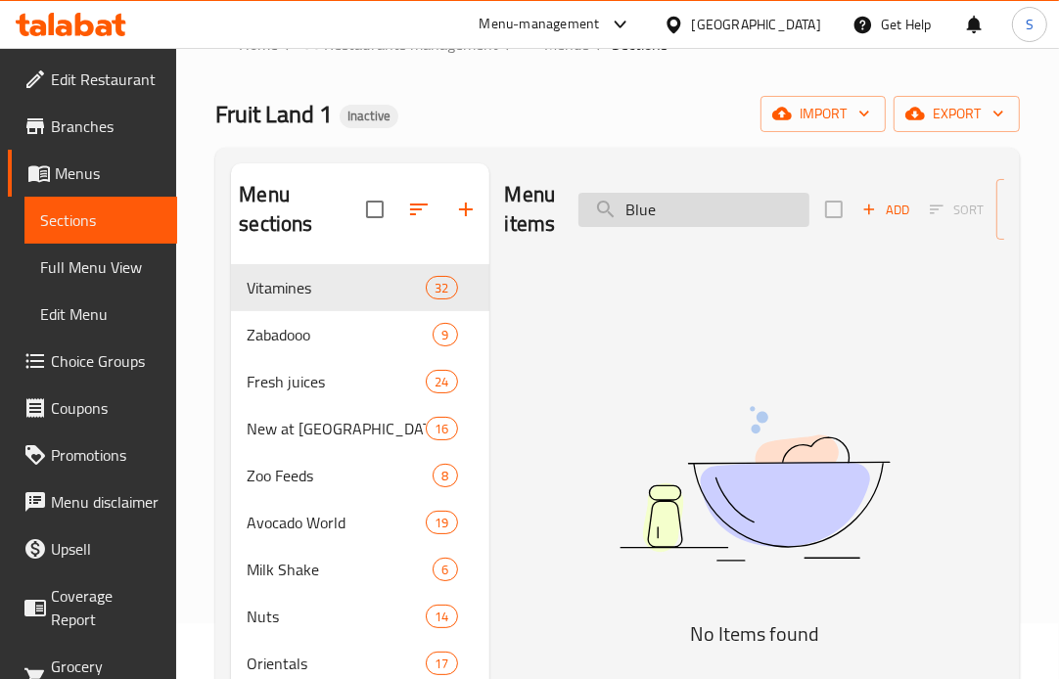
click at [726, 205] on input "Blue" at bounding box center [693, 210] width 231 height 34
click at [724, 206] on input "Blue" at bounding box center [693, 210] width 231 height 34
paste input "EL Hammer"
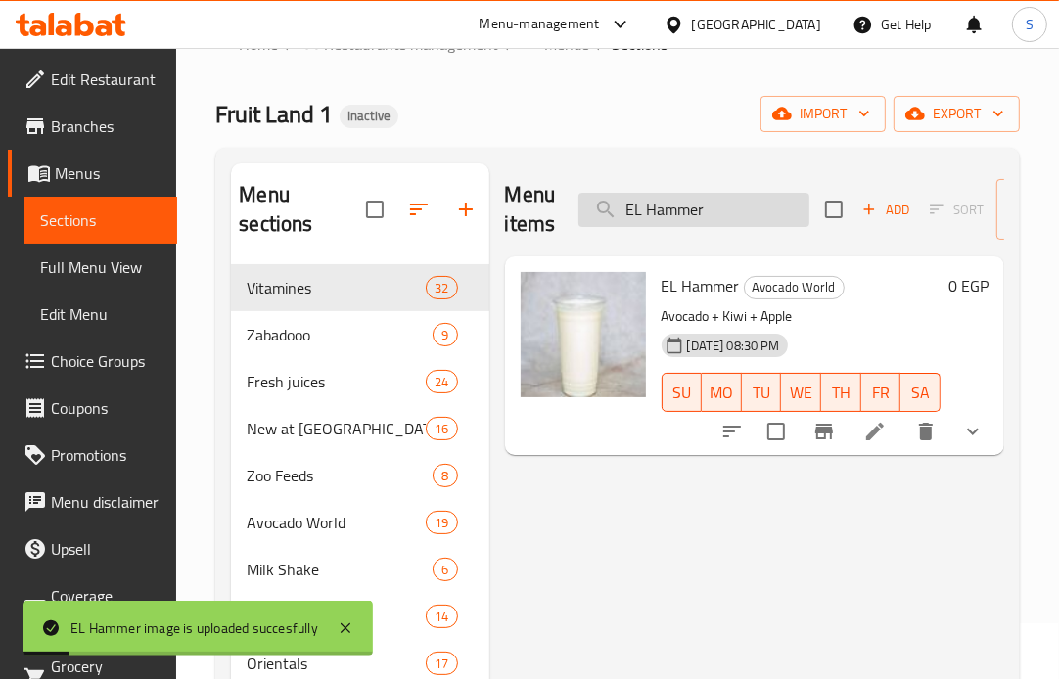
click at [748, 211] on input "EL Hammer" at bounding box center [693, 210] width 231 height 34
paste input "l Jok"
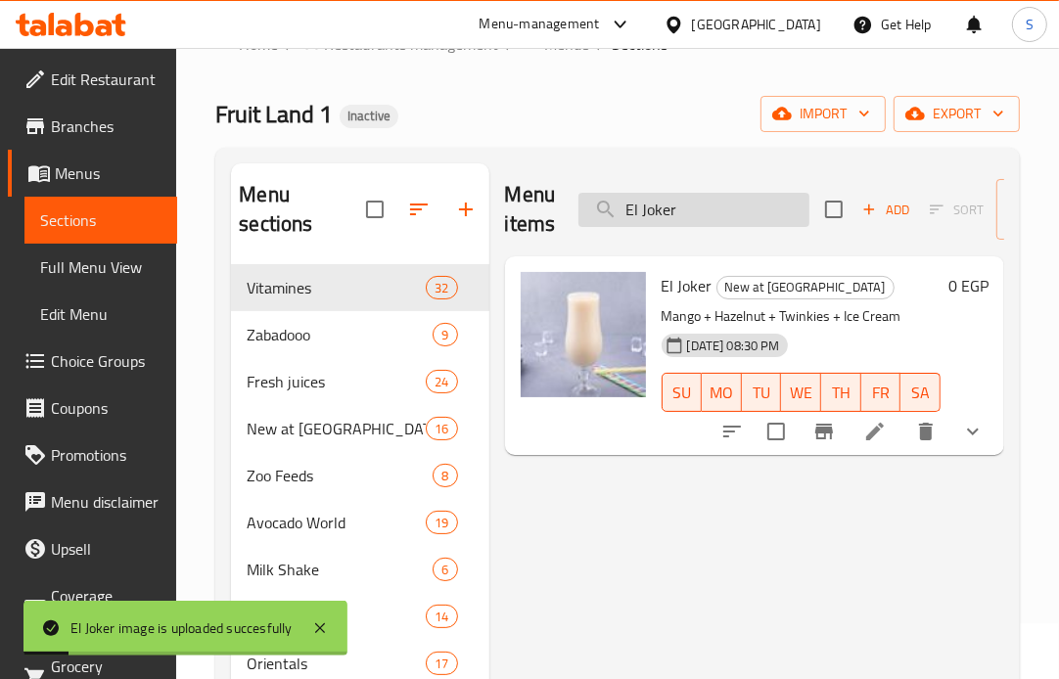
click at [765, 204] on input "El Joker" at bounding box center [693, 210] width 231 height 34
paste input "King"
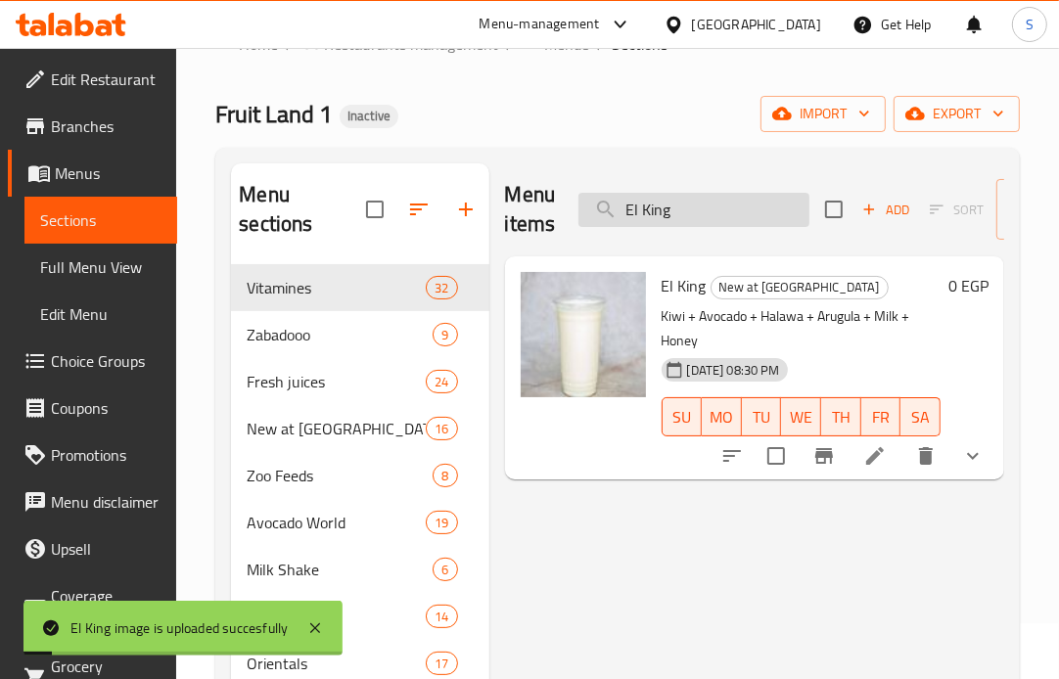
click at [766, 208] on input "El King" at bounding box center [693, 210] width 231 height 34
click at [765, 206] on input "El King" at bounding box center [693, 210] width 231 height 34
click at [765, 204] on input "El King" at bounding box center [693, 210] width 231 height 34
click at [763, 203] on input "El King" at bounding box center [693, 210] width 231 height 34
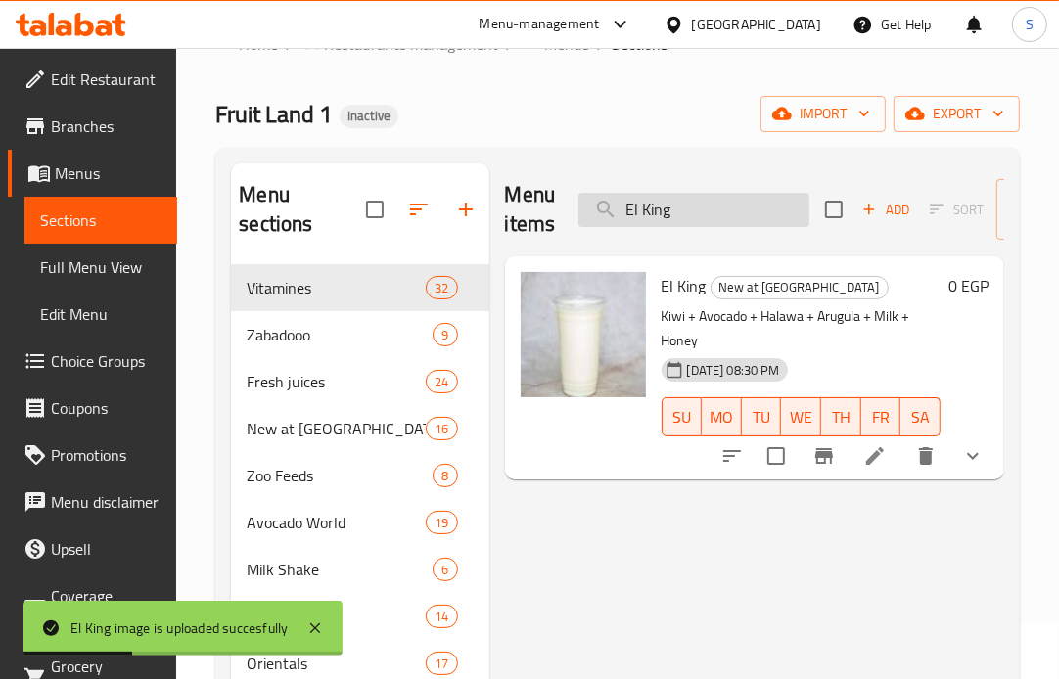
click at [763, 203] on input "El King" at bounding box center [693, 210] width 231 height 34
paste input "Africano"
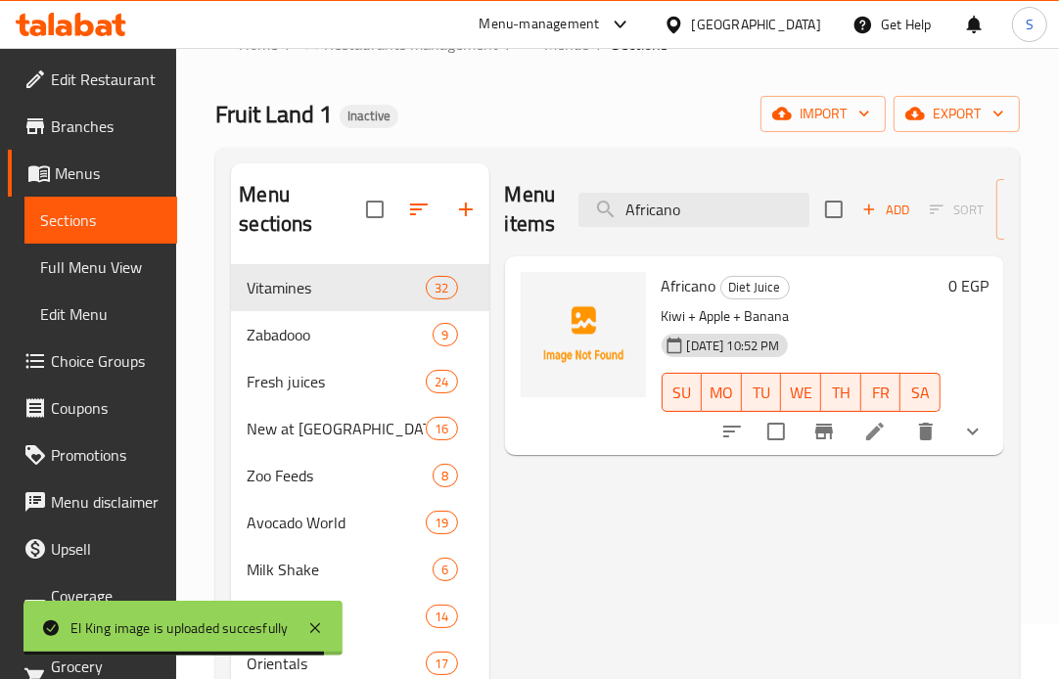
type input "Africano"
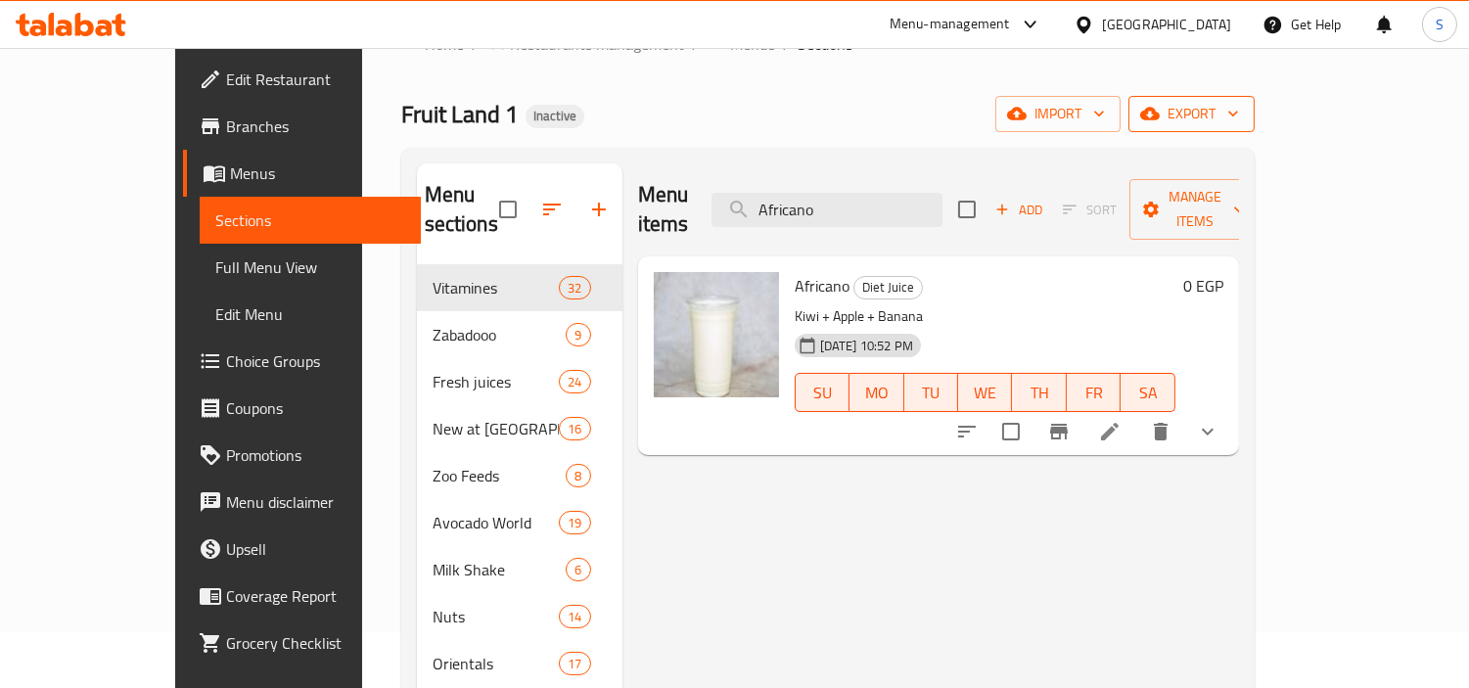
click at [1239, 114] on span "export" at bounding box center [1191, 114] width 95 height 24
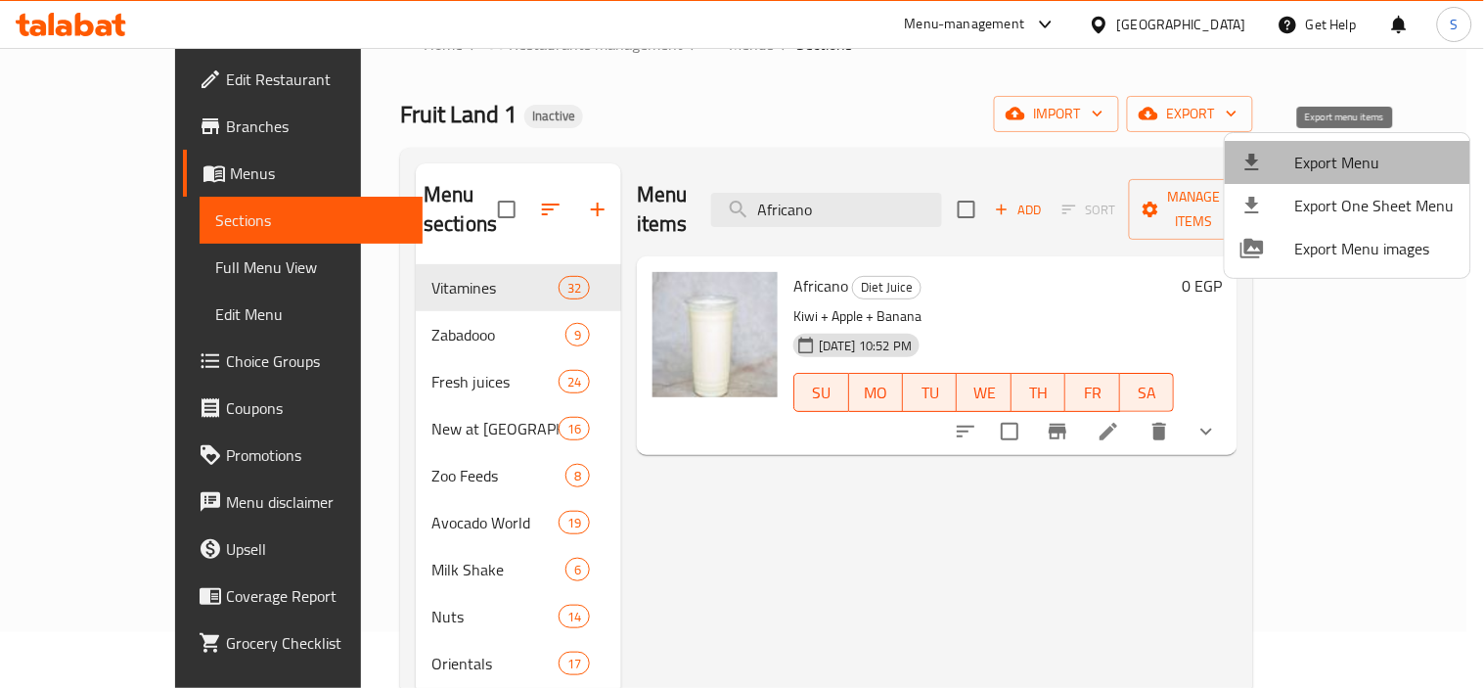
click at [1365, 166] on span "Export Menu" at bounding box center [1374, 162] width 159 height 23
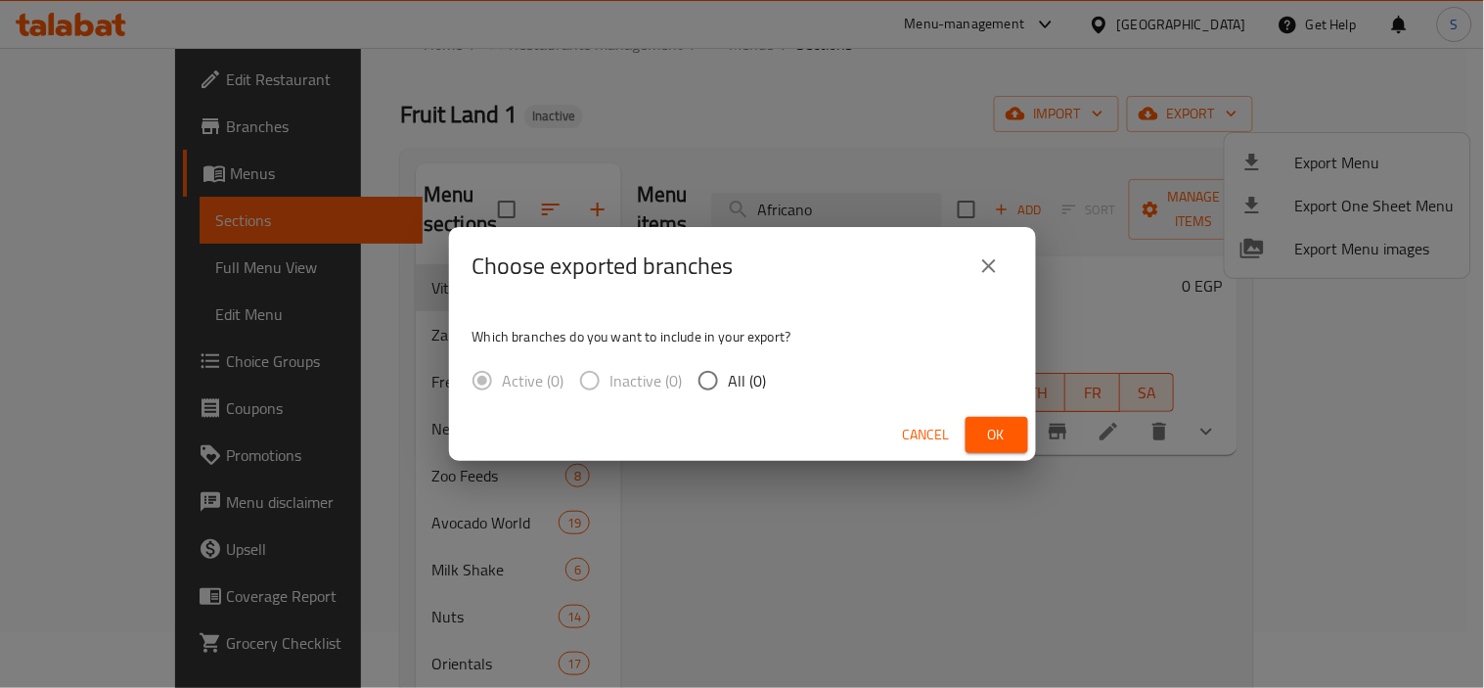
click at [729, 384] on span "All (0)" at bounding box center [748, 380] width 38 height 23
click at [729, 384] on input "All (0)" at bounding box center [708, 380] width 41 height 41
radio input "true"
click at [993, 441] on span "Ok" at bounding box center [996, 435] width 31 height 24
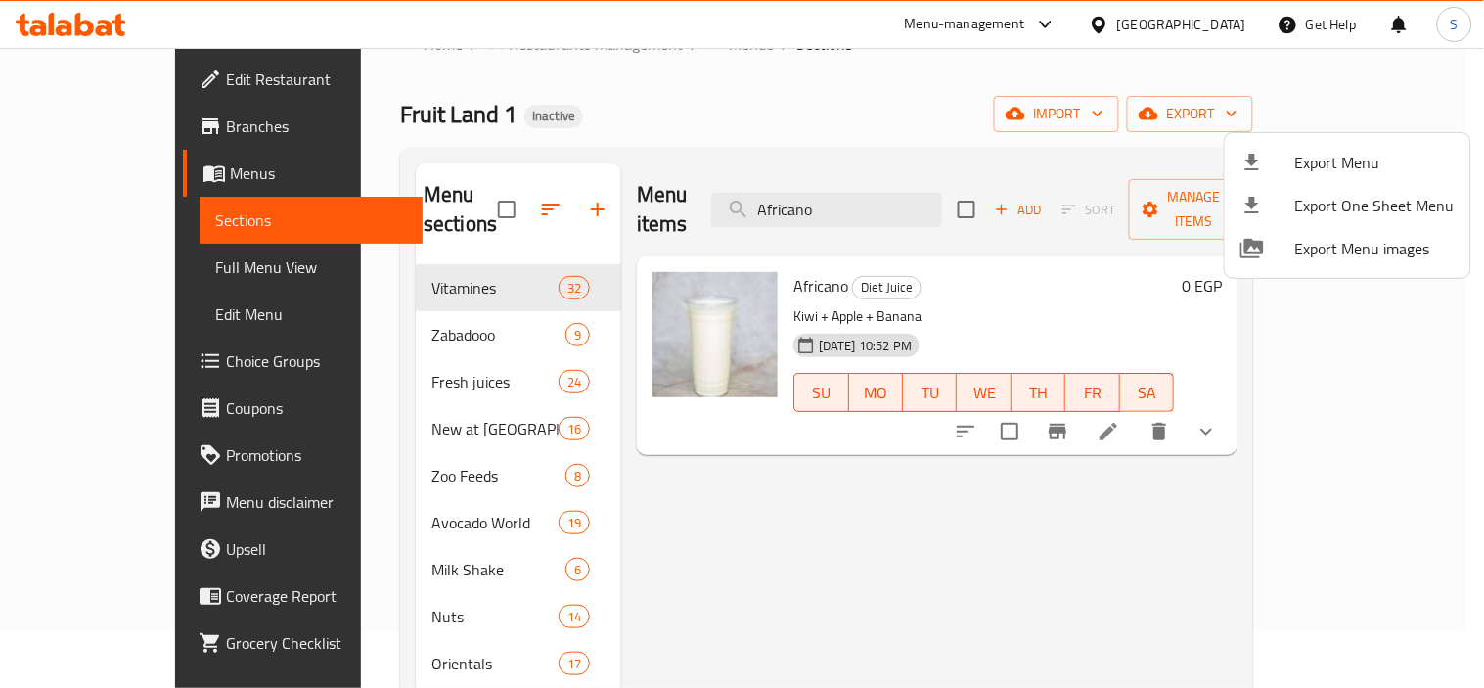
click at [162, 84] on div at bounding box center [742, 344] width 1484 height 688
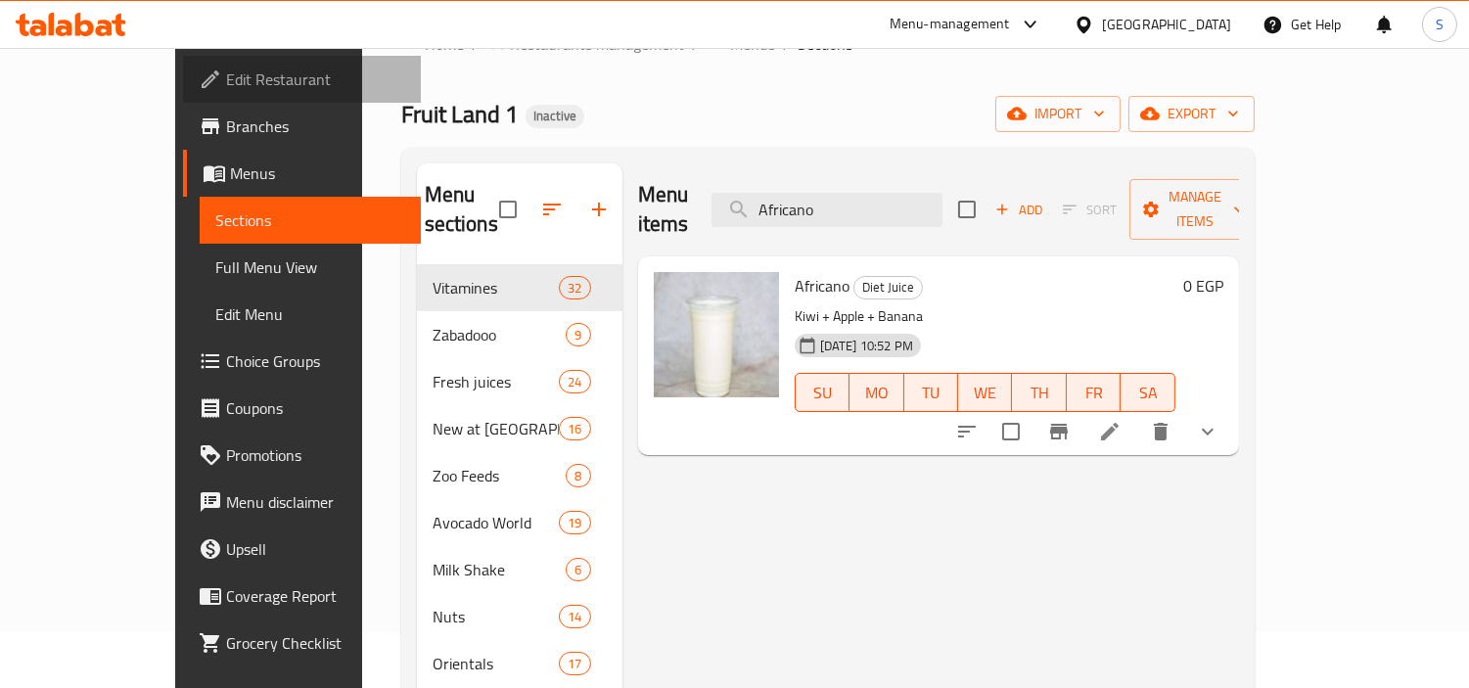
click at [226, 84] on span "Edit Restaurant" at bounding box center [315, 79] width 179 height 23
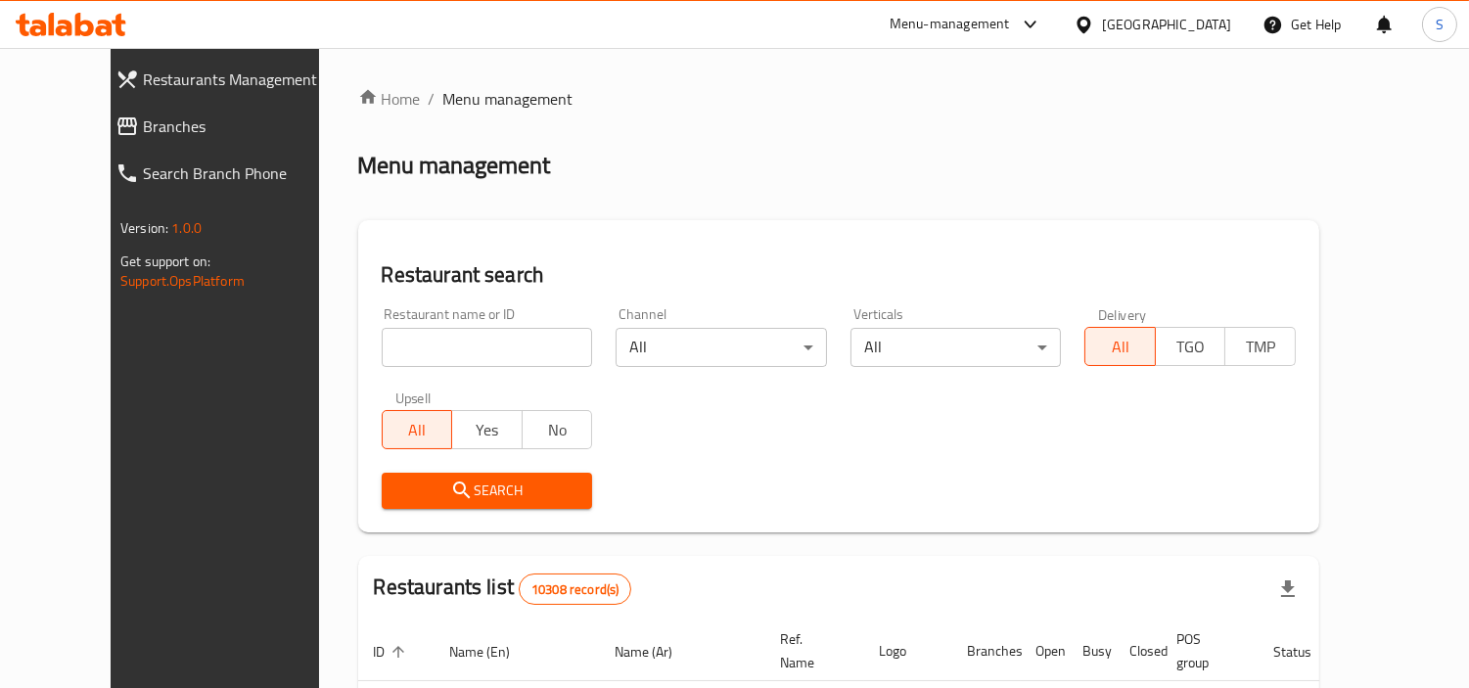
click at [144, 128] on span "Branches" at bounding box center [242, 125] width 198 height 23
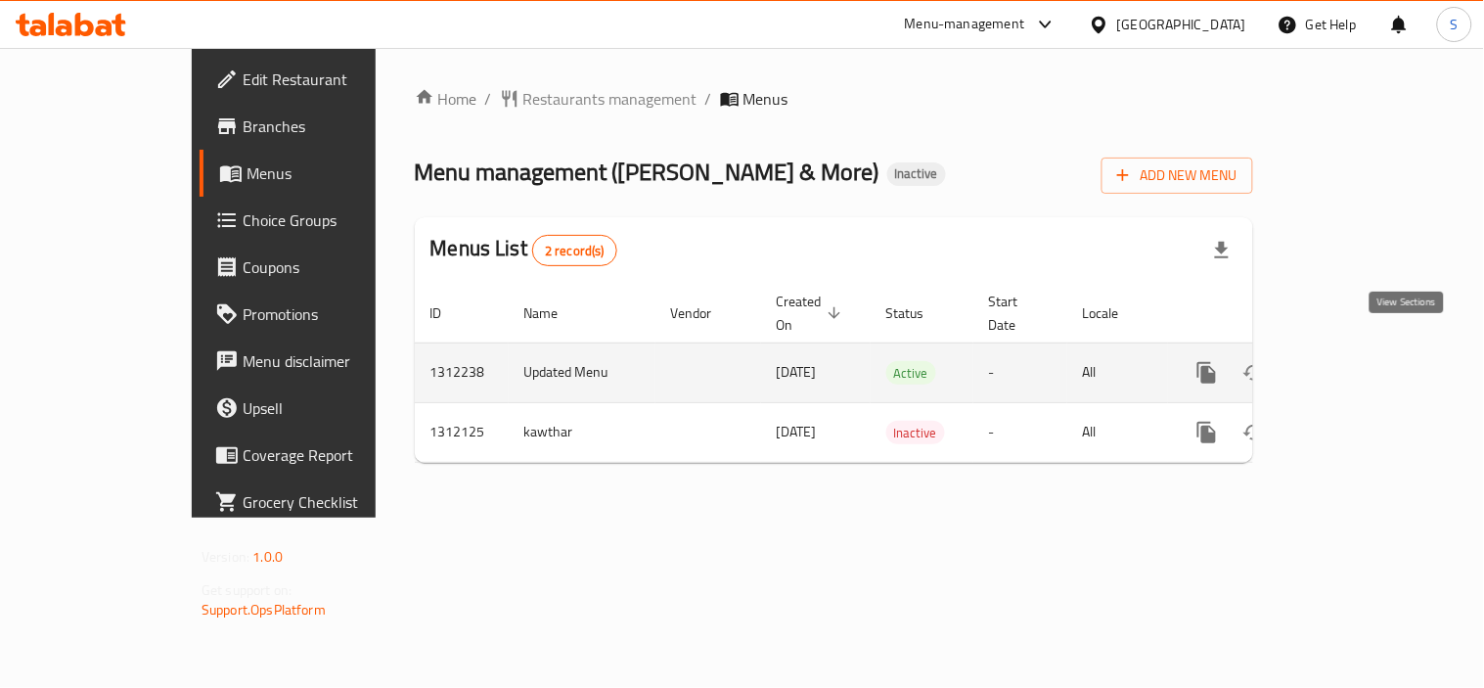
click at [1357, 364] on icon "enhanced table" at bounding box center [1348, 373] width 18 height 18
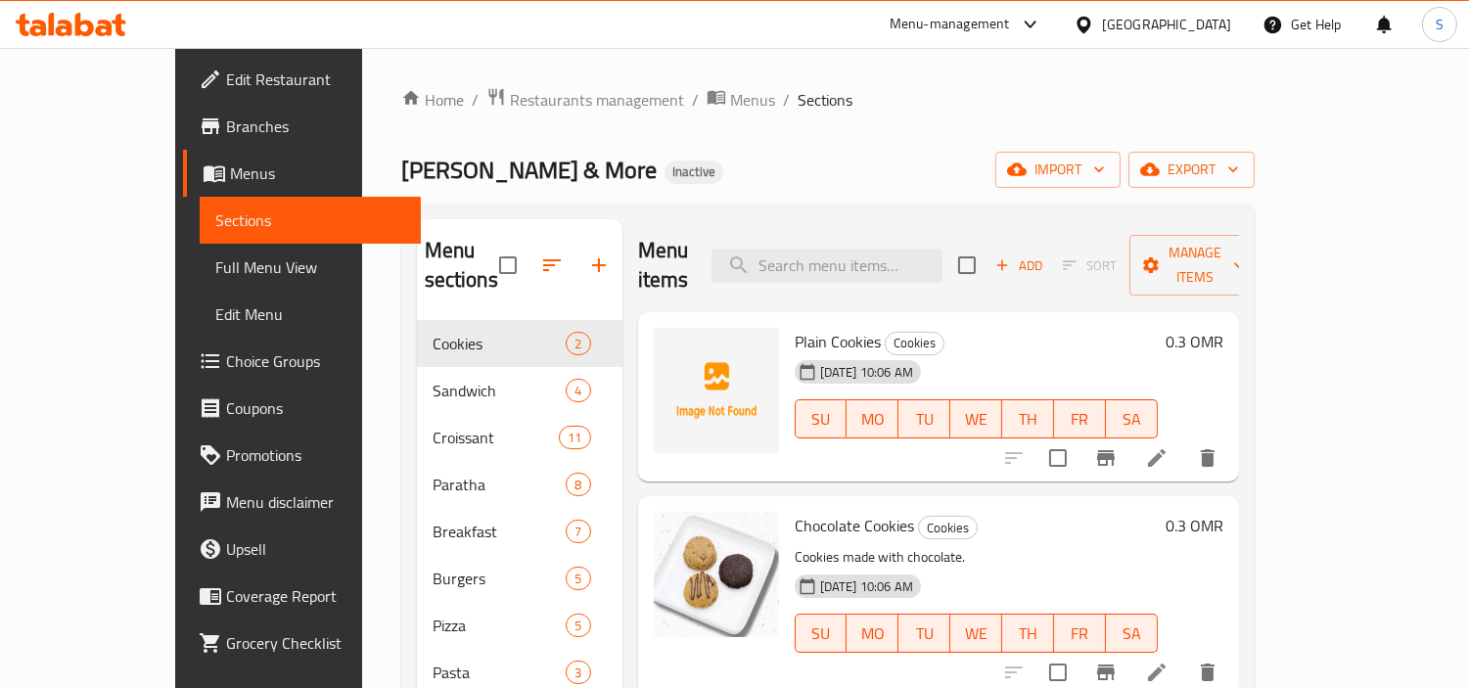
click at [767, 155] on div "[PERSON_NAME] & More Inactive import export" at bounding box center [827, 170] width 853 height 36
click at [814, 327] on span "Plain Cookies" at bounding box center [837, 341] width 86 height 29
copy h6 "Plain Cookies"
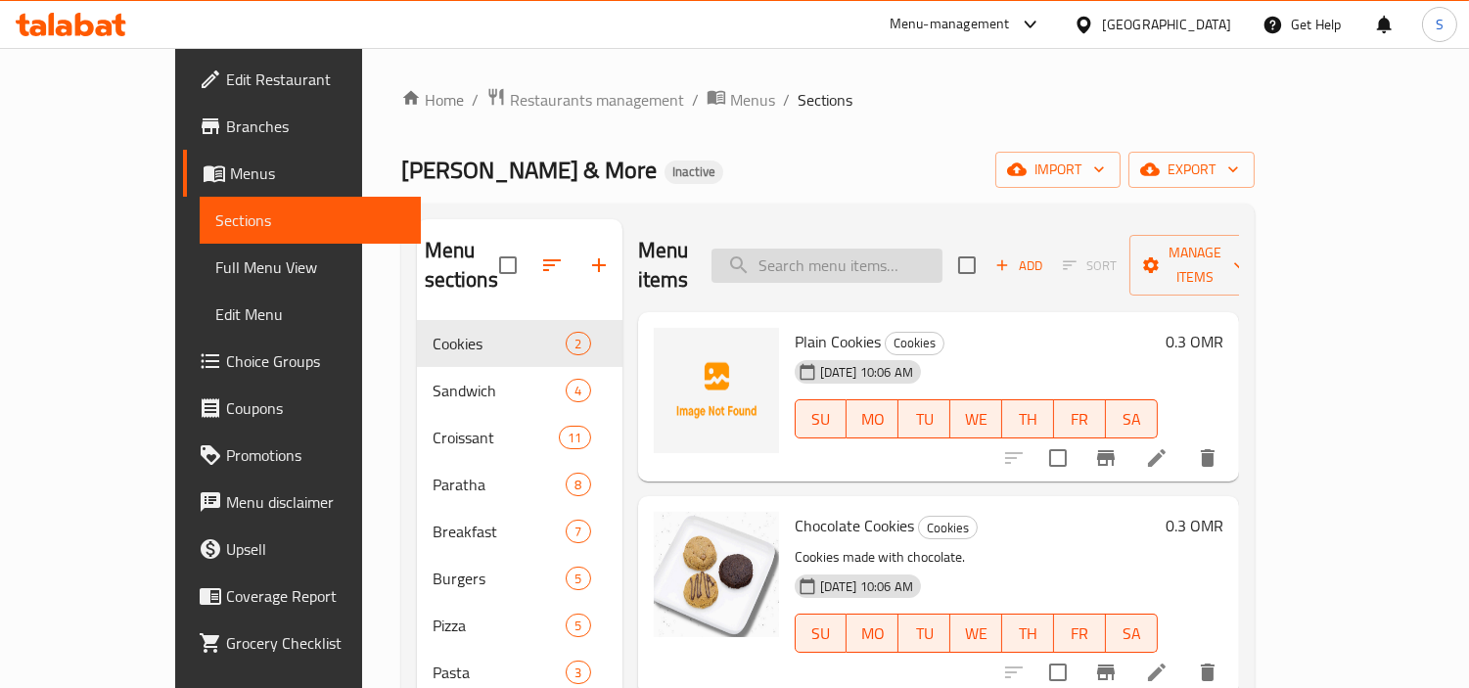
click at [882, 254] on input "search" at bounding box center [826, 266] width 231 height 34
paste input "Americano"
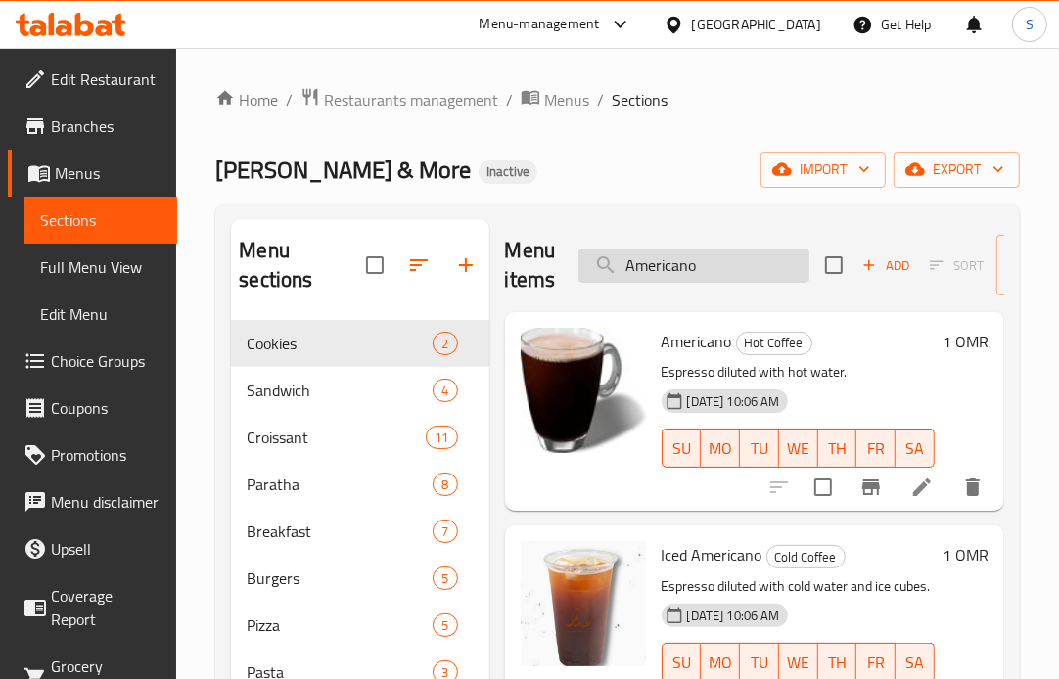
click at [724, 274] on input "Americano" at bounding box center [693, 266] width 231 height 34
click at [685, 260] on input "Americano" at bounding box center [693, 266] width 231 height 34
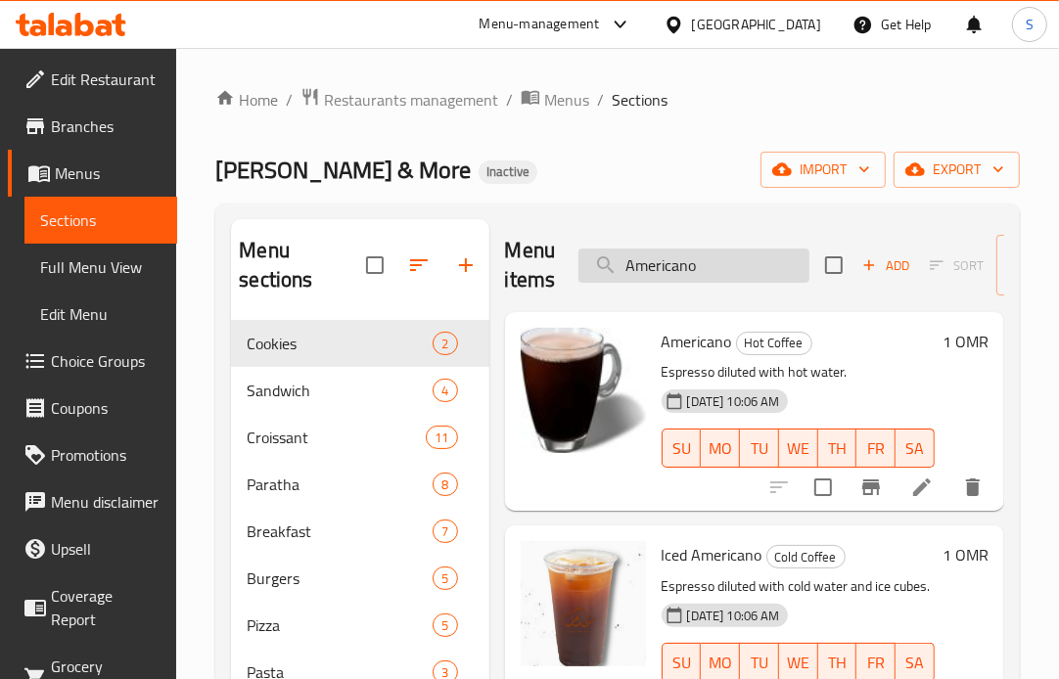
click at [685, 260] on input "Americano" at bounding box center [693, 266] width 231 height 34
paste input "vocado Sandwich"
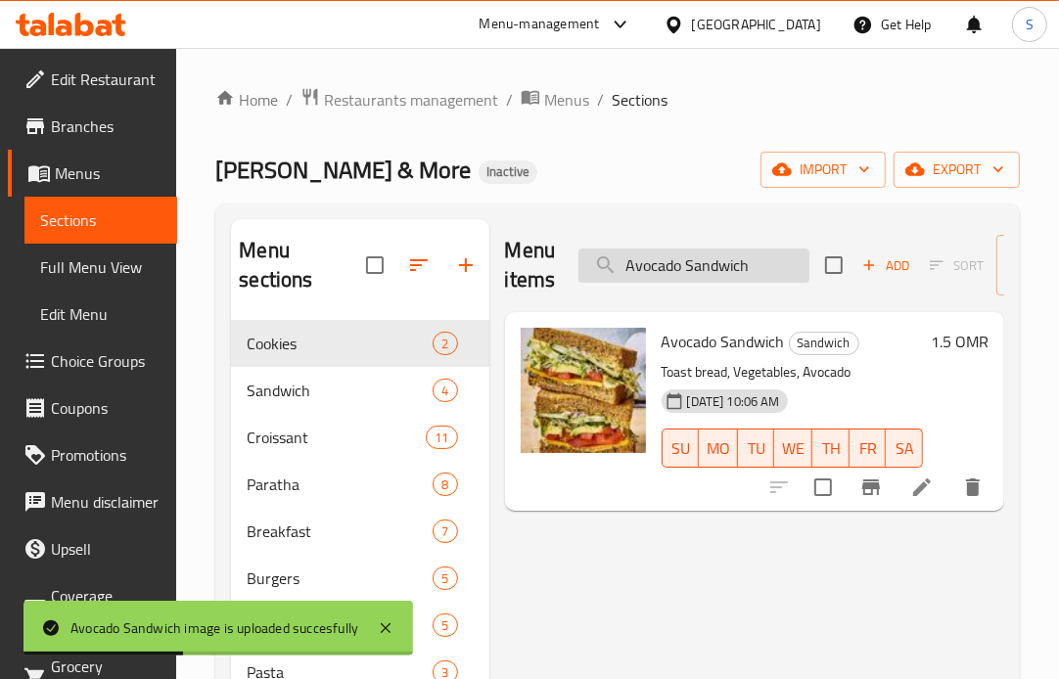
click at [781, 275] on input "Avocado Sandwich" at bounding box center [693, 266] width 231 height 34
click at [778, 276] on input "Avocado Sandwich" at bounding box center [693, 266] width 231 height 34
click at [778, 277] on input "Avocado Sandwich" at bounding box center [693, 266] width 231 height 34
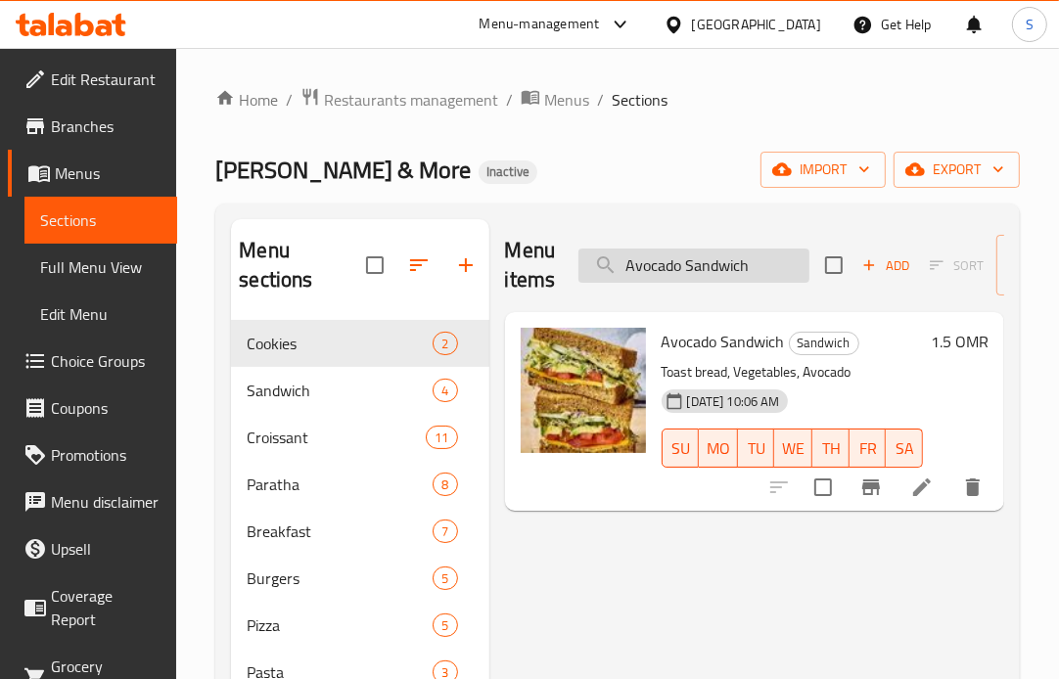
paste input "Cappuccino"
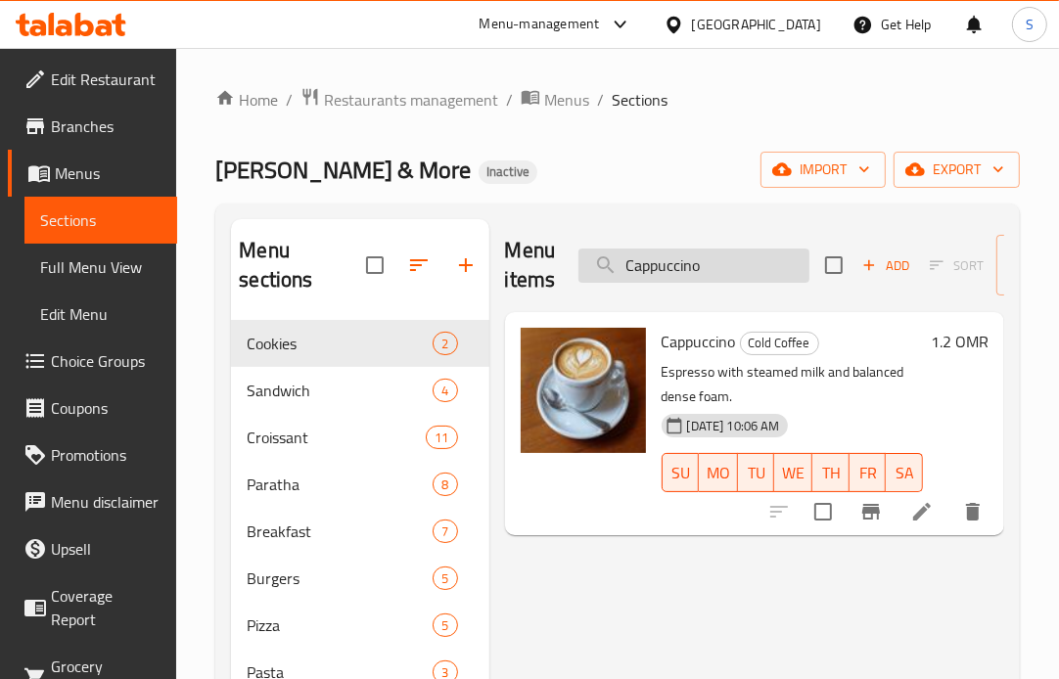
click at [744, 249] on input "Cappuccino" at bounding box center [693, 266] width 231 height 34
paste input "[PERSON_NAME]"
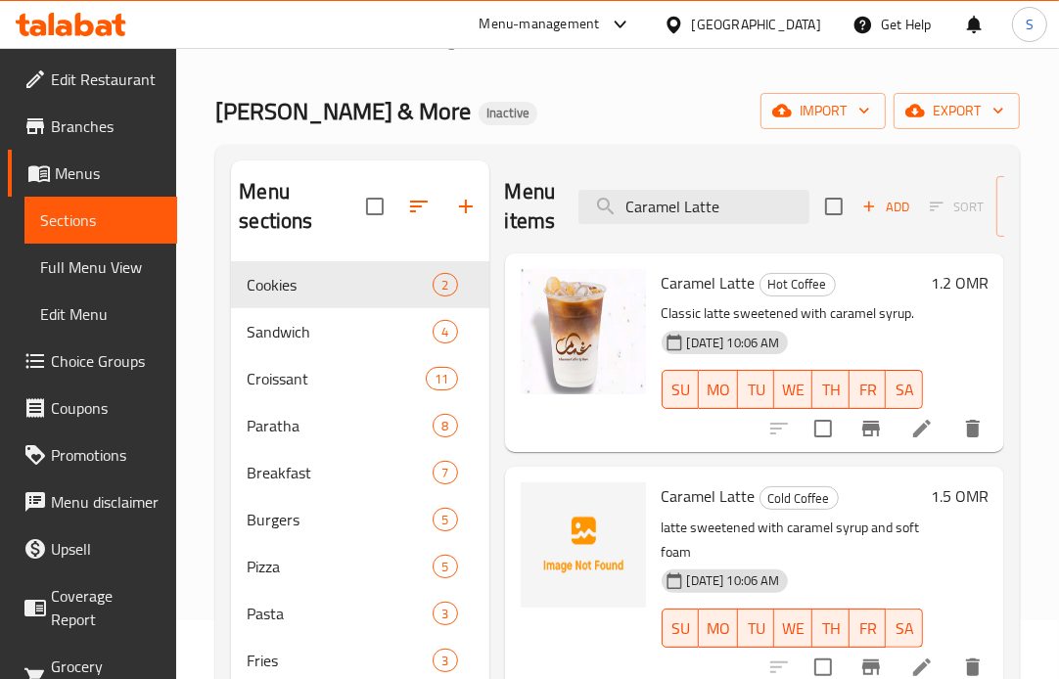
scroll to position [109, 0]
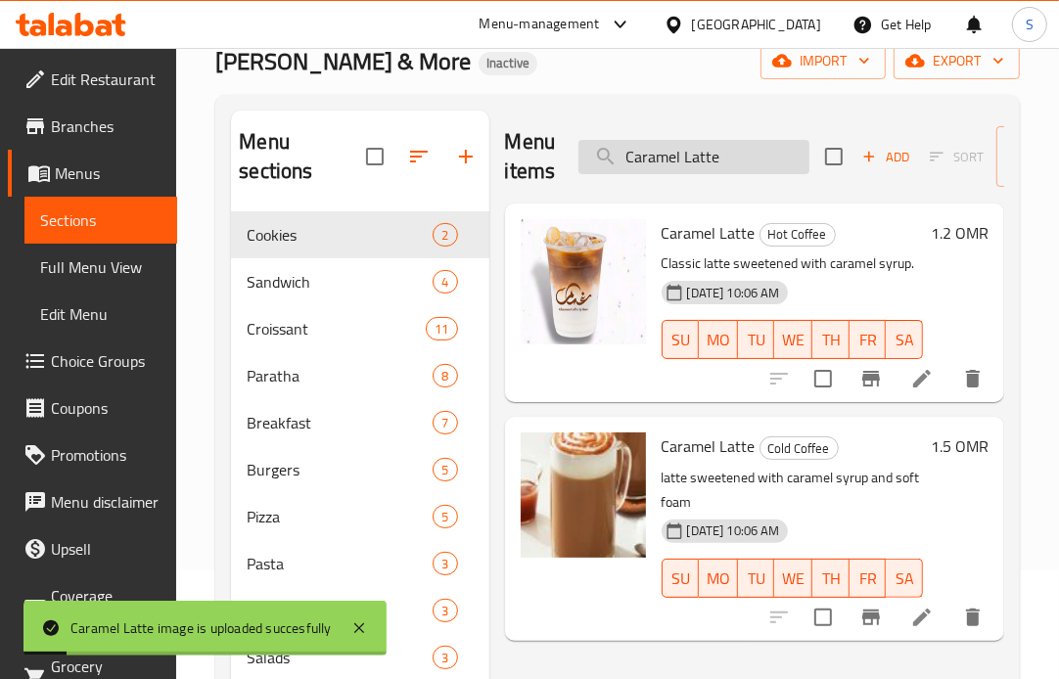
click at [741, 159] on input "Caramel Latte" at bounding box center [693, 157] width 231 height 34
paste input "ortado"
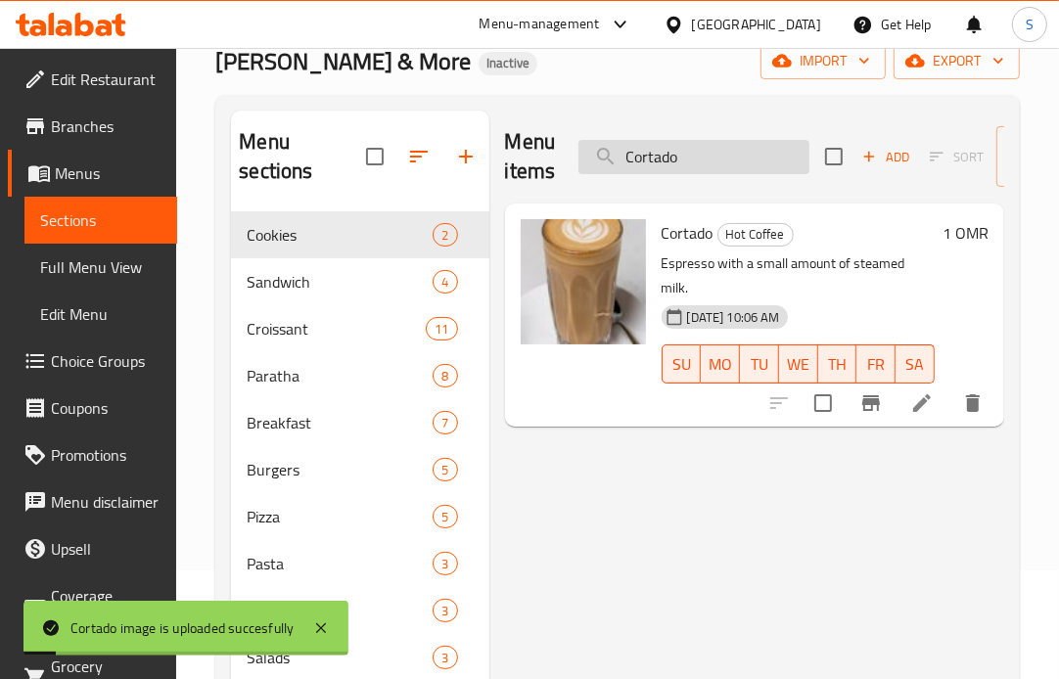
click at [707, 160] on input "Cortado" at bounding box center [693, 157] width 231 height 34
paste input "Flat White"
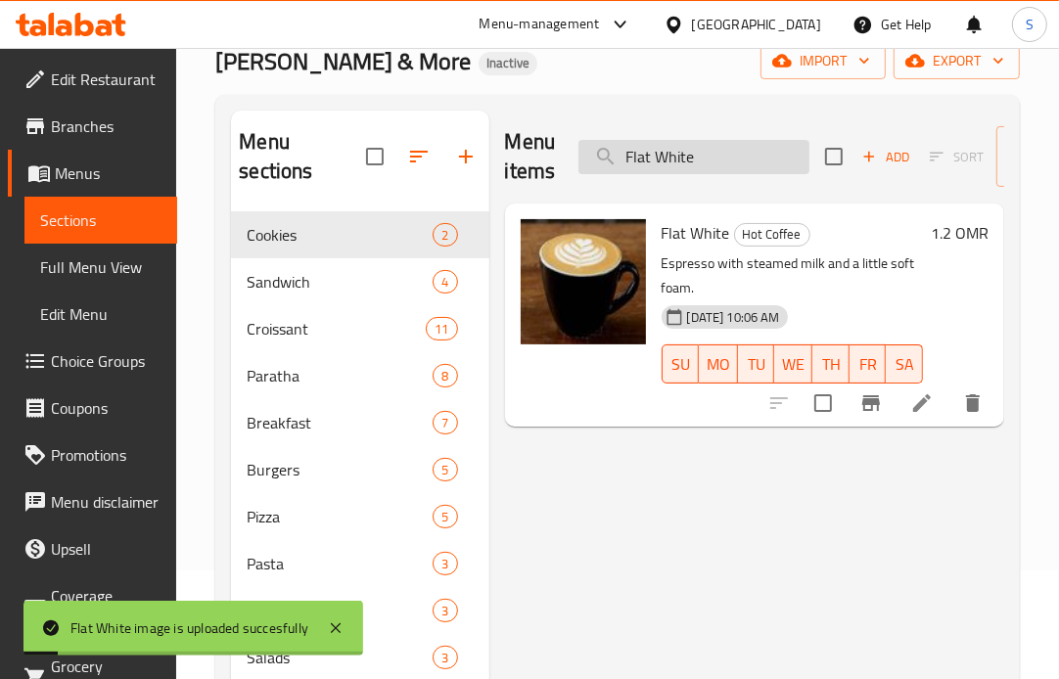
click at [730, 161] on input "Flat White" at bounding box center [693, 157] width 231 height 34
paste input "riska Orang"
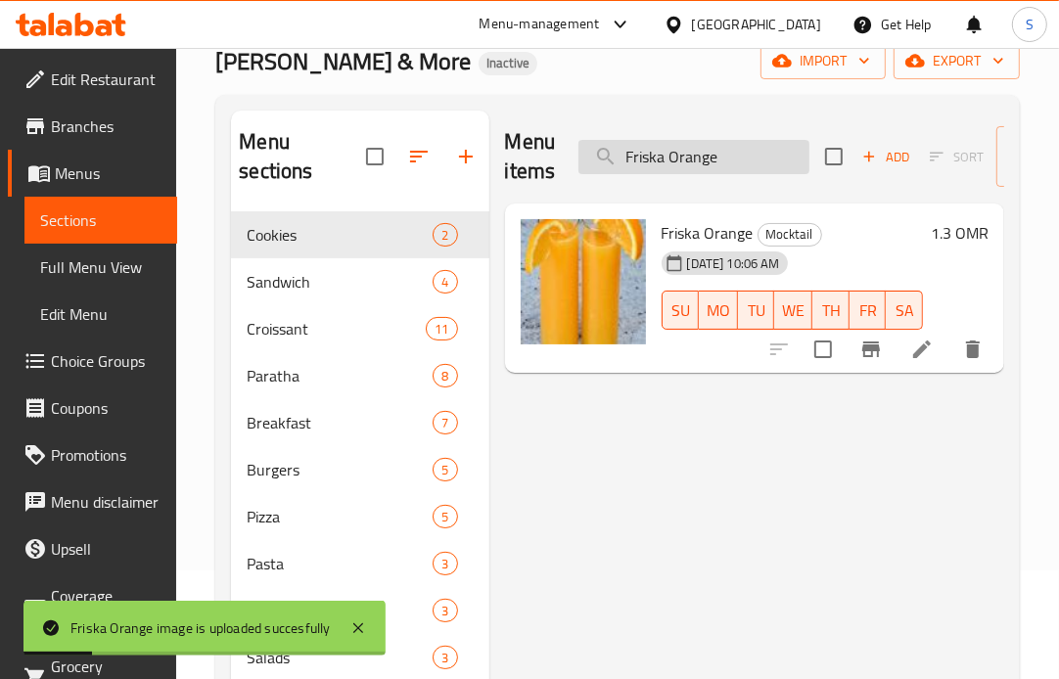
click at [763, 163] on input "Friska Orange" at bounding box center [693, 157] width 231 height 34
paste input "Hazelnut Latte cold coffe"
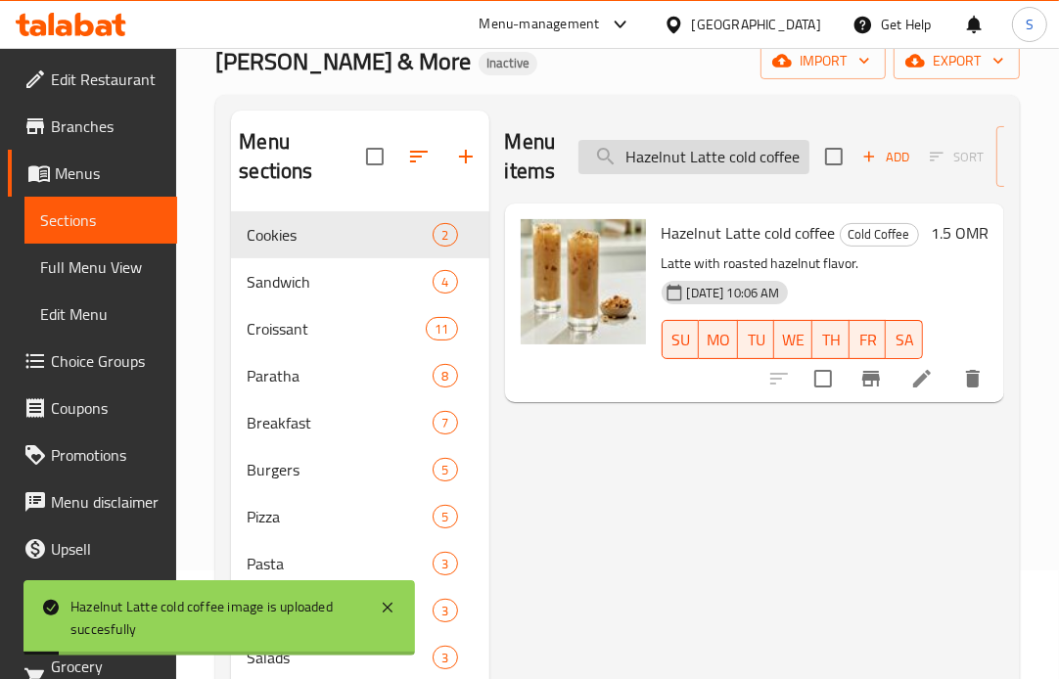
click at [739, 159] on input "Hazelnut Latte cold coffee" at bounding box center [693, 157] width 231 height 34
drag, startPoint x: 739, startPoint y: 159, endPoint x: 732, endPoint y: 168, distance: 11.2
paste input "ot Dog and Cheese Croissant"
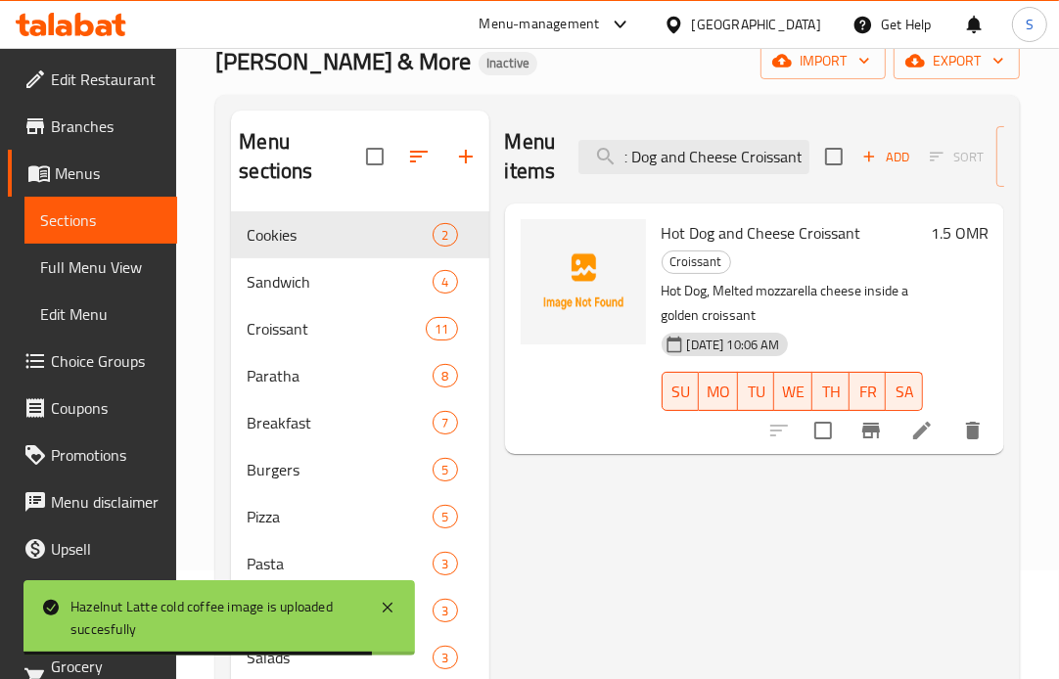
scroll to position [0, 0]
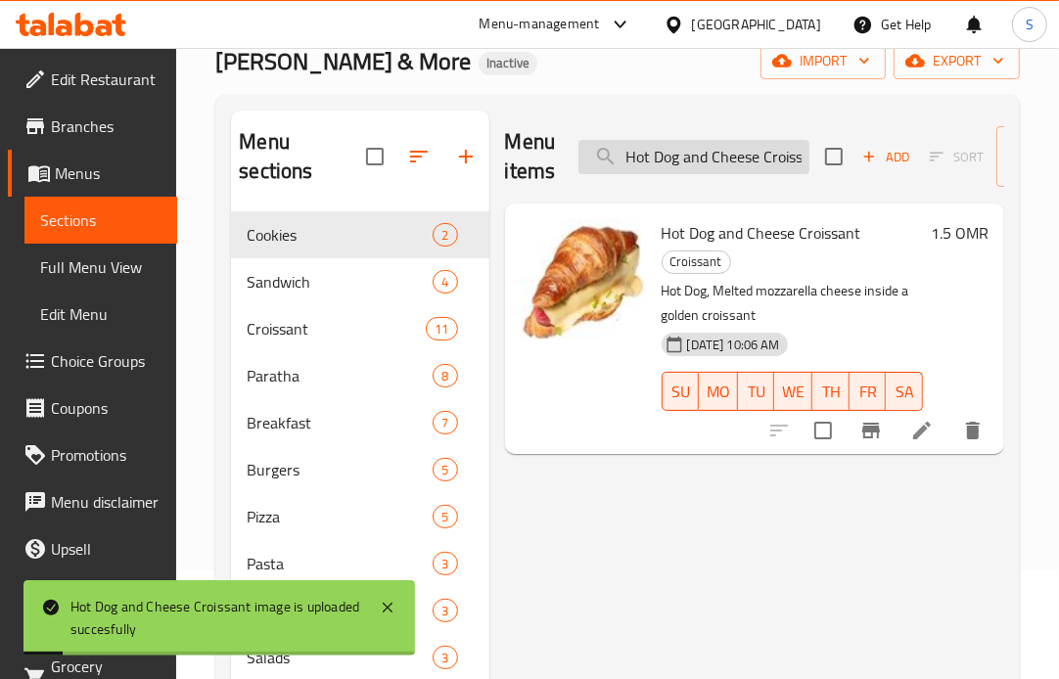
click at [668, 154] on input "Hot Dog and Cheese Croissant" at bounding box center [693, 157] width 231 height 34
paste input "Latte"
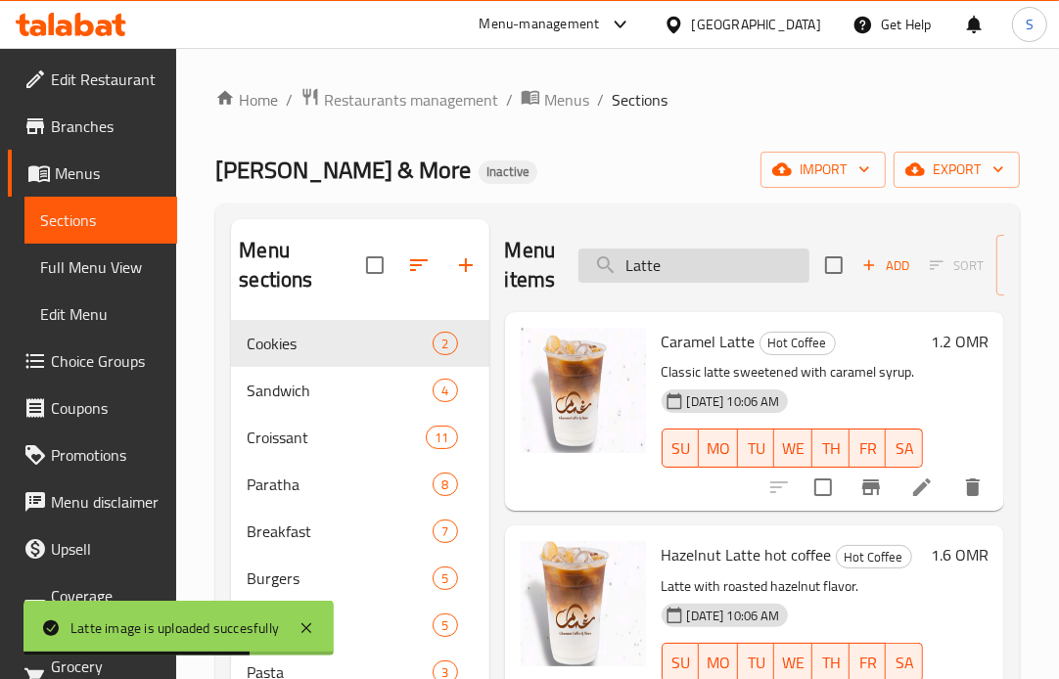
click at [701, 265] on input "Latte" at bounding box center [693, 266] width 231 height 34
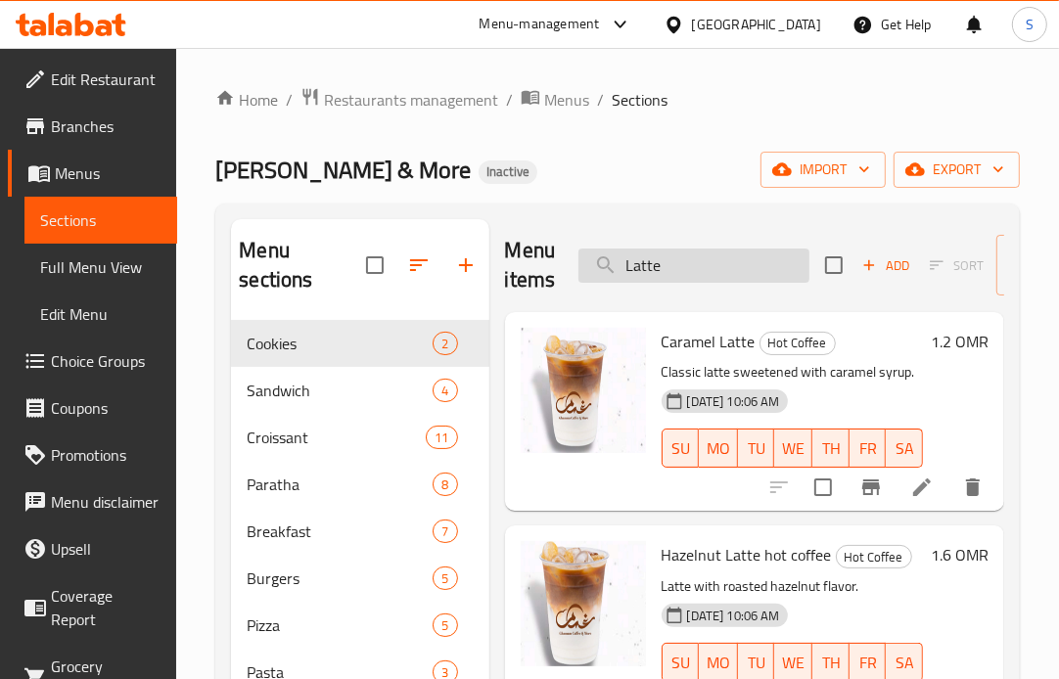
paste input "Mocha Frapp"
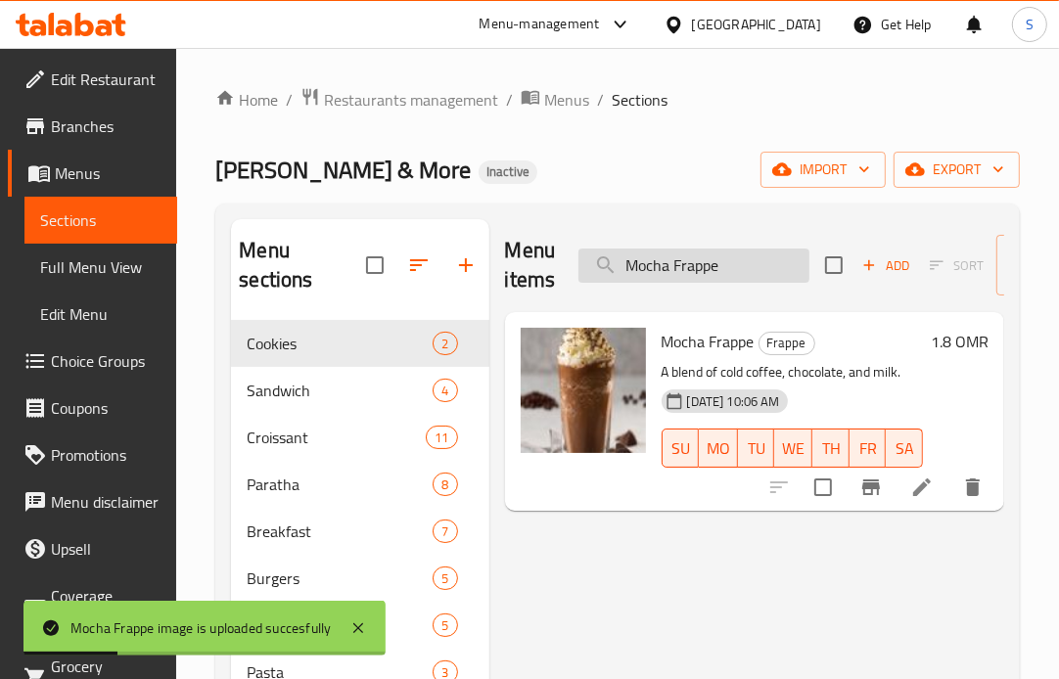
click at [773, 264] on input "Mocha Frappe" at bounding box center [693, 266] width 231 height 34
paste input "search"
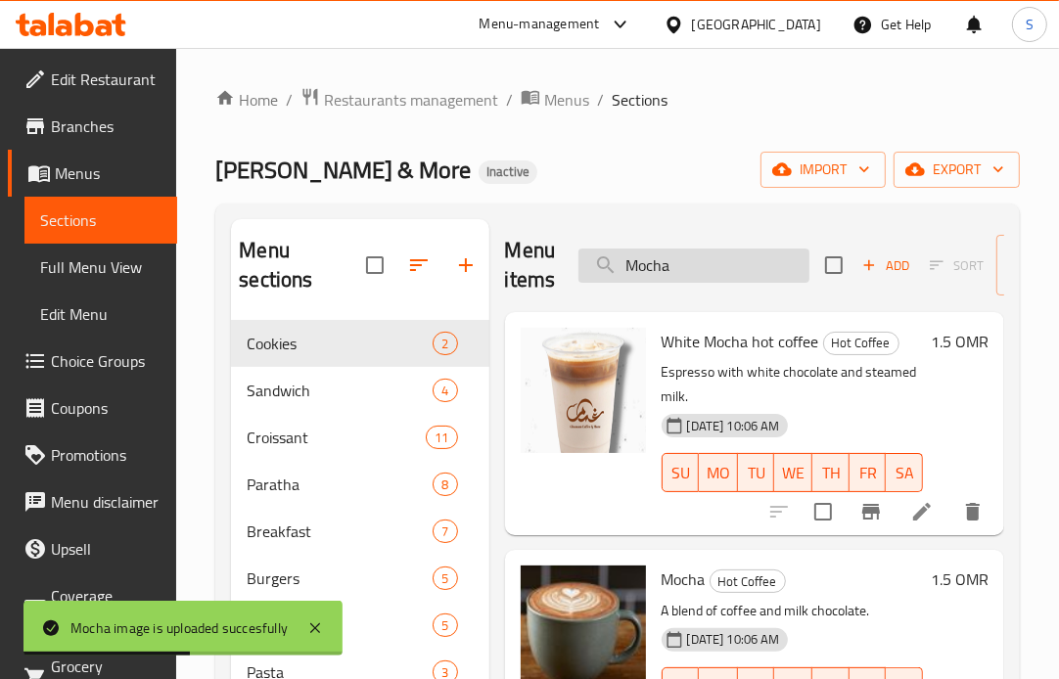
click at [702, 277] on input "Mocha" at bounding box center [693, 266] width 231 height 34
paste input "rtadella Croissant"
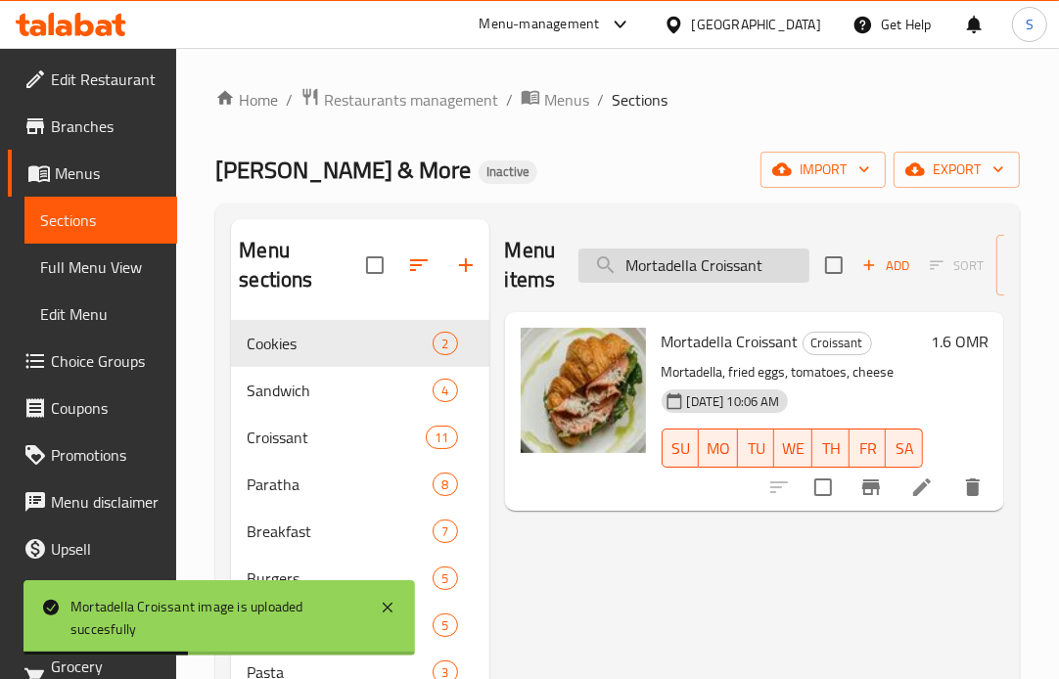
click at [651, 277] on input "Mortadella Croissant" at bounding box center [693, 266] width 231 height 34
paste input "Passion mojito"
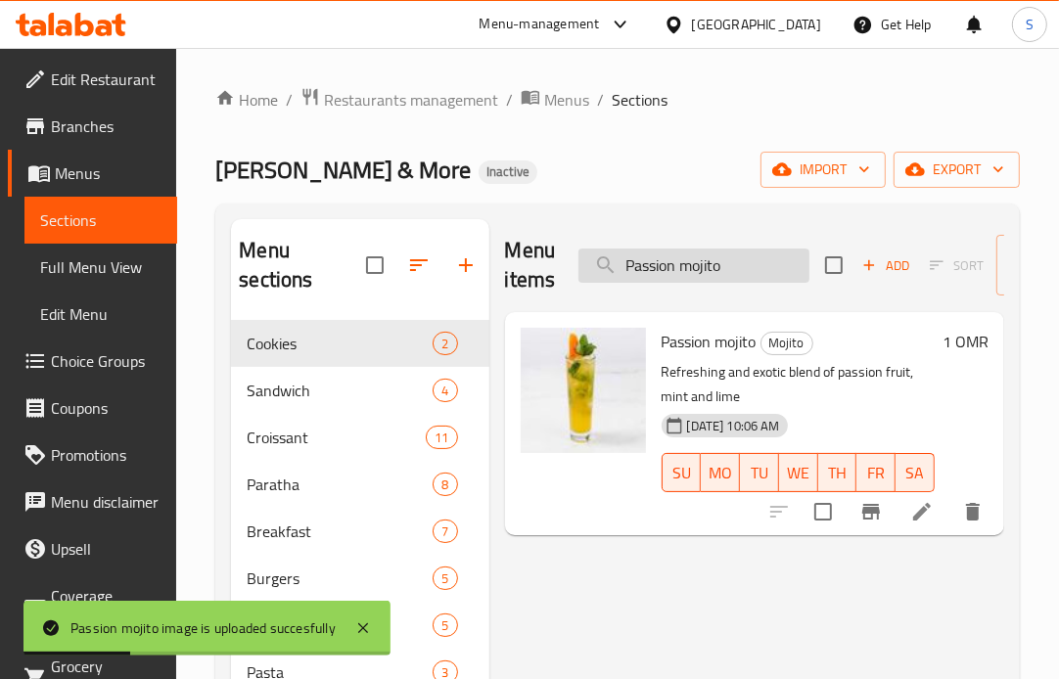
click at [773, 257] on input "Passion mojito" at bounding box center [693, 266] width 231 height 34
paste input "lain Cookies"
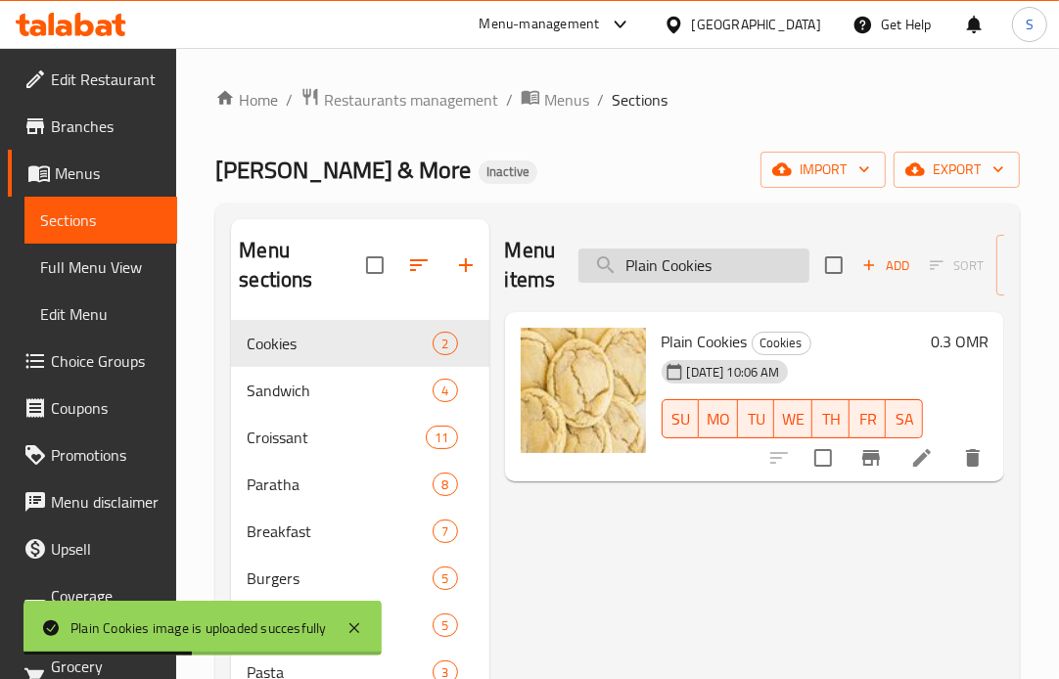
click at [745, 271] on input "Plain Cookies" at bounding box center [693, 266] width 231 height 34
paste input "Sauce Croissant"
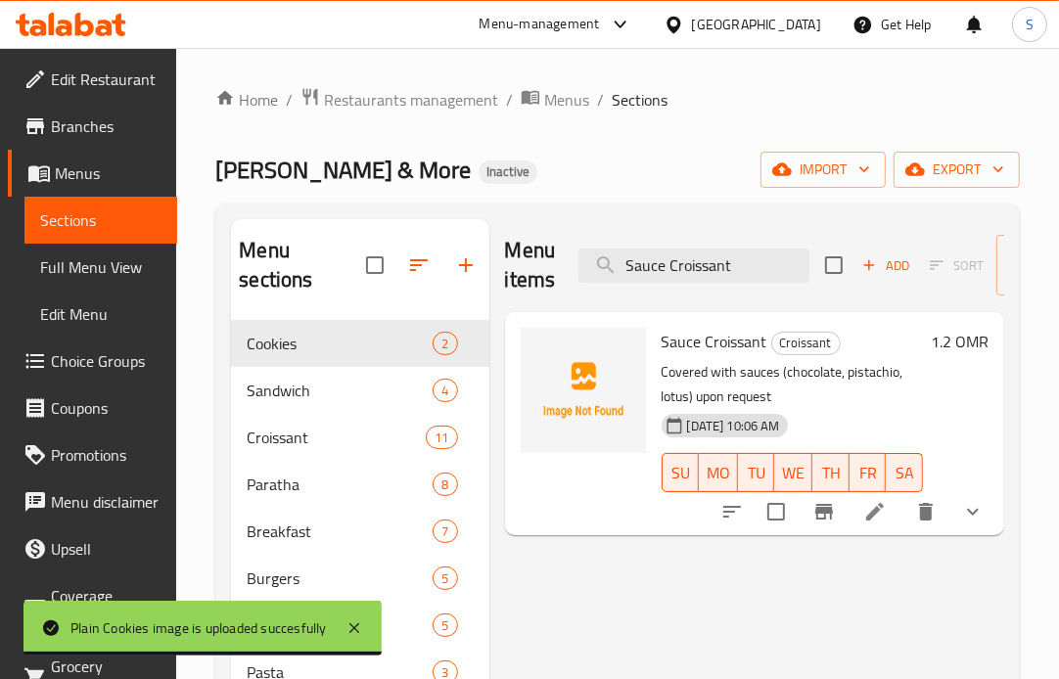
type input "Sauce Croissant"
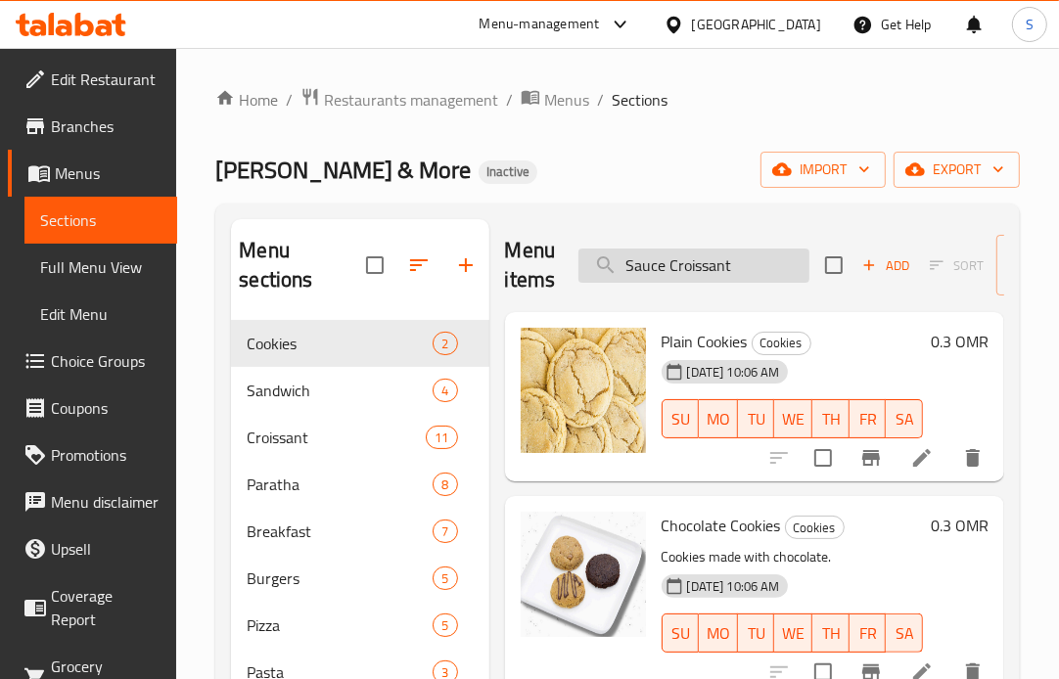
click at [771, 271] on input "Sauce Croissant" at bounding box center [693, 266] width 231 height 34
paste input "Sauce Croissant"
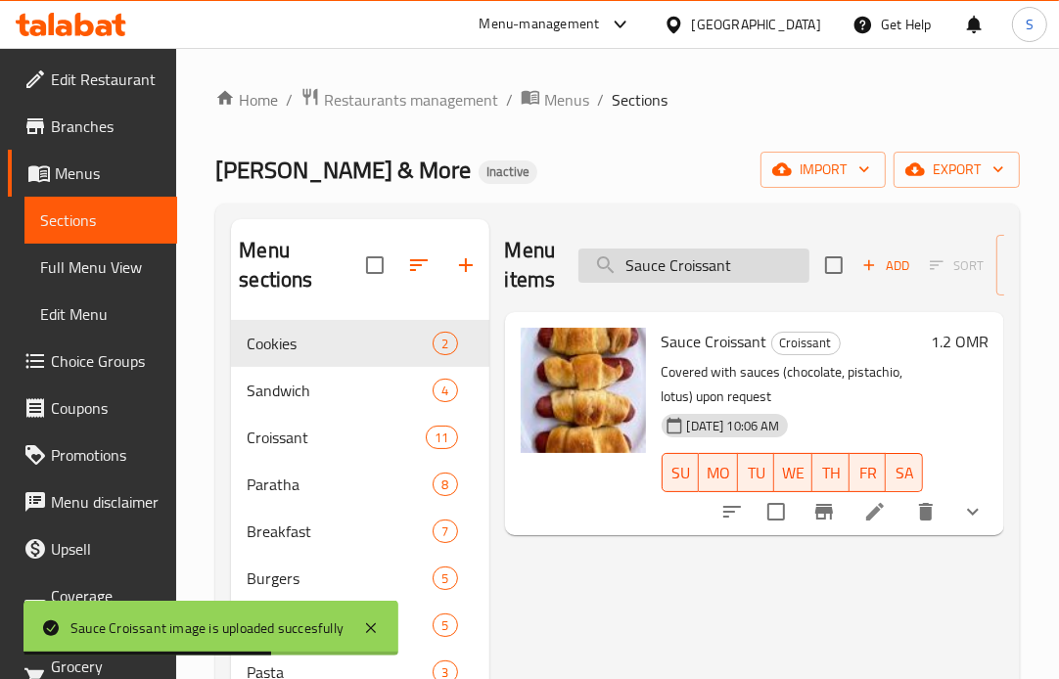
click at [788, 266] on input "Sauce Croissant" at bounding box center [693, 266] width 231 height 34
paste input "V60 Cold"
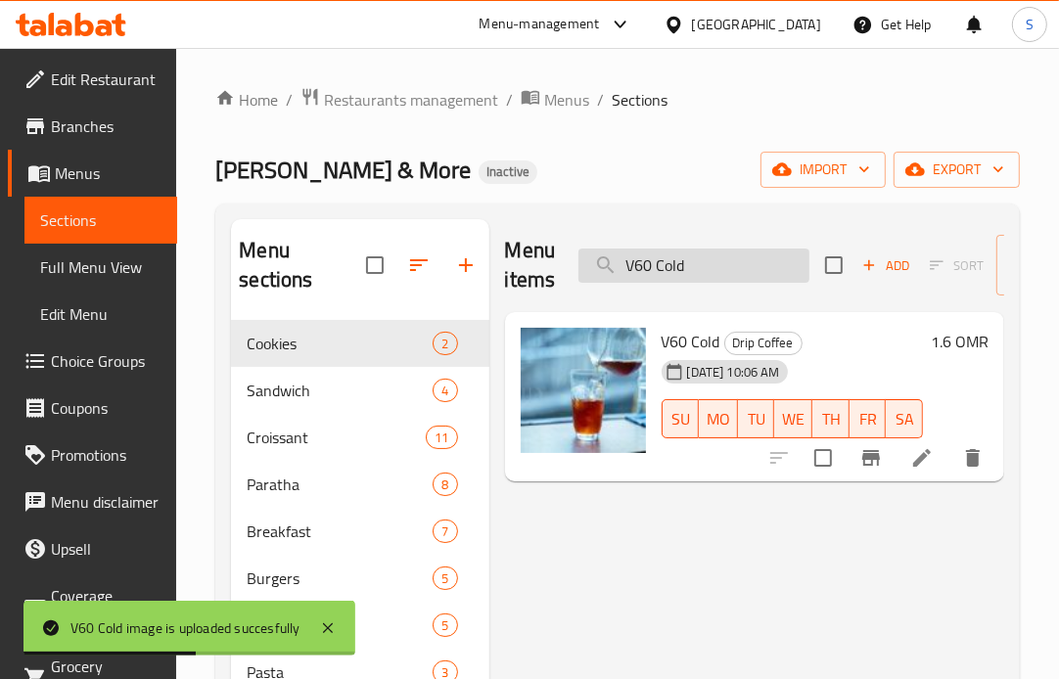
click at [706, 274] on input "V60 Cold" at bounding box center [693, 266] width 231 height 34
paste input "hot"
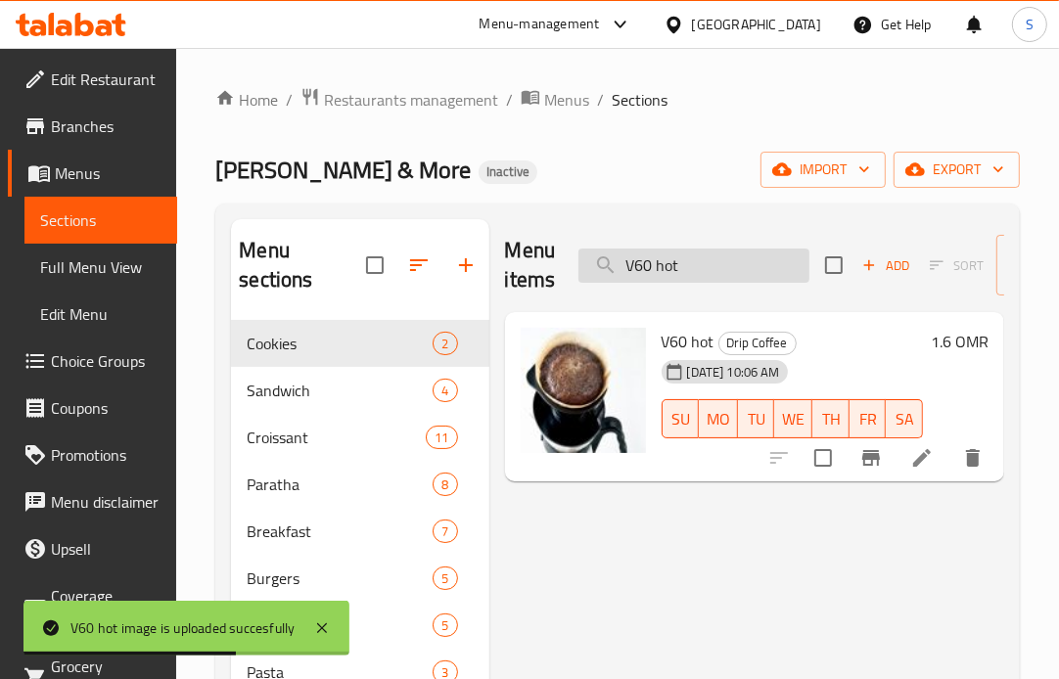
click at [720, 272] on input "V60 hot" at bounding box center [693, 266] width 231 height 34
paste input "Aeropress"
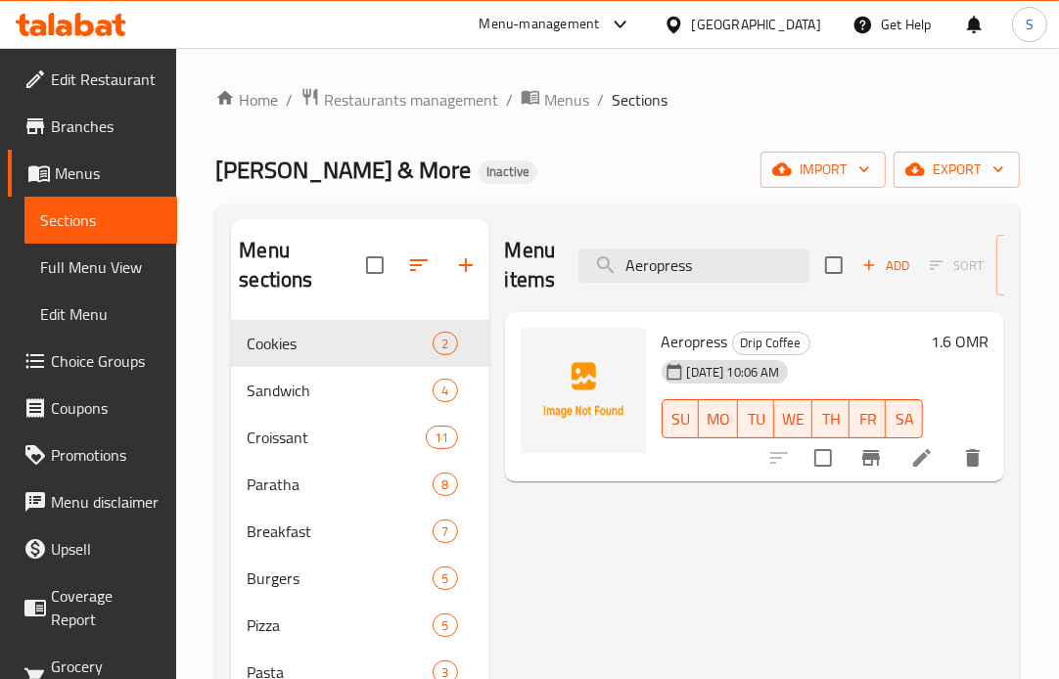
type input "Aeropress"
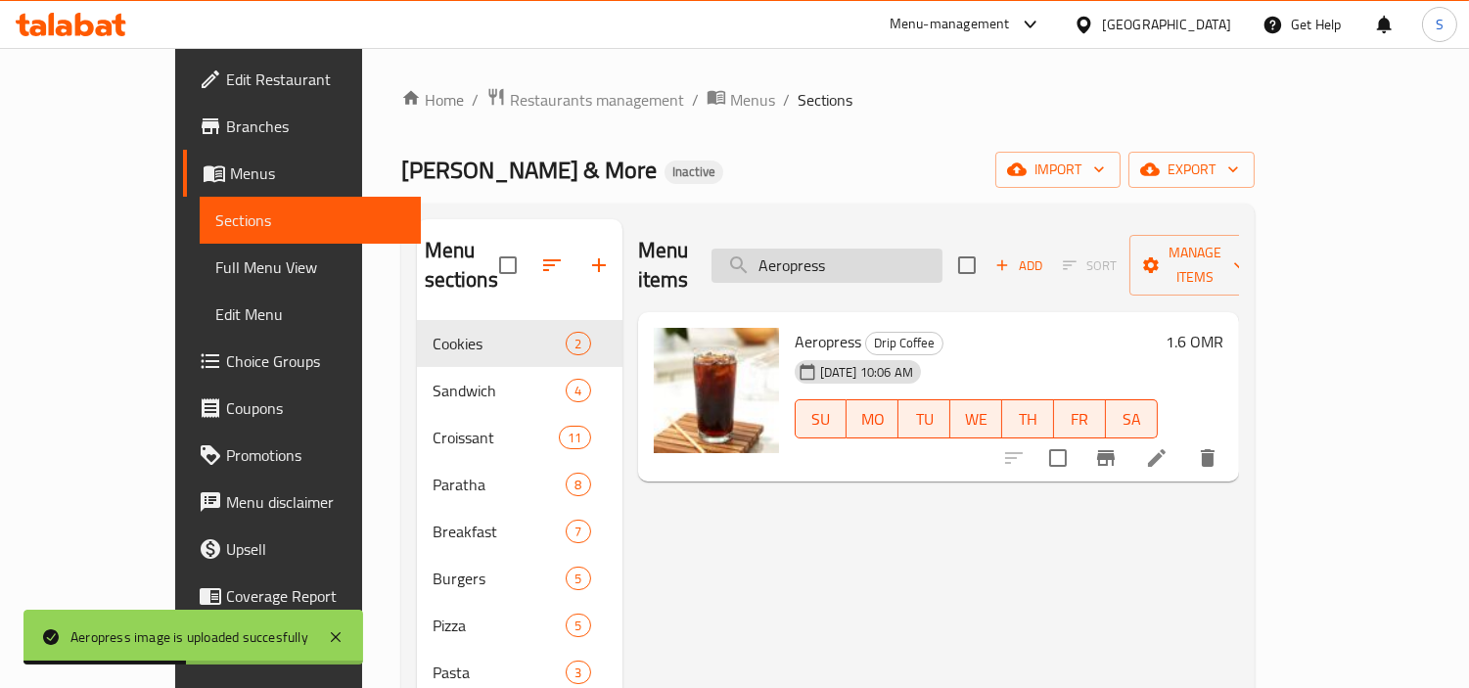
click at [910, 257] on input "Aeropress" at bounding box center [826, 266] width 231 height 34
click at [215, 268] on span "Full Menu View" at bounding box center [310, 266] width 190 height 23
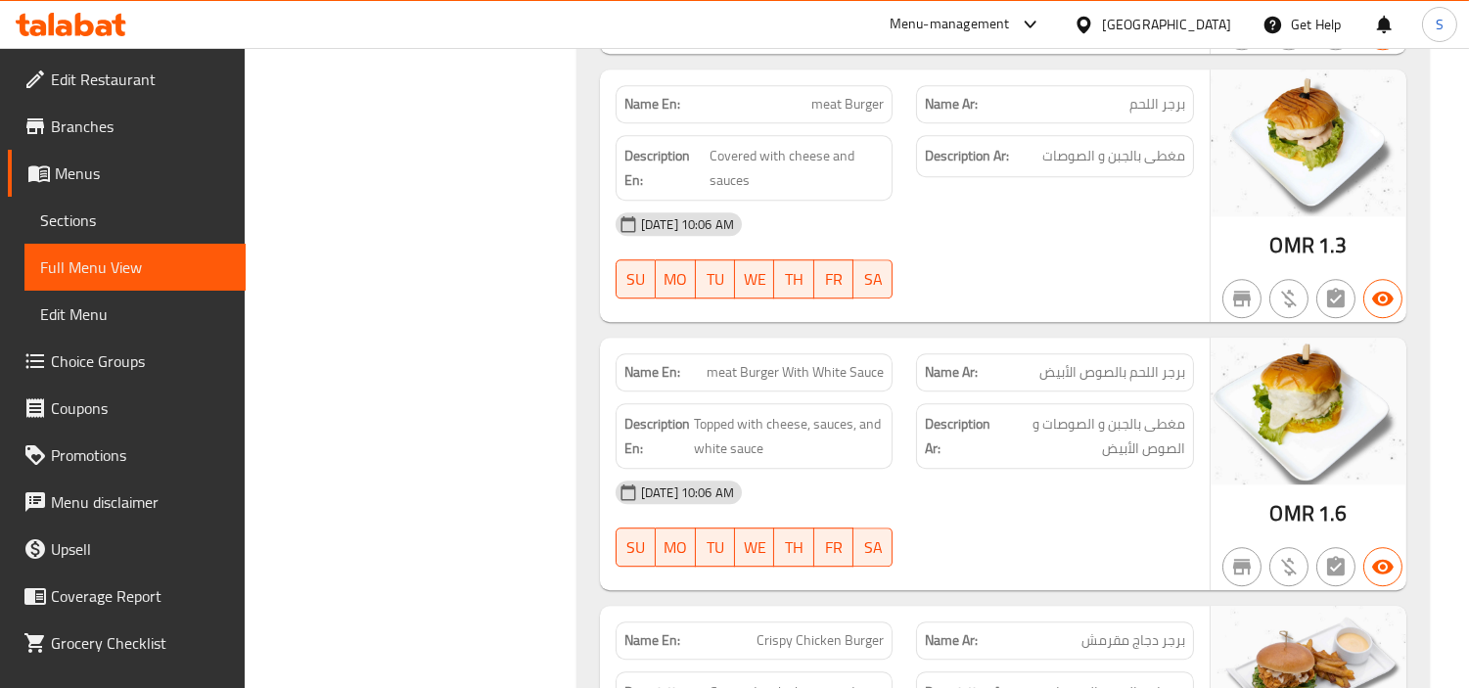
scroll to position [10110, 0]
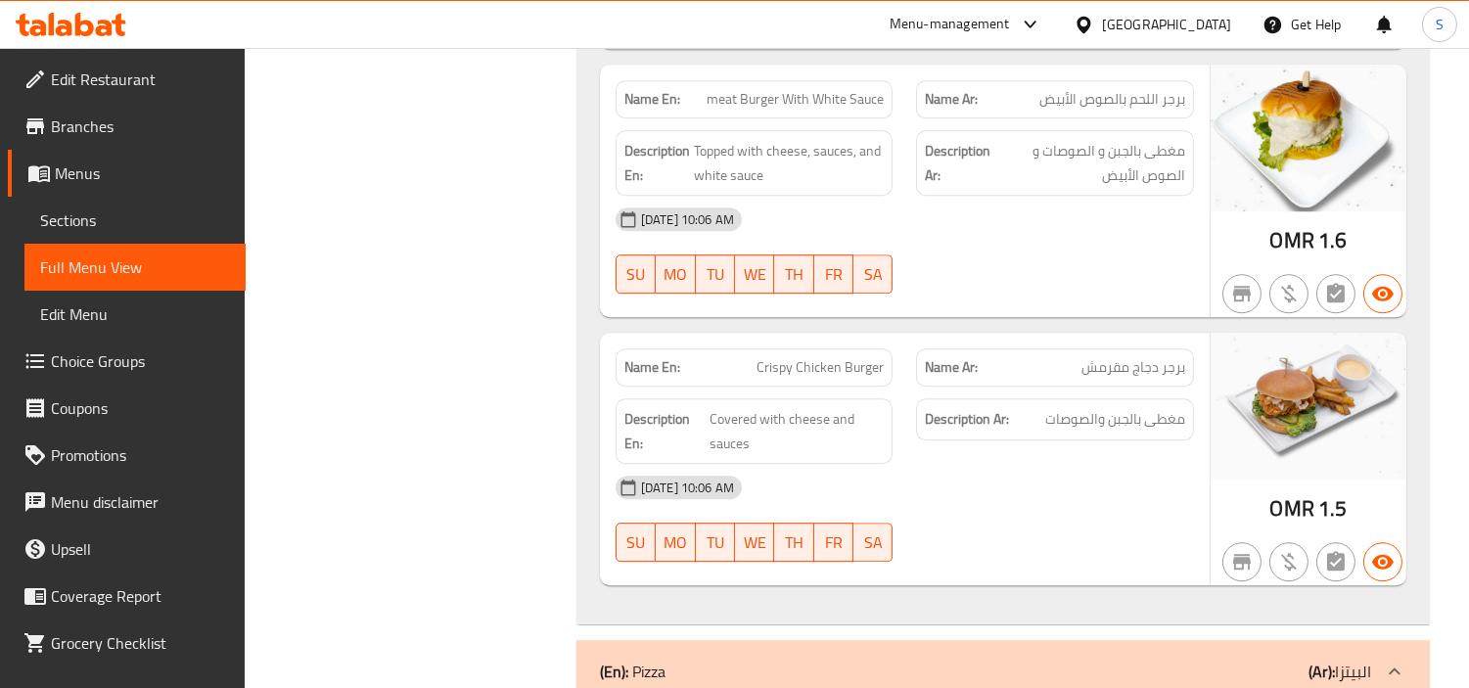
click at [80, 208] on span "Sections" at bounding box center [135, 219] width 190 height 23
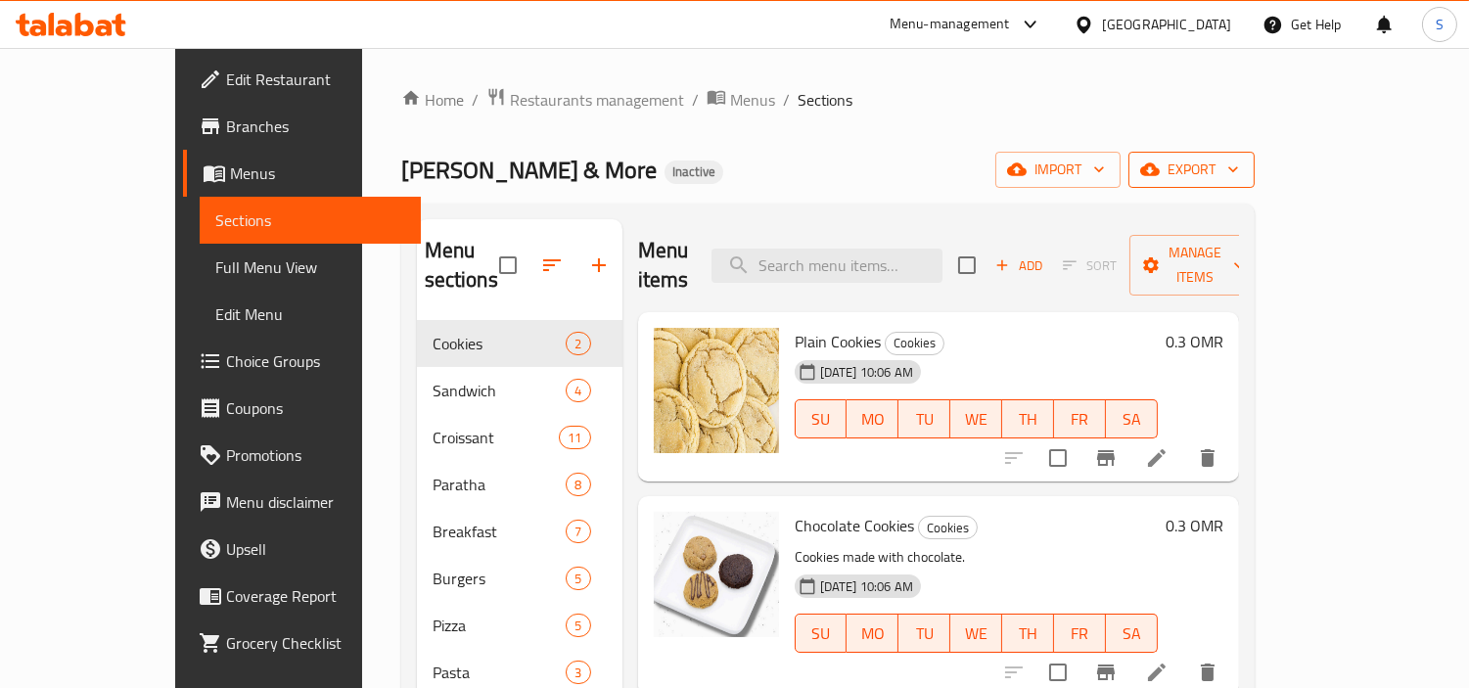
click at [1239, 180] on span "export" at bounding box center [1191, 170] width 95 height 24
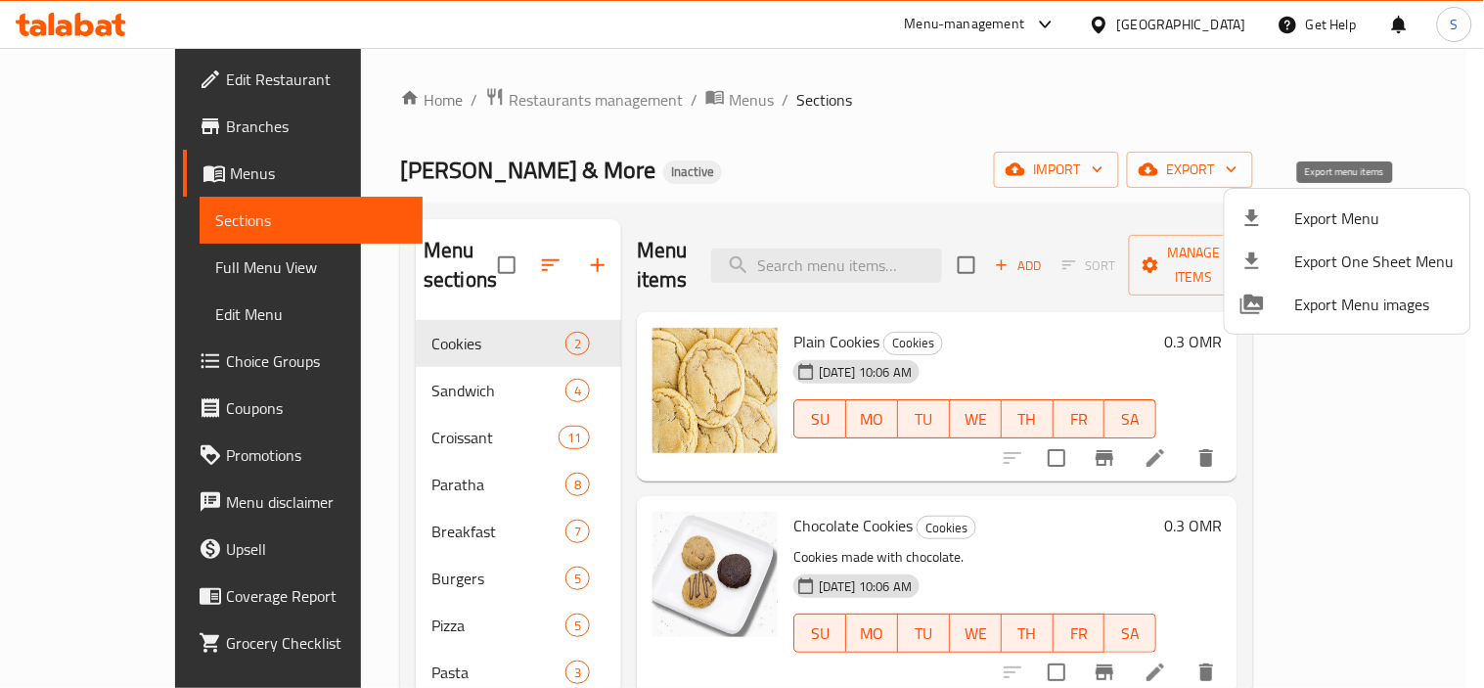
click at [1341, 207] on span "Export Menu" at bounding box center [1374, 217] width 159 height 23
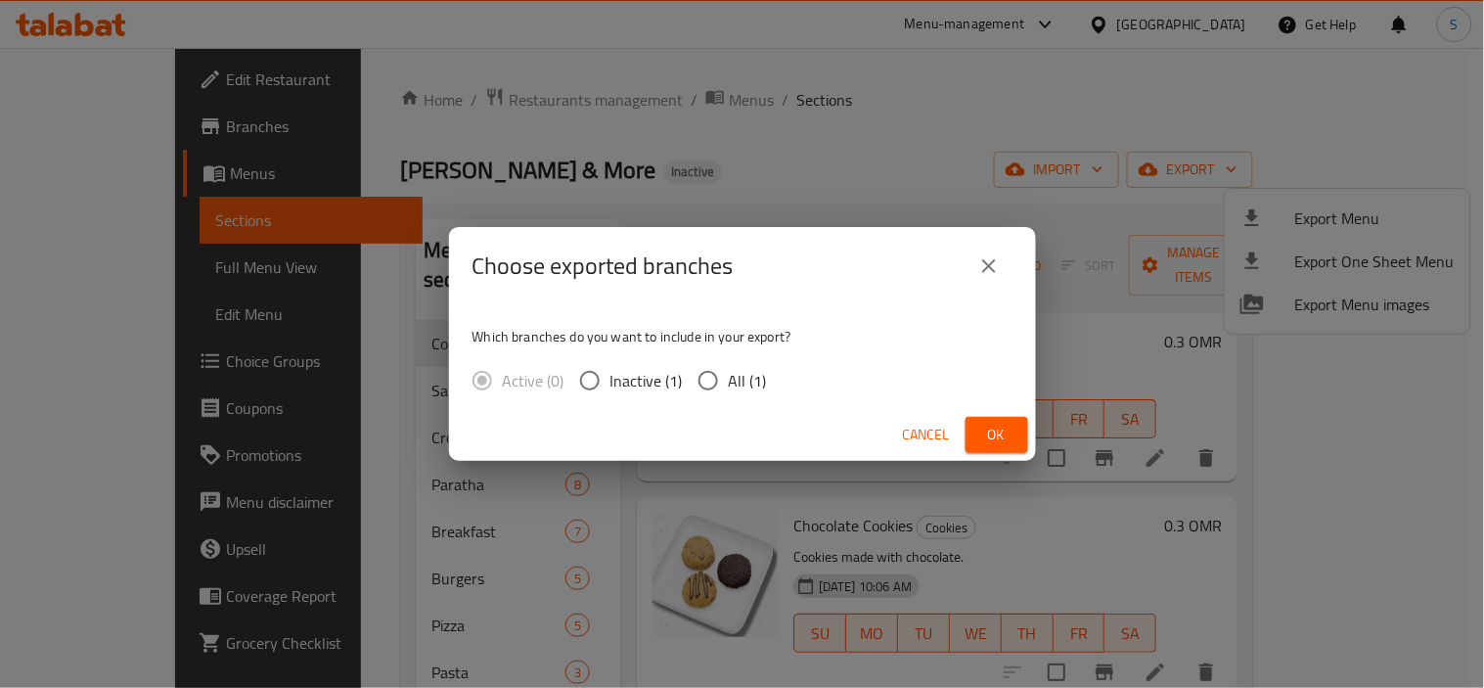
click at [744, 383] on span "All (1)" at bounding box center [748, 380] width 38 height 23
click at [729, 383] on input "All (1)" at bounding box center [708, 380] width 41 height 41
radio input "true"
click at [1008, 434] on span "Ok" at bounding box center [996, 435] width 31 height 24
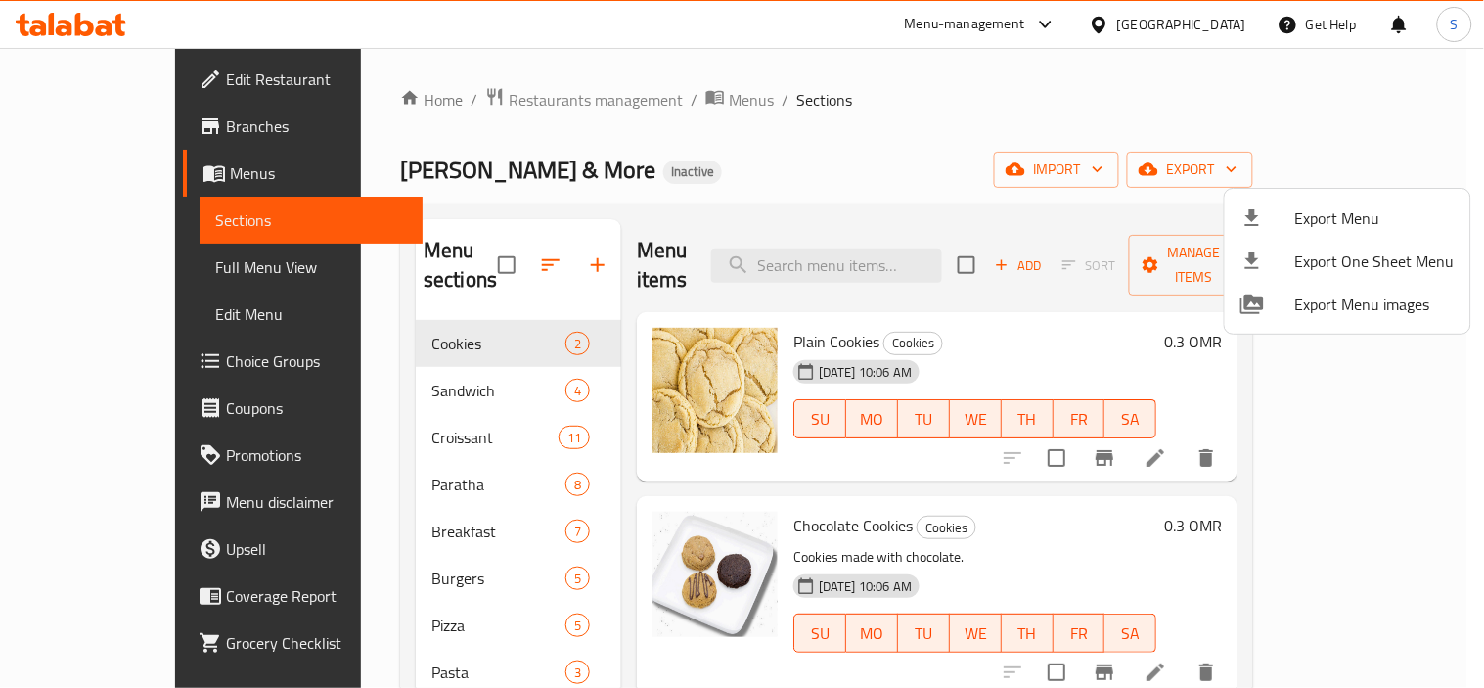
click at [121, 74] on div at bounding box center [742, 344] width 1484 height 688
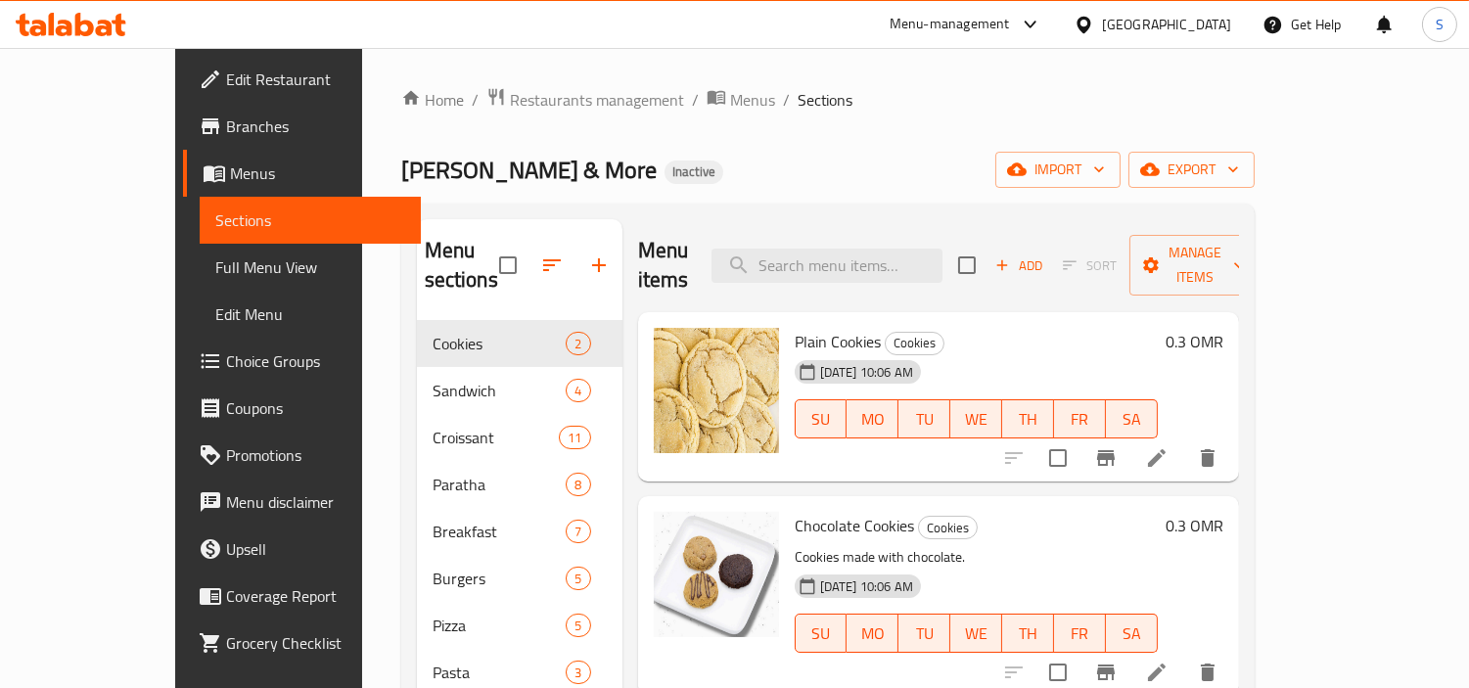
click at [226, 70] on span "Edit Restaurant" at bounding box center [315, 79] width 179 height 23
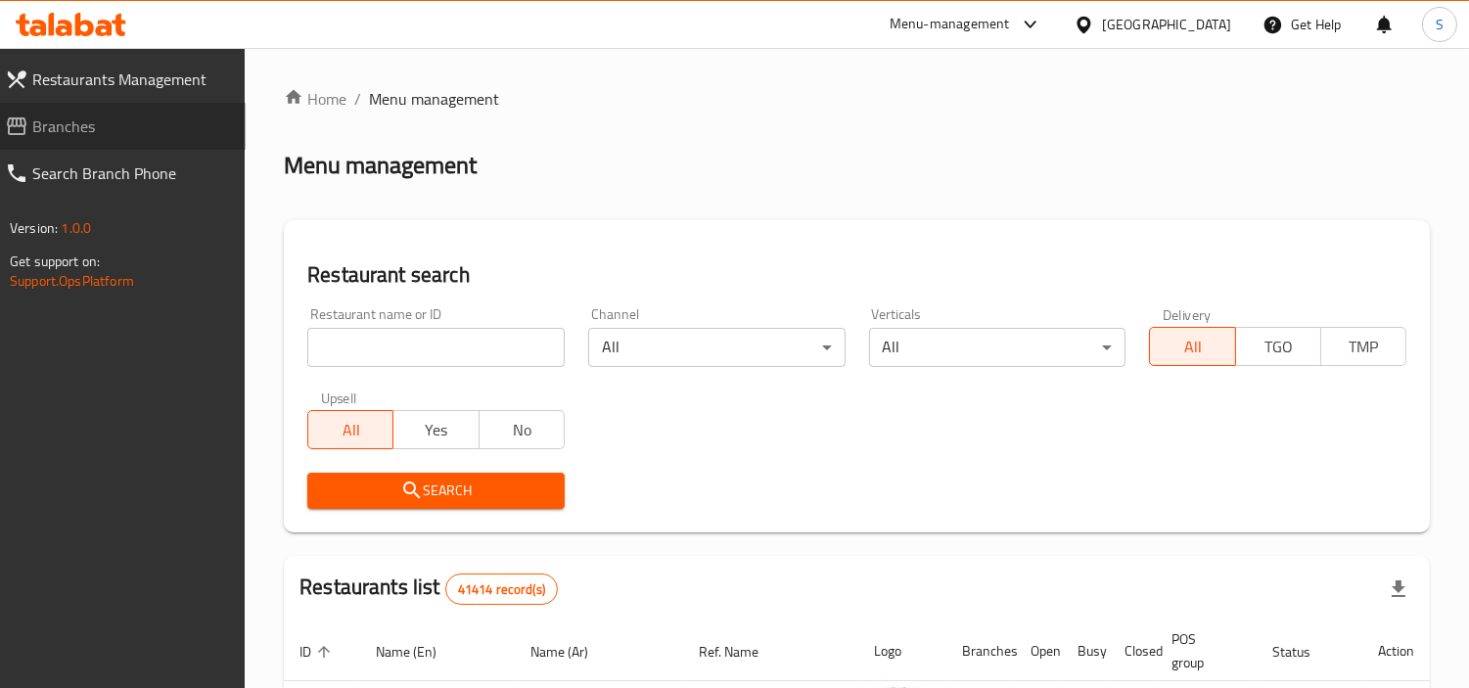
drag, startPoint x: 71, startPoint y: 117, endPoint x: 124, endPoint y: 161, distance: 68.8
click at [72, 117] on span "Branches" at bounding box center [131, 125] width 198 height 23
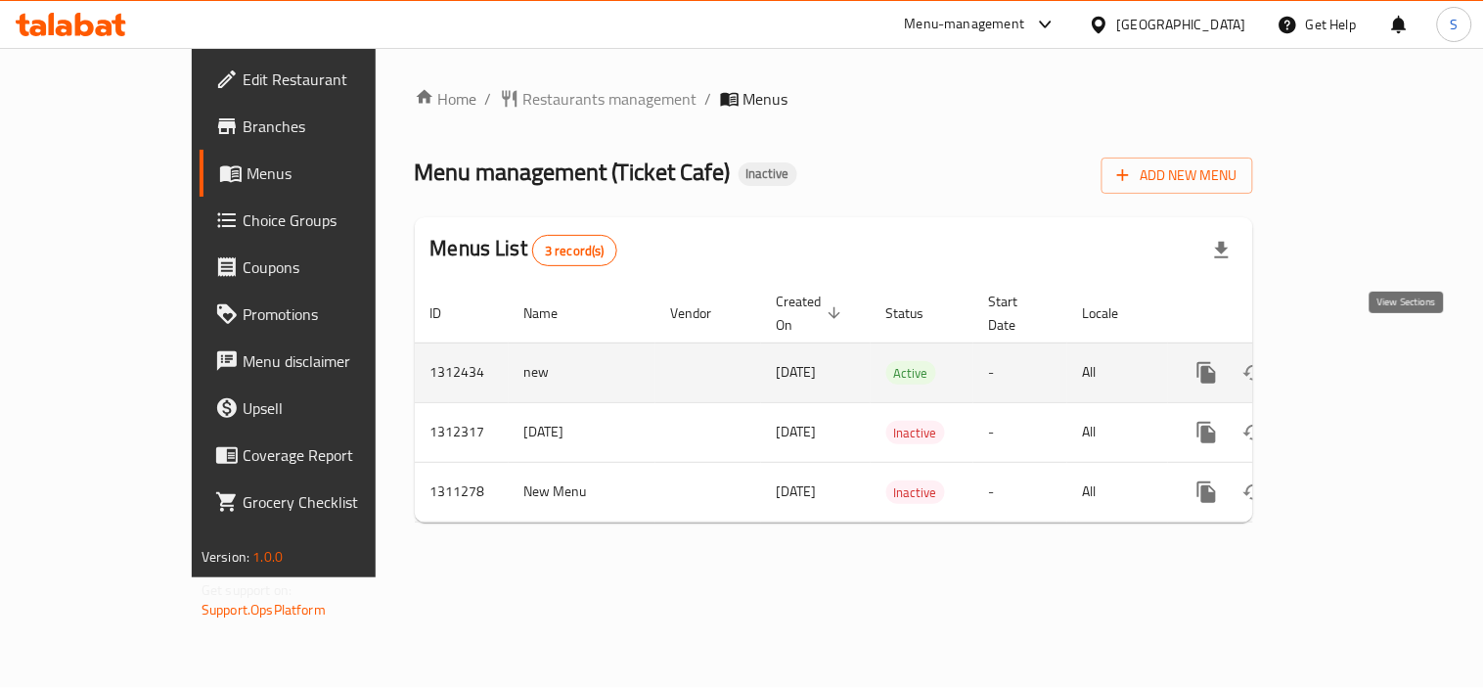
click at [1357, 364] on icon "enhanced table" at bounding box center [1348, 373] width 18 height 18
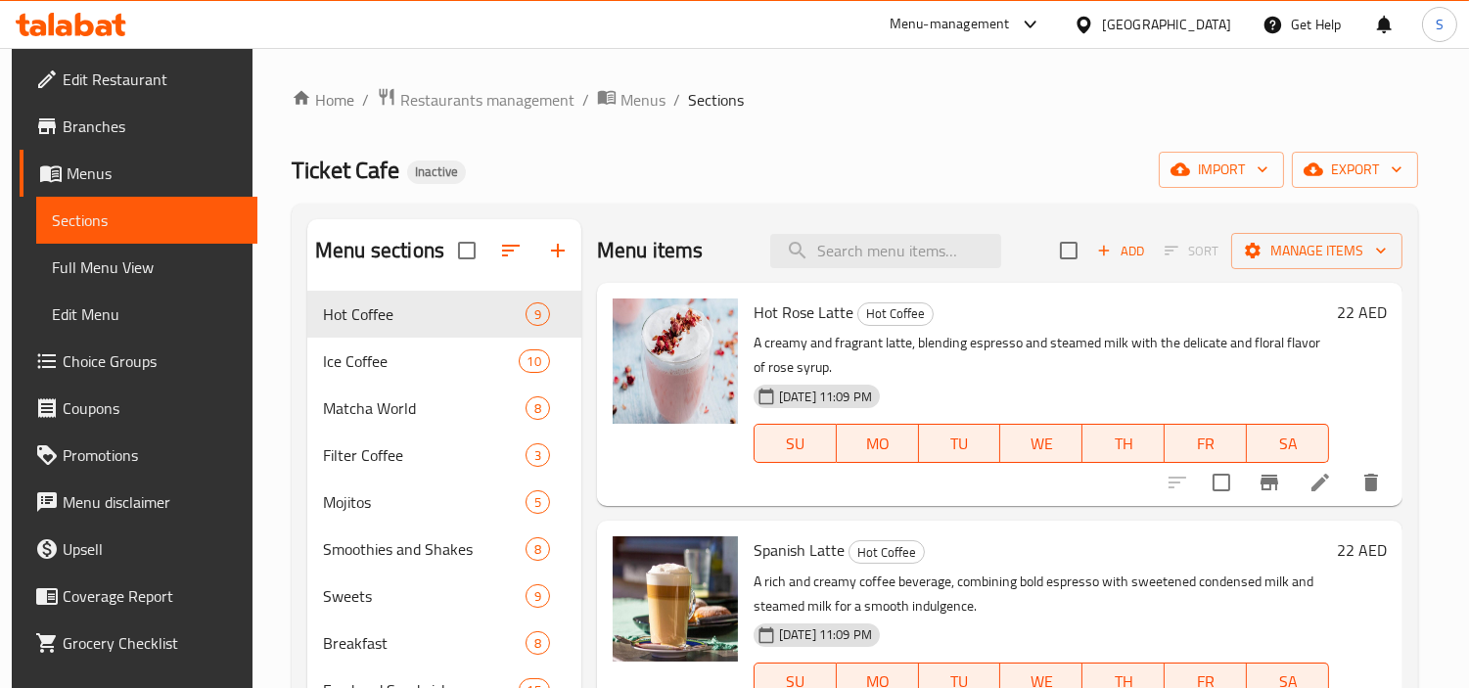
click at [944, 150] on div "Home / Restaurants management / Menus / Sections Ticket Cafe Inactive import ex…" at bounding box center [855, 505] width 1126 height 836
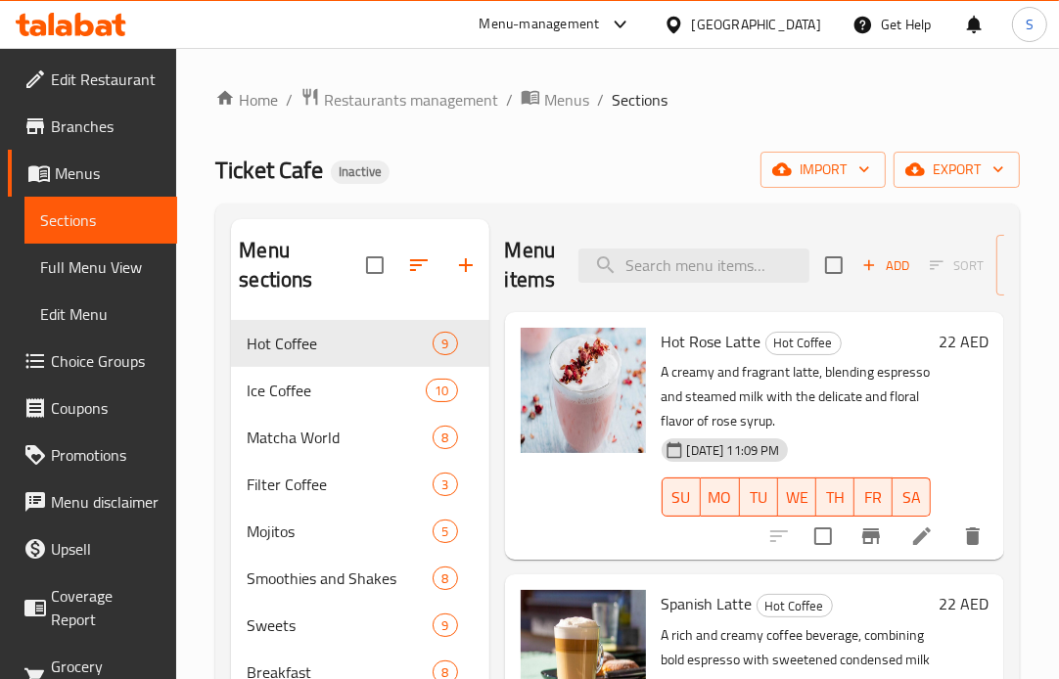
click at [337, 305] on div "Menu sections" at bounding box center [359, 265] width 257 height 93
click at [767, 266] on input "search" at bounding box center [693, 266] width 231 height 34
paste input "Arabiata Pasta"
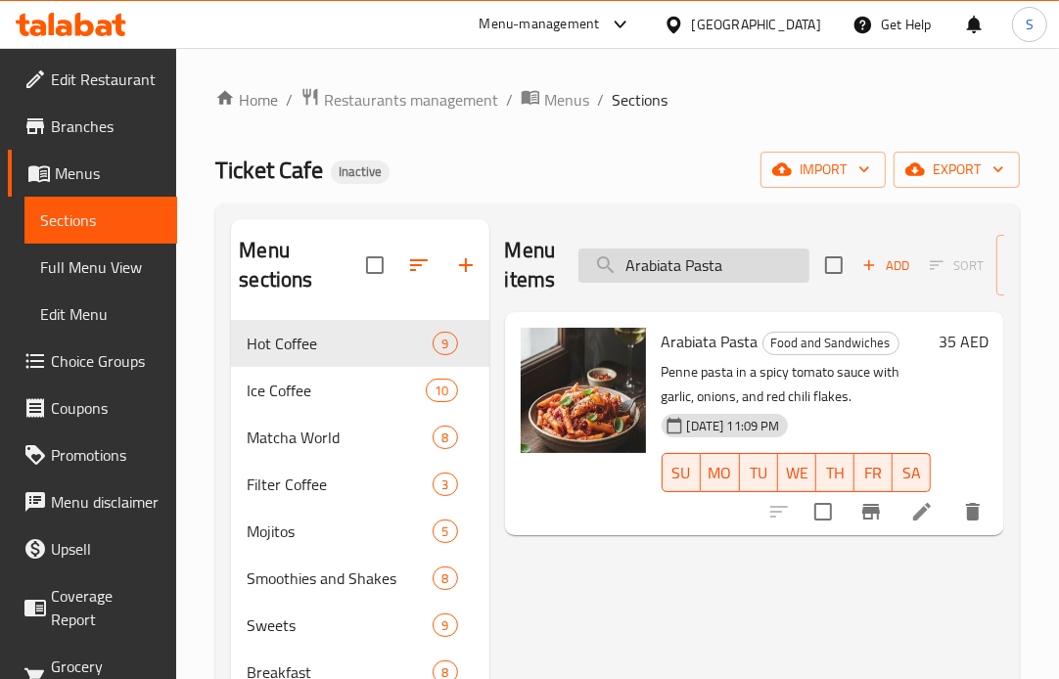
drag, startPoint x: 756, startPoint y: 288, endPoint x: 747, endPoint y: 277, distance: 13.9
click at [756, 288] on div "Menu items Arabiata Pasta Add Sort Manage items" at bounding box center [754, 265] width 499 height 93
click at [746, 274] on input "Arabiata Pasta" at bounding box center [693, 266] width 231 height 34
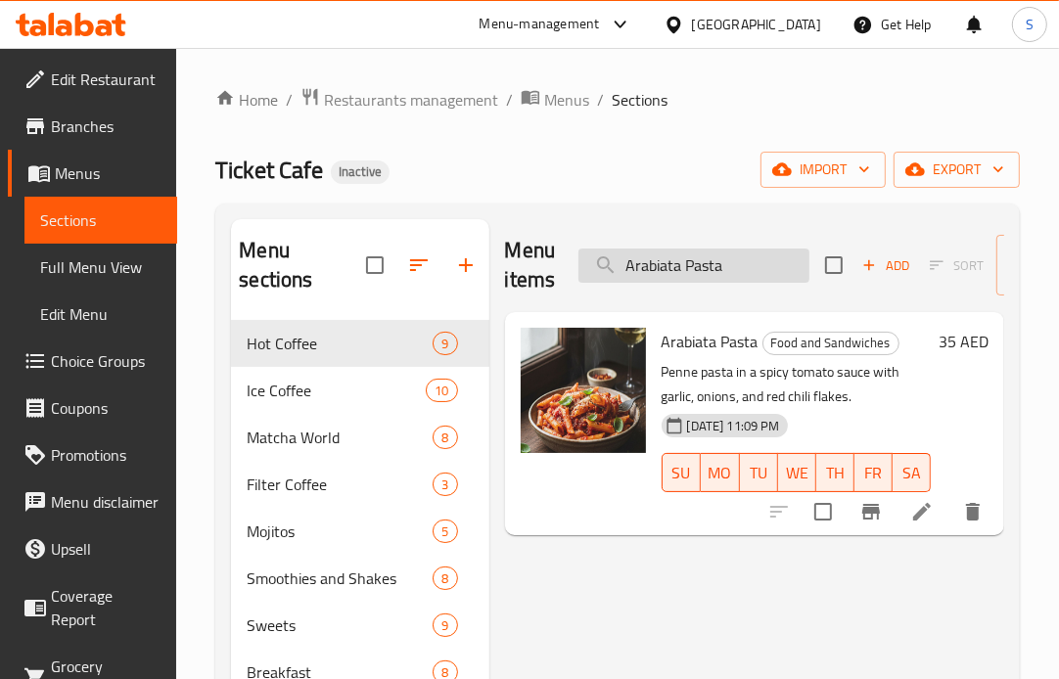
paste input "Hot Americano"
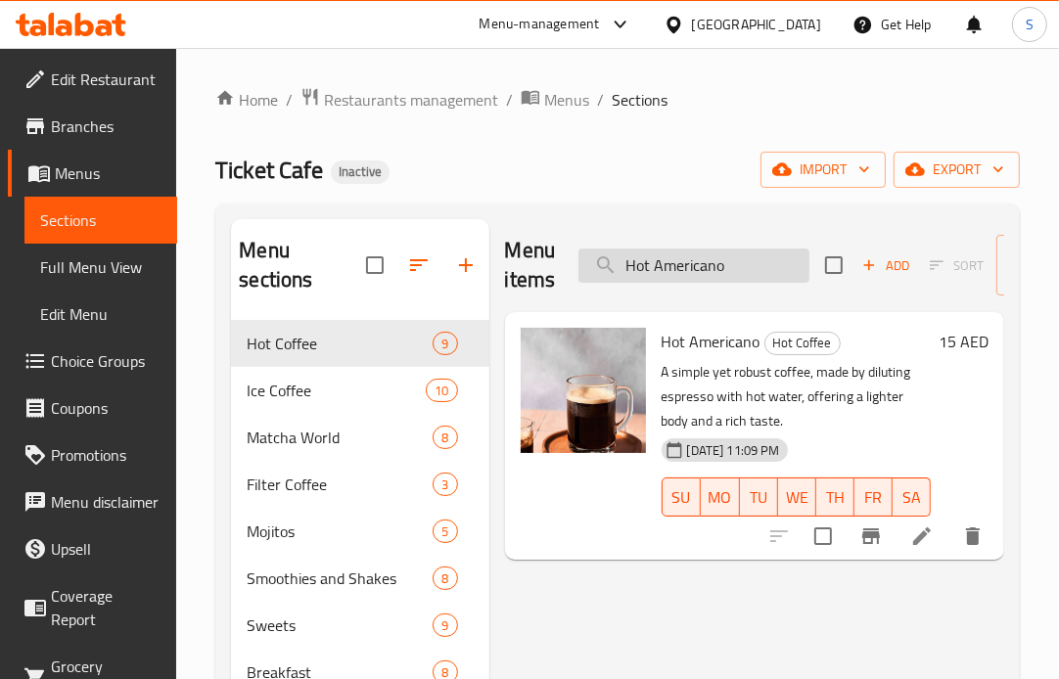
click at [777, 261] on input "Hot Americano" at bounding box center [693, 266] width 231 height 34
paste input "Pudding Cake"
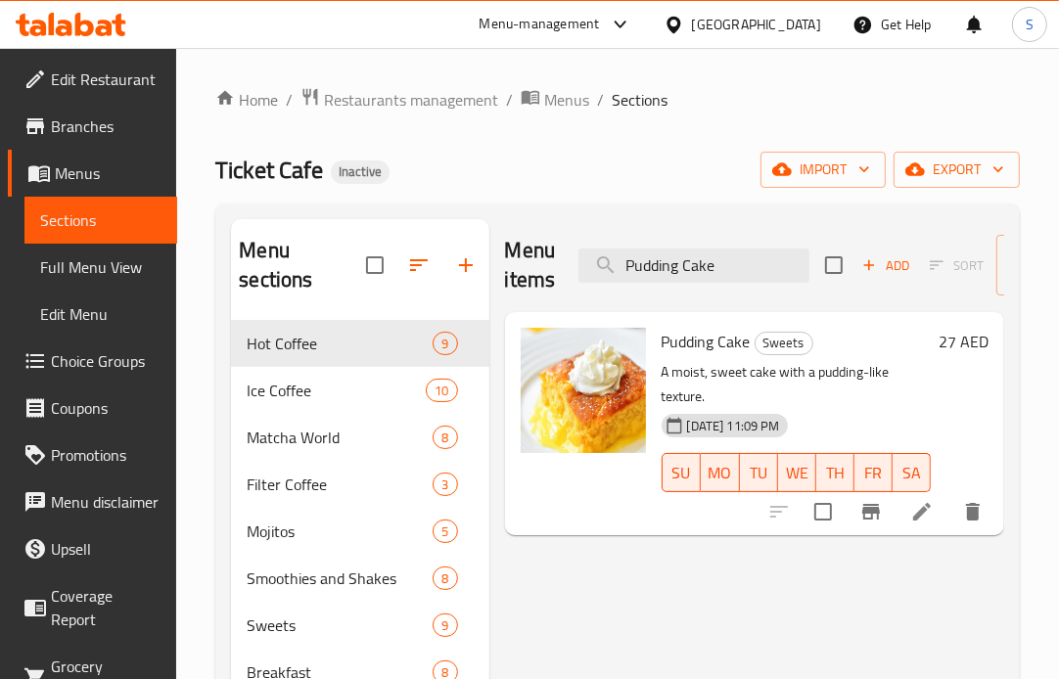
click at [728, 285] on div "Menu items Pudding Cake Add Sort Manage items" at bounding box center [754, 265] width 499 height 93
click at [726, 268] on input "Pudding Cake" at bounding box center [693, 266] width 231 height 34
paste input "Strawberry Matcha"
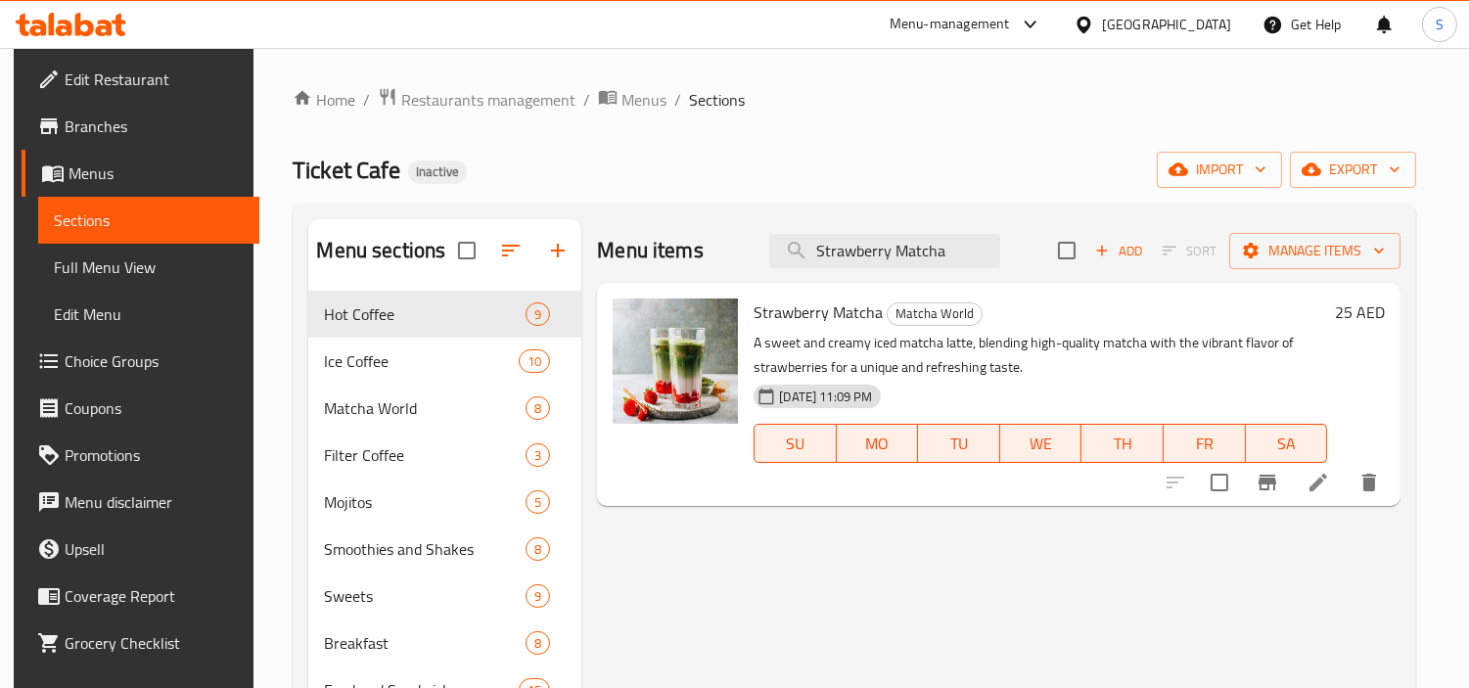
type input "Strawberry Matcha"
click at [35, 17] on icon at bounding box center [71, 24] width 111 height 23
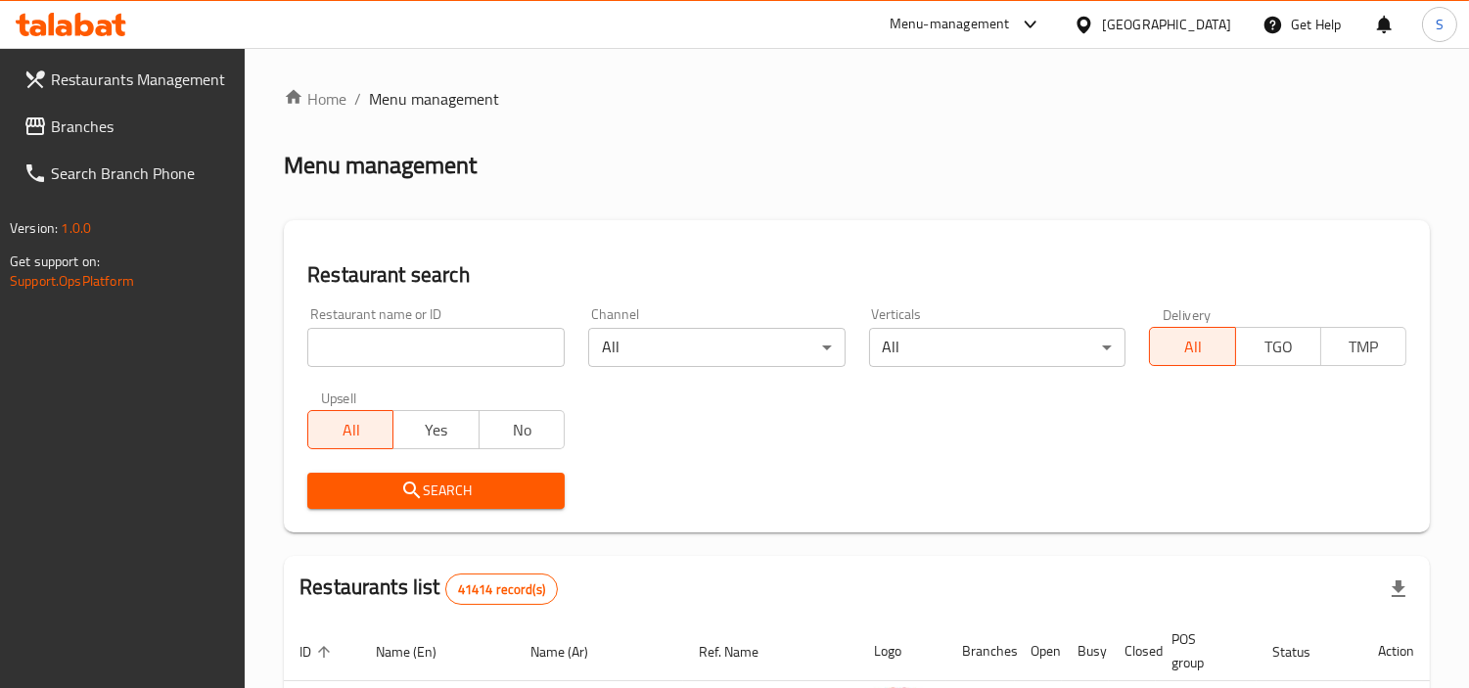
click at [129, 120] on span "Branches" at bounding box center [140, 125] width 179 height 23
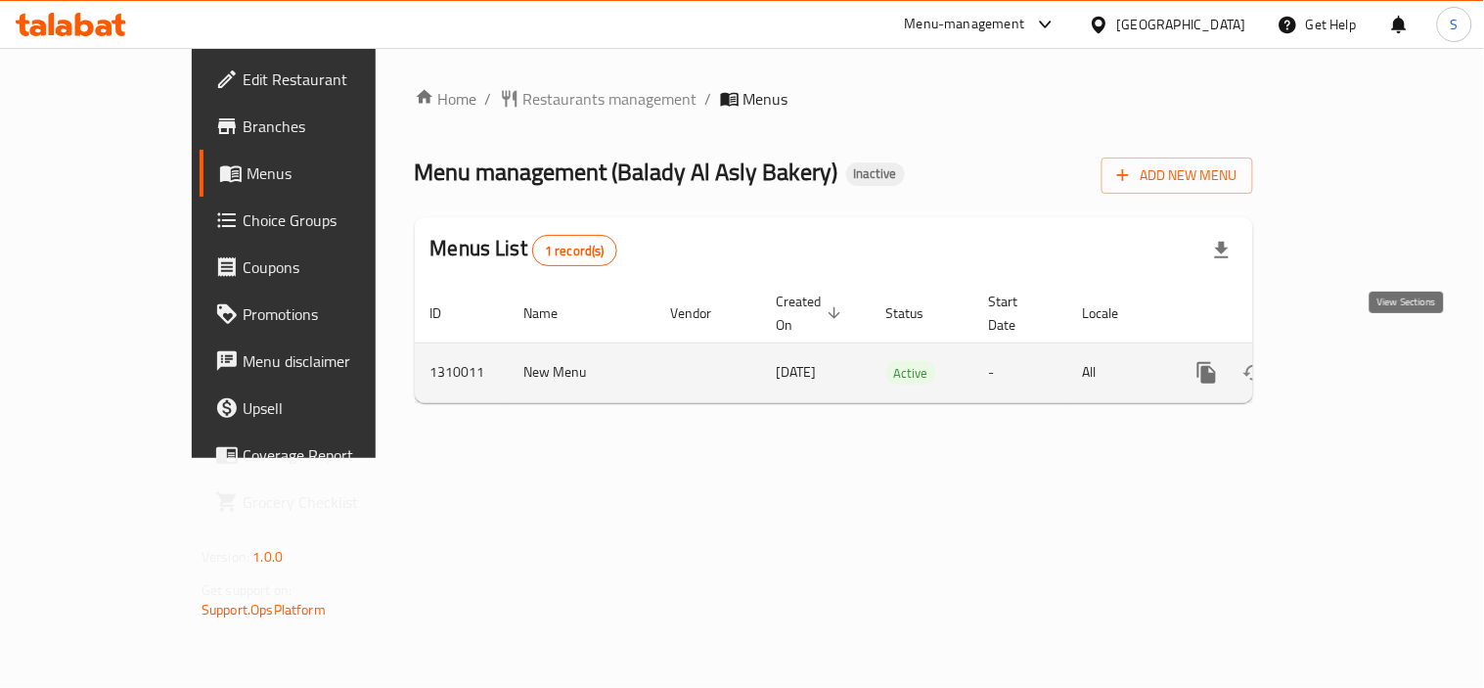
click at [1360, 361] on icon "enhanced table" at bounding box center [1347, 372] width 23 height 23
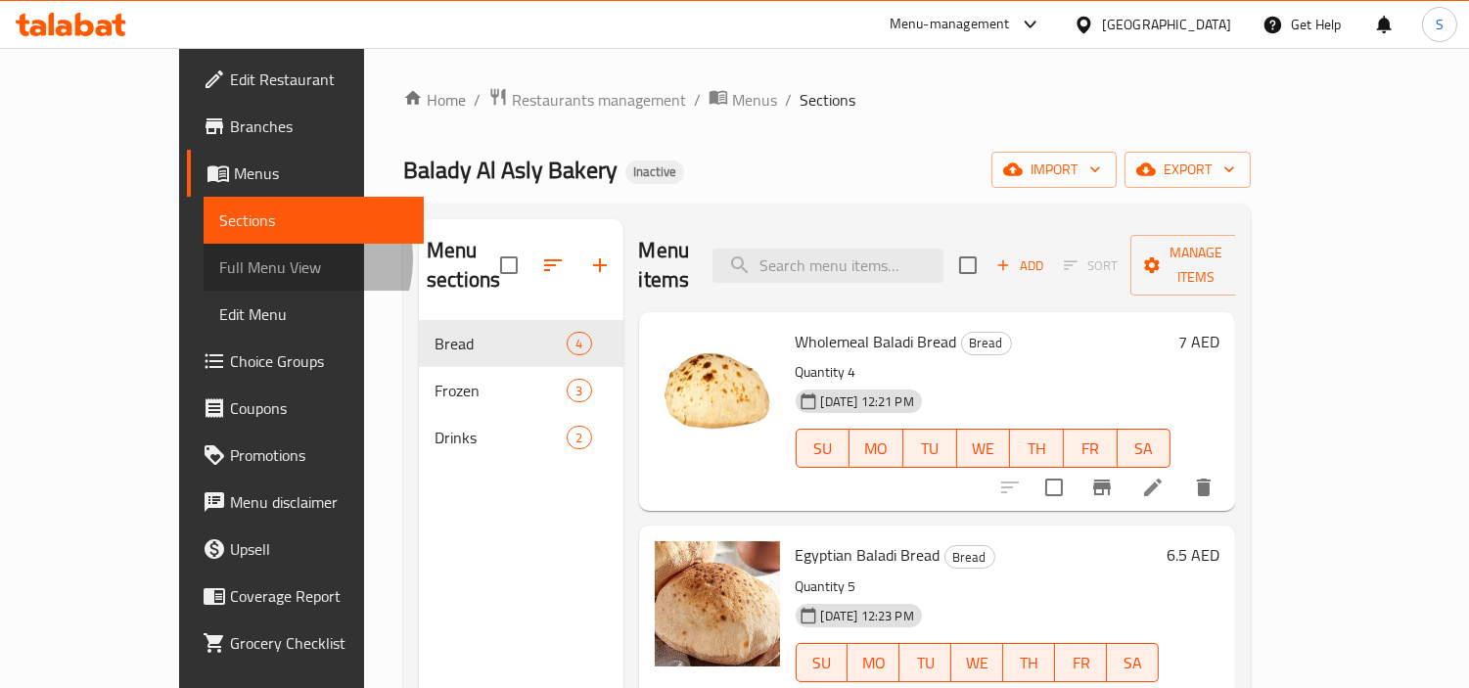
click at [219, 259] on span "Full Menu View" at bounding box center [314, 266] width 190 height 23
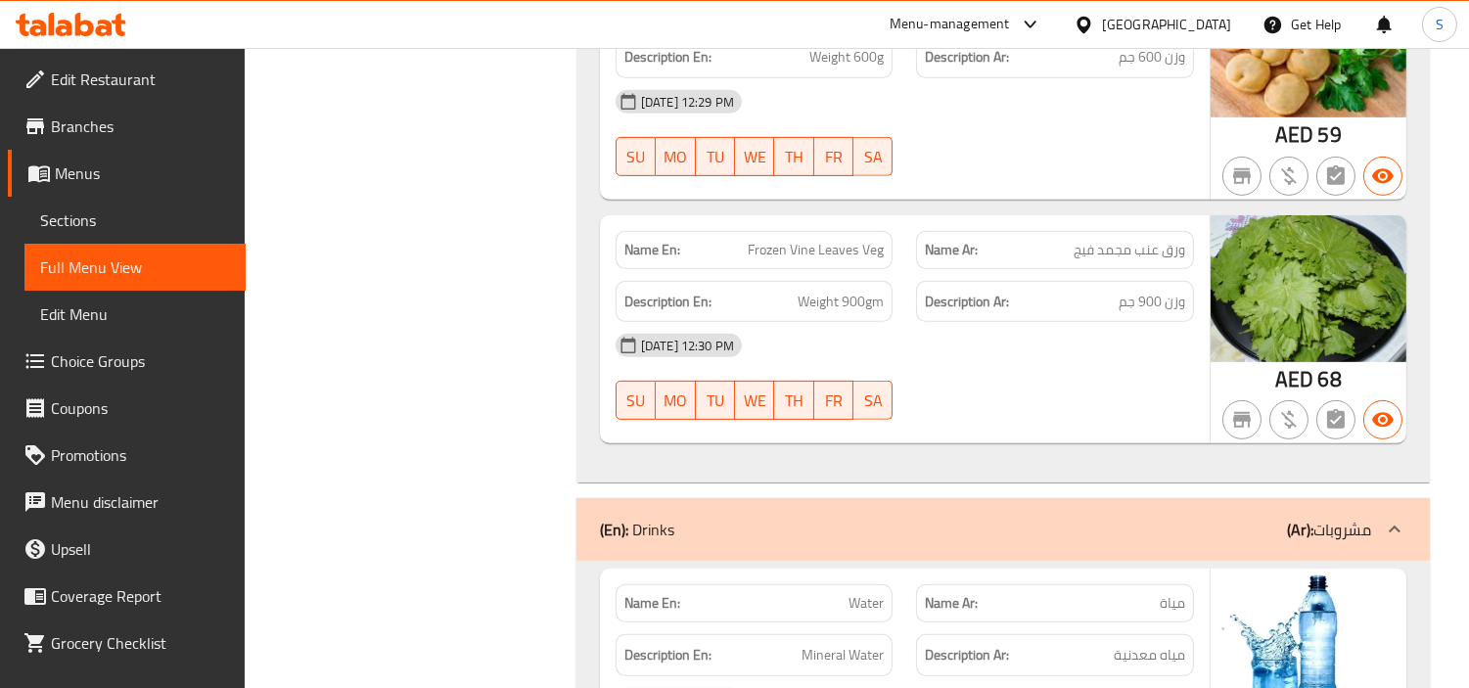
scroll to position [1474, 0]
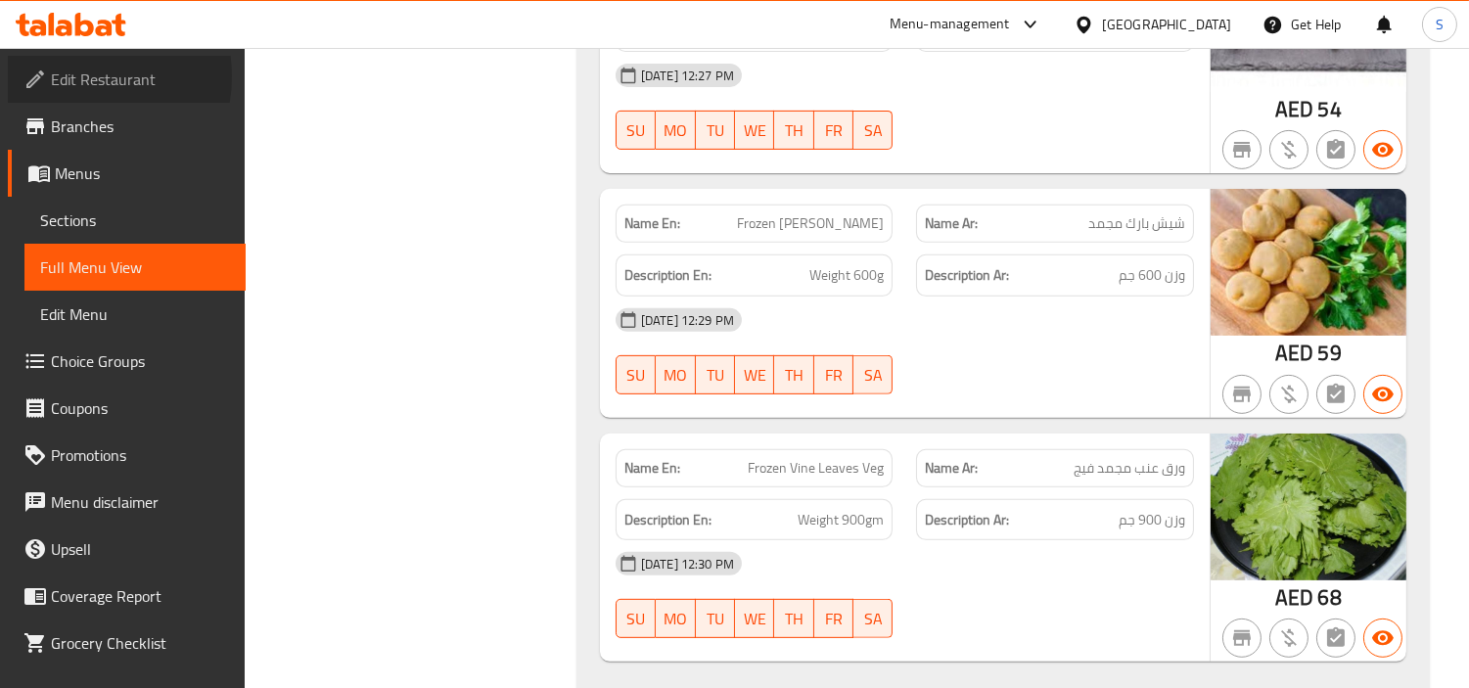
click at [76, 76] on span "Edit Restaurant" at bounding box center [140, 79] width 179 height 23
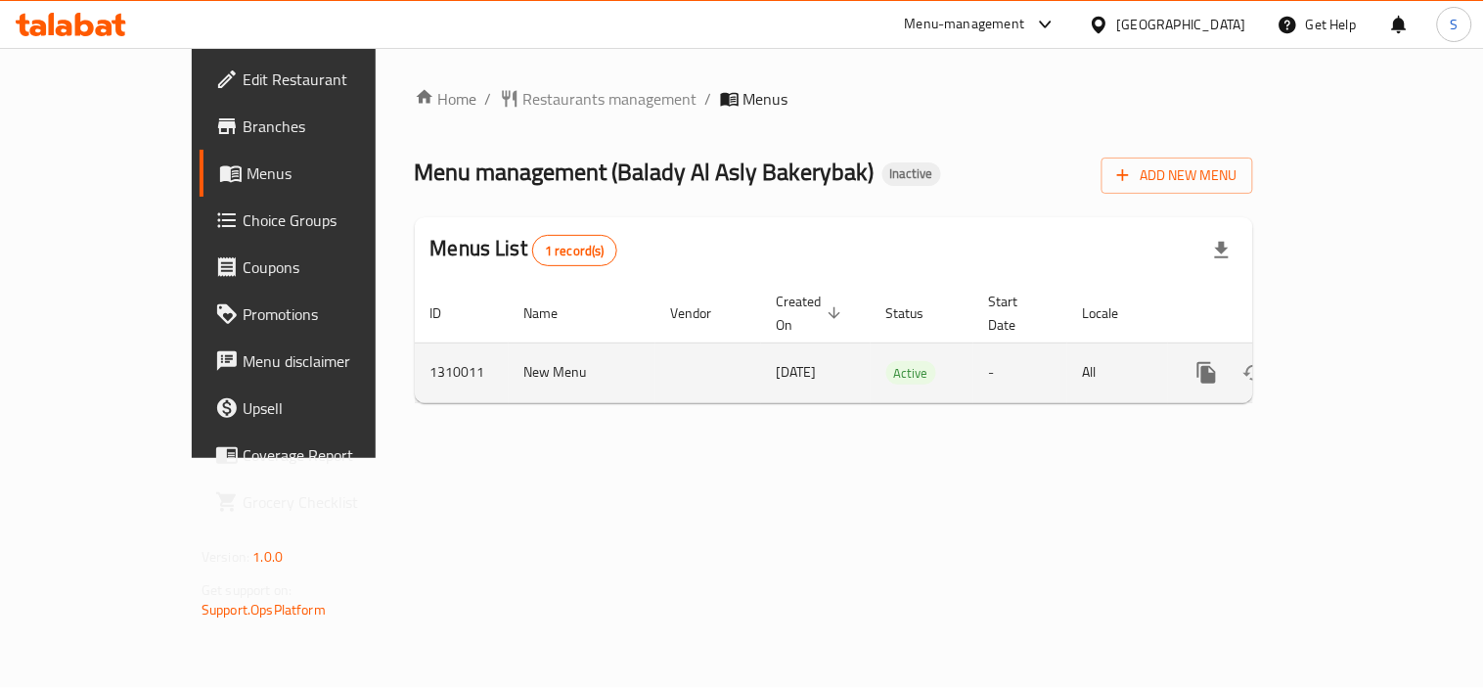
click at [1372, 365] on link "enhanced table" at bounding box center [1348, 372] width 47 height 47
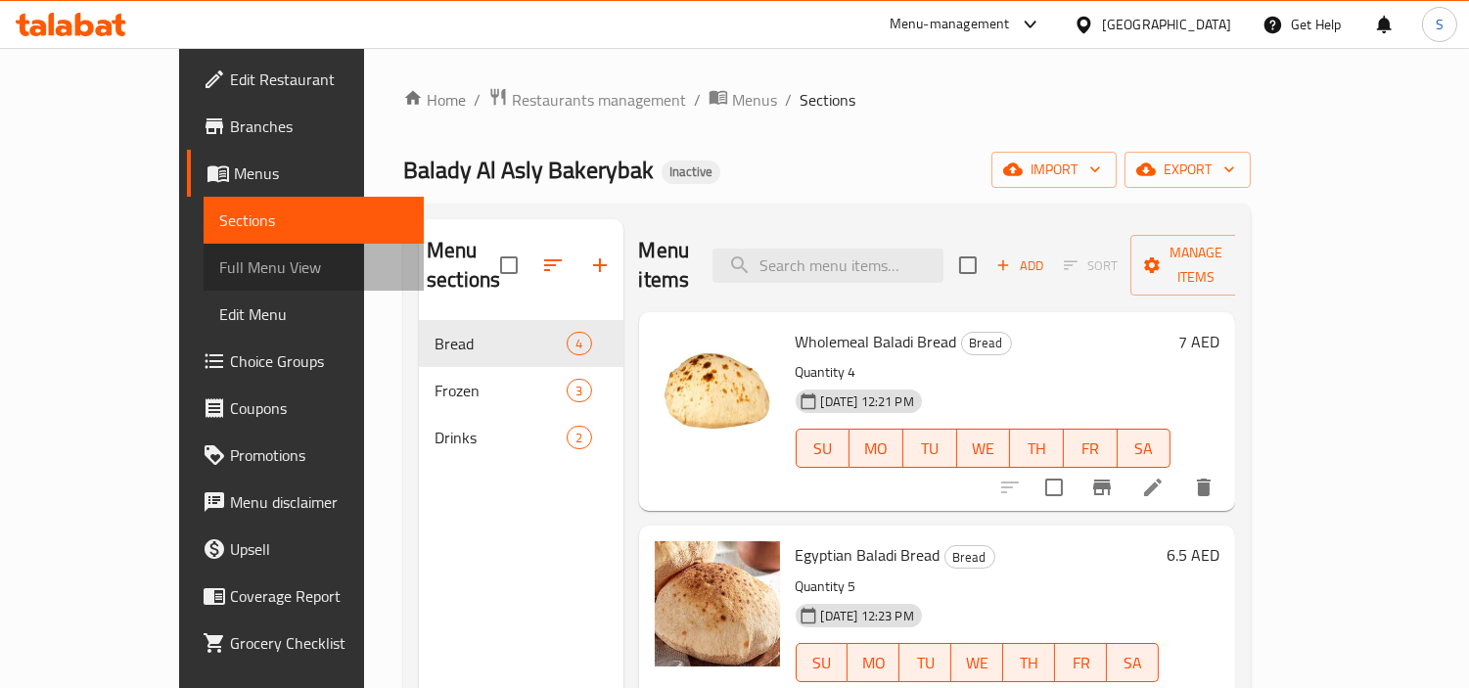
click at [219, 265] on span "Full Menu View" at bounding box center [314, 266] width 190 height 23
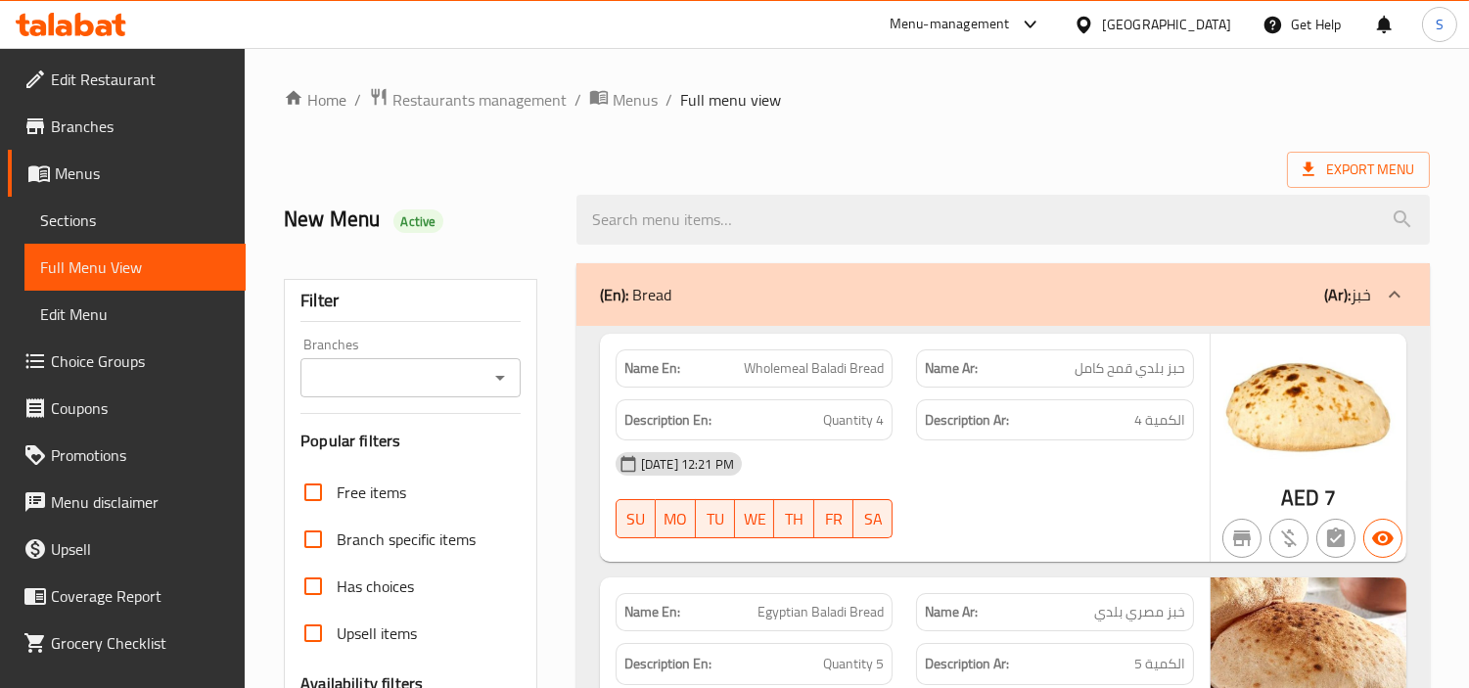
click at [57, 78] on span "Edit Restaurant" at bounding box center [140, 79] width 179 height 23
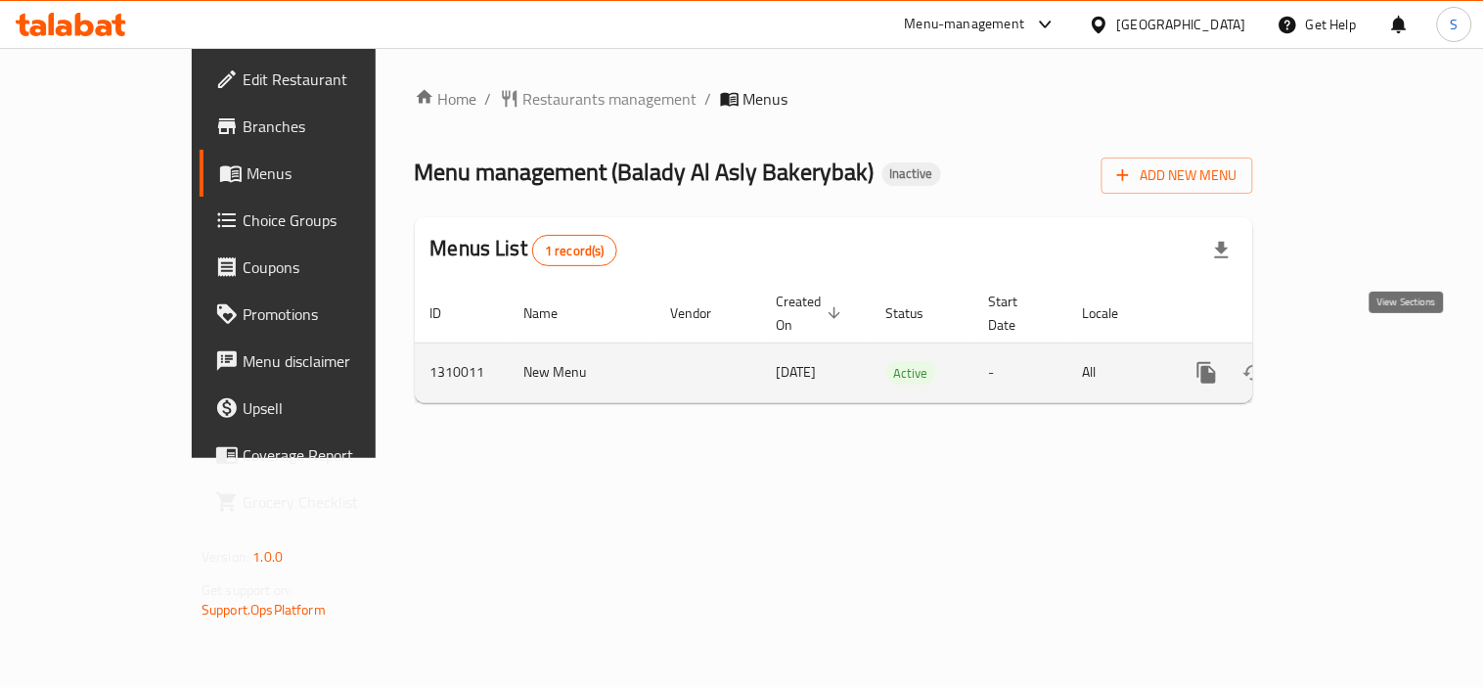
click at [1360, 361] on icon "enhanced table" at bounding box center [1347, 372] width 23 height 23
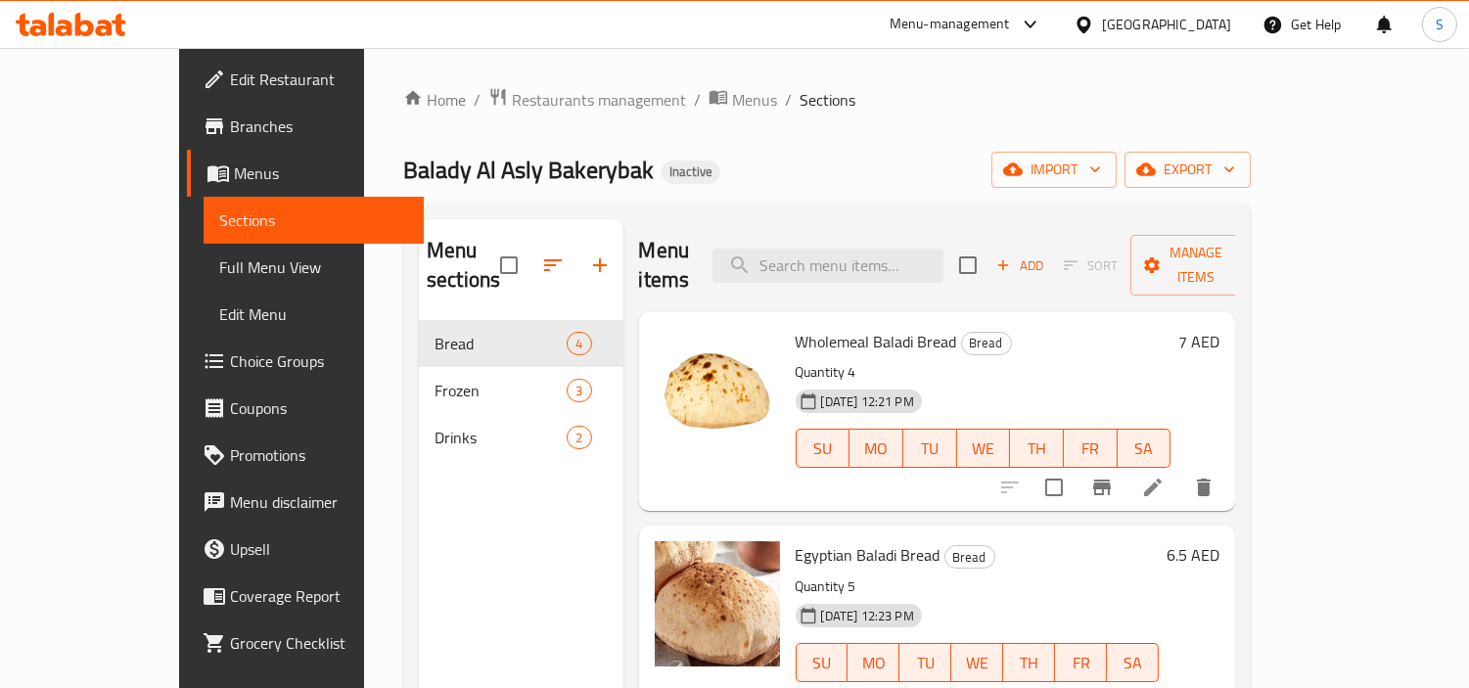
click at [219, 271] on span "Full Menu View" at bounding box center [314, 266] width 190 height 23
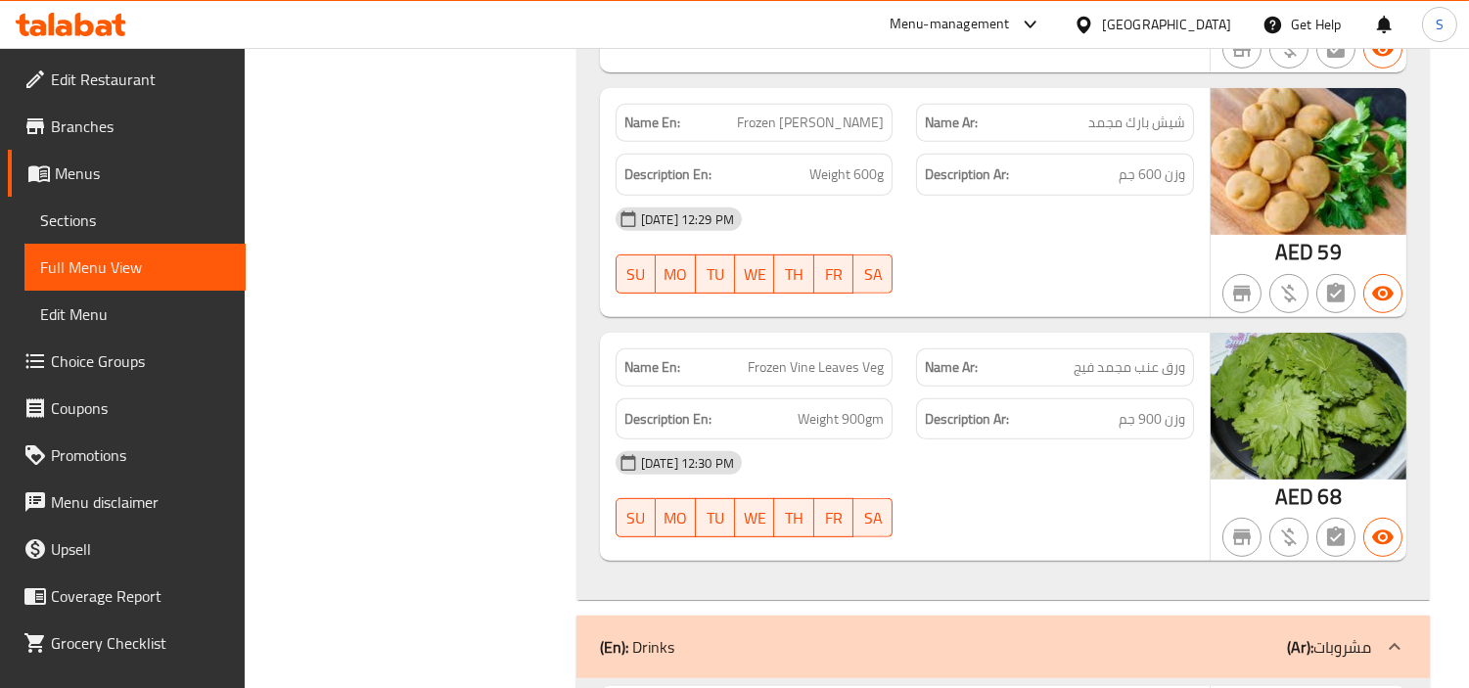
scroll to position [1583, 0]
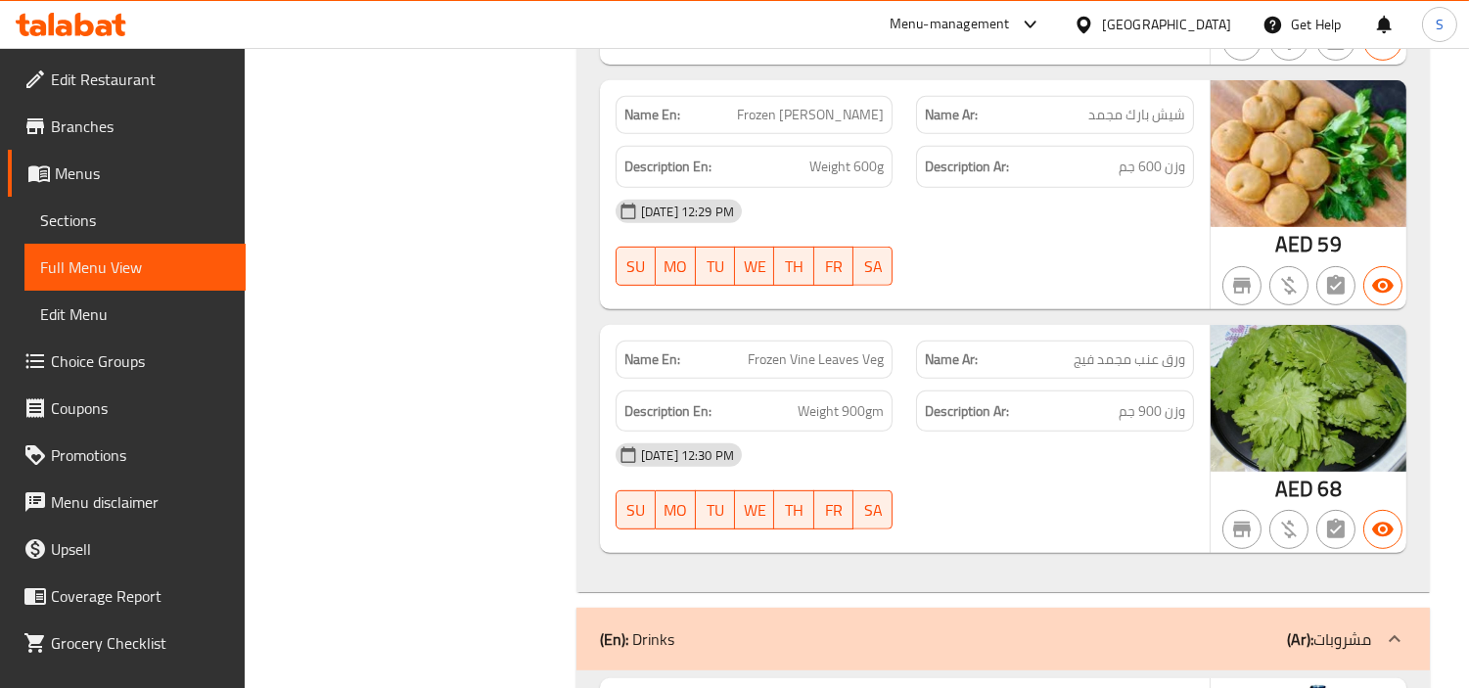
click at [131, 132] on span "Branches" at bounding box center [140, 125] width 179 height 23
